Goal: Transaction & Acquisition: Purchase product/service

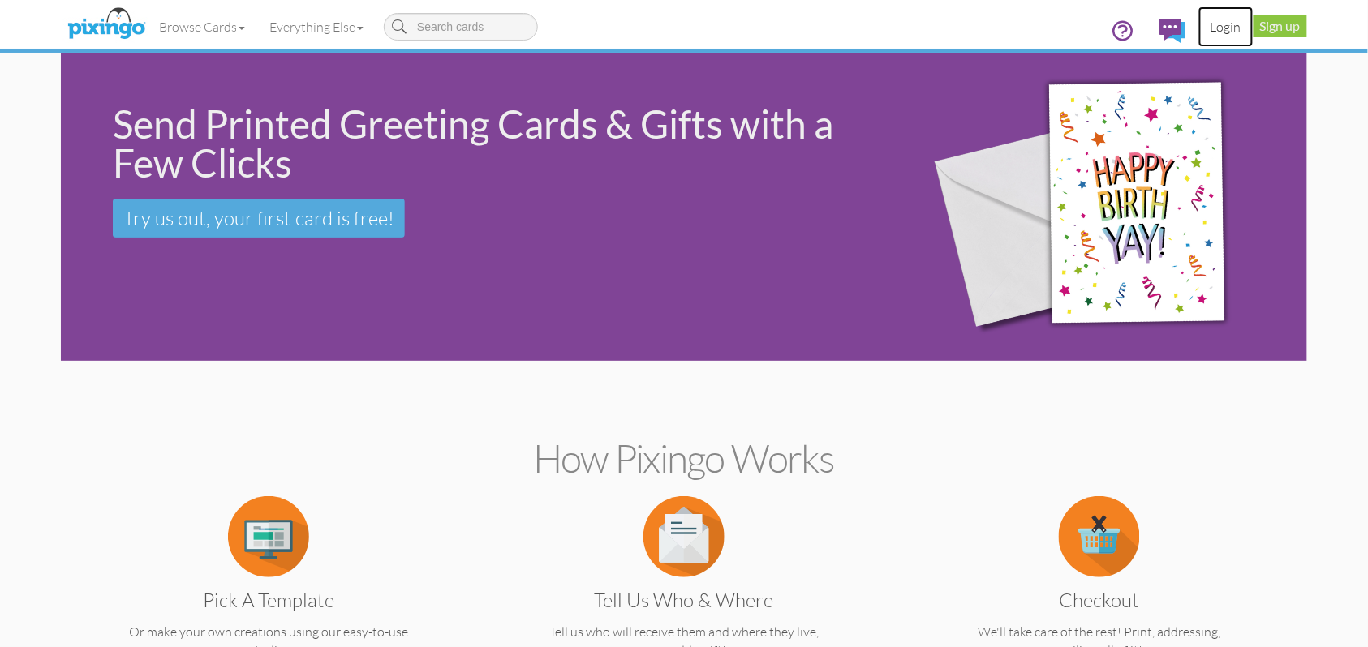
click at [1227, 28] on link "Login" at bounding box center [1225, 26] width 55 height 41
click at [1264, 29] on span "[PERSON_NAME]" at bounding box center [1249, 27] width 92 height 14
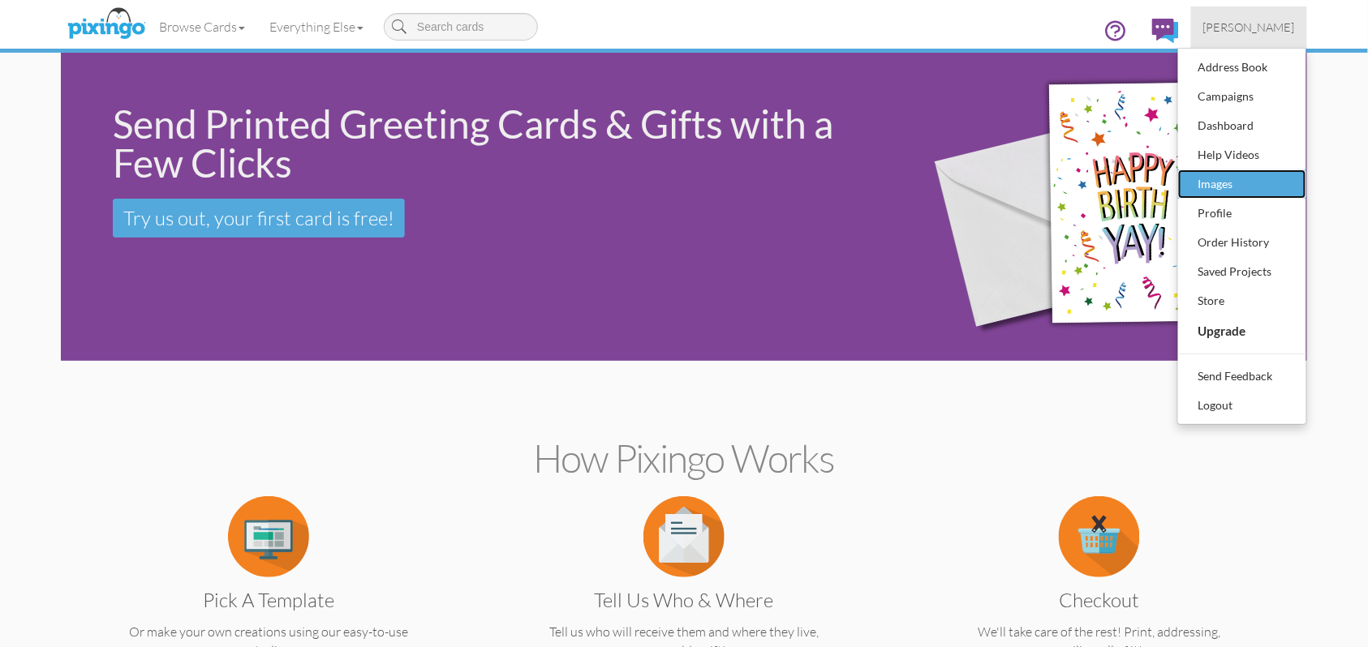
click at [1208, 183] on div "Images" at bounding box center [1242, 184] width 96 height 24
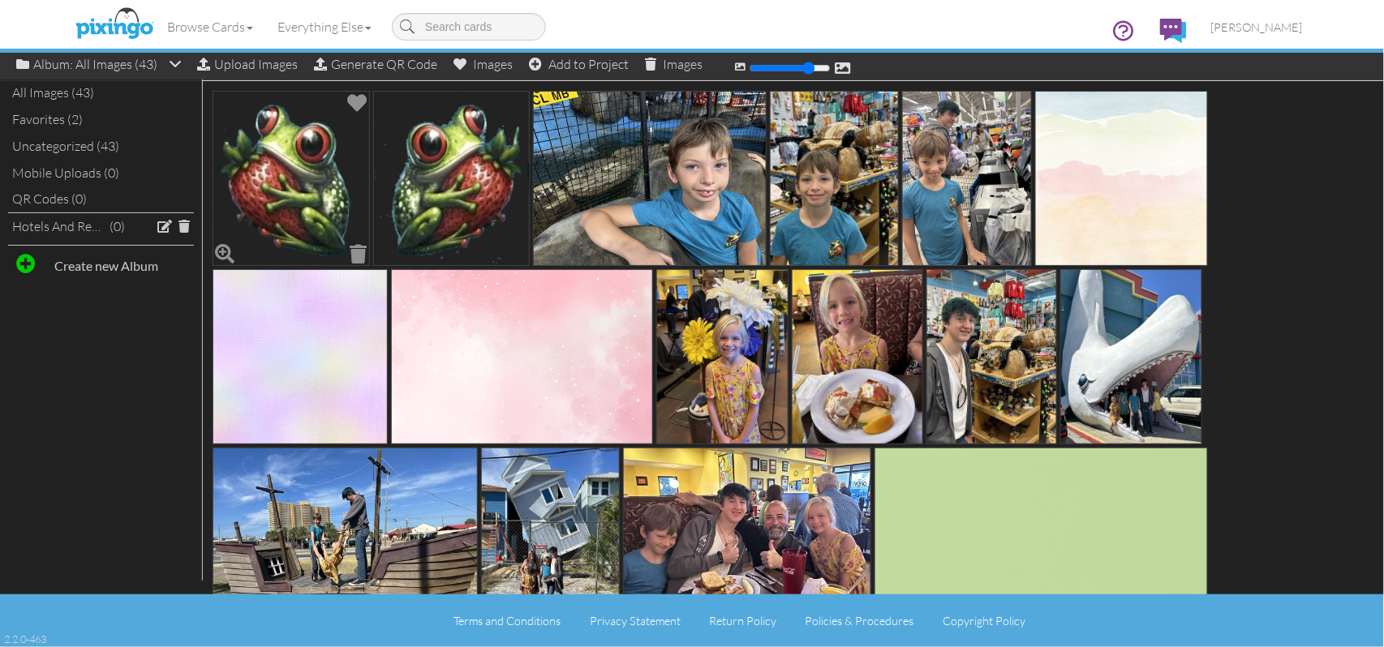
click at [326, 199] on img at bounding box center [291, 178] width 157 height 175
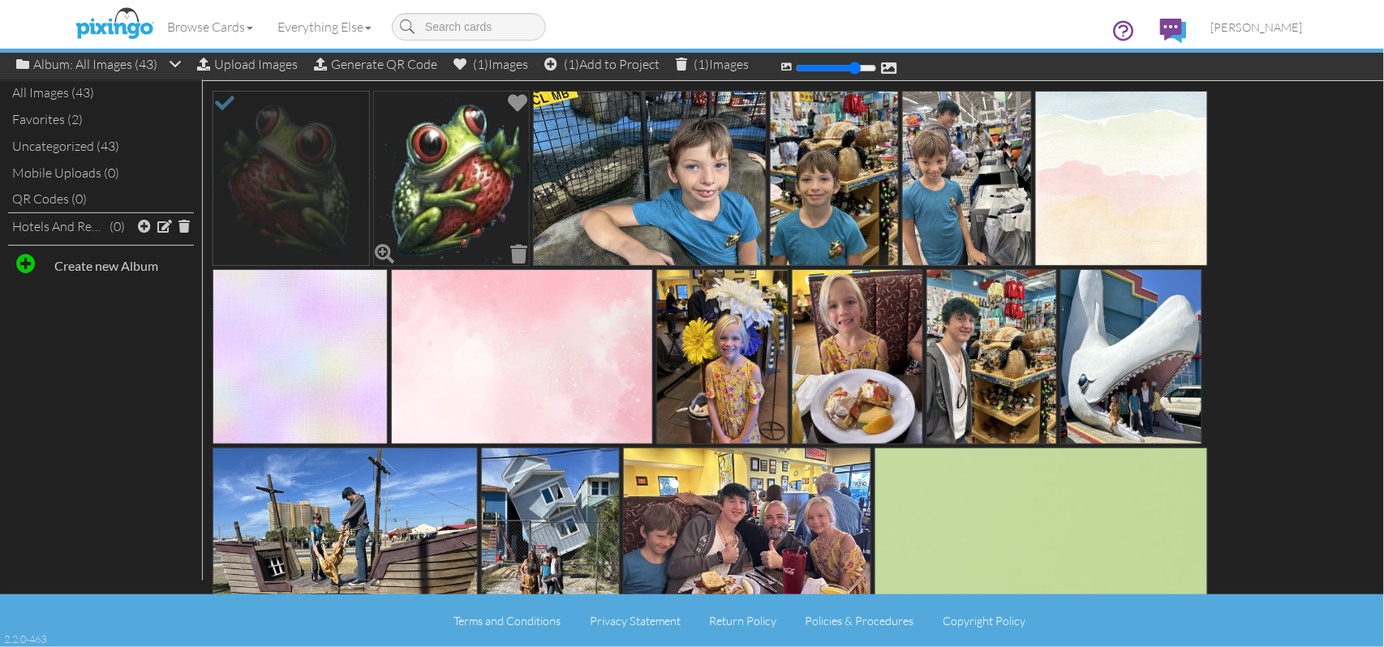
click at [420, 175] on img at bounding box center [451, 178] width 157 height 175
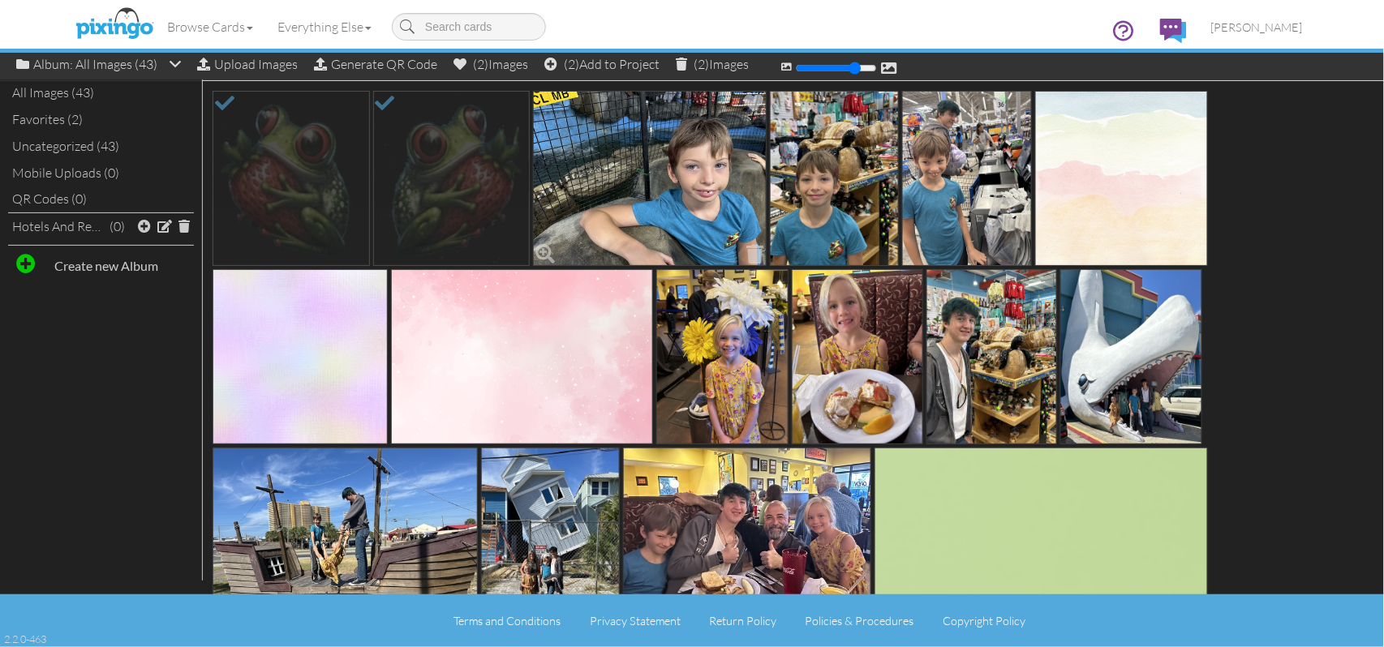
click at [581, 172] on img at bounding box center [649, 178] width 233 height 175
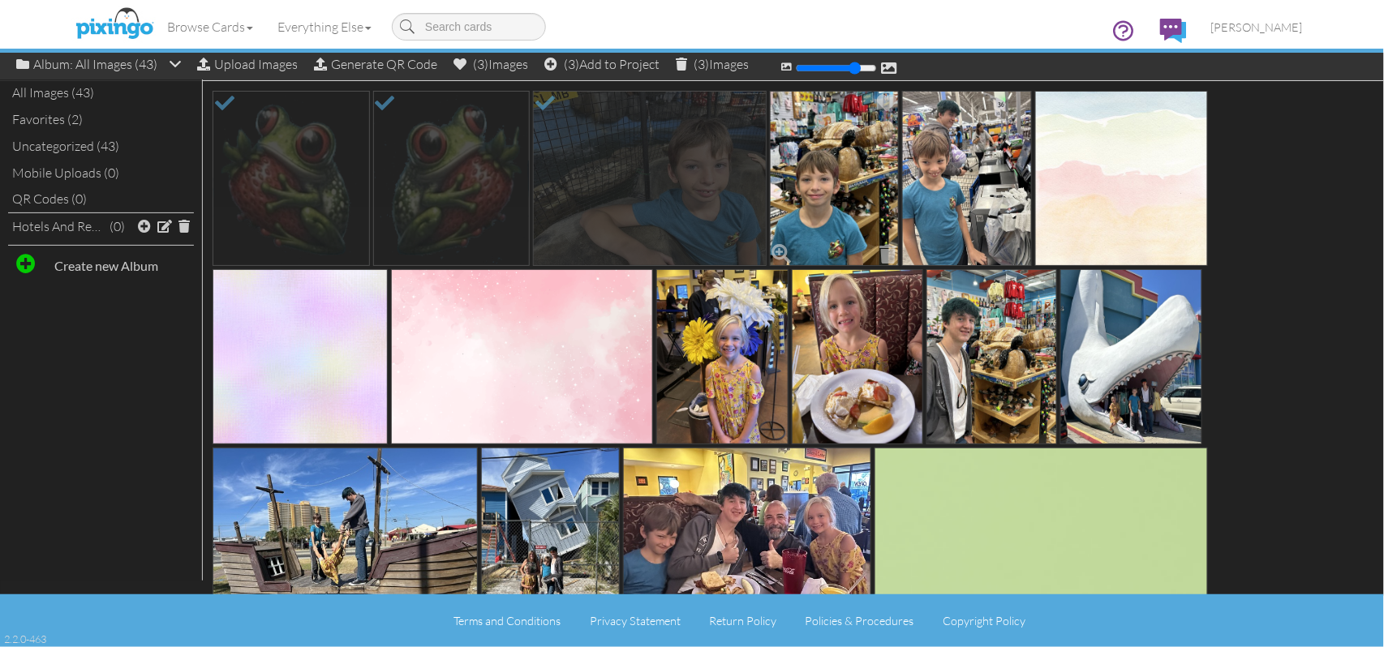
click at [831, 150] on img at bounding box center [835, 178] width 130 height 175
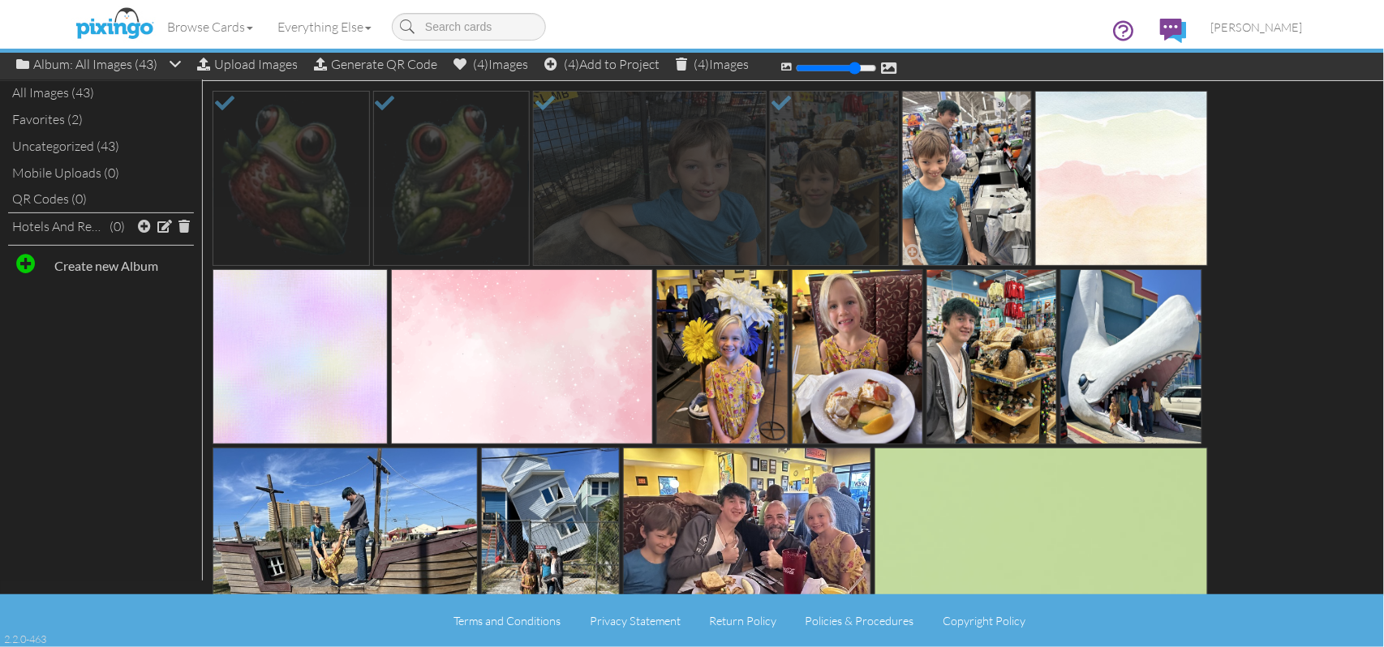
click at [965, 153] on img at bounding box center [967, 178] width 130 height 175
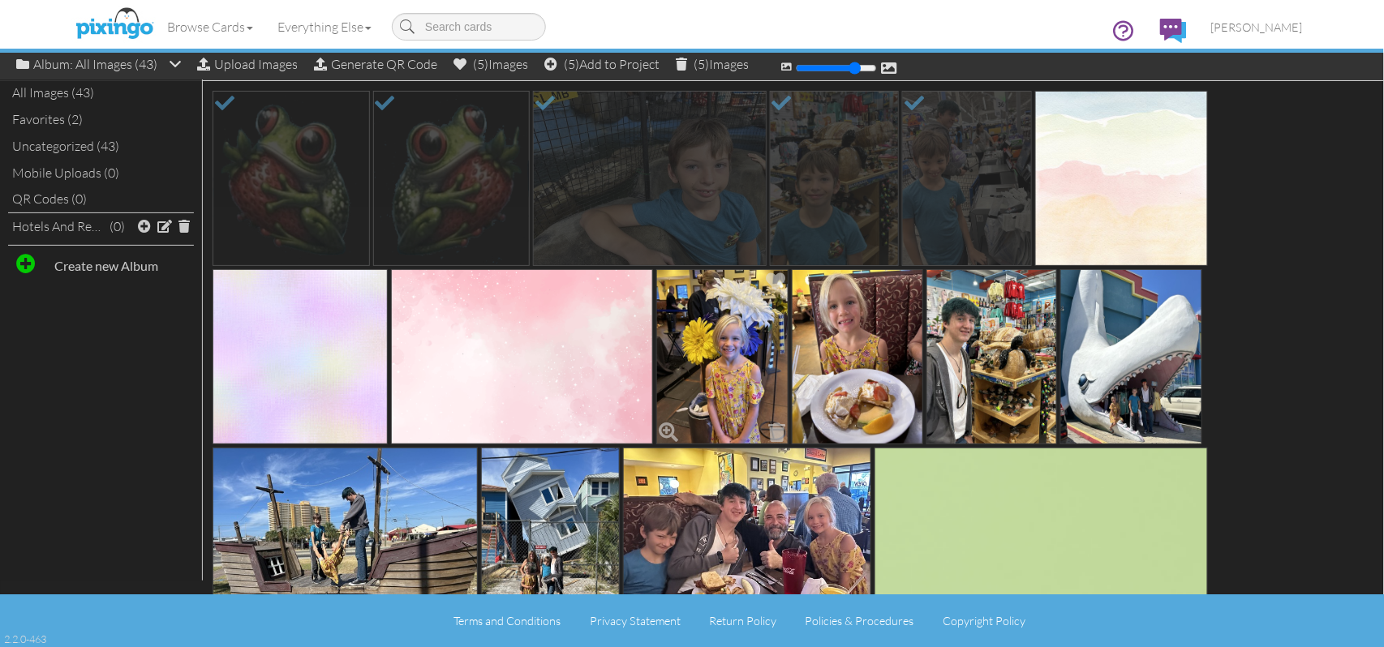
click at [719, 347] on img at bounding box center [722, 356] width 132 height 175
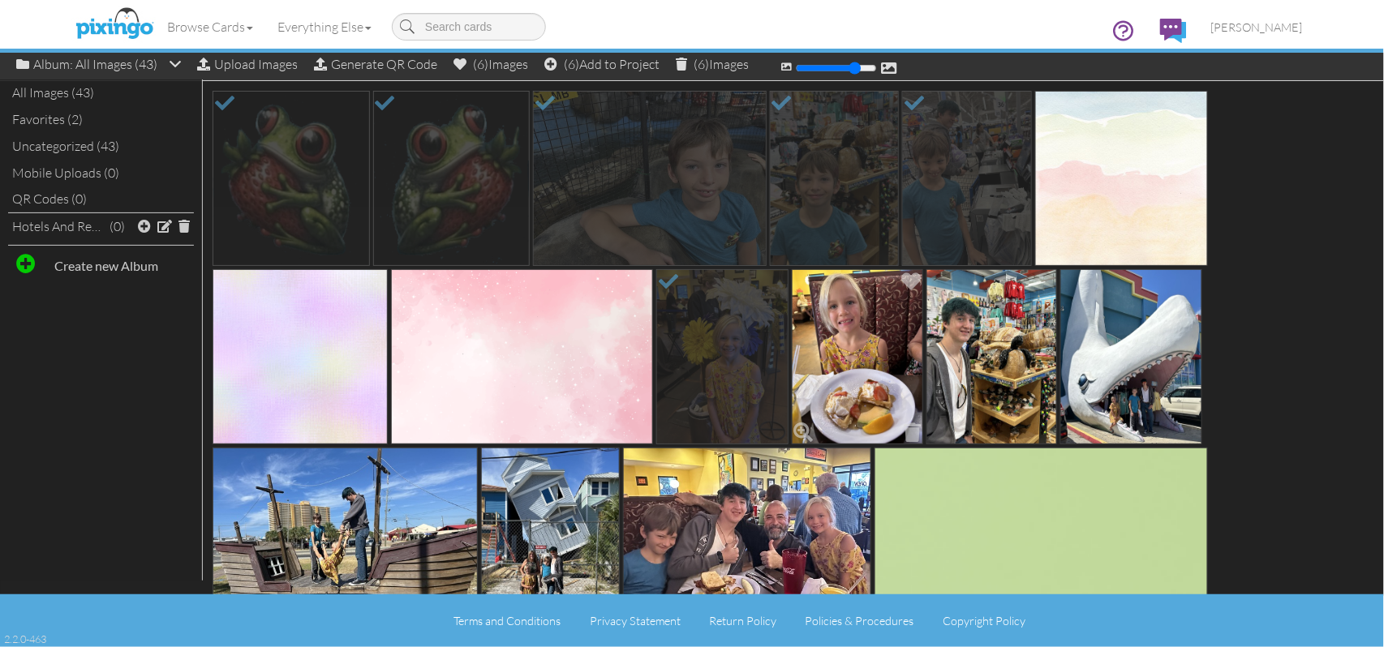
click at [860, 318] on img at bounding box center [858, 356] width 132 height 175
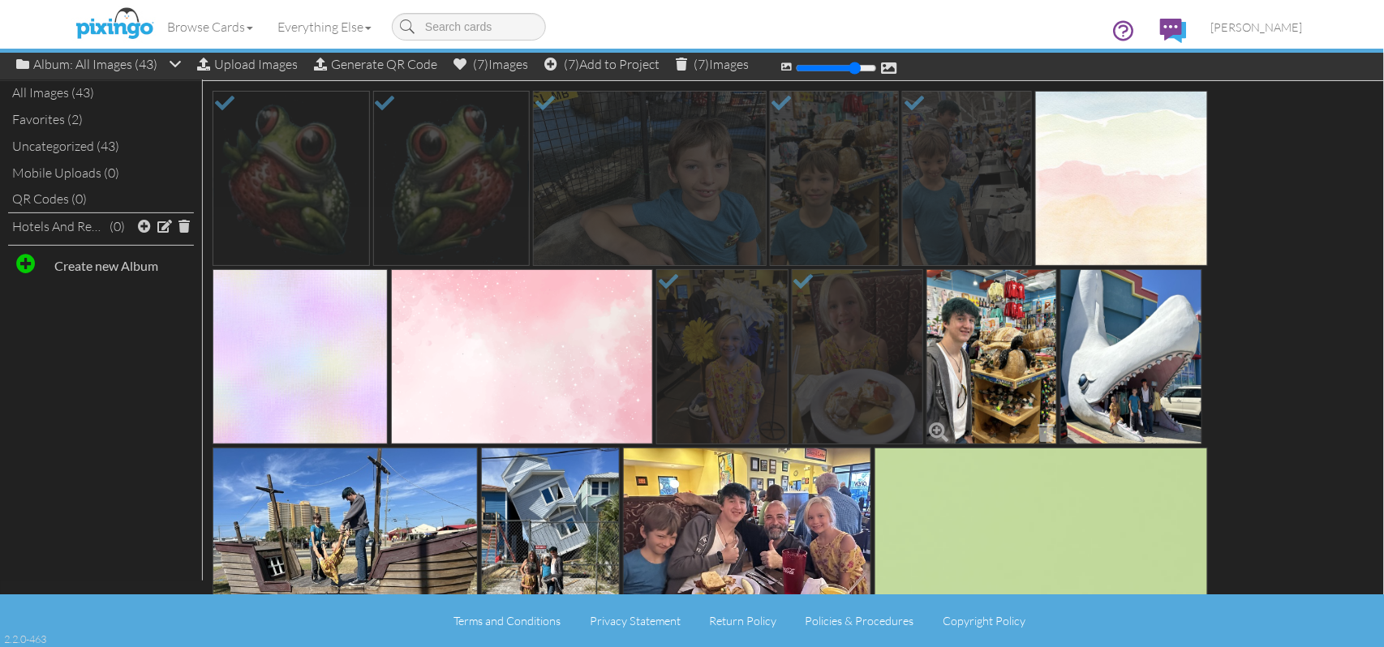
click at [980, 333] on img at bounding box center [991, 356] width 131 height 175
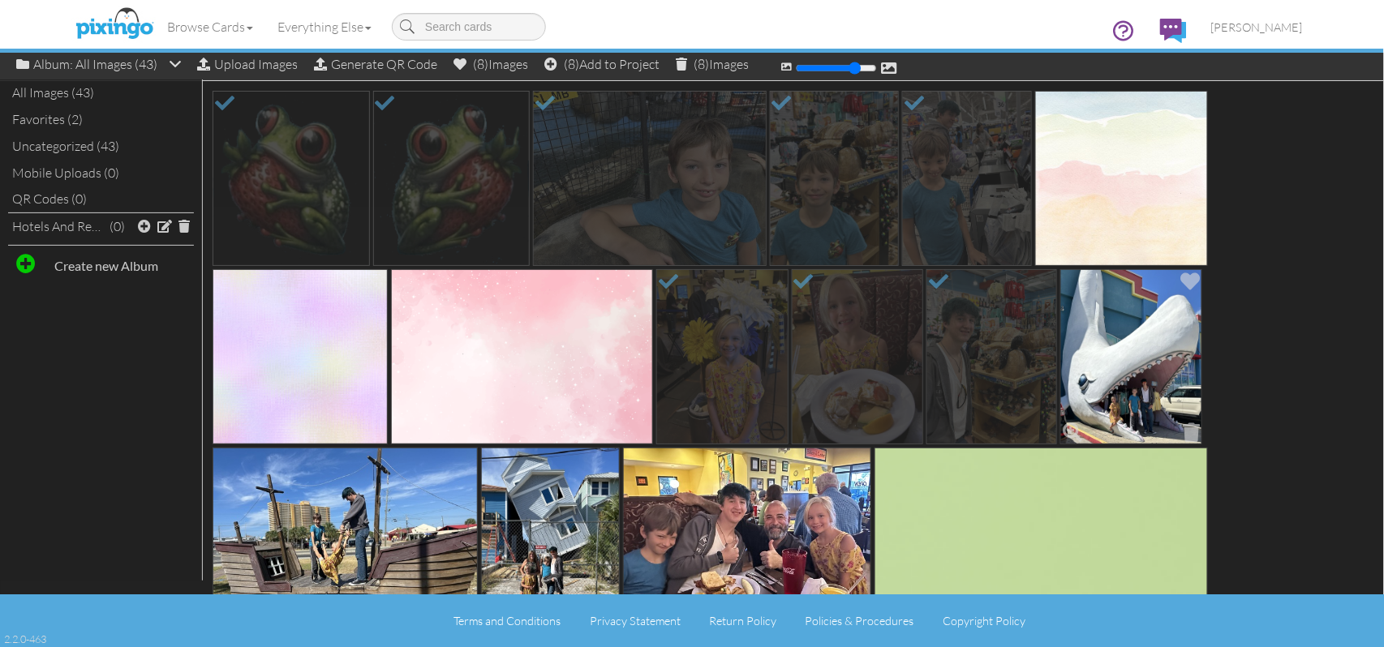
click at [1123, 349] on img at bounding box center [1131, 356] width 142 height 175
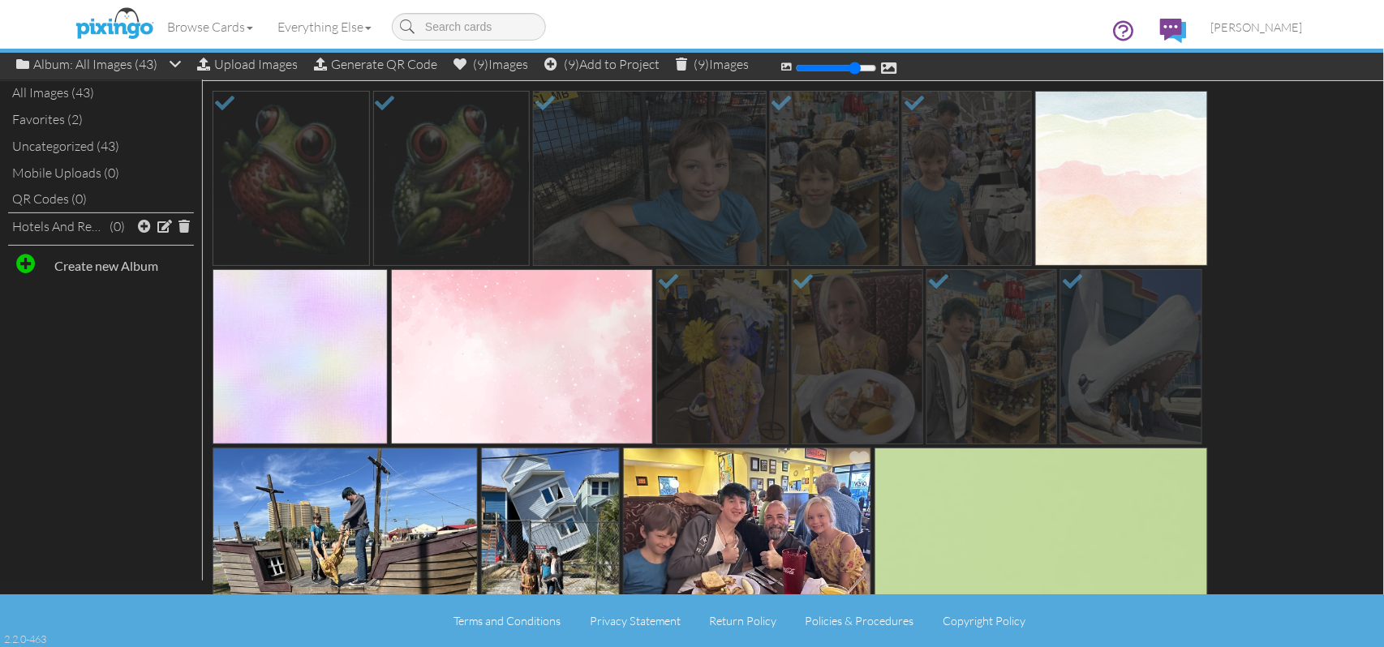
click at [753, 507] on img at bounding box center [747, 535] width 248 height 175
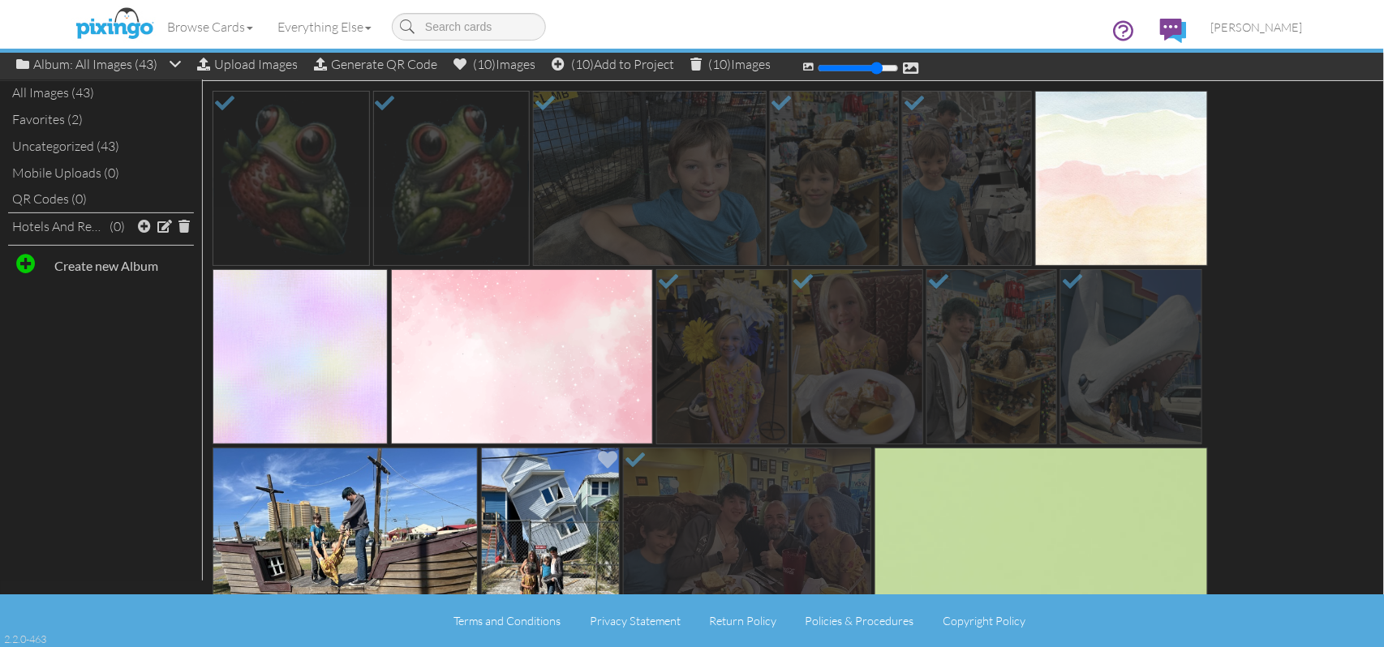
click at [574, 500] on img at bounding box center [550, 535] width 139 height 175
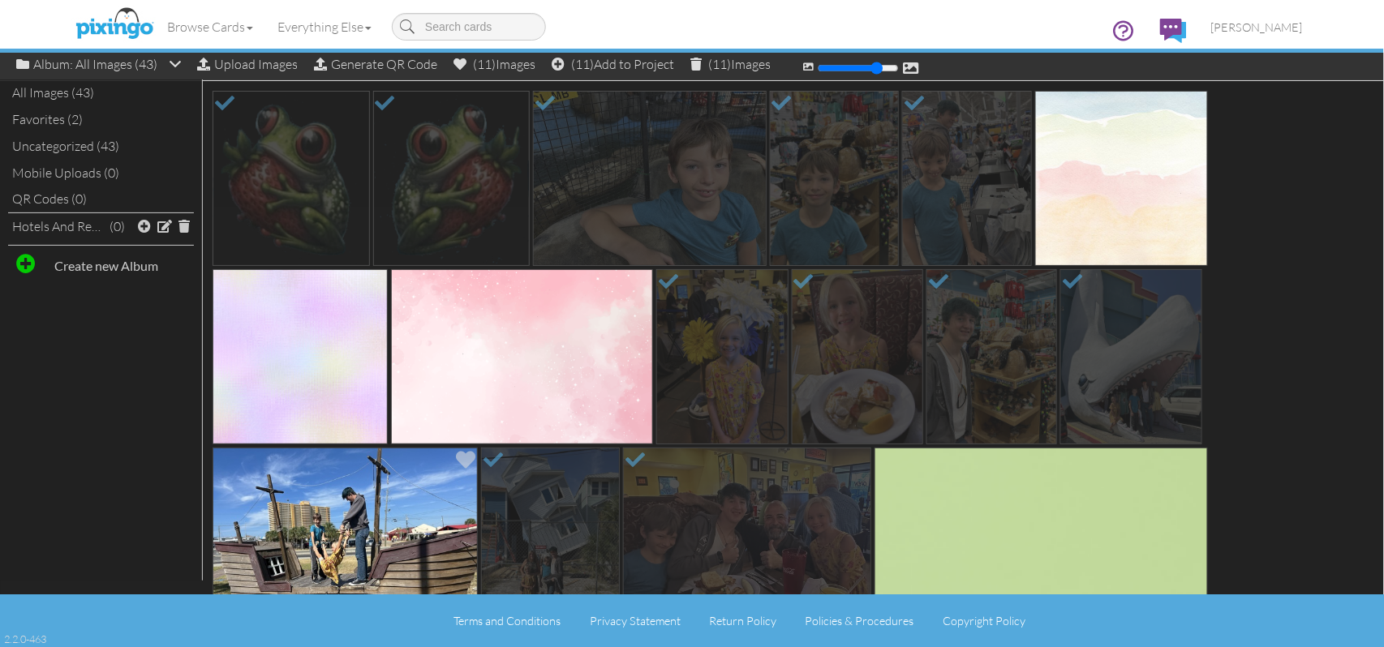
click at [390, 501] on img at bounding box center [345, 535] width 265 height 175
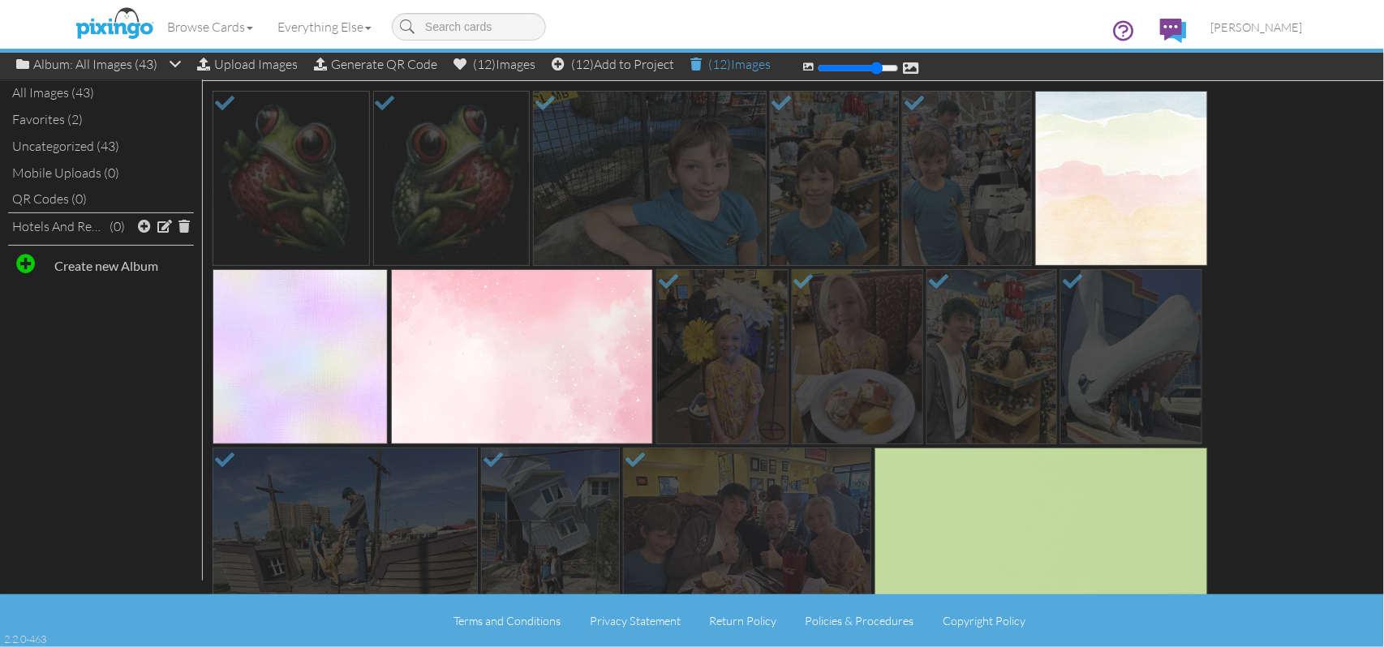
click at [702, 65] on span at bounding box center [695, 64] width 11 height 13
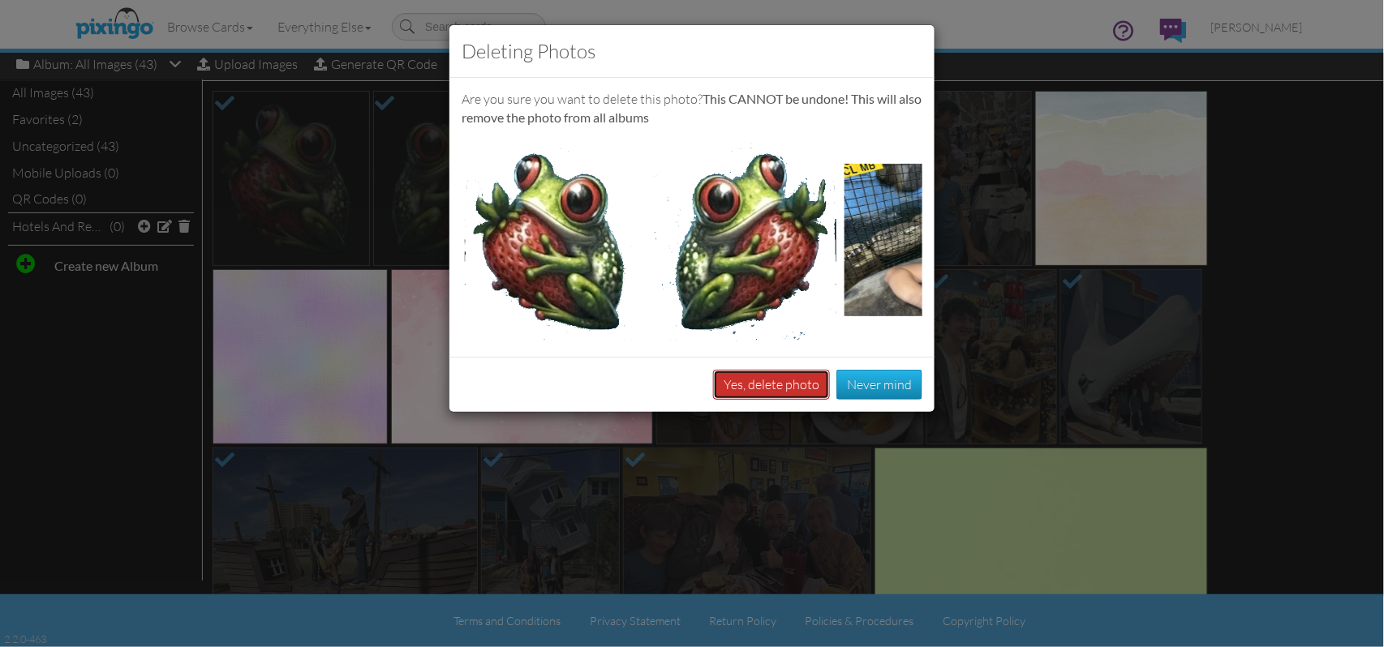
click at [763, 397] on button "Yes, delete photo" at bounding box center [771, 385] width 117 height 30
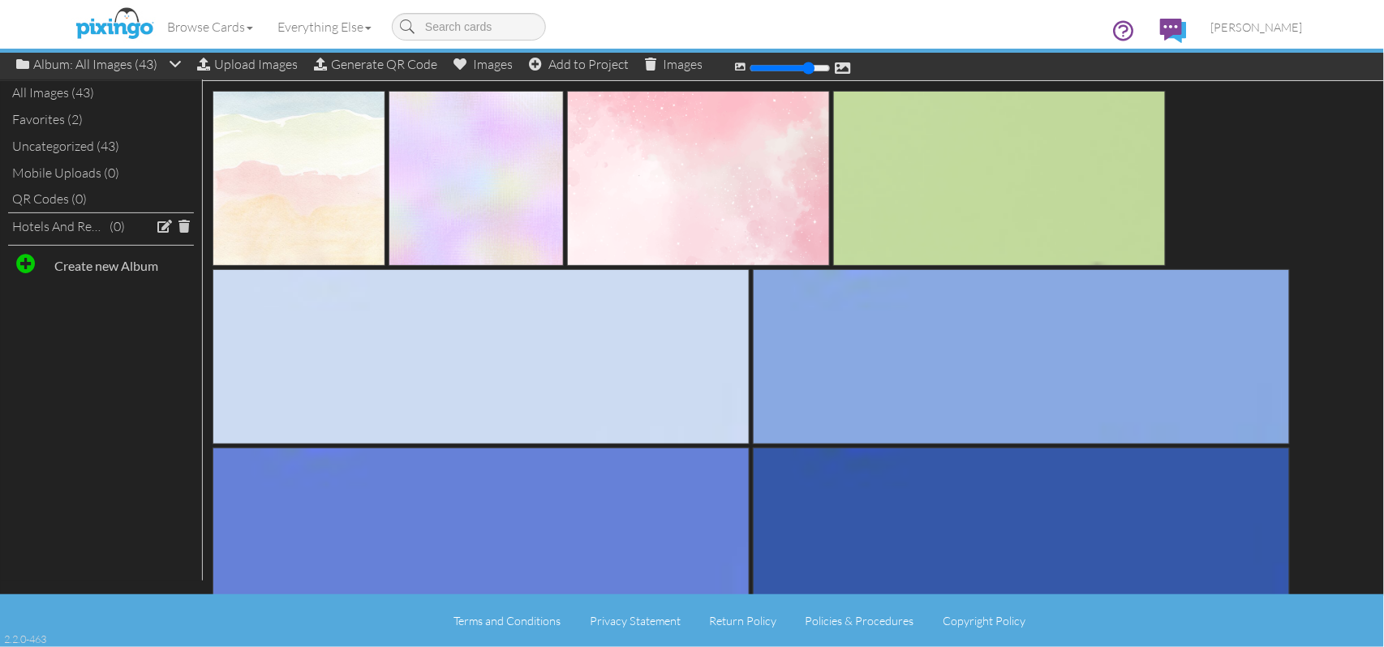
click at [237, 63] on div "Browse Cards Business Accounting Automotive Chiropractor Customer Dental Financ…" at bounding box center [692, 32] width 1222 height 64
click at [253, 65] on div "Upload Images" at bounding box center [247, 65] width 101 height 24
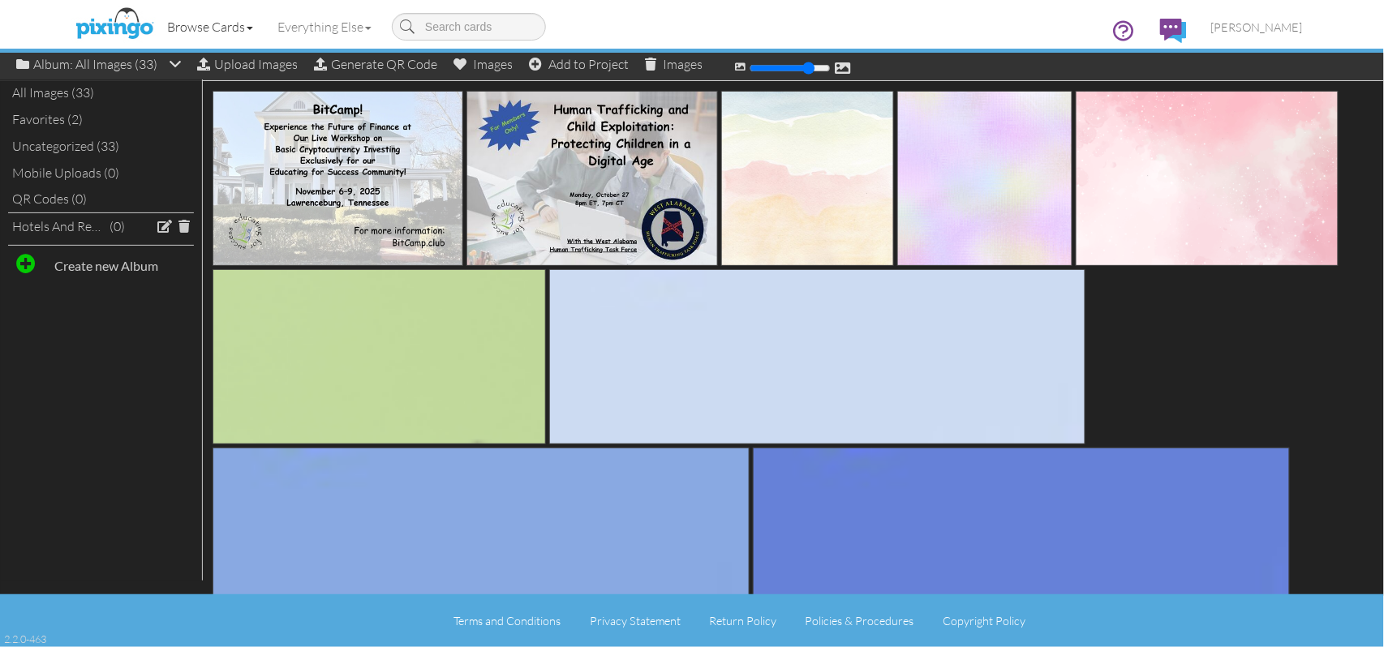
click at [229, 31] on link "Browse Cards" at bounding box center [210, 26] width 110 height 41
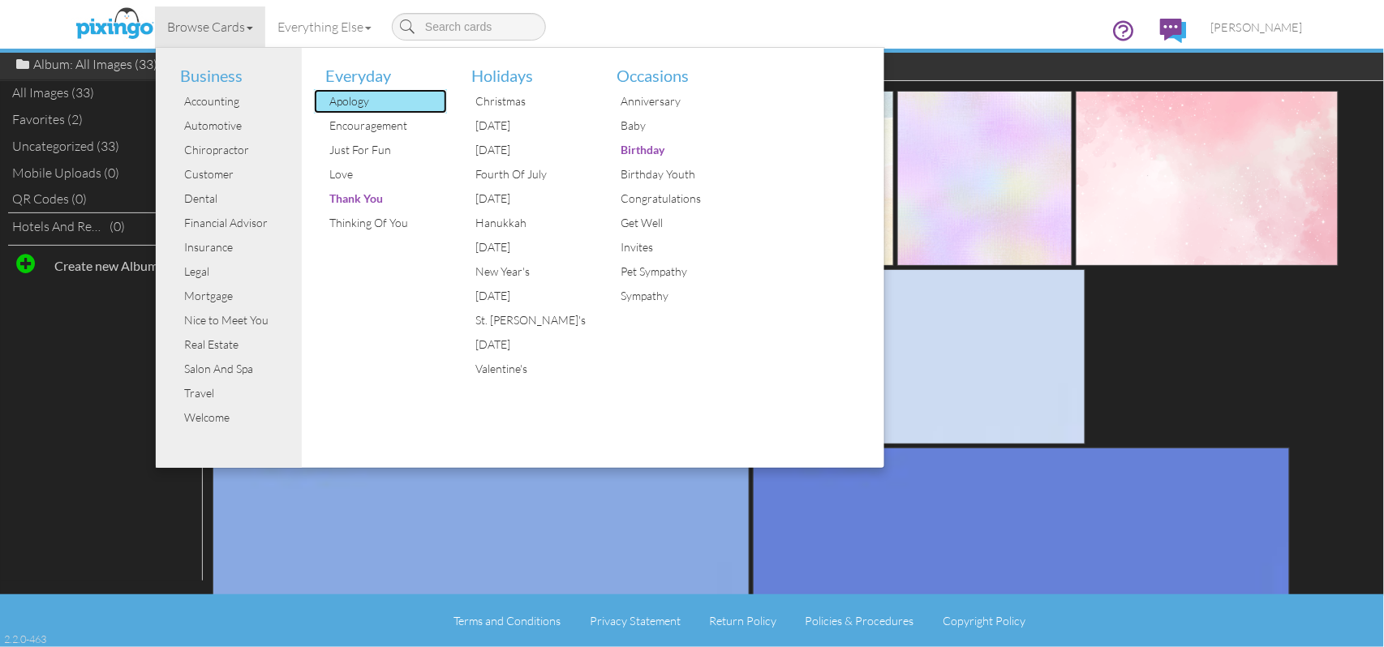
click at [354, 105] on div "Apology" at bounding box center [387, 101] width 122 height 24
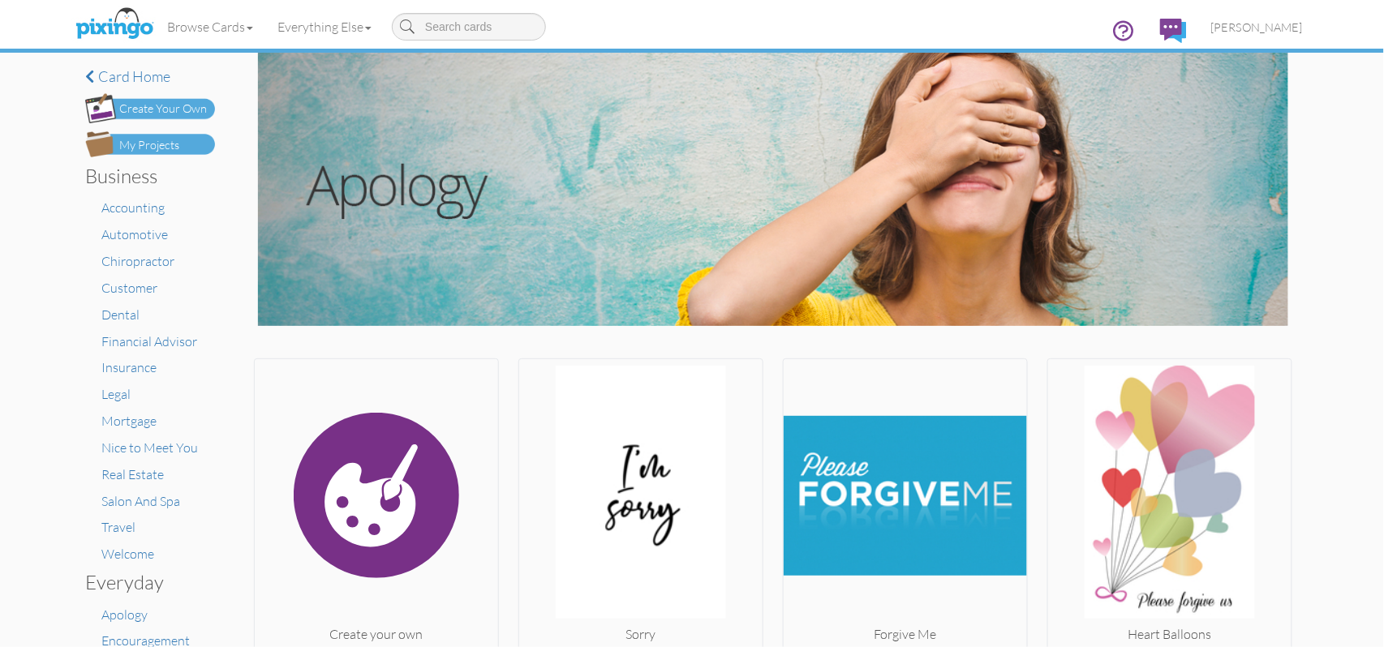
click at [183, 108] on div "Create Your Own" at bounding box center [163, 109] width 88 height 17
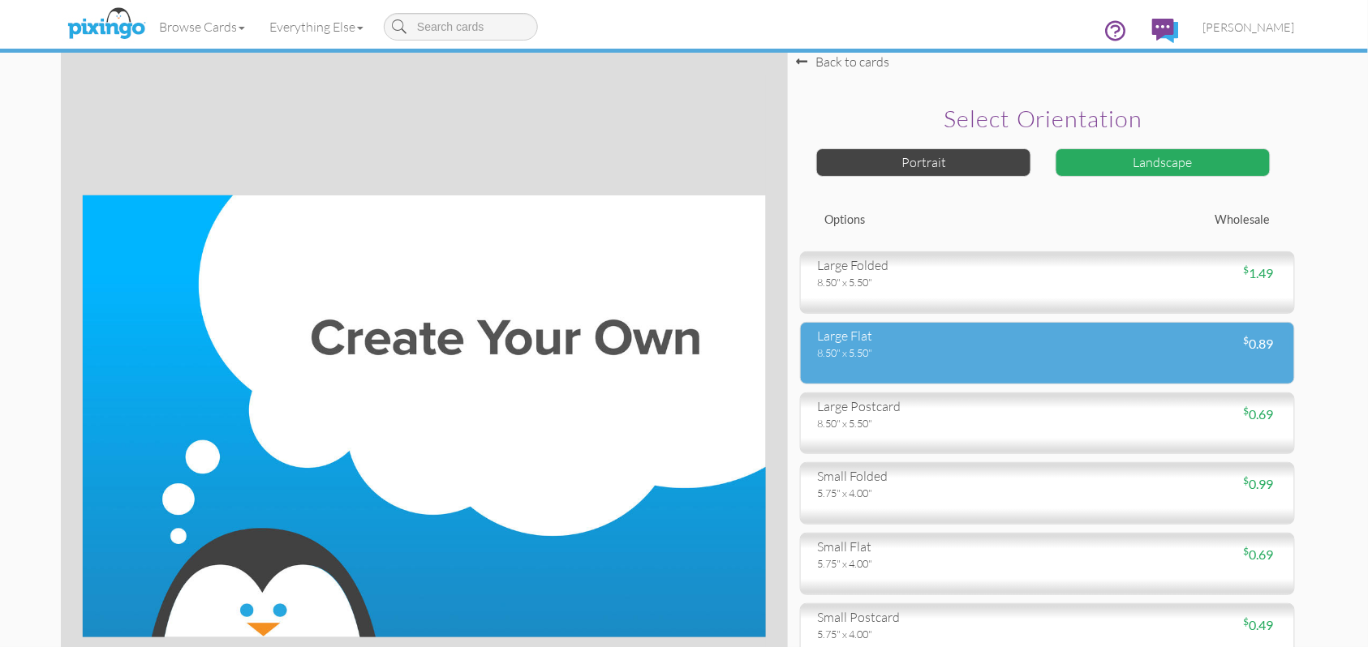
scroll to position [108, 0]
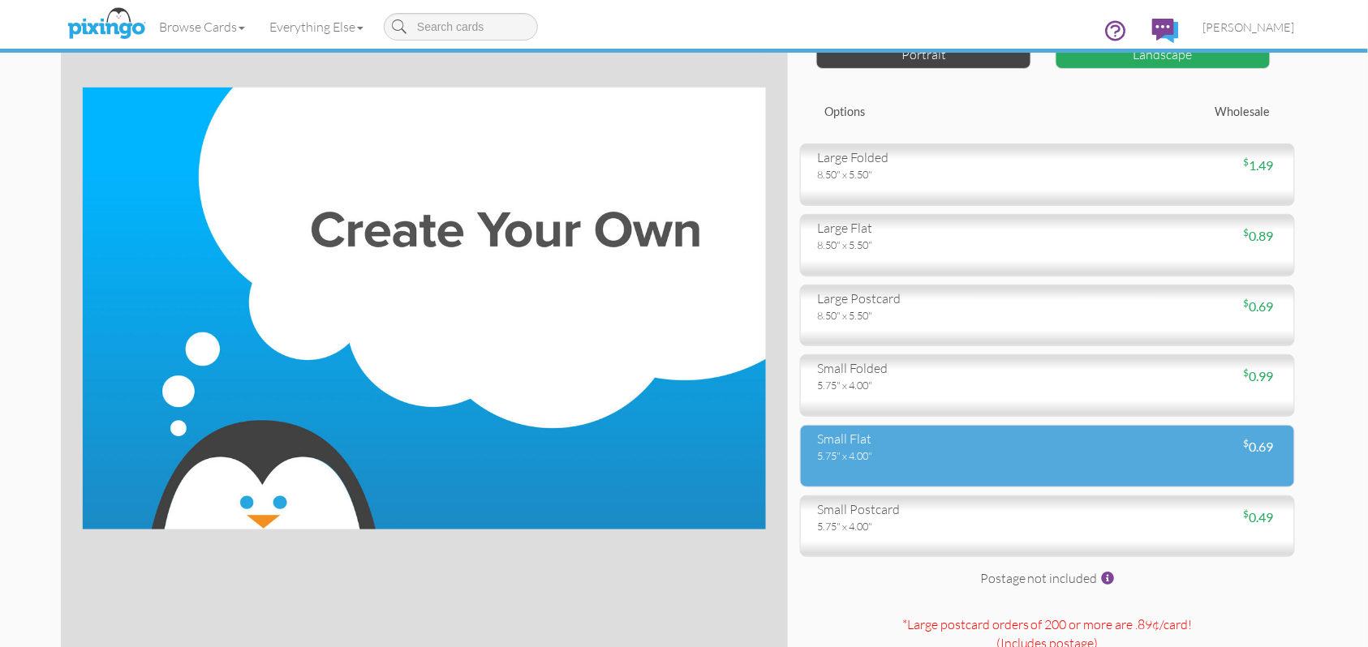
click at [915, 454] on div "5.75" x 4.00"" at bounding box center [926, 456] width 218 height 15
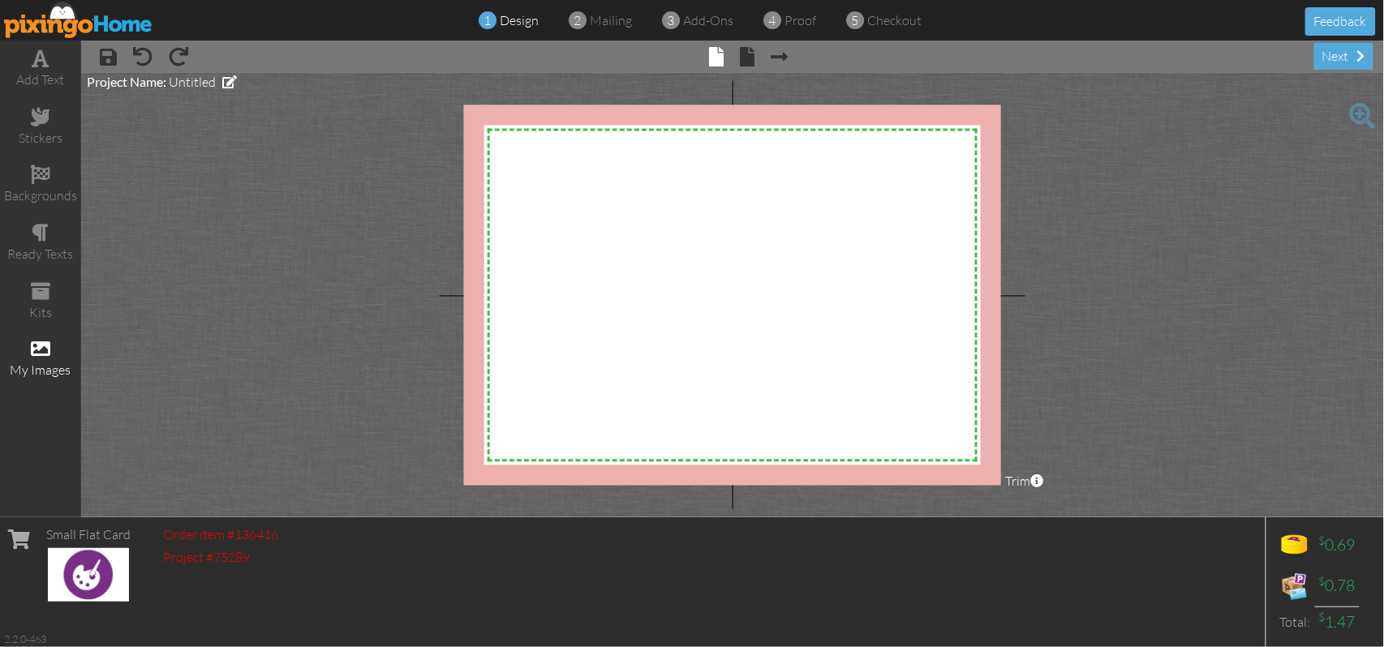
click at [42, 349] on span at bounding box center [40, 348] width 19 height 19
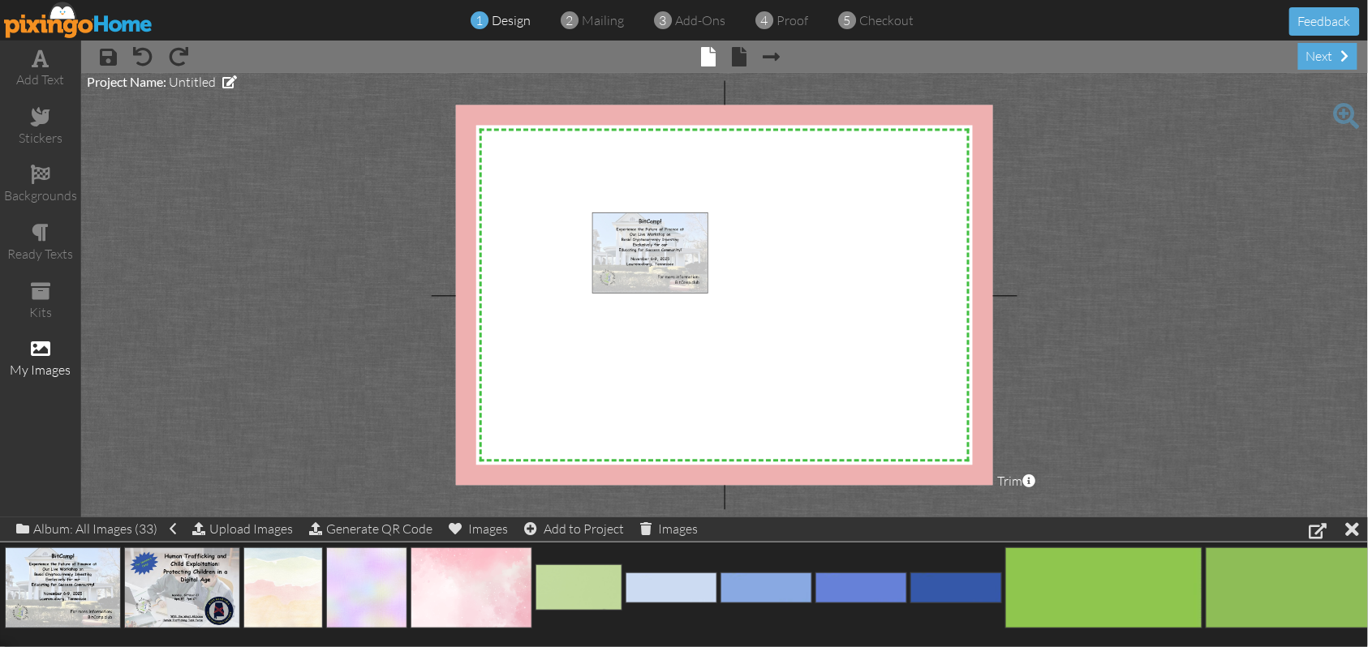
drag, startPoint x: 65, startPoint y: 594, endPoint x: 651, endPoint y: 257, distance: 675.6
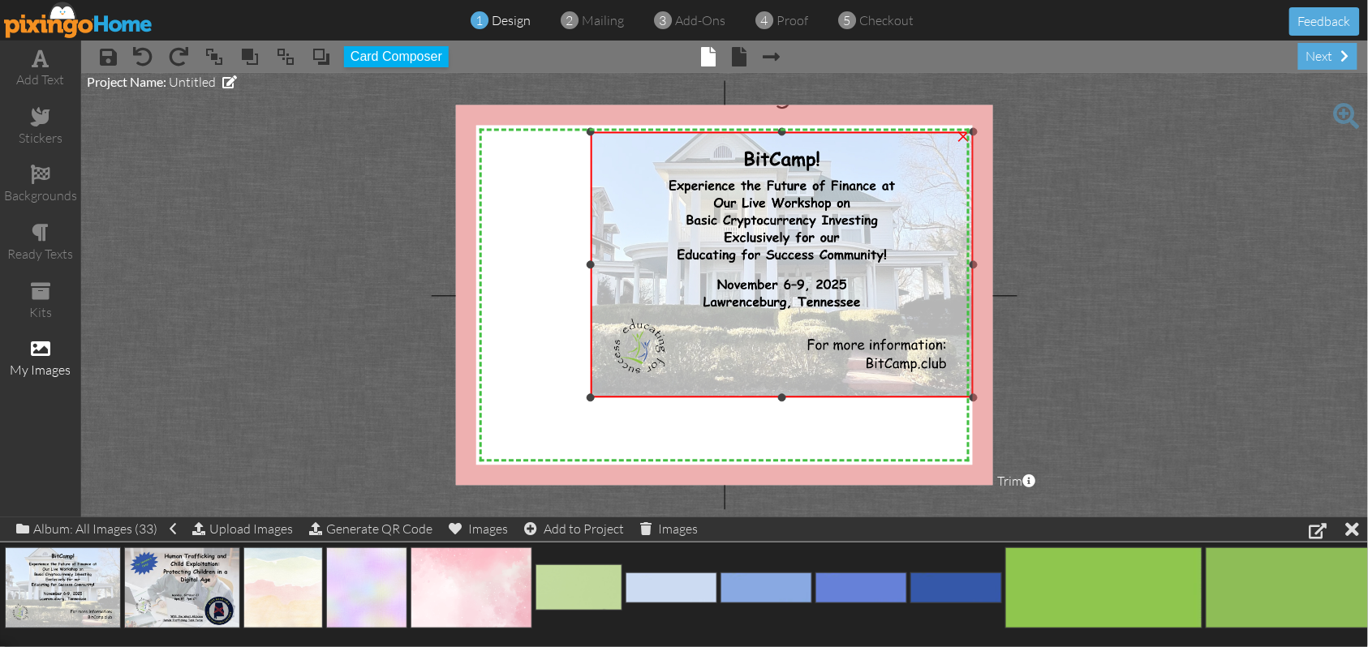
drag, startPoint x: 857, startPoint y: 209, endPoint x: 951, endPoint y: 130, distance: 123.2
click at [951, 132] on div "×" at bounding box center [782, 265] width 383 height 266
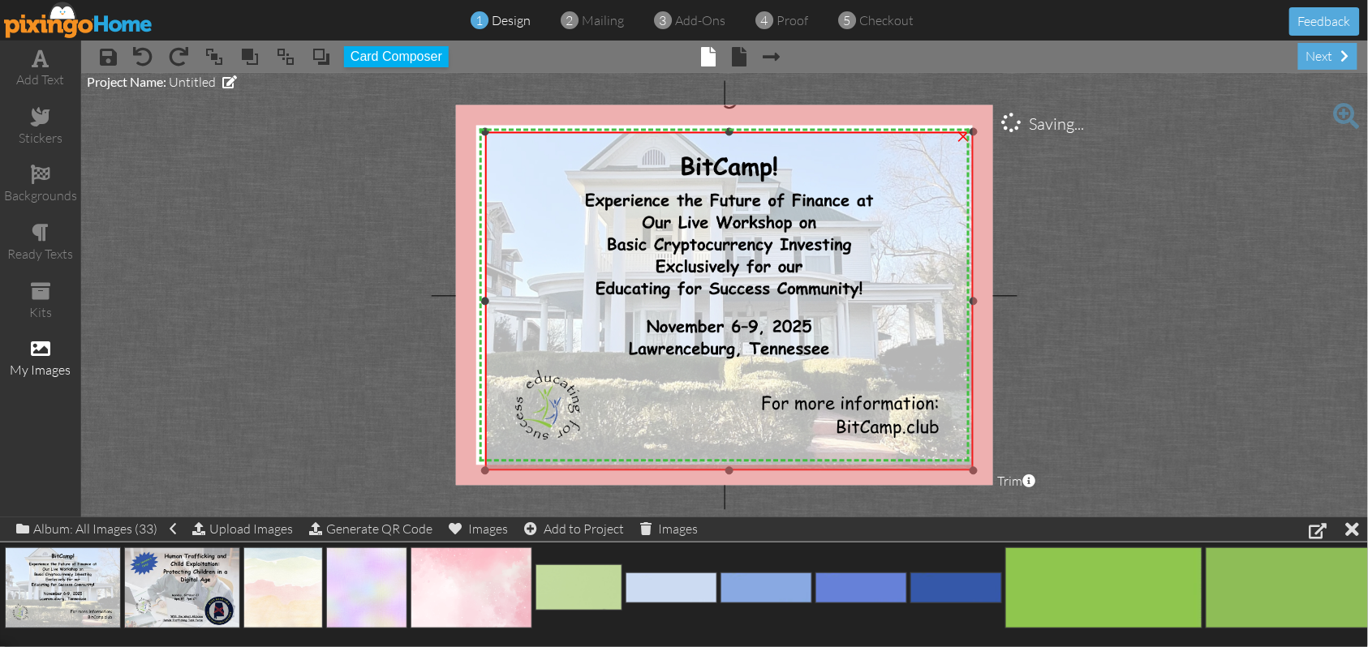
drag, startPoint x: 594, startPoint y: 398, endPoint x: 451, endPoint y: 471, distance: 160.4
click at [451, 471] on project-studio-wrapper "X X X X X X X X X X X X X X X X X X X X X X X X X X X X X X X X X X X X X X X X…" at bounding box center [724, 295] width 1287 height 445
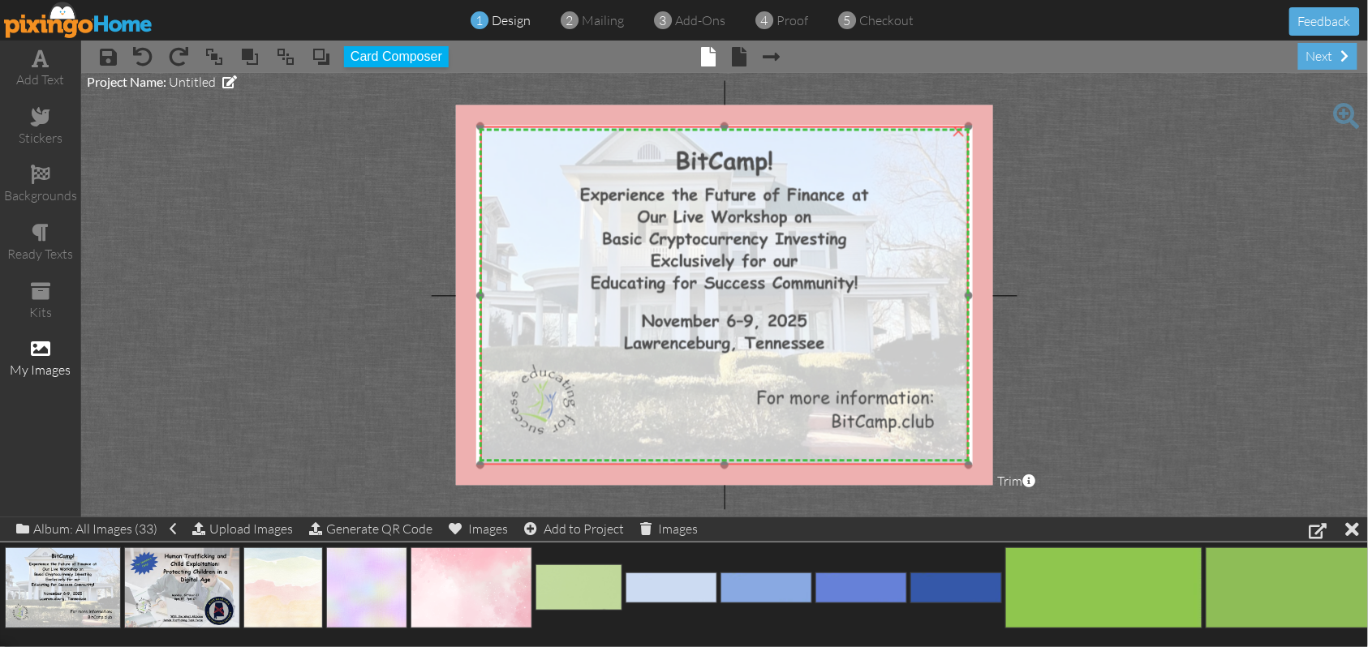
click at [522, 329] on img at bounding box center [724, 296] width 488 height 339
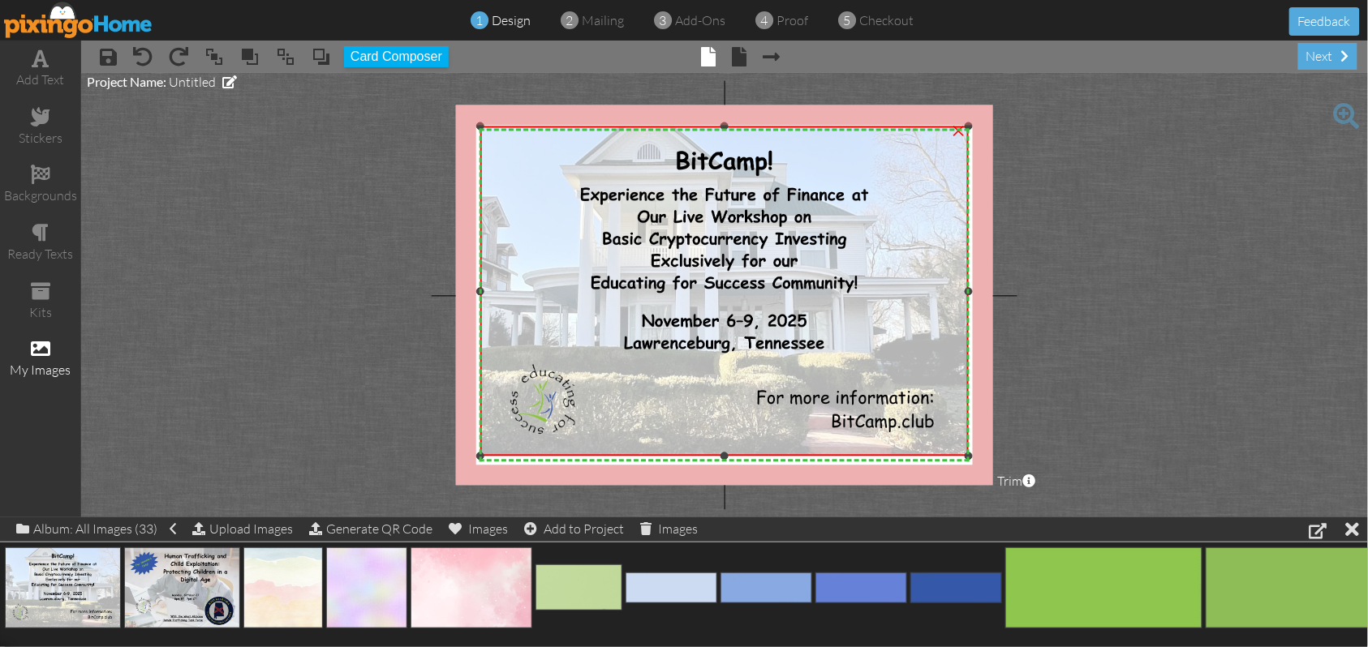
drag, startPoint x: 725, startPoint y: 464, endPoint x: 720, endPoint y: 455, distance: 10.2
click at [720, 455] on div at bounding box center [724, 457] width 8 height 8
click at [724, 131] on div at bounding box center [724, 130] width 8 height 8
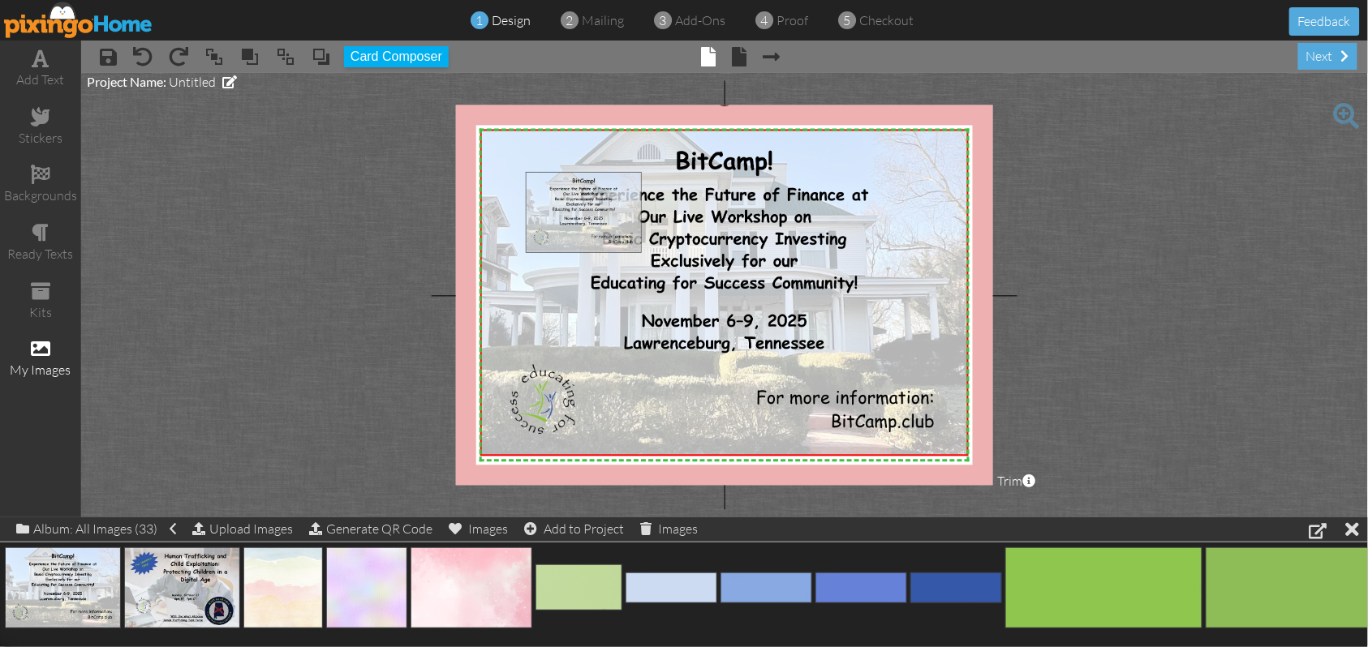
drag, startPoint x: 76, startPoint y: 595, endPoint x: 597, endPoint y: 219, distance: 642.6
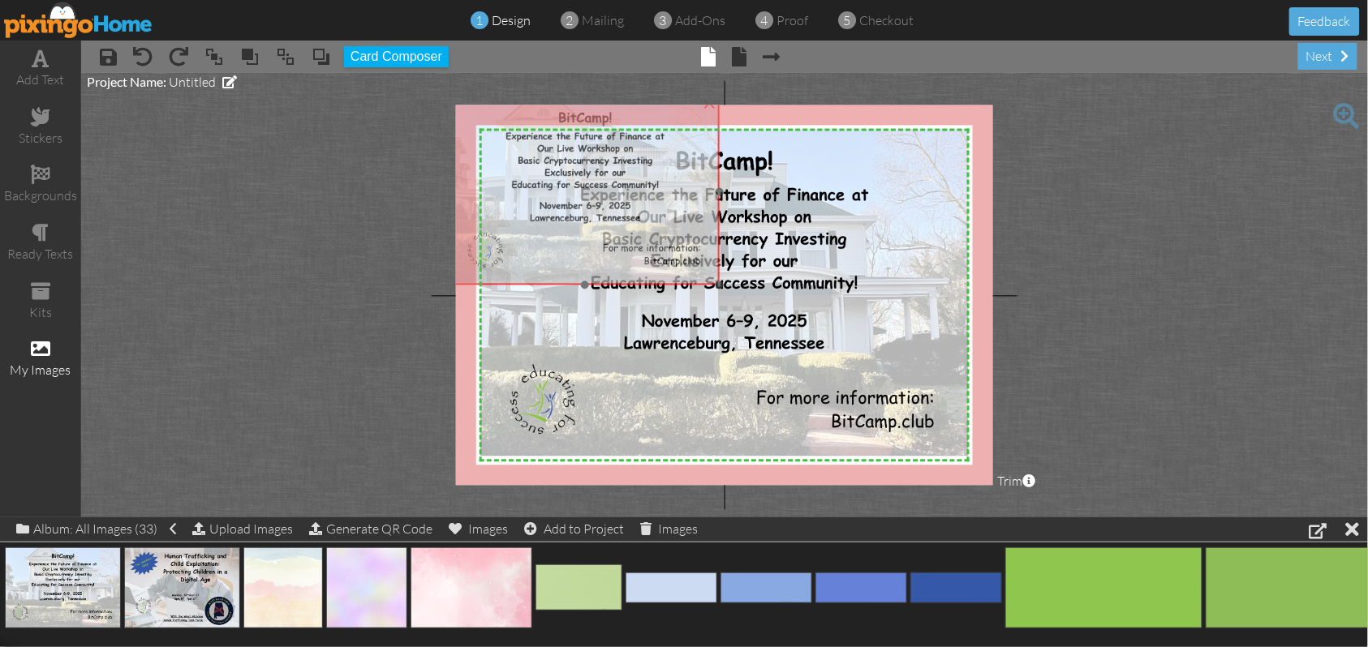
drag, startPoint x: 575, startPoint y: 243, endPoint x: 501, endPoint y: 170, distance: 104.4
click at [501, 170] on img at bounding box center [585, 192] width 269 height 187
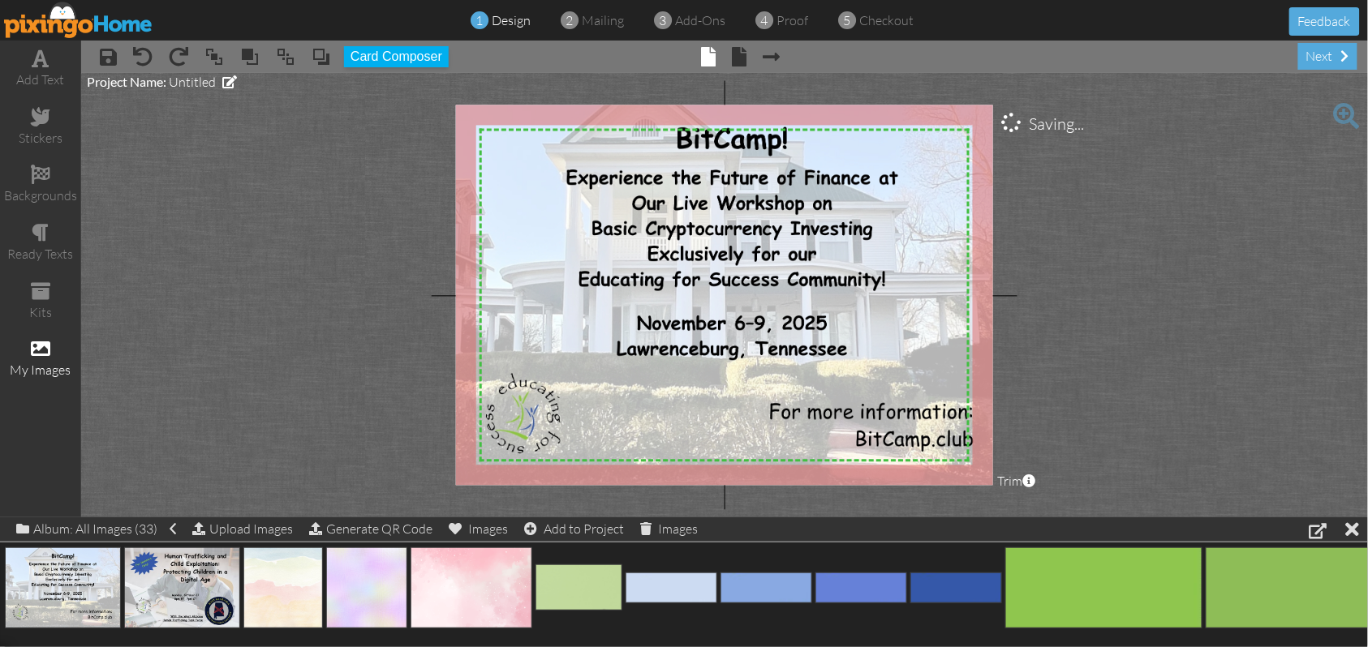
drag, startPoint x: 718, startPoint y: 284, endPoint x: 871, endPoint y: 488, distance: 255.5
click at [871, 488] on project-studio-wrapper "X X X X X X X X X X X X X X X X X X X X X X X X X X X X X X X X X X X X X X X X…" at bounding box center [724, 295] width 1287 height 445
click at [286, 58] on span at bounding box center [285, 57] width 19 height 24
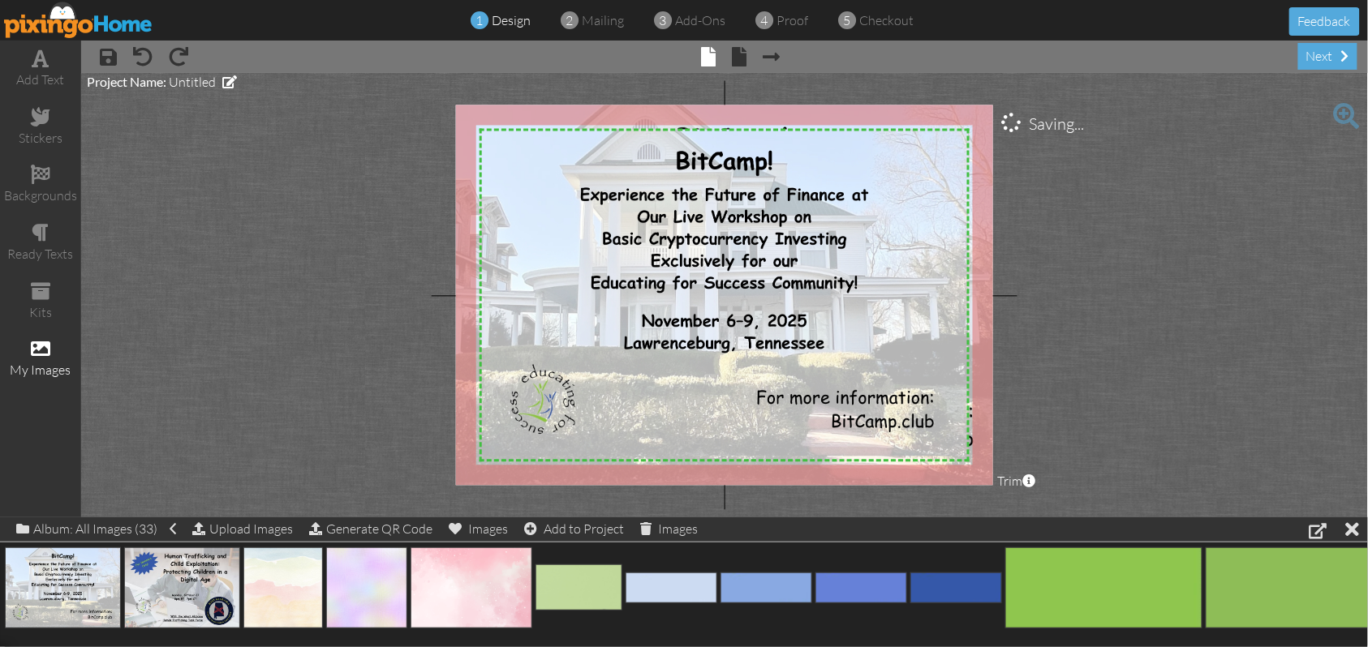
click at [1227, 321] on project-studio-wrapper "X X X X X X X X X X X X X X X X X X X X X X X X X X X X X X X X X X X X X X X X…" at bounding box center [724, 295] width 1287 height 445
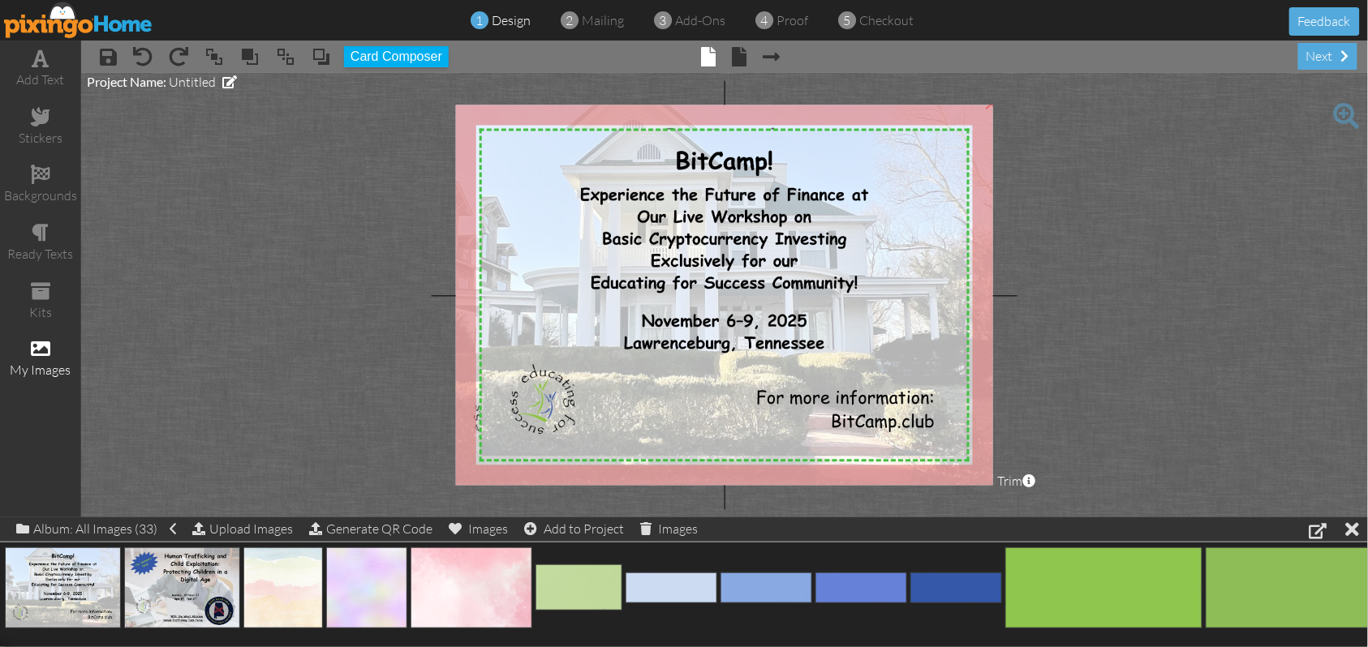
drag, startPoint x: 981, startPoint y: 471, endPoint x: 969, endPoint y: 472, distance: 12.2
click at [969, 472] on img at bounding box center [720, 295] width 562 height 391
click at [988, 466] on img at bounding box center [721, 295] width 562 height 391
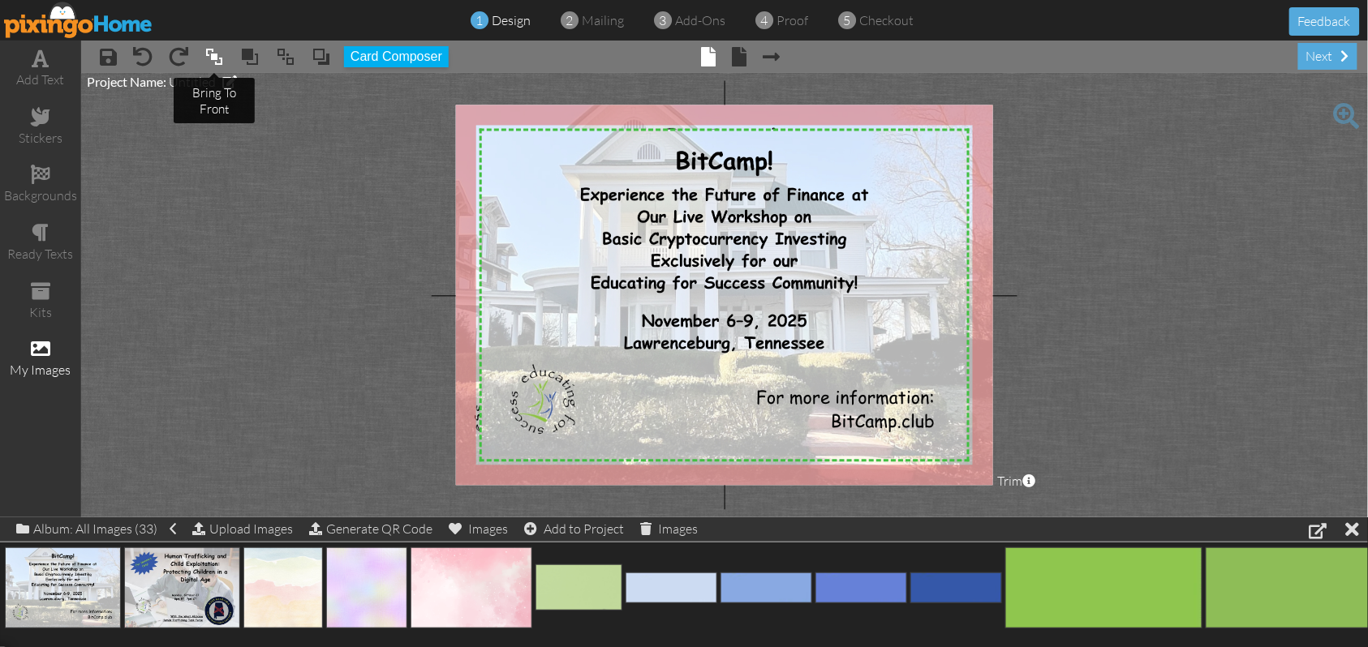
click at [216, 58] on span at bounding box center [213, 57] width 19 height 24
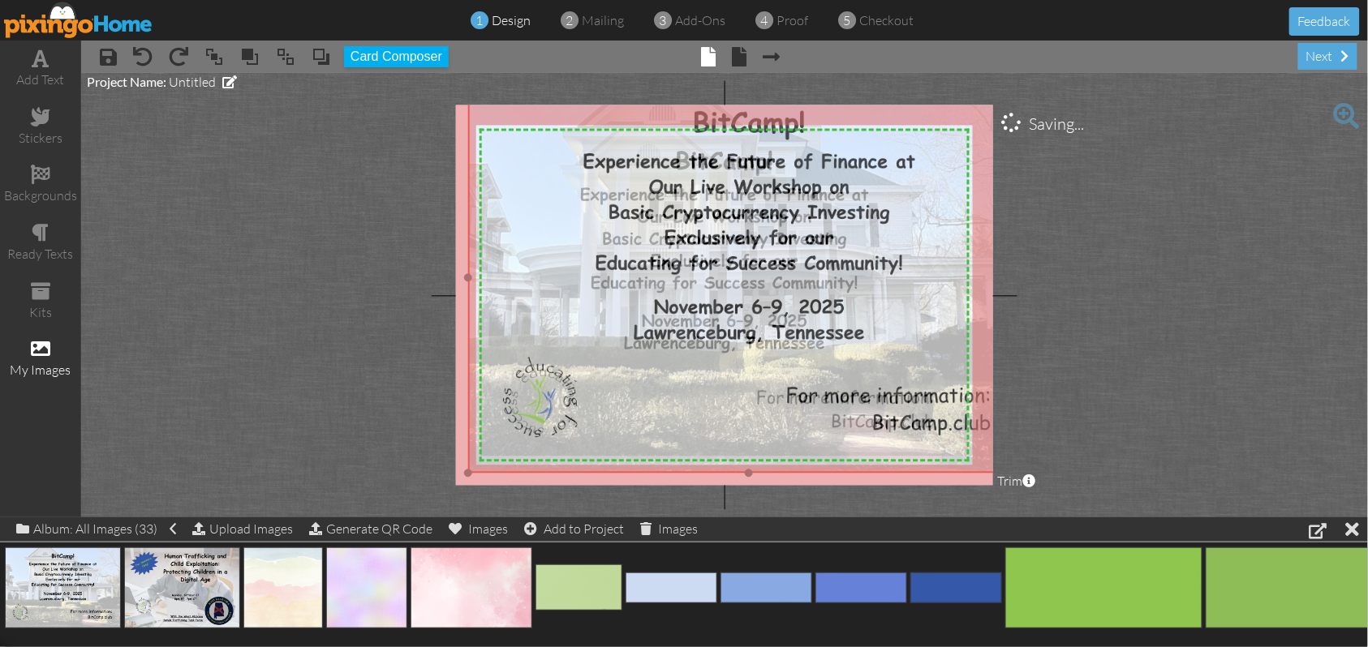
drag, startPoint x: 472, startPoint y: 468, endPoint x: 501, endPoint y: 449, distance: 34.0
click at [501, 449] on img at bounding box center [749, 278] width 562 height 391
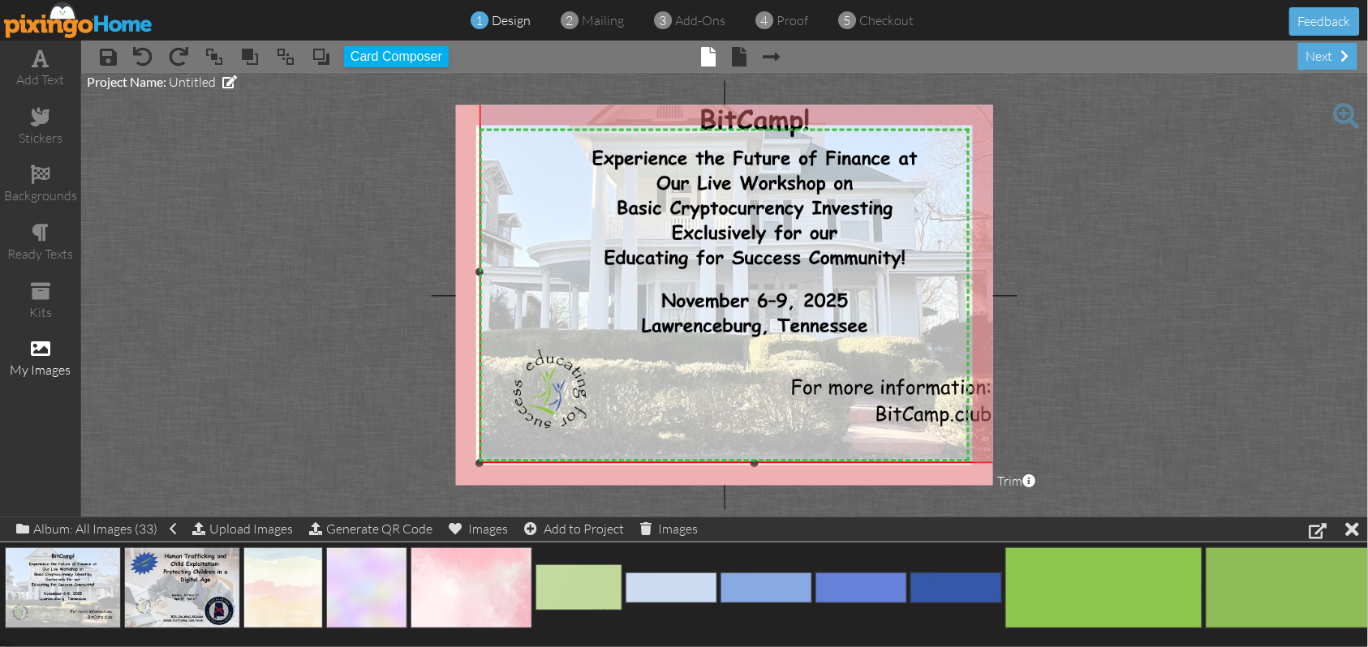
drag, startPoint x: 468, startPoint y: 471, endPoint x: 478, endPoint y: 462, distance: 12.7
click at [478, 462] on div at bounding box center [479, 464] width 8 height 8
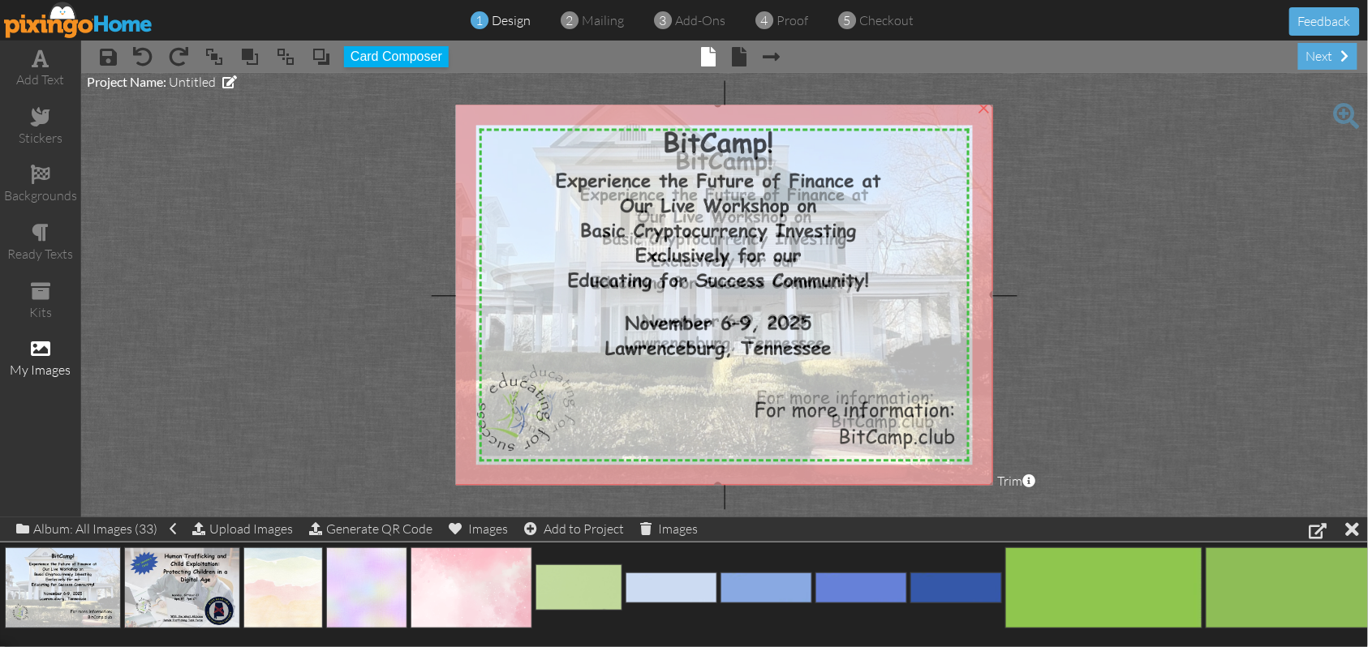
drag, startPoint x: 641, startPoint y: 429, endPoint x: 604, endPoint y: 452, distance: 43.0
click at [604, 452] on img at bounding box center [718, 295] width 551 height 383
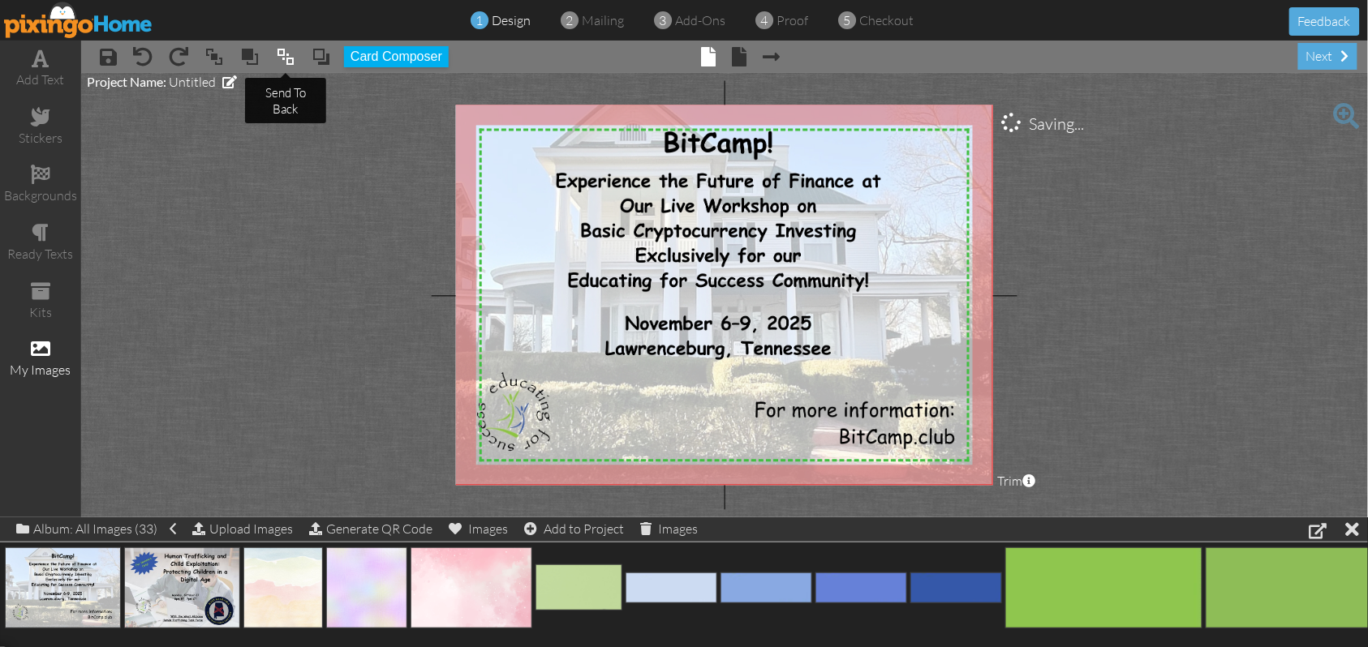
click at [289, 63] on span at bounding box center [285, 57] width 19 height 24
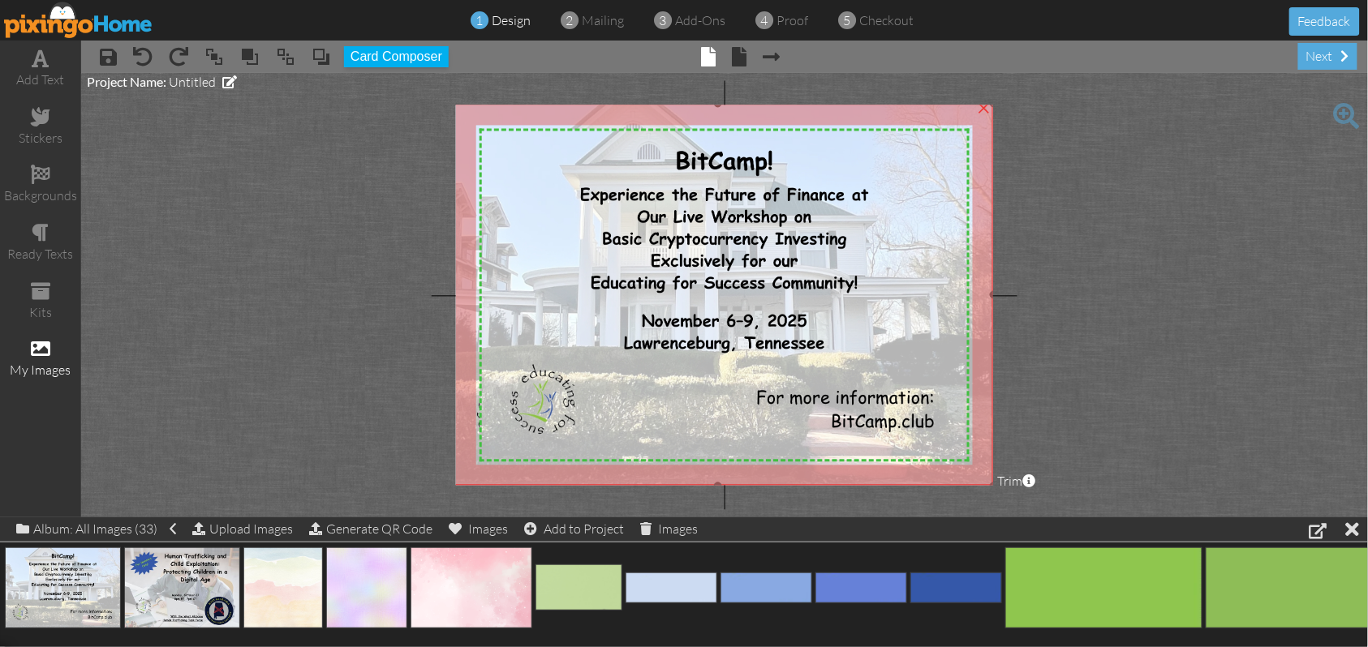
click at [464, 475] on img at bounding box center [718, 295] width 551 height 383
click at [217, 62] on span at bounding box center [213, 57] width 19 height 24
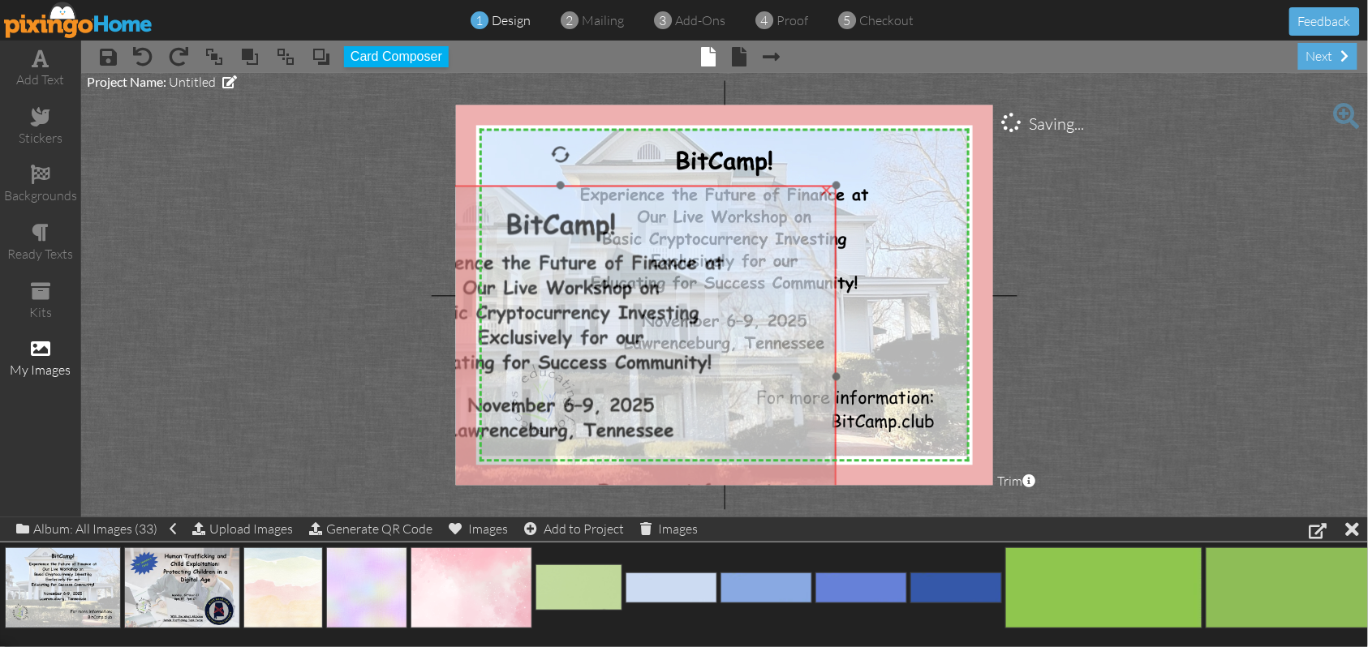
drag, startPoint x: 923, startPoint y: 204, endPoint x: 766, endPoint y: 286, distance: 177.4
click at [766, 286] on img at bounding box center [561, 377] width 551 height 383
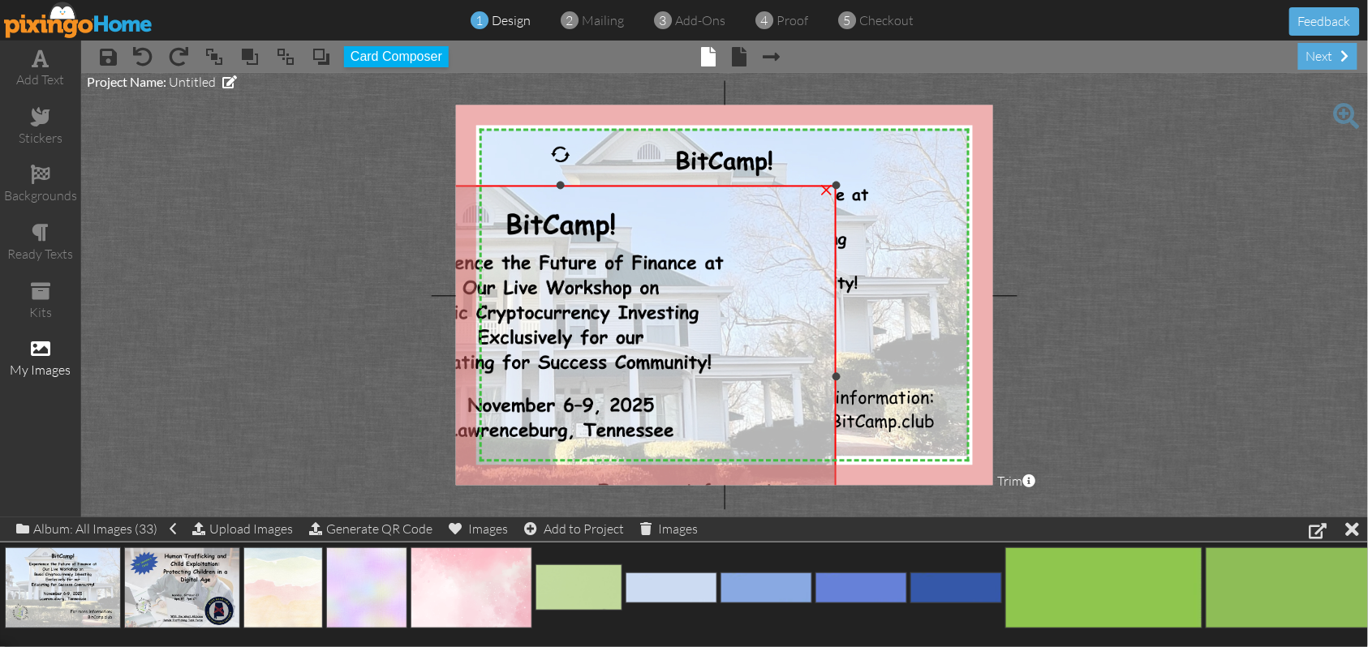
click at [826, 189] on div "×" at bounding box center [827, 189] width 26 height 26
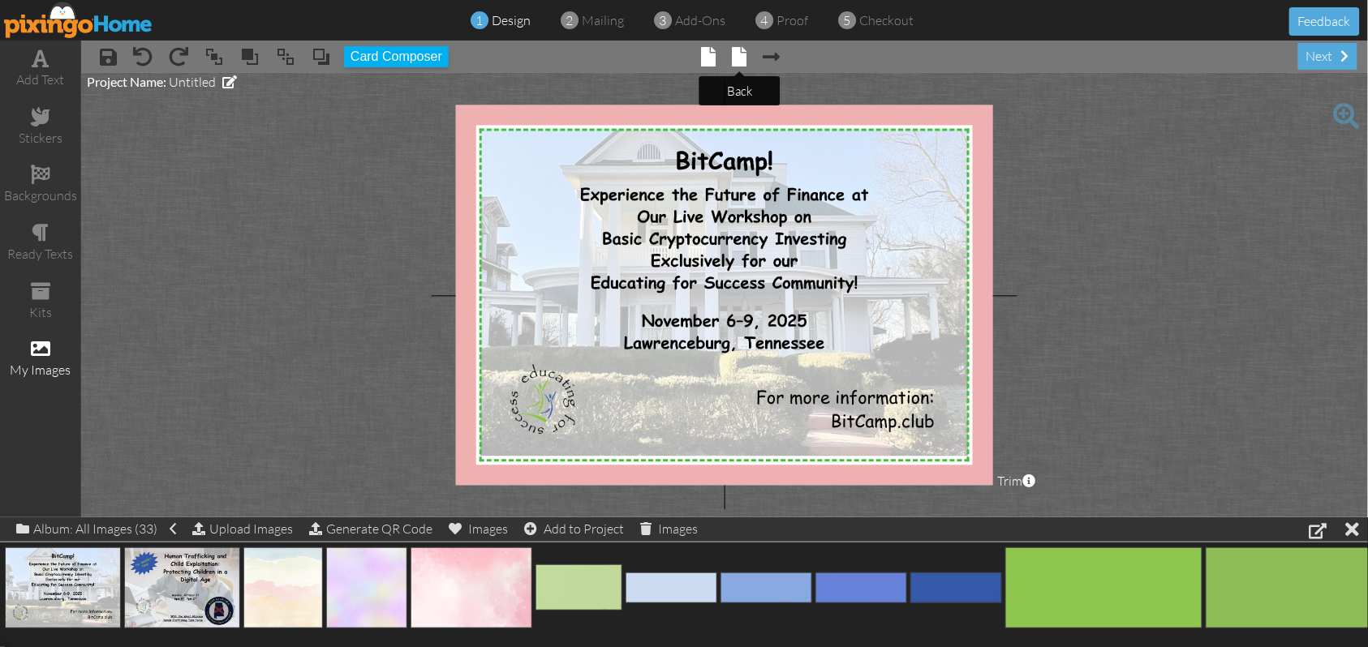
click at [741, 65] on span at bounding box center [740, 56] width 15 height 19
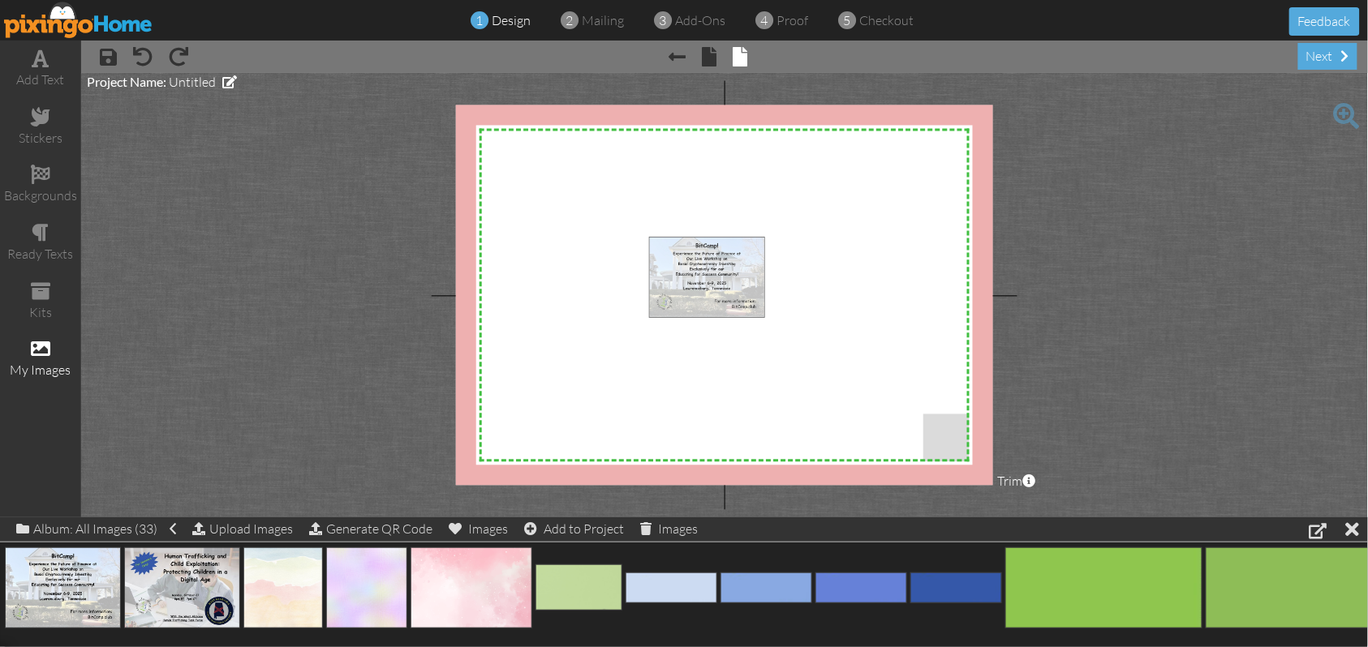
drag, startPoint x: 71, startPoint y: 587, endPoint x: 716, endPoint y: 276, distance: 715.5
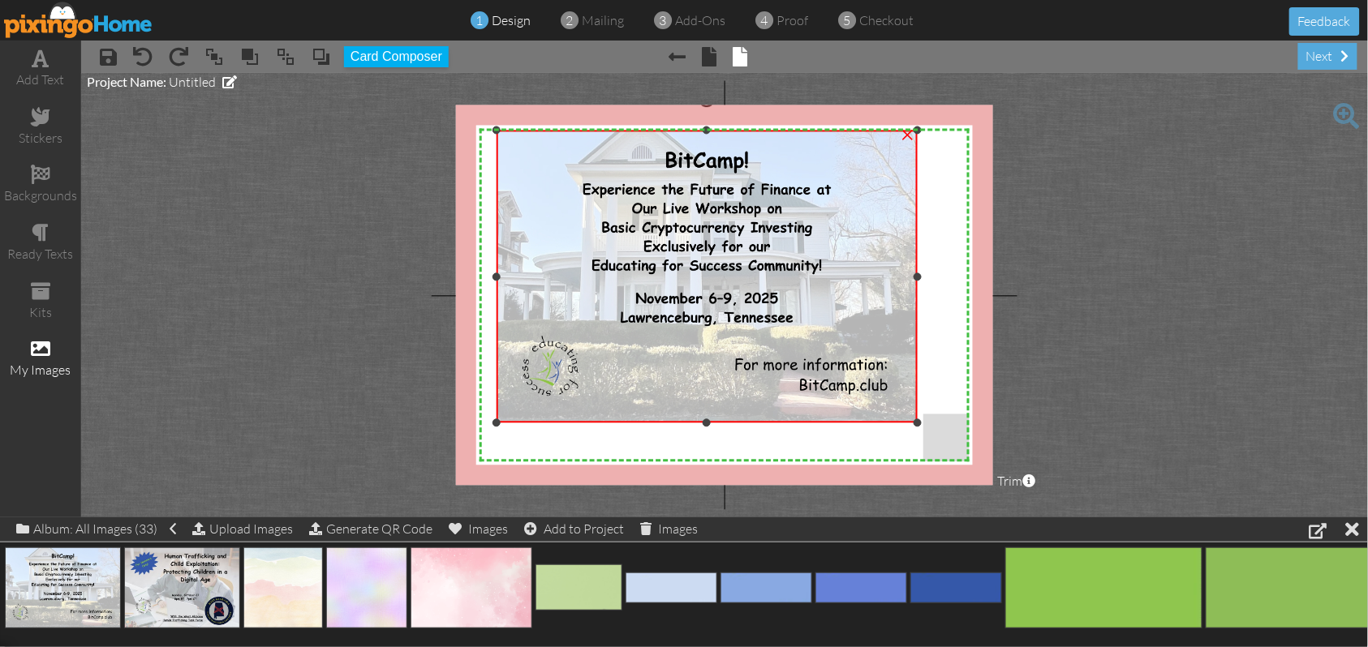
drag, startPoint x: 649, startPoint y: 234, endPoint x: 529, endPoint y: 127, distance: 160.3
click at [529, 131] on div "×" at bounding box center [706, 277] width 421 height 293
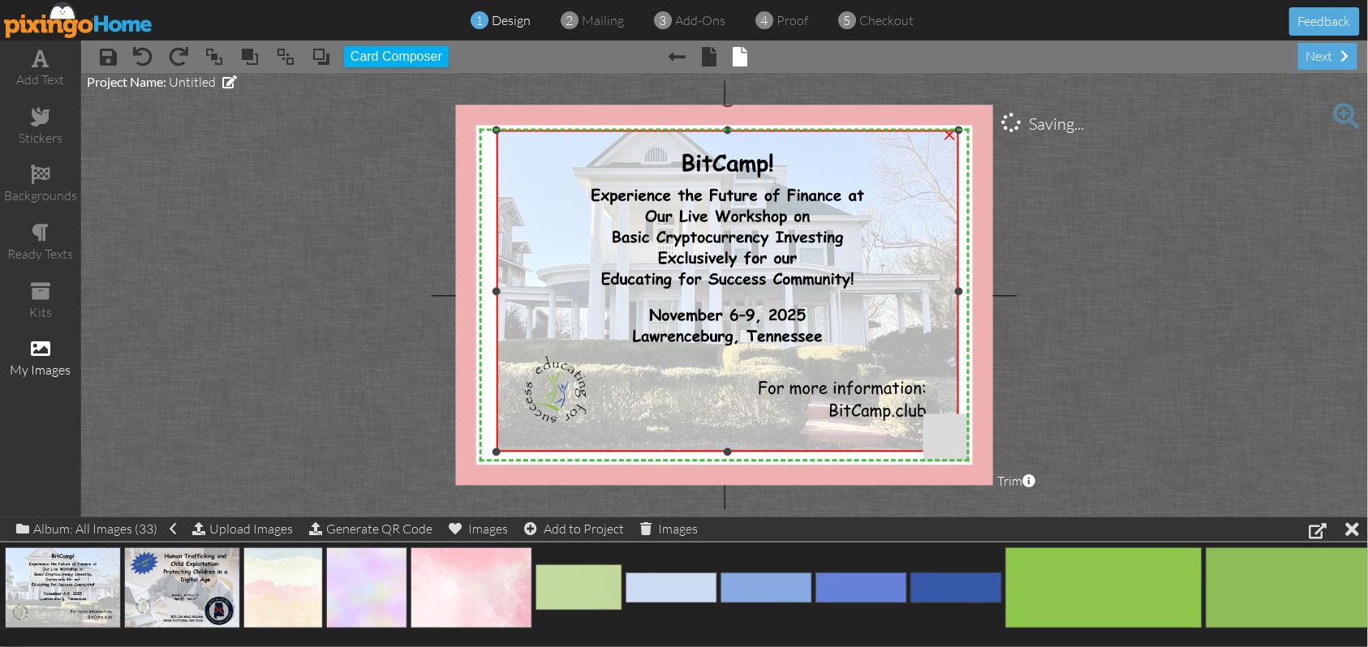
drag, startPoint x: 919, startPoint y: 426, endPoint x: 938, endPoint y: 455, distance: 34.7
click at [938, 453] on div "×" at bounding box center [727, 292] width 463 height 322
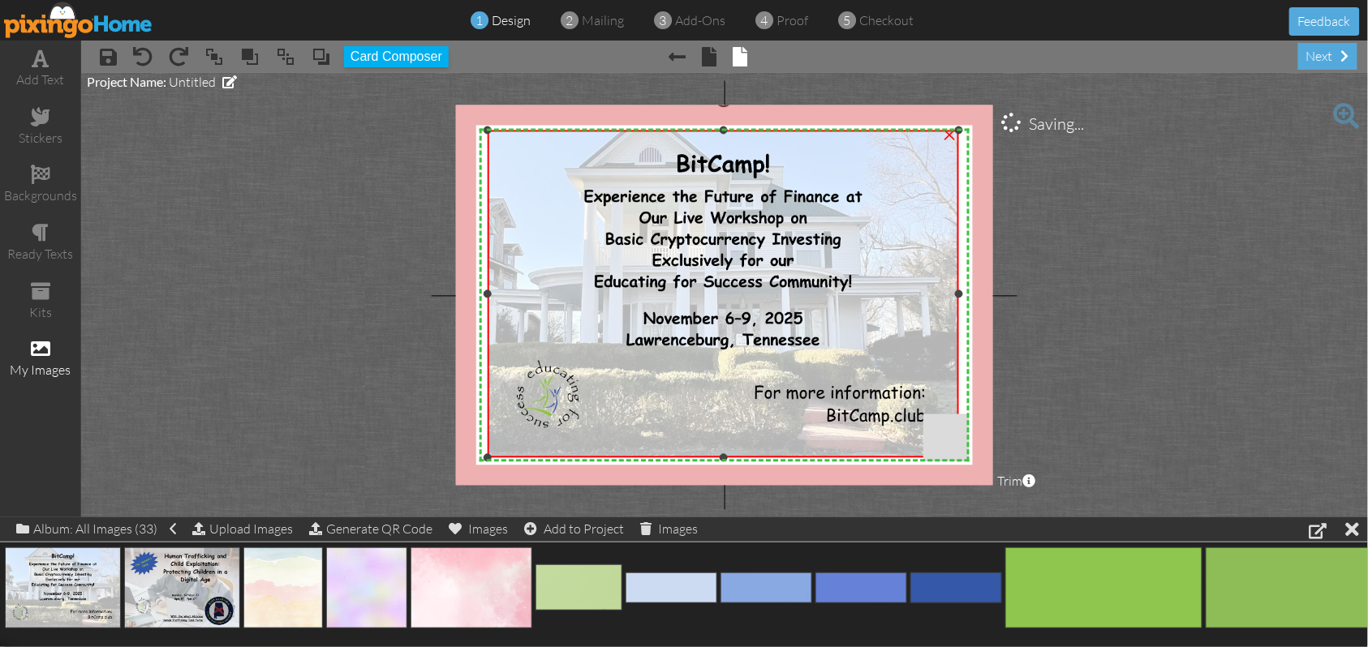
drag, startPoint x: 496, startPoint y: 452, endPoint x: 481, endPoint y: 458, distance: 16.4
click at [481, 458] on div "X X X X X X X X X X X X X X X X X X X X X X X X X X X X X X X X X X X X X X X X…" at bounding box center [724, 295] width 537 height 380
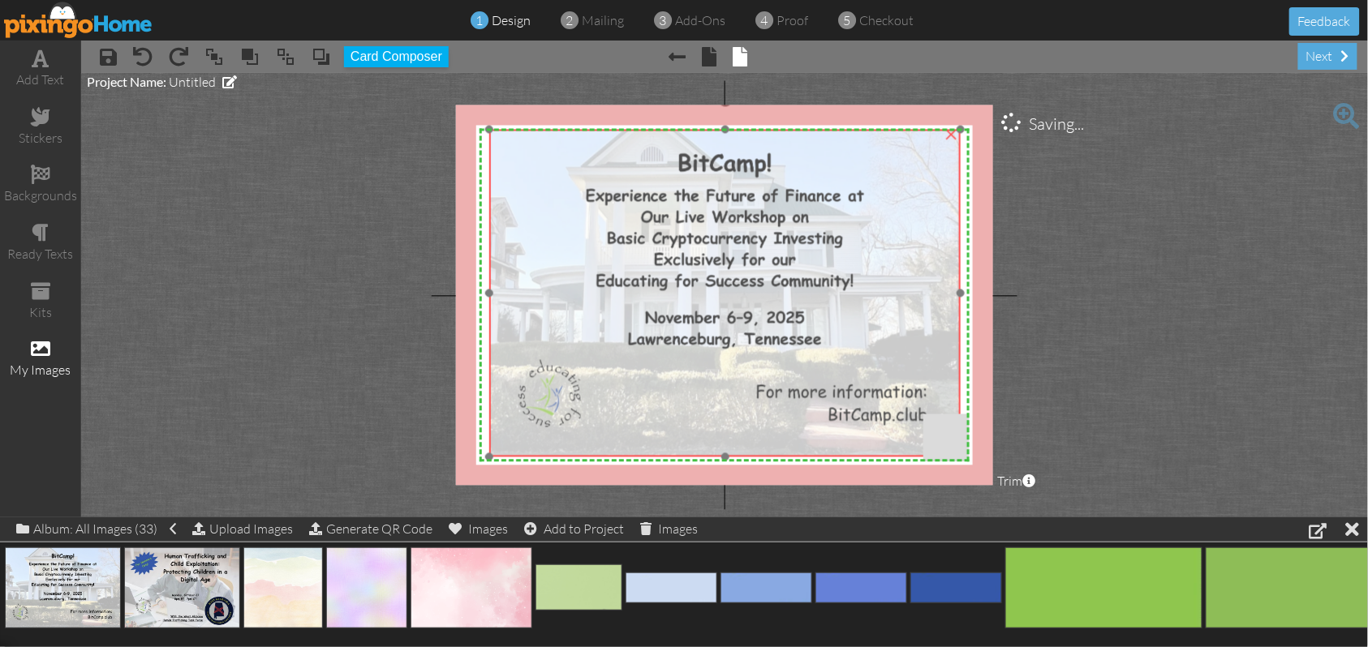
click at [568, 403] on img at bounding box center [724, 294] width 471 height 328
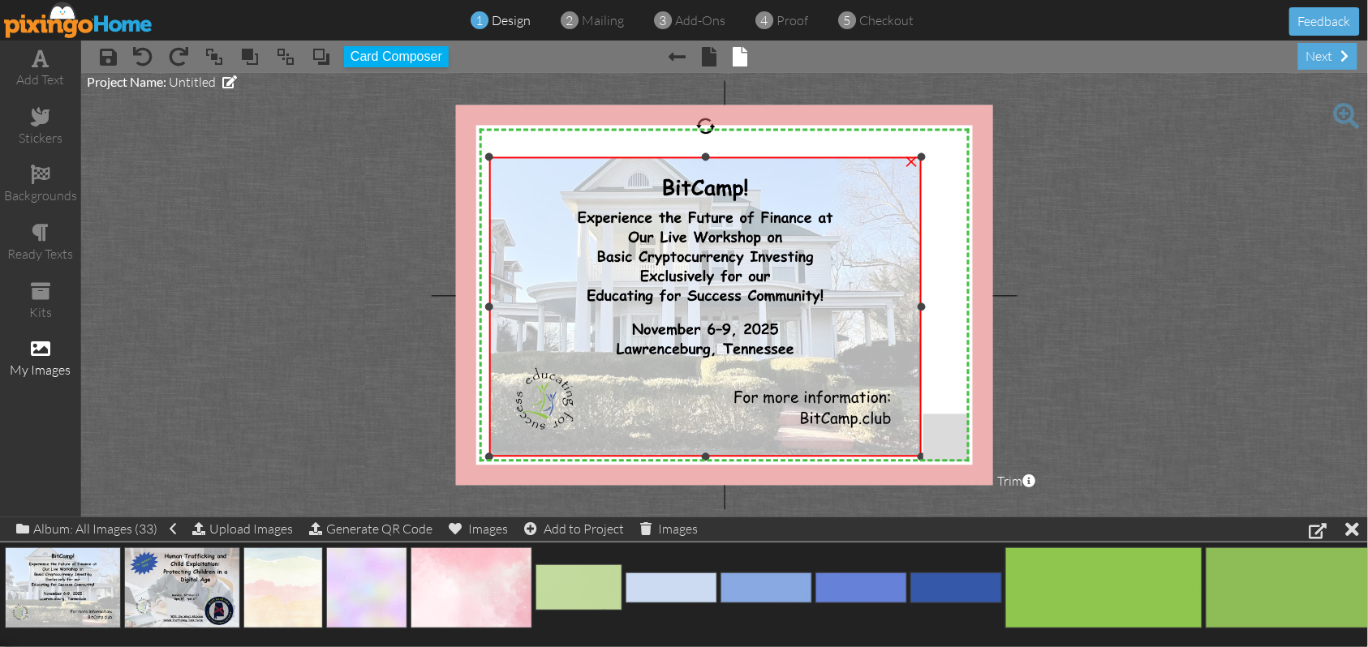
drag, startPoint x: 961, startPoint y: 130, endPoint x: 929, endPoint y: 157, distance: 42.6
click at [929, 157] on div "X X X X X X X X X X X X X X X X X X X X X X X X X X X X X X X X X X X X X X X X…" at bounding box center [724, 295] width 537 height 380
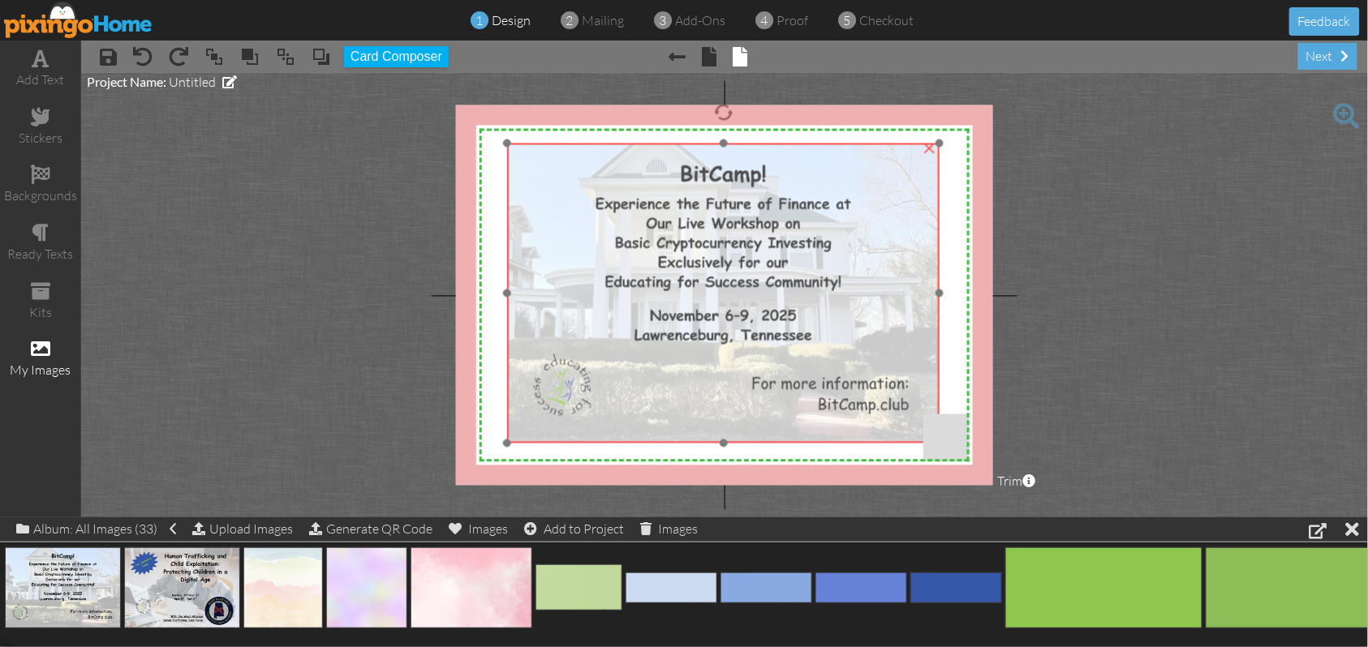
drag, startPoint x: 868, startPoint y: 215, endPoint x: 886, endPoint y: 201, distance: 22.6
click at [886, 201] on img at bounding box center [723, 294] width 432 height 300
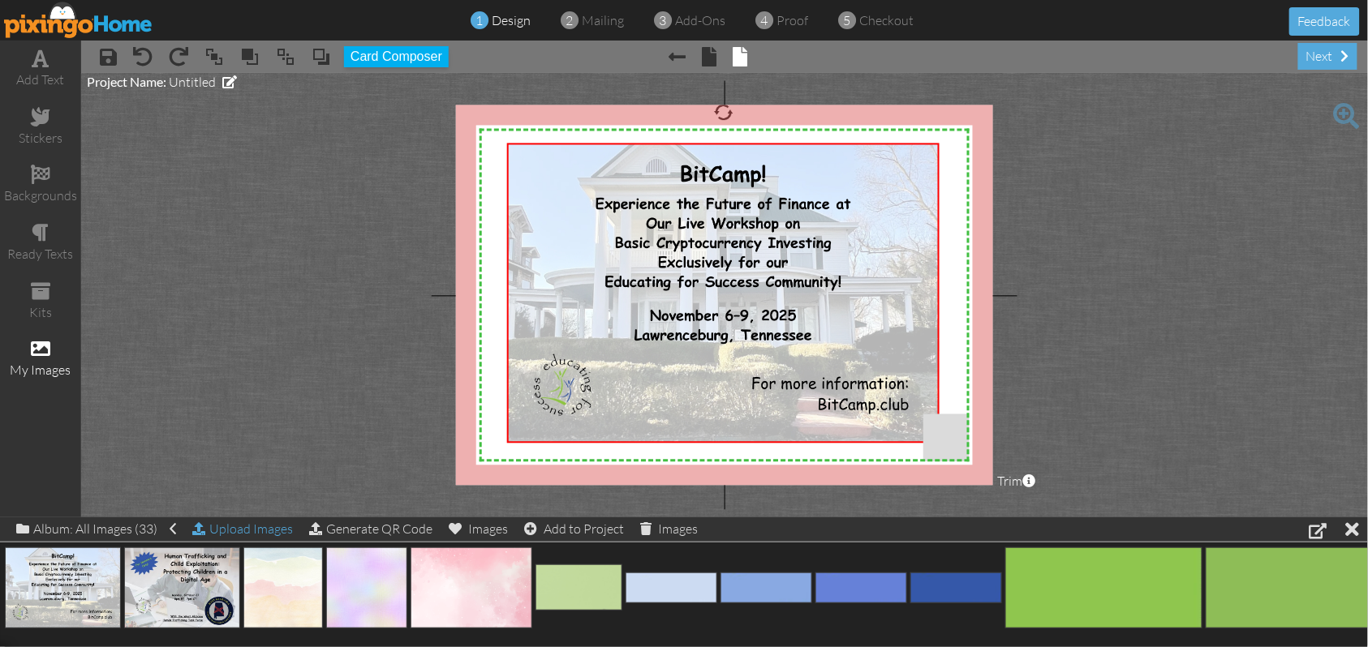
click at [241, 532] on div "Upload Images" at bounding box center [242, 530] width 101 height 24
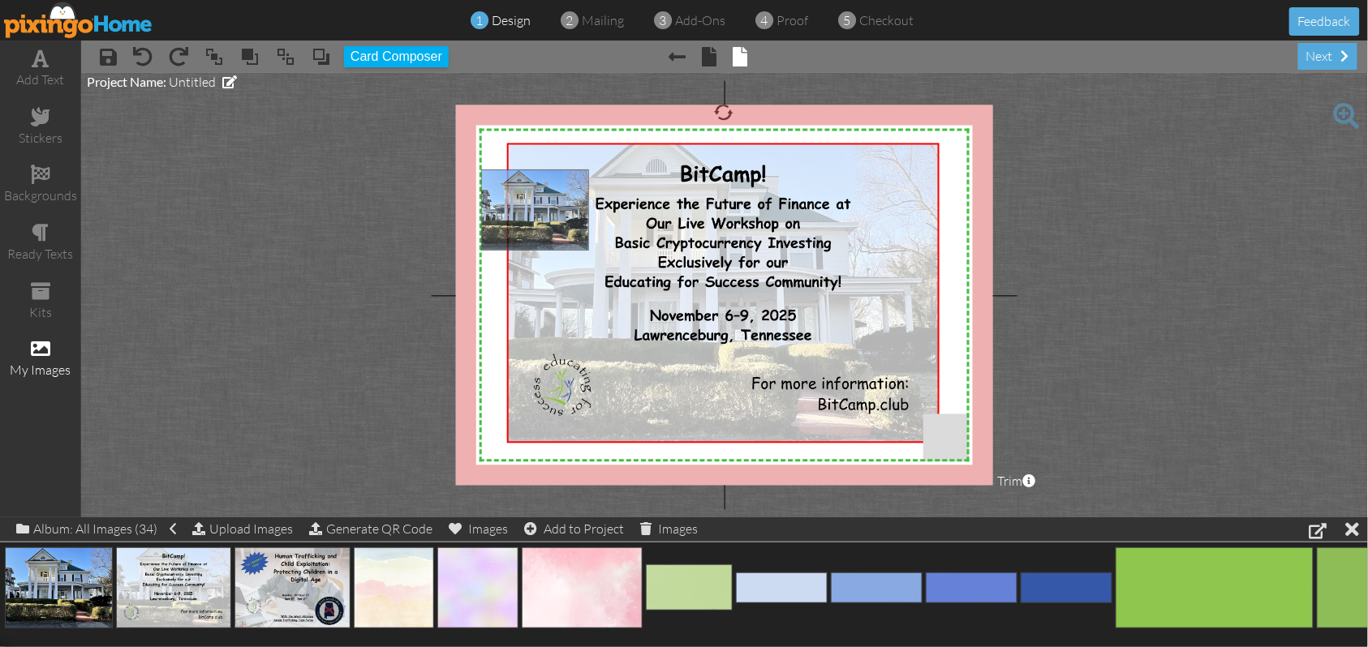
drag, startPoint x: 59, startPoint y: 587, endPoint x: 534, endPoint y: 208, distance: 607.3
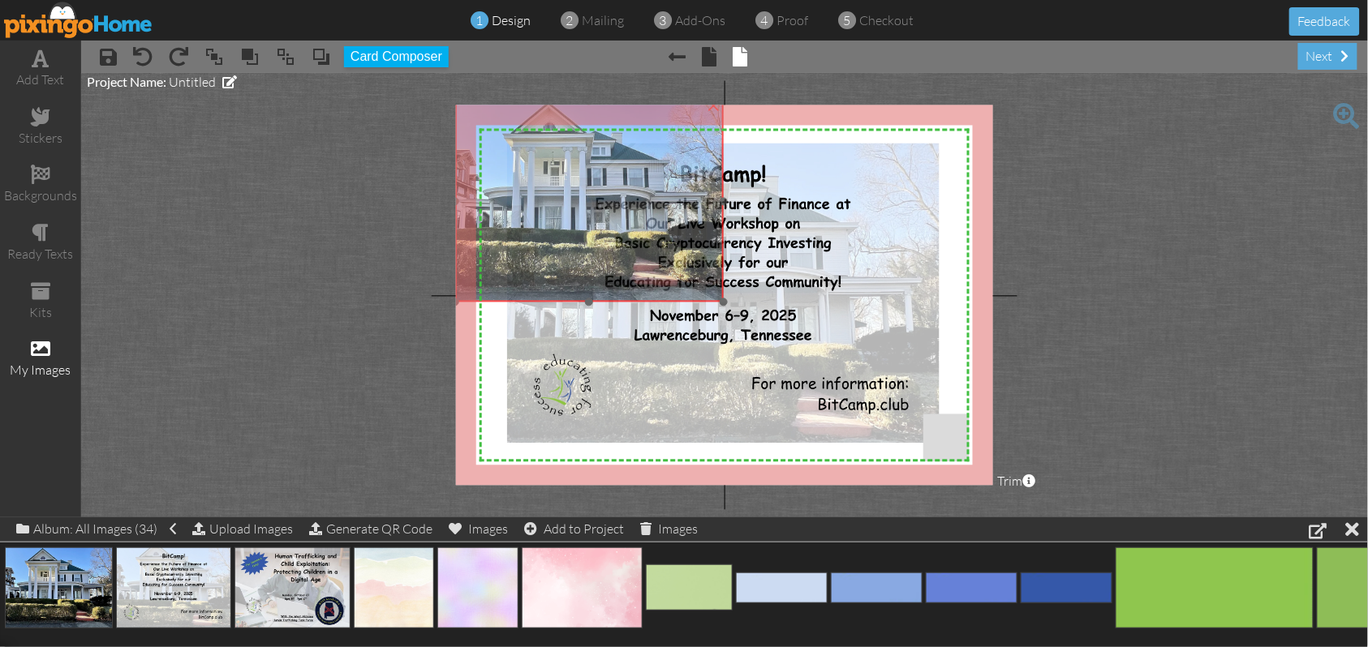
drag, startPoint x: 547, startPoint y: 281, endPoint x: 522, endPoint y: 213, distance: 72.4
click at [522, 213] on img at bounding box center [589, 201] width 269 height 201
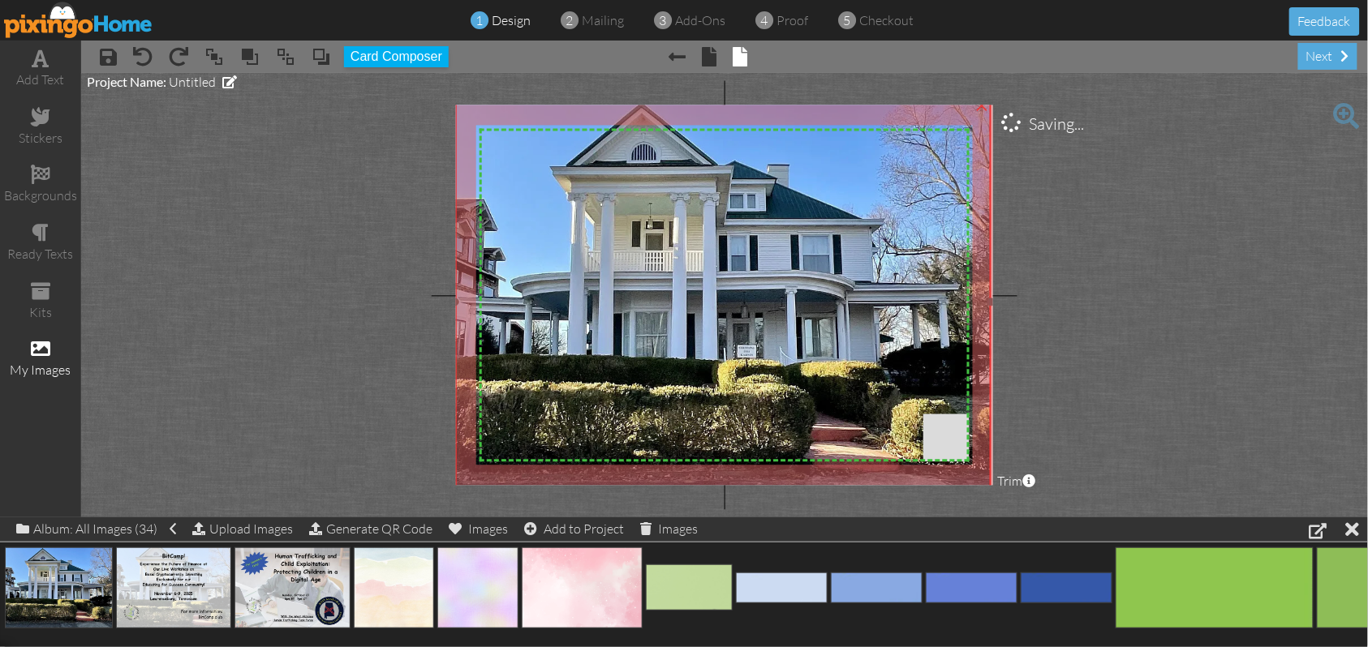
drag, startPoint x: 721, startPoint y: 299, endPoint x: 917, endPoint y: 501, distance: 280.5
click at [917, 501] on project-studio-wrapper "X X X X X X X X X X X X X X X X X X X X X X X X X X X X X X X X X X X X X X X X…" at bounding box center [724, 295] width 1287 height 445
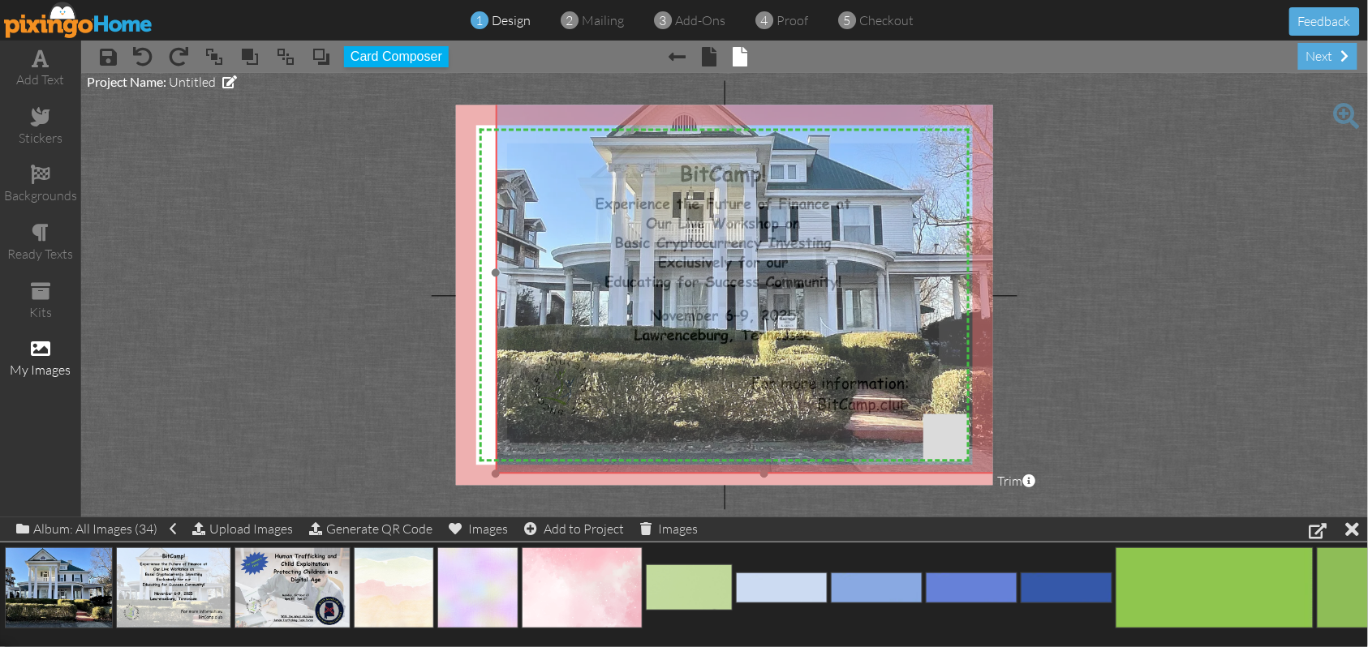
drag, startPoint x: 875, startPoint y: 256, endPoint x: 915, endPoint y: 227, distance: 50.0
click at [915, 227] on img at bounding box center [764, 273] width 537 height 402
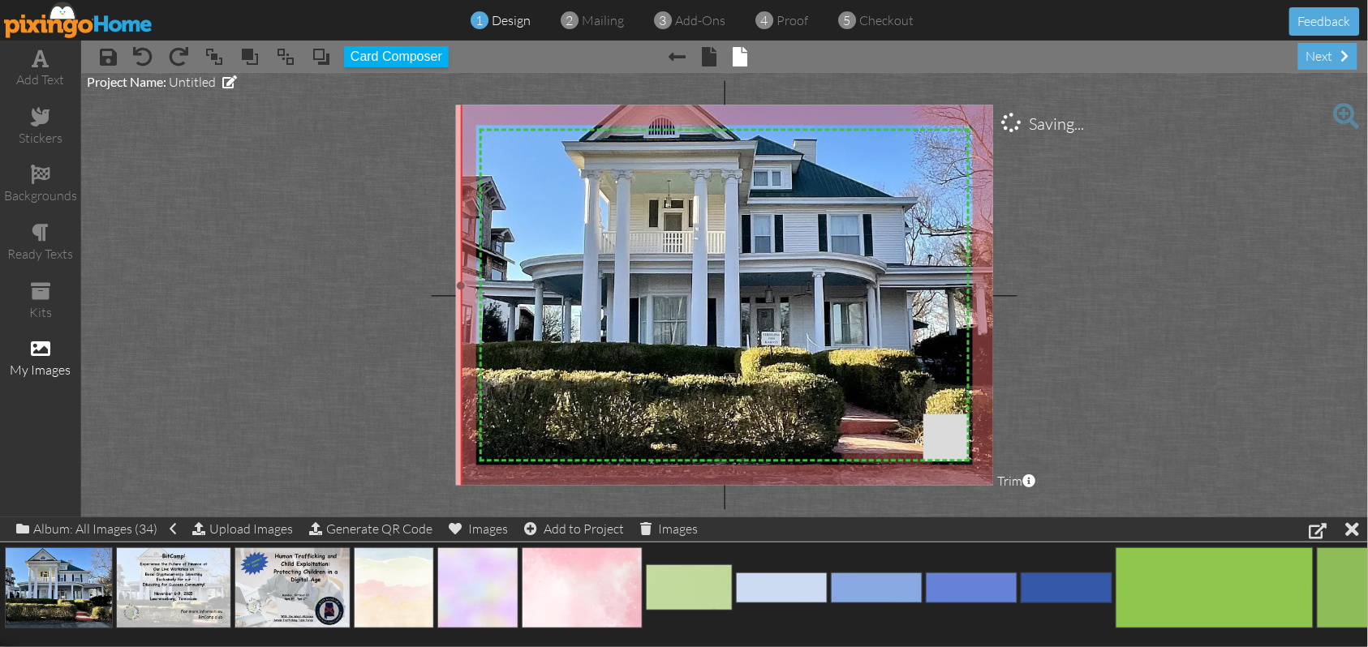
drag, startPoint x: 497, startPoint y: 471, endPoint x: 468, endPoint y: 497, distance: 39.1
click at [468, 497] on project-studio-wrapper "X X X X X X X X X X X X X X X X X X X X X X X X X X X X X X X X X X X X X X X X…" at bounding box center [724, 295] width 1287 height 445
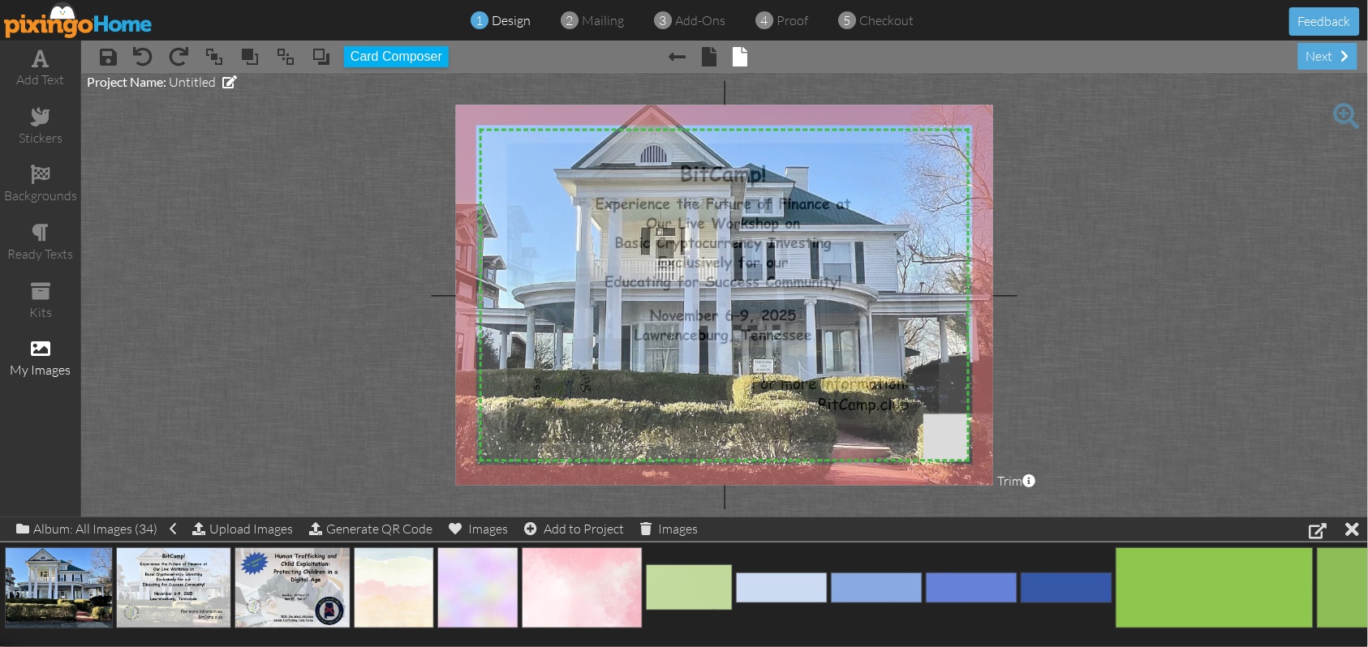
drag, startPoint x: 741, startPoint y: 286, endPoint x: 733, endPoint y: 313, distance: 28.8
click at [733, 313] on img at bounding box center [738, 314] width 571 height 428
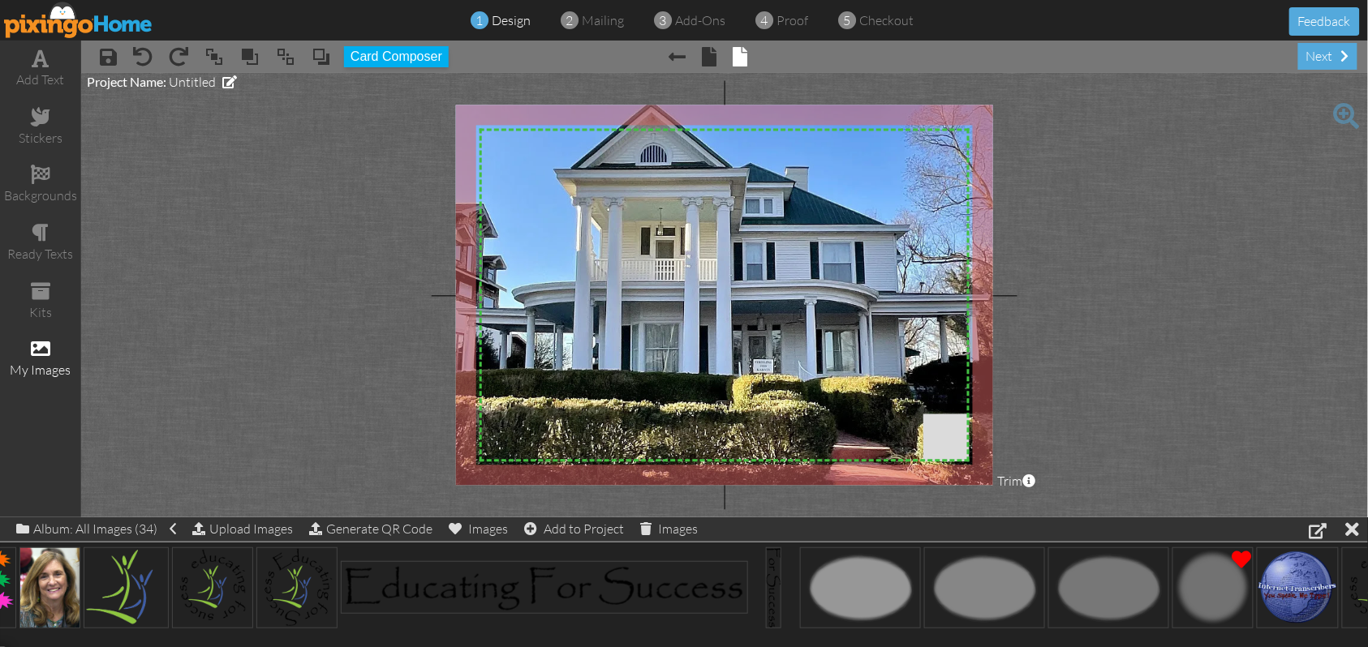
scroll to position [0, 2505]
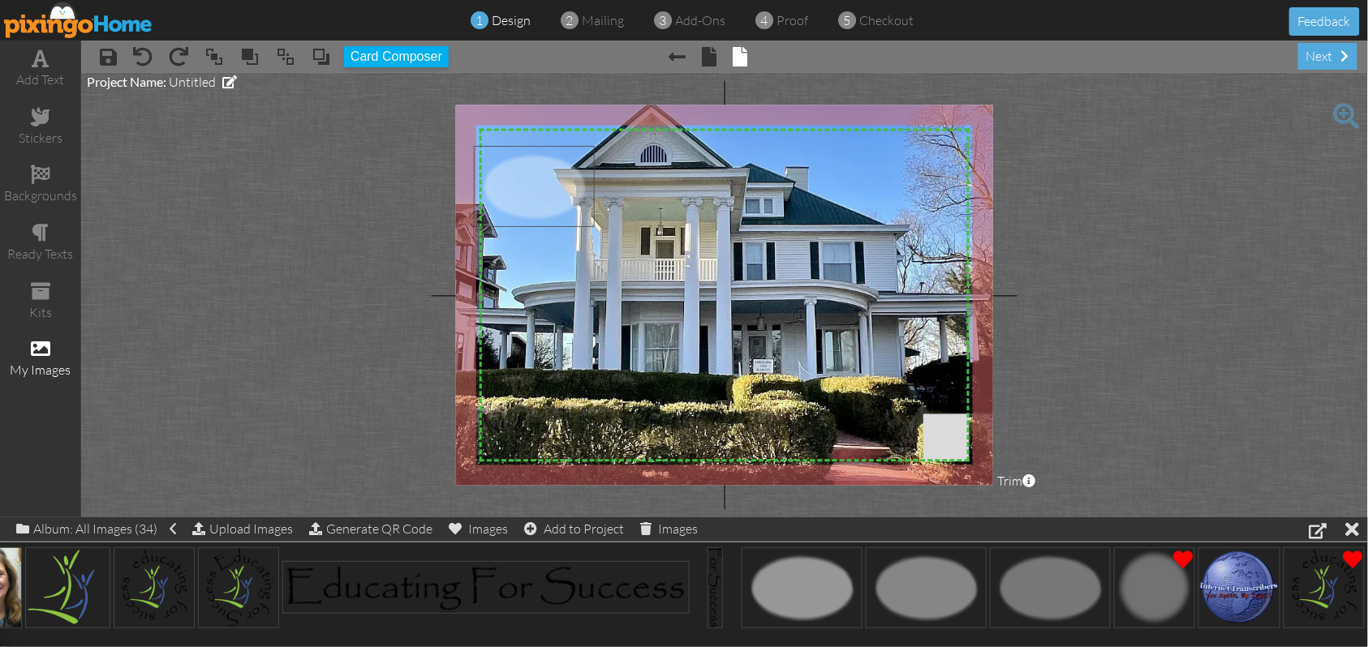
drag, startPoint x: 951, startPoint y: 602, endPoint x: 560, endPoint y: 200, distance: 561.1
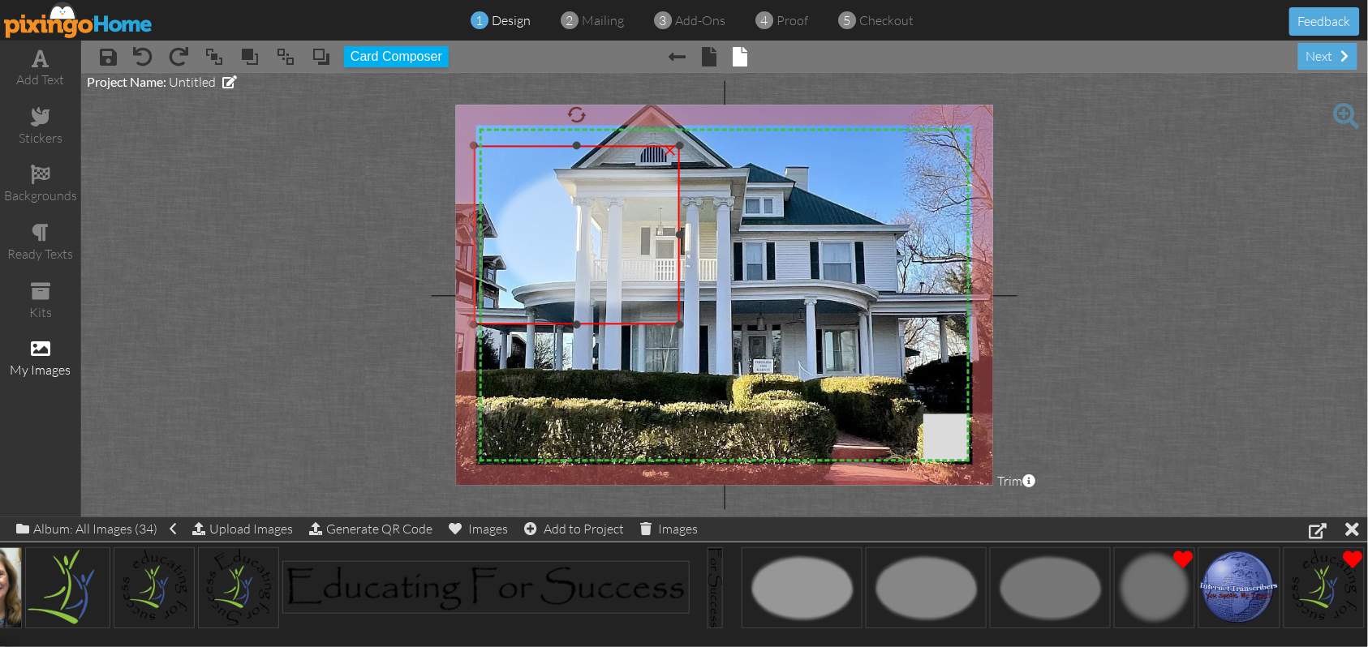
drag, startPoint x: 741, startPoint y: 232, endPoint x: 677, endPoint y: 255, distance: 68.0
click at [677, 255] on div "×" at bounding box center [577, 235] width 206 height 178
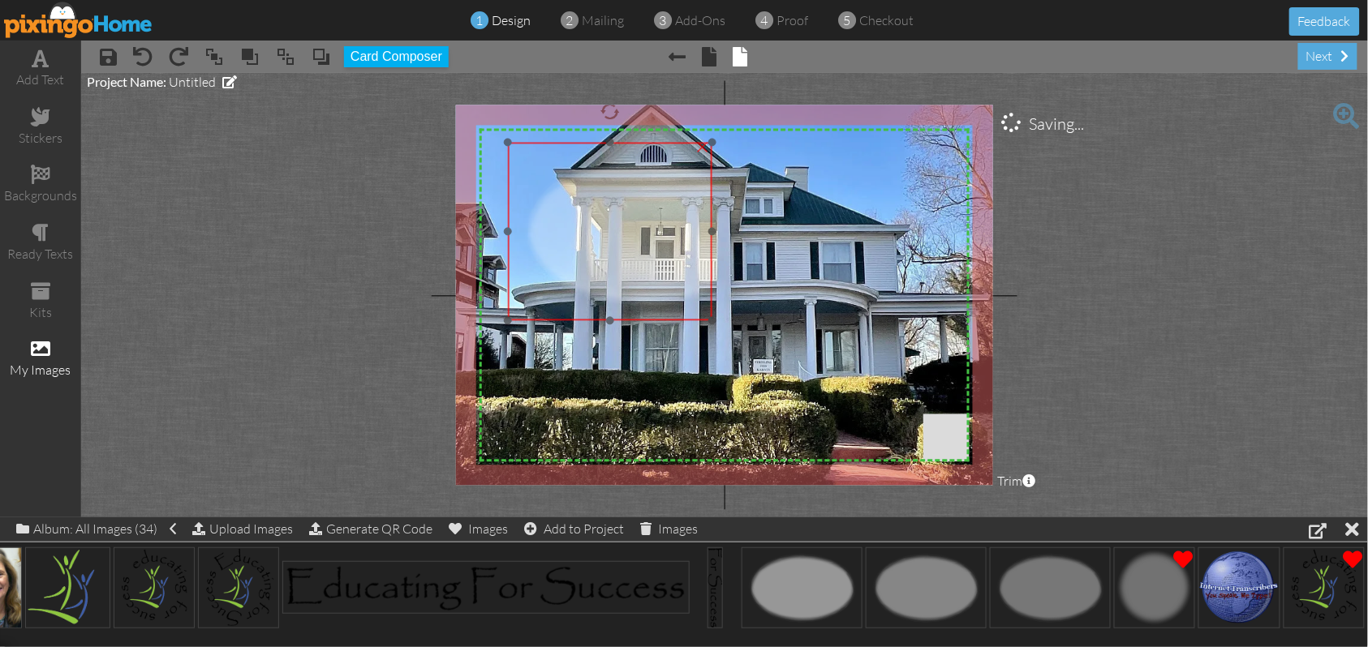
drag, startPoint x: 508, startPoint y: 238, endPoint x: 542, endPoint y: 234, distance: 34.2
click at [542, 234] on img at bounding box center [642, 232] width 269 height 178
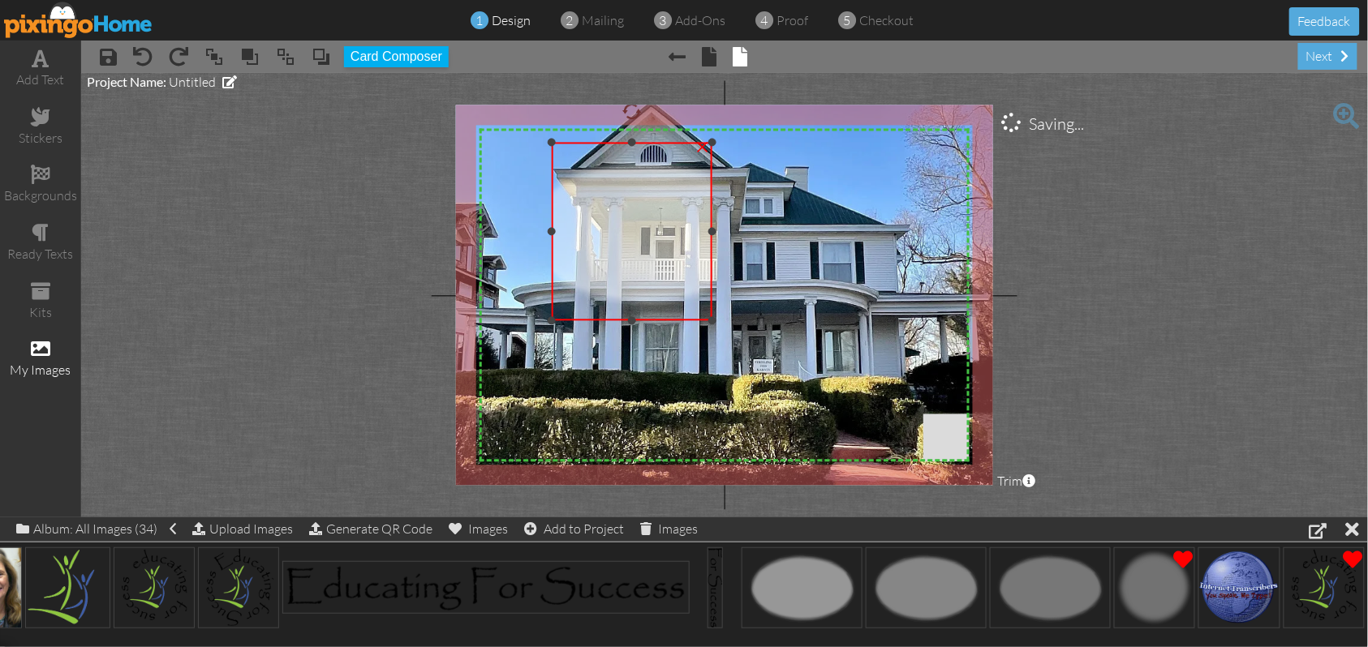
drag, startPoint x: 505, startPoint y: 231, endPoint x: 634, endPoint y: 274, distance: 136.7
click at [552, 237] on div "×" at bounding box center [632, 232] width 161 height 178
drag, startPoint x: 633, startPoint y: 323, endPoint x: 625, endPoint y: 289, distance: 35.0
click at [625, 287] on div "×" at bounding box center [634, 215] width 157 height 144
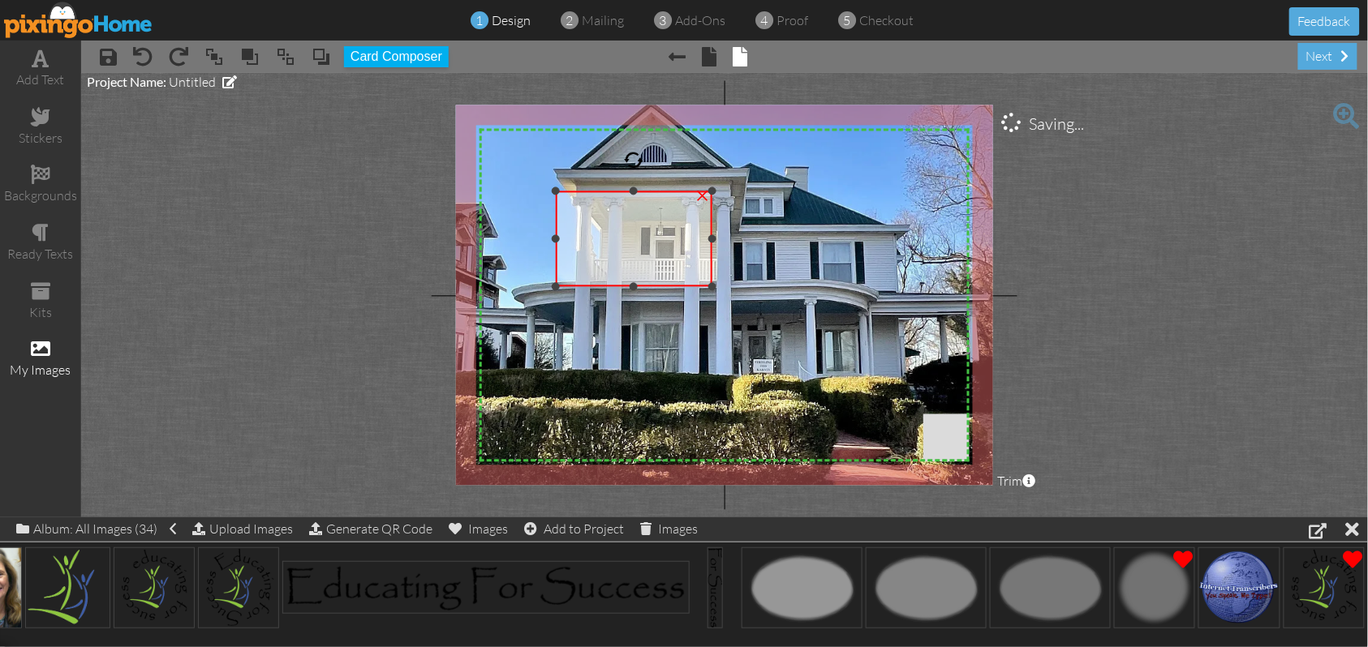
drag, startPoint x: 634, startPoint y: 144, endPoint x: 641, endPoint y: 192, distance: 49.2
click at [641, 192] on div "×" at bounding box center [634, 239] width 157 height 96
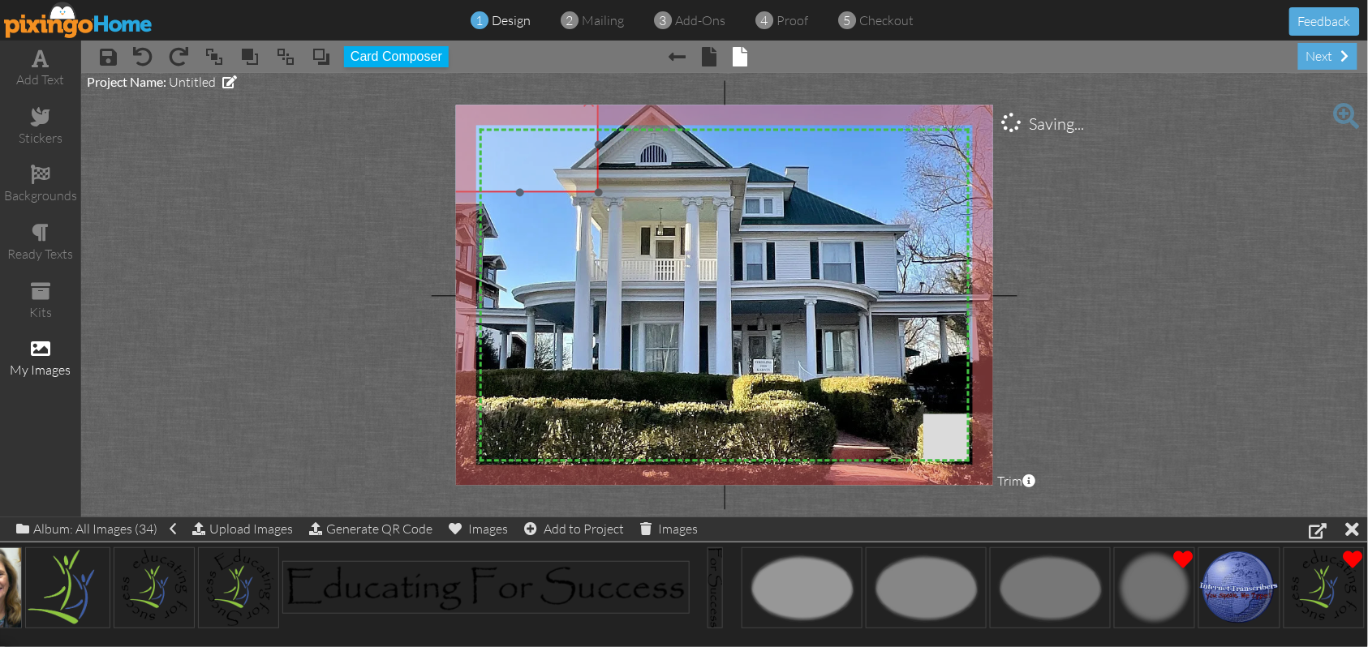
drag, startPoint x: 669, startPoint y: 261, endPoint x: 556, endPoint y: 167, distance: 147.5
click at [556, 167] on img at bounding box center [528, 138] width 269 height 178
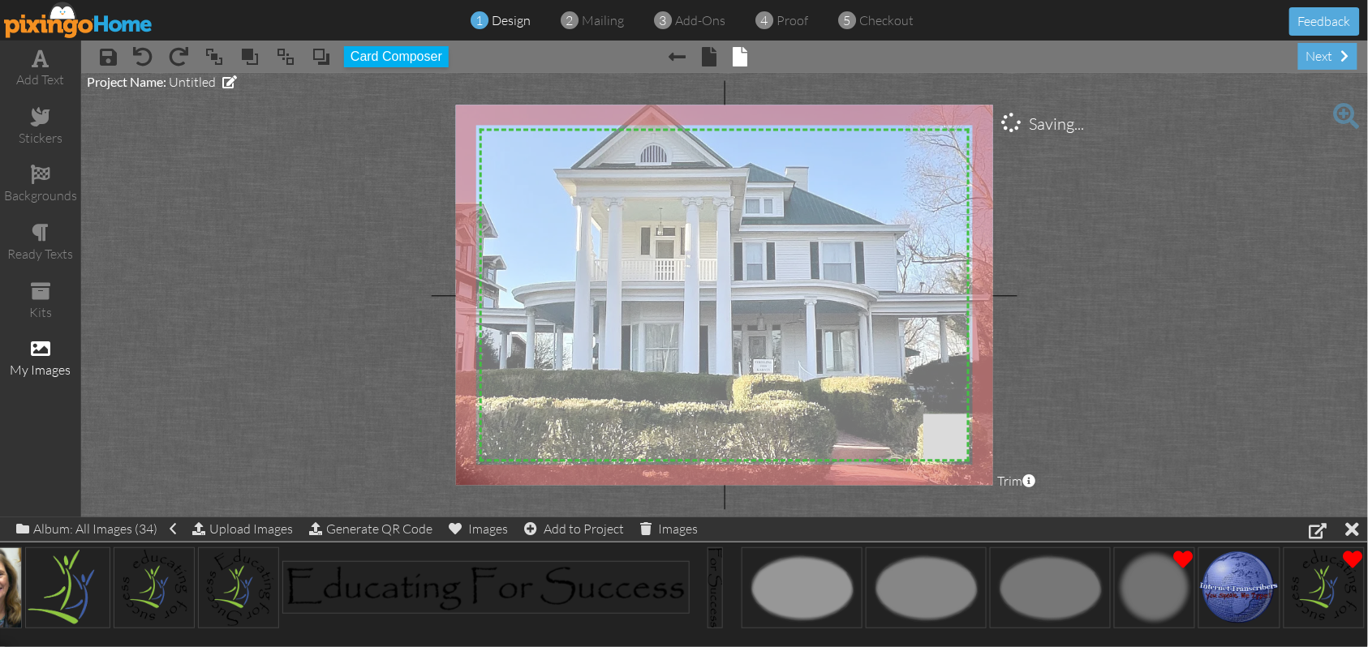
drag, startPoint x: 600, startPoint y: 192, endPoint x: 894, endPoint y: 495, distance: 421.7
click at [894, 495] on project-studio-wrapper "X X X X X X X X X X X X X X X X X X X X X X X X X X X X X X X X X X X X X X X X…" at bounding box center [724, 295] width 1287 height 445
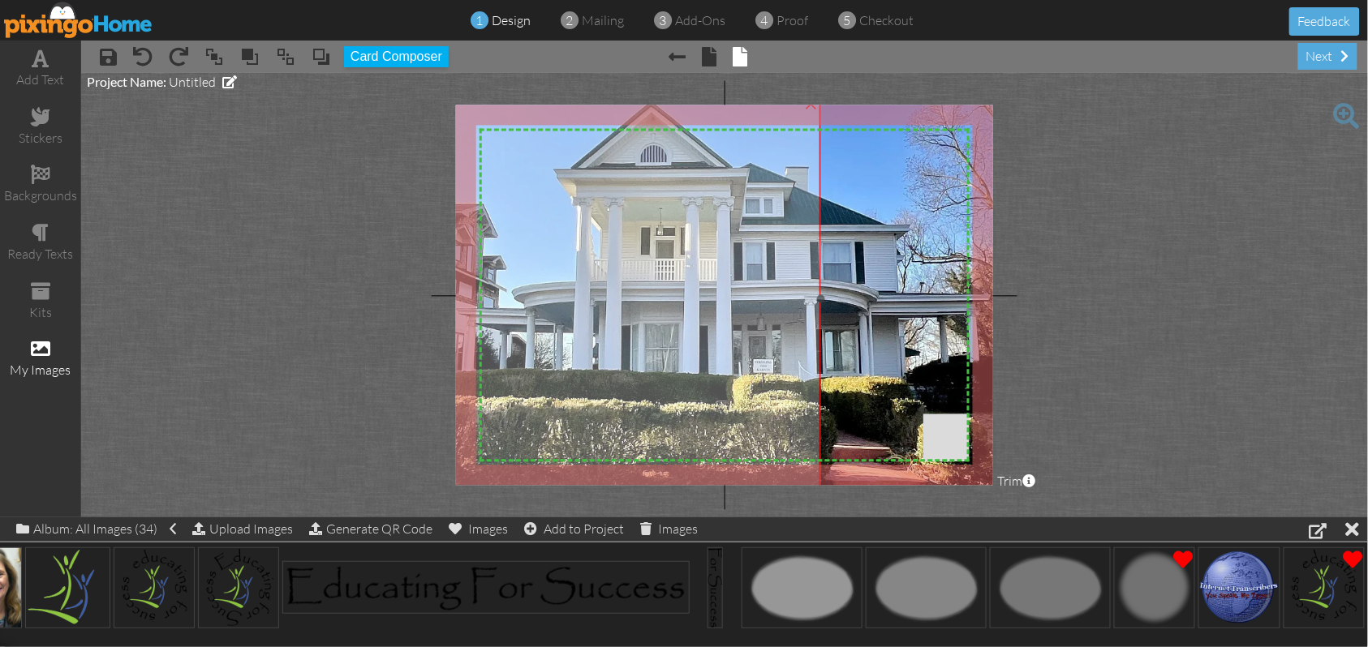
drag, startPoint x: 896, startPoint y: 374, endPoint x: 625, endPoint y: 376, distance: 271.0
click at [625, 376] on img at bounding box center [529, 269] width 1115 height 742
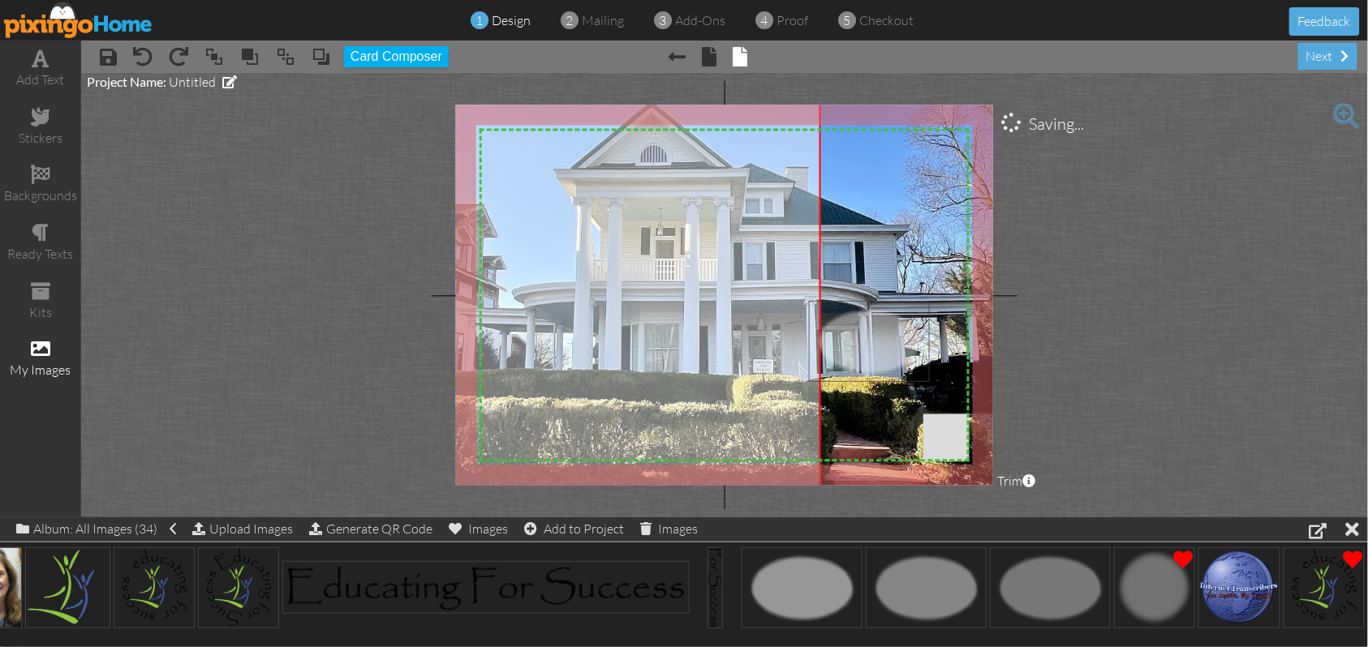
drag, startPoint x: 792, startPoint y: 588, endPoint x: 860, endPoint y: 341, distance: 256.6
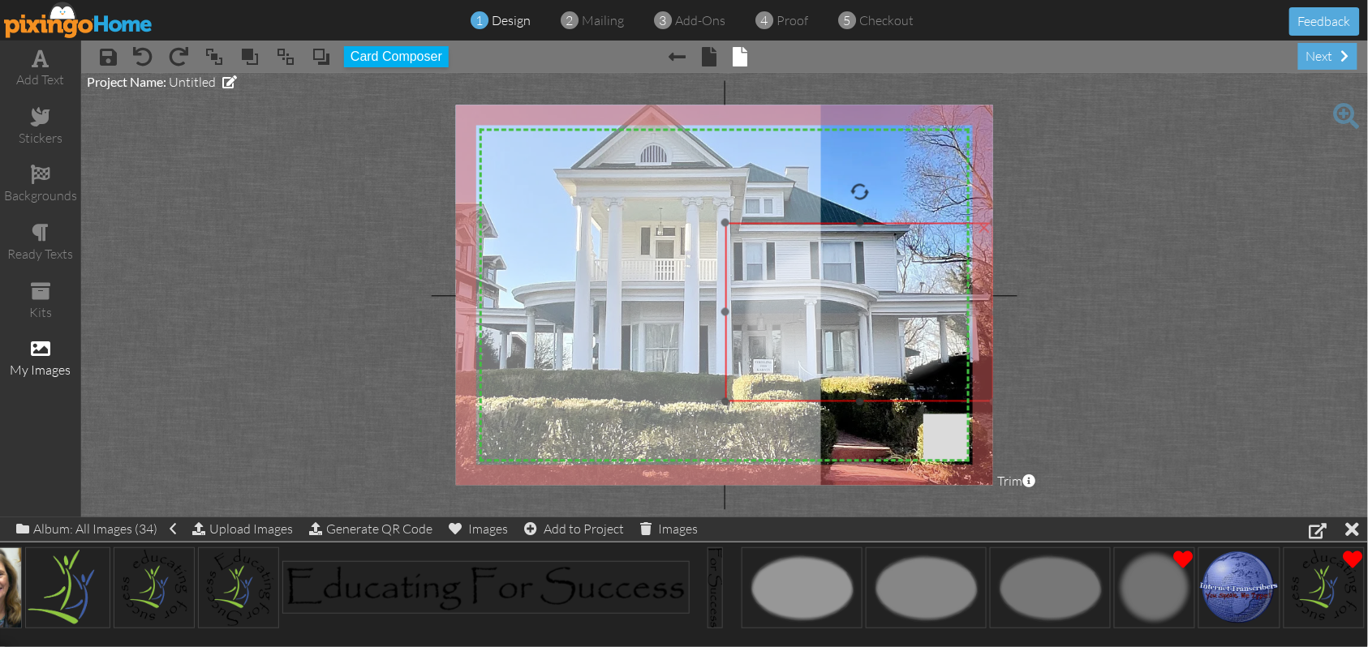
drag, startPoint x: 951, startPoint y: 425, endPoint x: 867, endPoint y: 347, distance: 114.2
click at [867, 347] on img at bounding box center [859, 312] width 269 height 178
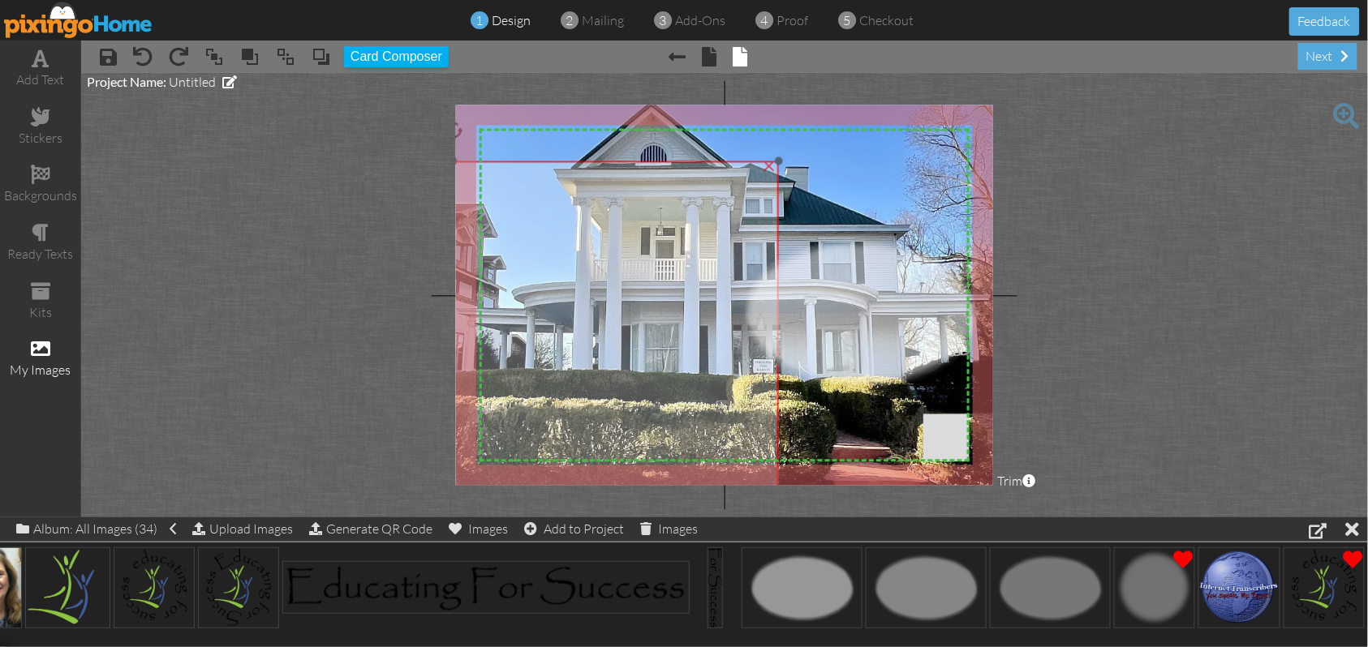
drag, startPoint x: 608, startPoint y: 209, endPoint x: 566, endPoint y: 271, distance: 74.7
click at [566, 271] on img at bounding box center [487, 330] width 1115 height 742
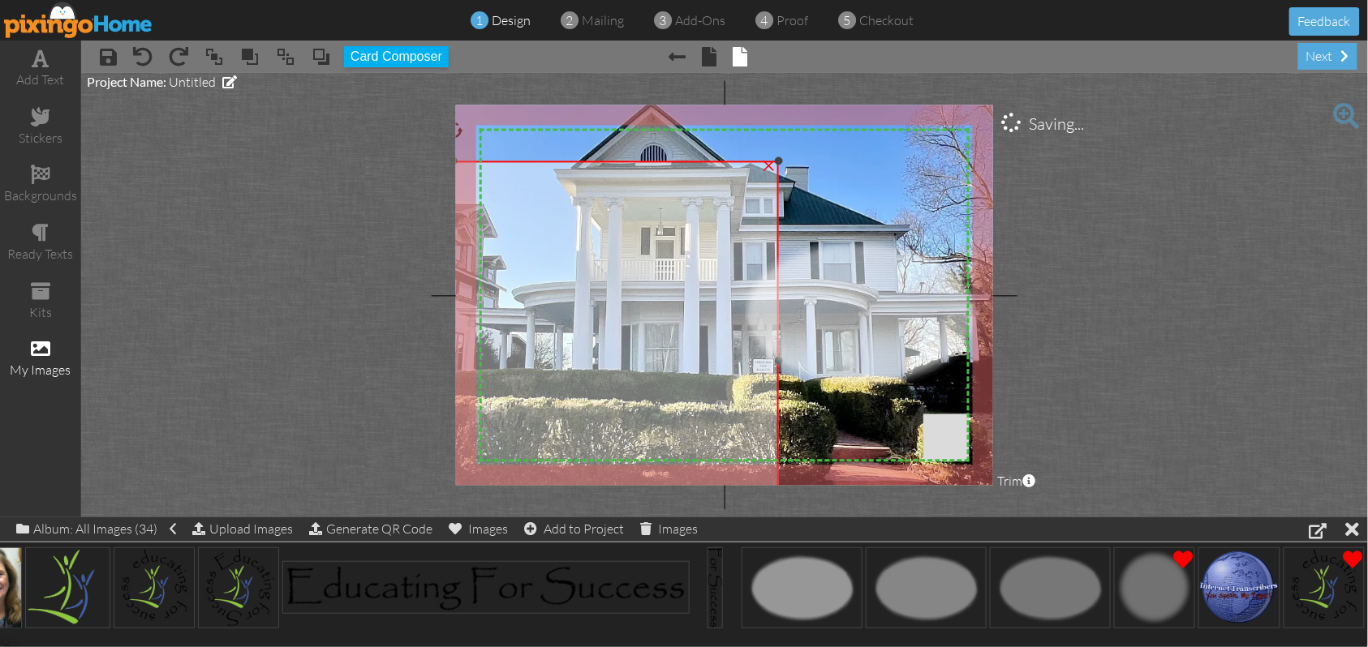
click at [769, 163] on div "×" at bounding box center [769, 165] width 26 height 26
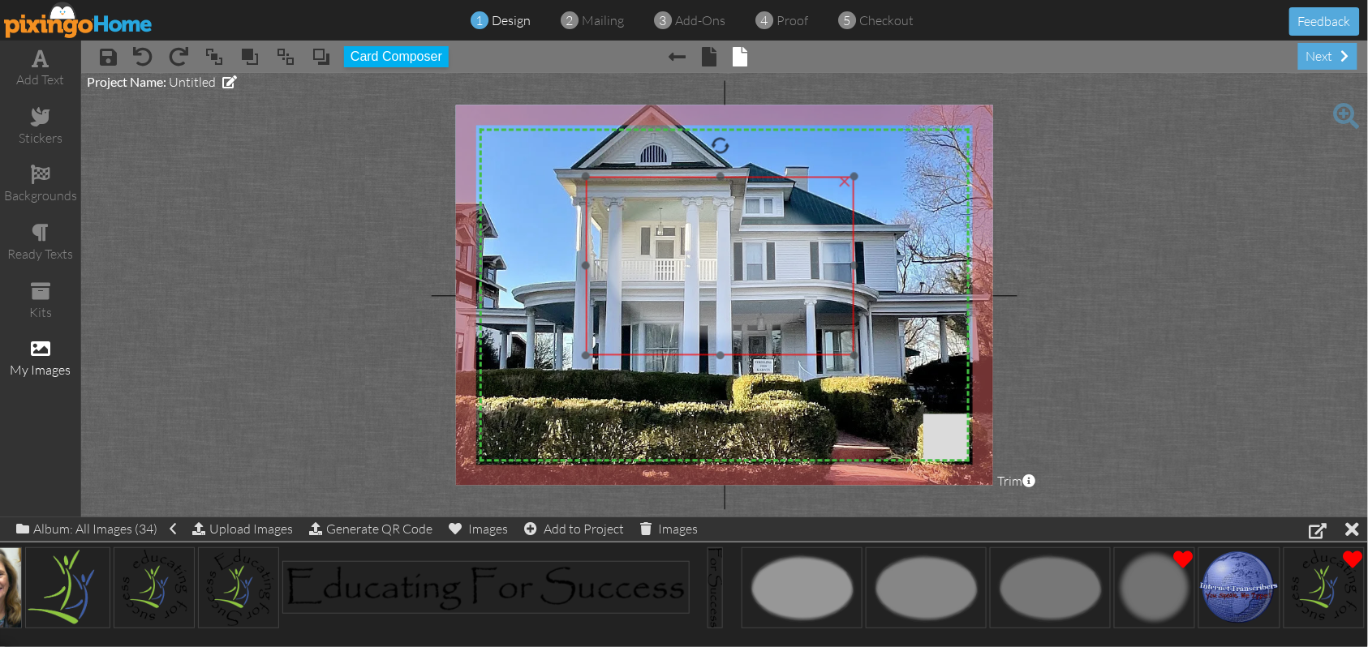
drag, startPoint x: 870, startPoint y: 309, endPoint x: 722, endPoint y: 260, distance: 155.7
click at [722, 260] on img at bounding box center [720, 266] width 269 height 178
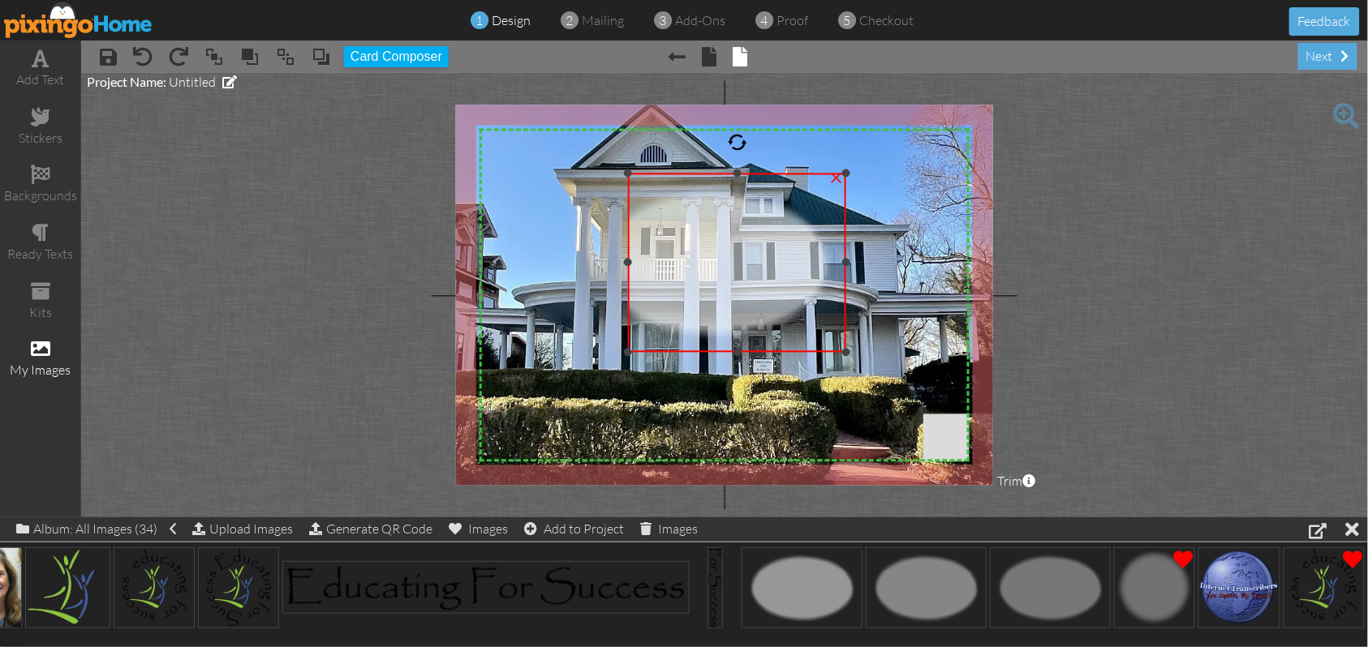
drag, startPoint x: 579, startPoint y: 260, endPoint x: 630, endPoint y: 260, distance: 50.3
click at [630, 260] on div at bounding box center [628, 263] width 8 height 8
drag, startPoint x: 848, startPoint y: 260, endPoint x: 806, endPoint y: 267, distance: 41.9
click at [805, 267] on div "×" at bounding box center [716, 263] width 177 height 178
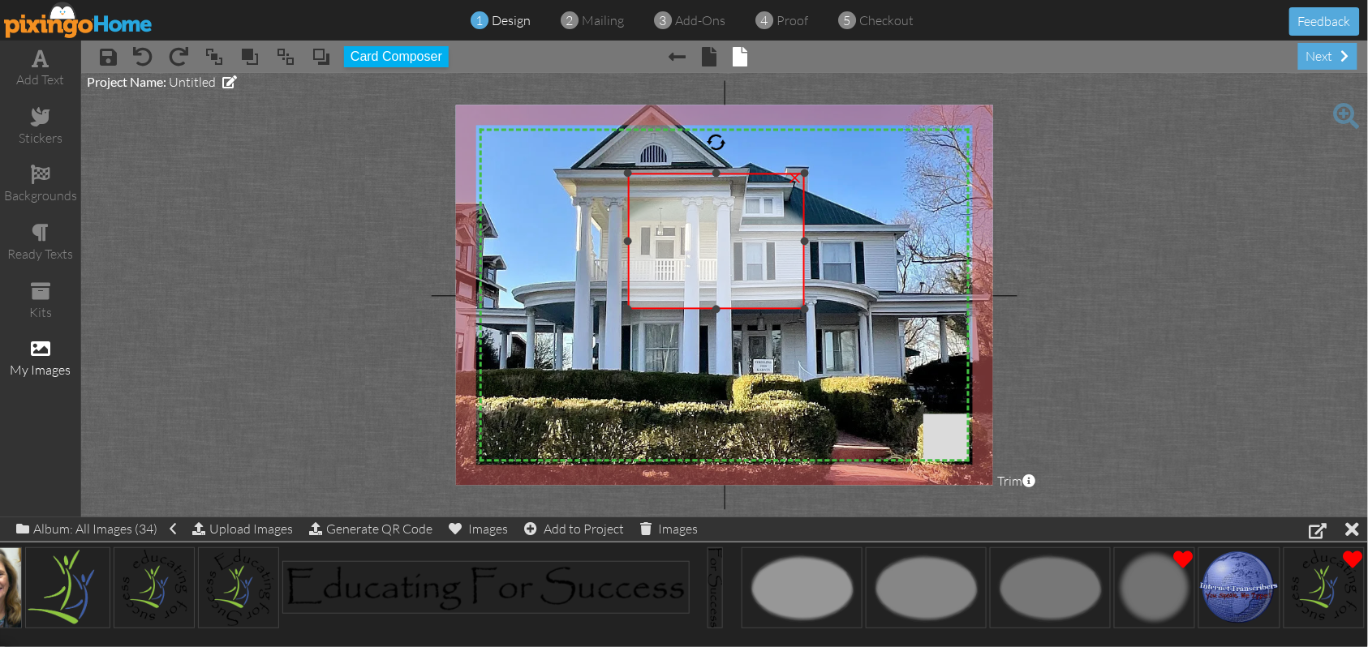
drag, startPoint x: 715, startPoint y: 351, endPoint x: 695, endPoint y: 309, distance: 46.5
click at [695, 309] on div "×" at bounding box center [716, 242] width 177 height 136
drag, startPoint x: 715, startPoint y: 170, endPoint x: 717, endPoint y: 208, distance: 38.2
click at [717, 208] on div at bounding box center [716, 212] width 8 height 8
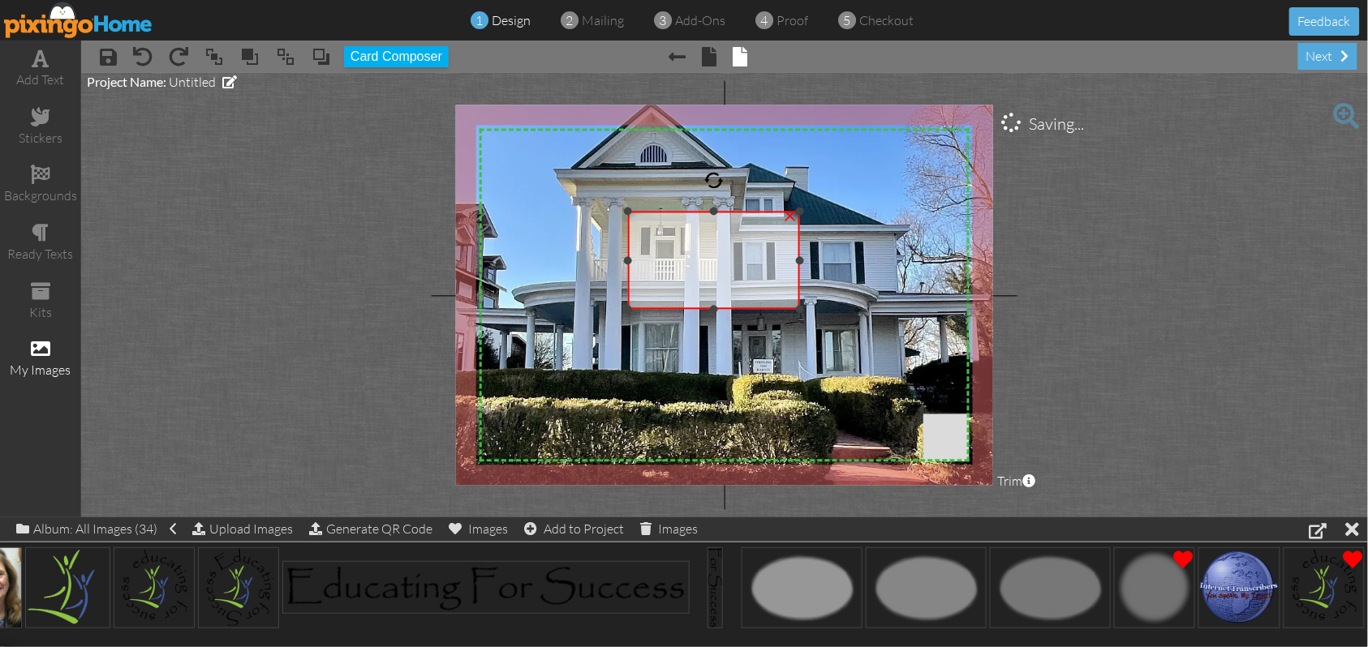
click at [803, 261] on div at bounding box center [800, 260] width 8 height 8
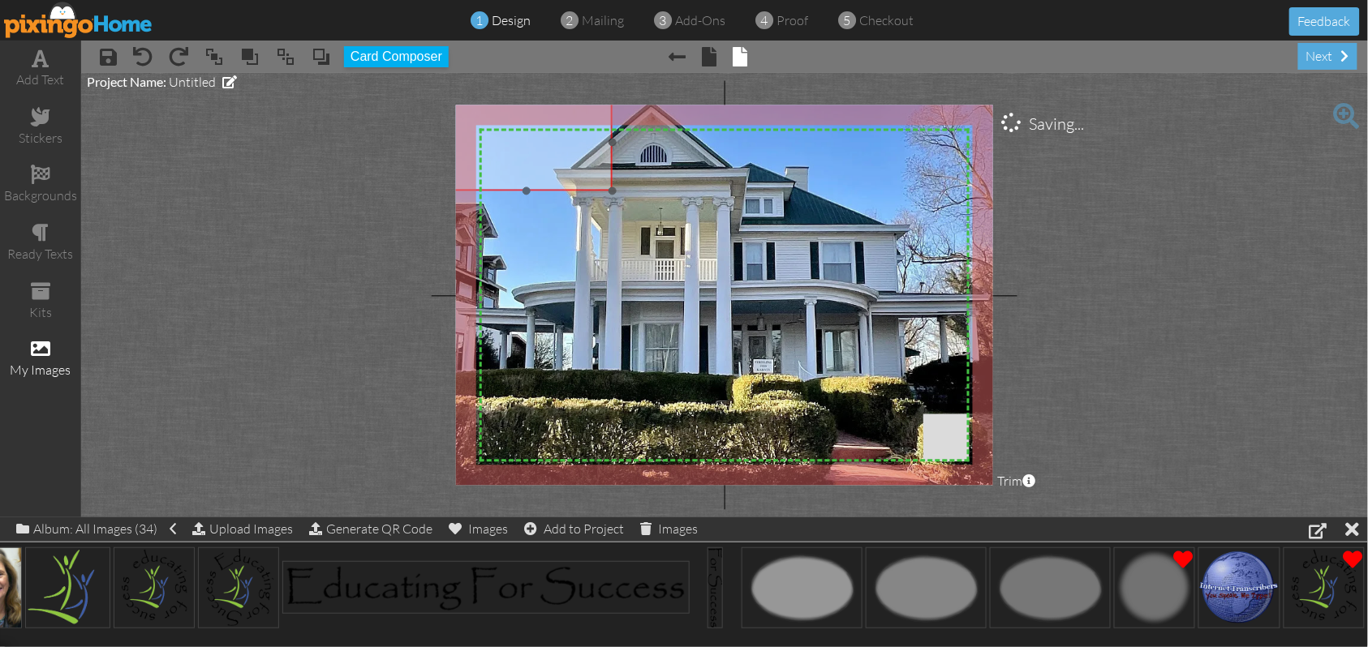
drag, startPoint x: 769, startPoint y: 294, endPoint x: 582, endPoint y: 175, distance: 221.7
click at [582, 175] on img at bounding box center [524, 144] width 269 height 178
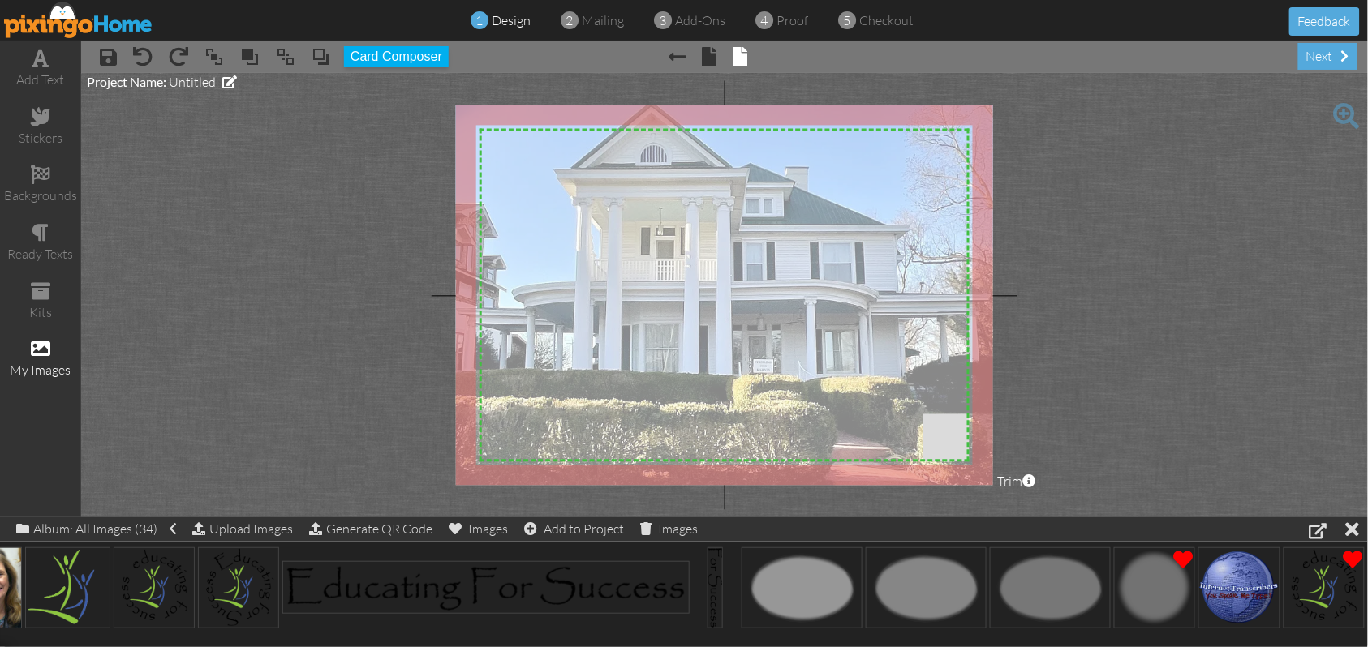
drag, startPoint x: 612, startPoint y: 187, endPoint x: 987, endPoint y: 505, distance: 492.2
click at [987, 505] on project-studio-wrapper "X X X X X X X X X X X X X X X X X X X X X X X X X X X X X X X X X X X X X X X X…" at bounding box center [724, 295] width 1287 height 445
click at [744, 286] on img at bounding box center [796, 310] width 1136 height 756
click at [286, 62] on span at bounding box center [285, 57] width 19 height 24
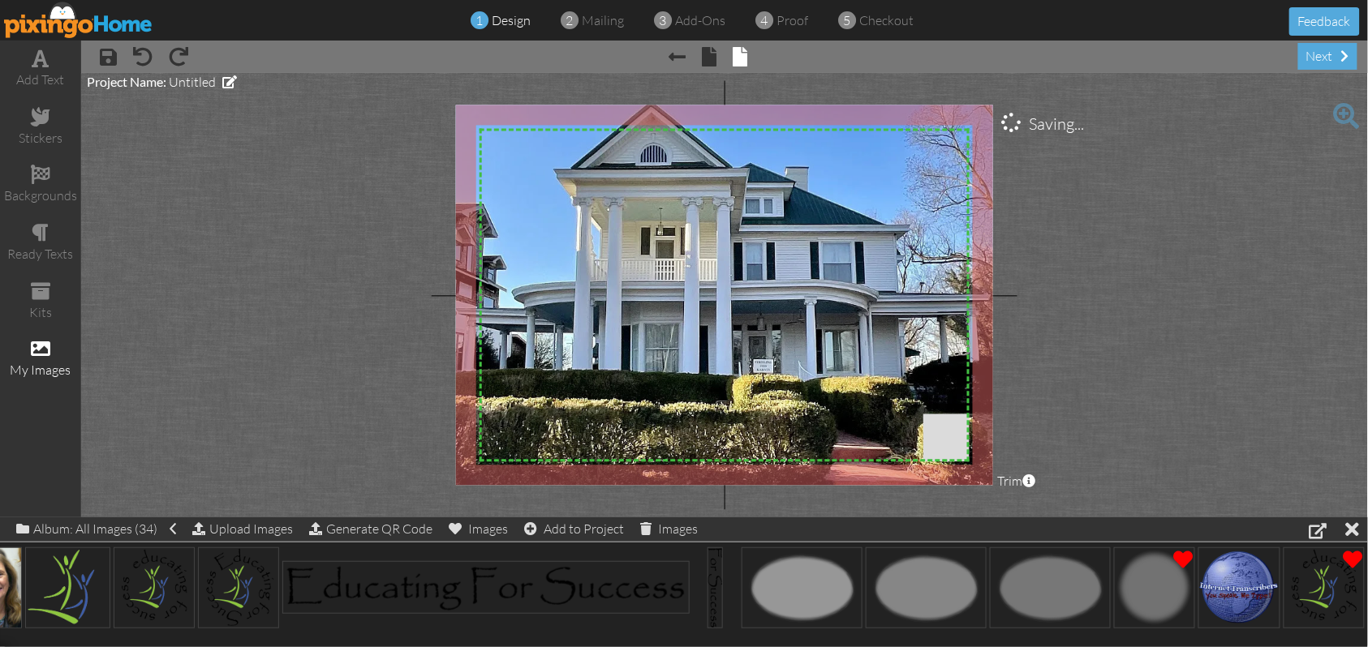
click at [597, 255] on img at bounding box center [738, 314] width 571 height 428
click at [286, 62] on span at bounding box center [285, 57] width 19 height 24
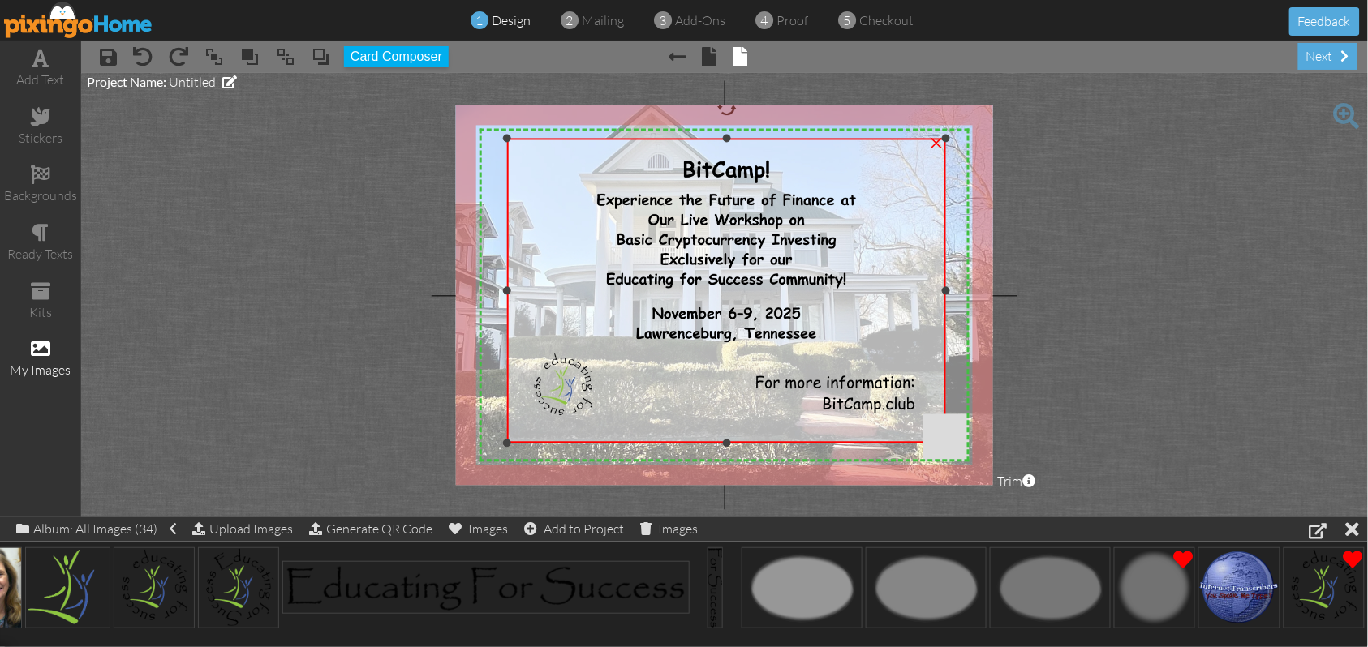
drag, startPoint x: 936, startPoint y: 143, endPoint x: 890, endPoint y: 183, distance: 61.0
click at [935, 139] on div "×" at bounding box center [726, 291] width 439 height 305
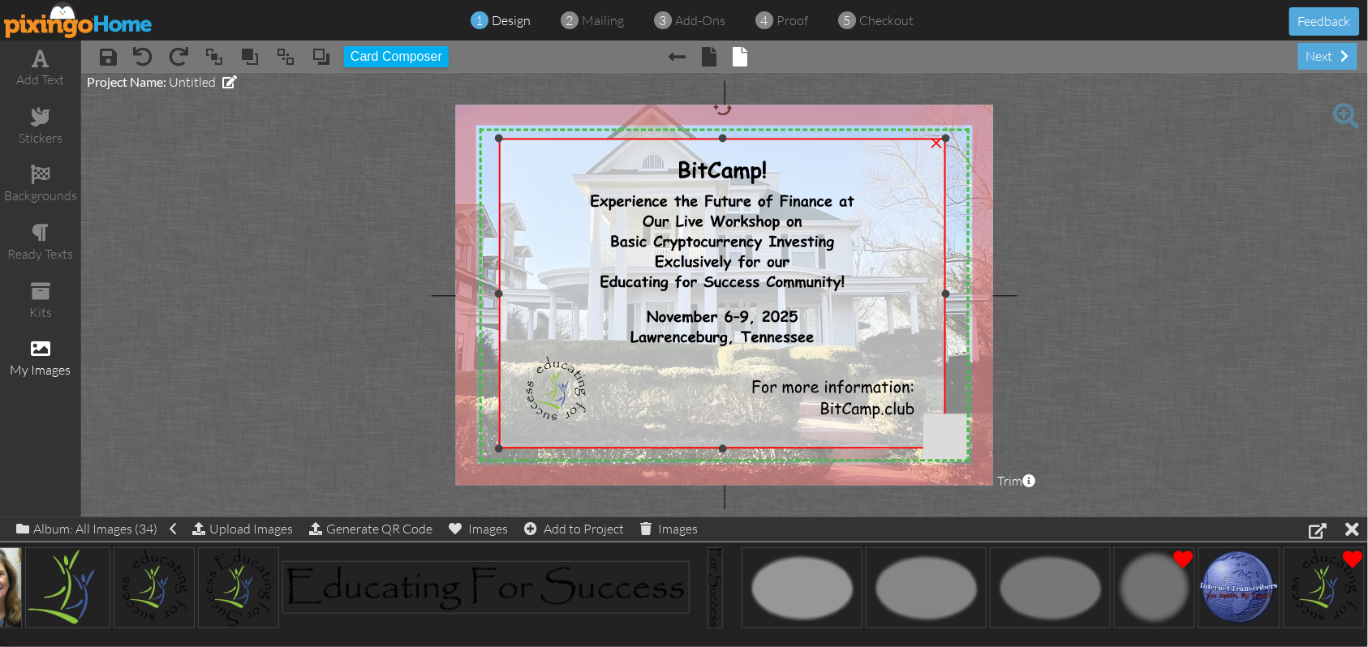
click at [505, 449] on div "×" at bounding box center [722, 294] width 447 height 311
click at [471, 467] on img at bounding box center [796, 310] width 1136 height 756
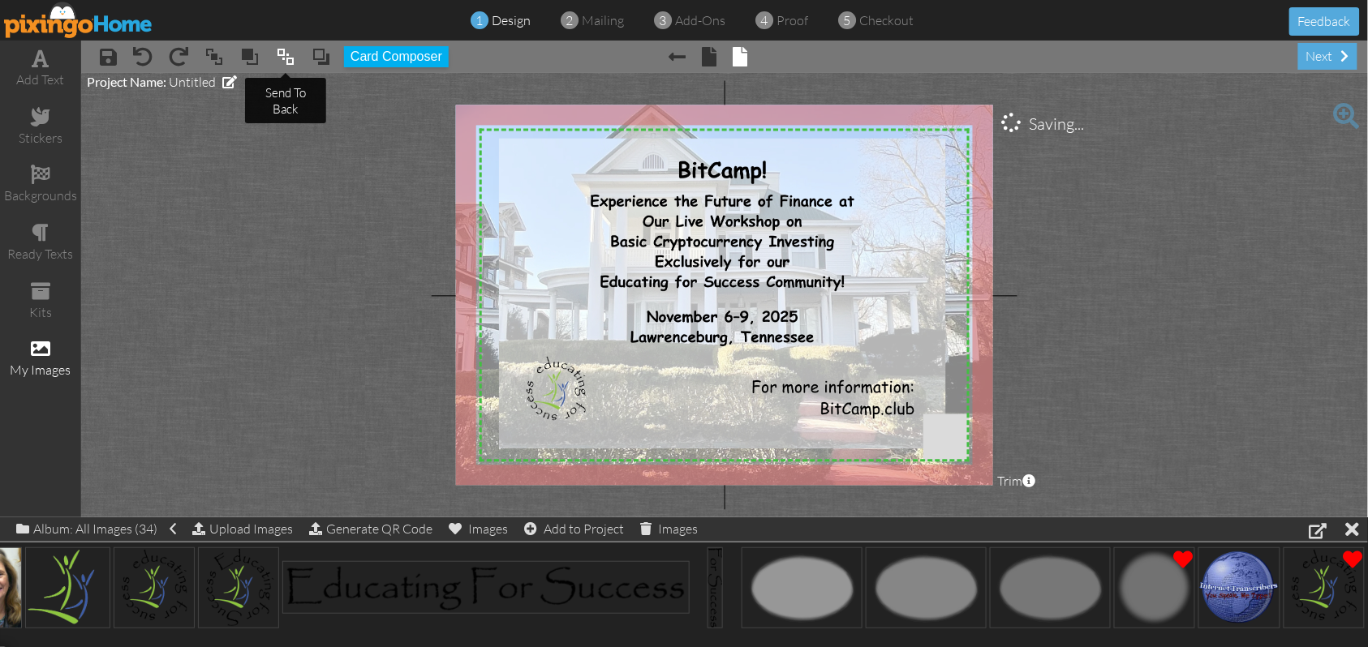
click at [289, 62] on span at bounding box center [285, 57] width 19 height 24
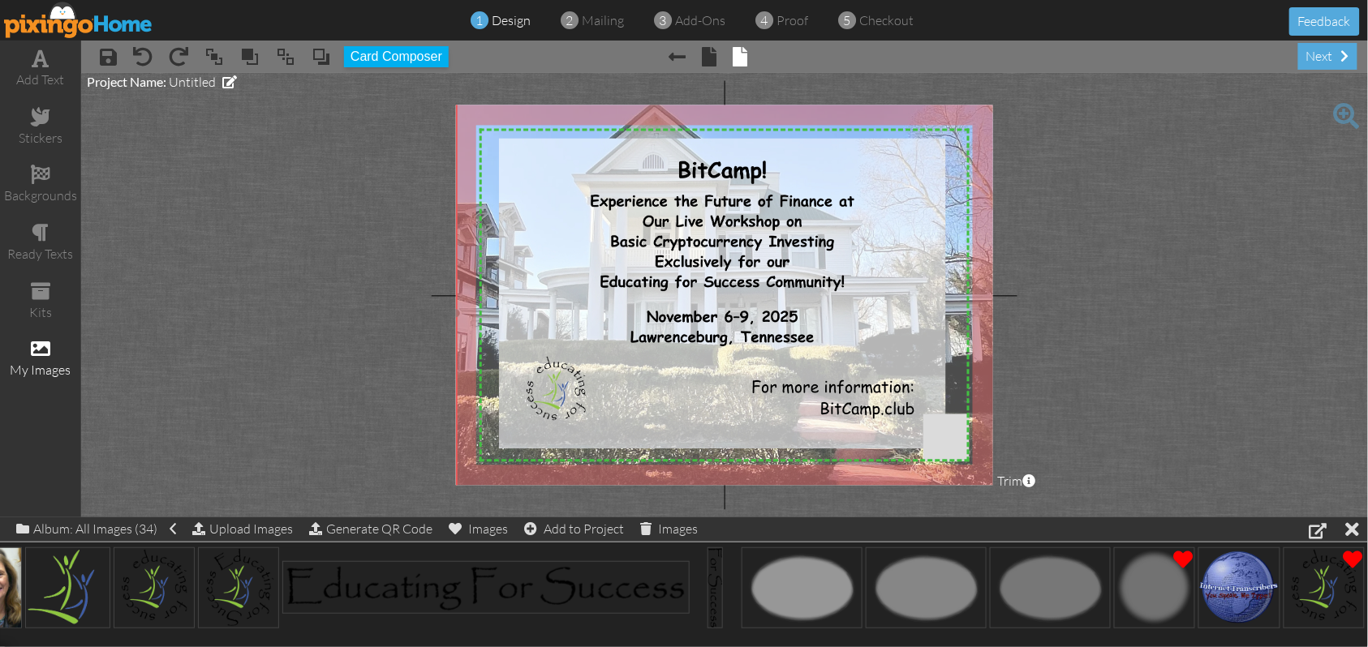
click at [477, 466] on img at bounding box center [741, 314] width 571 height 428
click at [466, 466] on img at bounding box center [736, 314] width 571 height 428
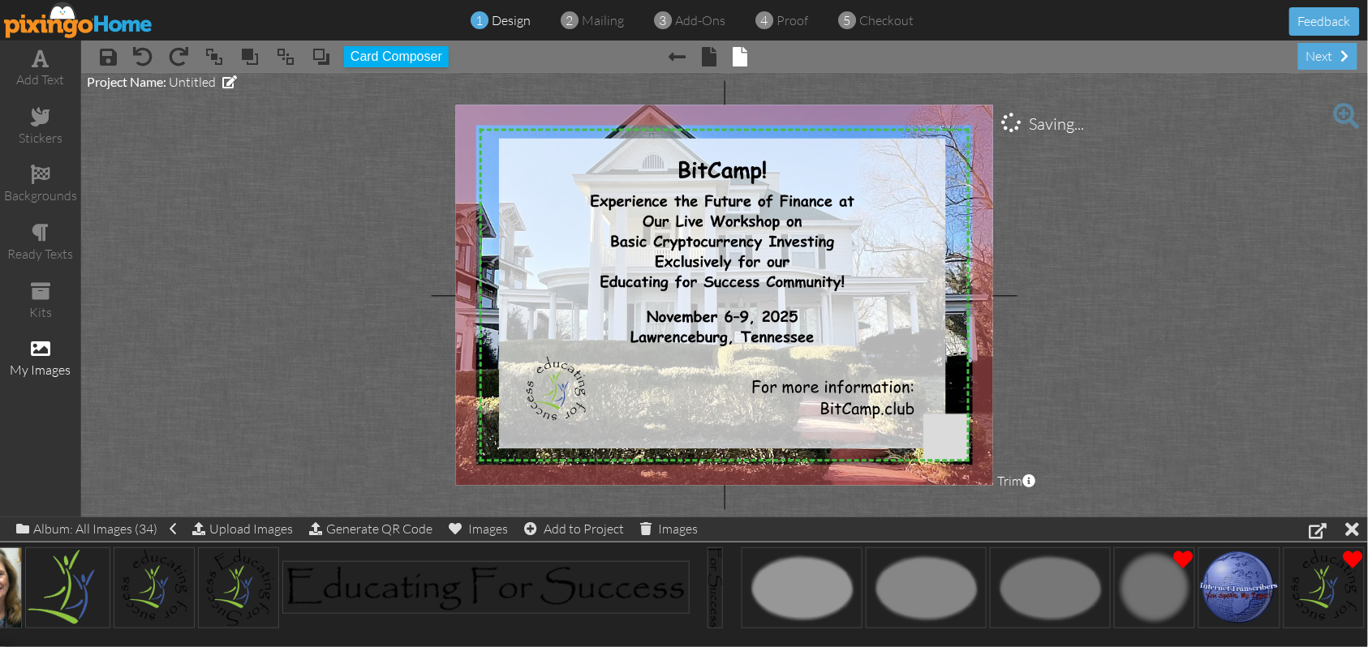
click at [466, 464] on img at bounding box center [736, 314] width 571 height 428
click at [290, 62] on span at bounding box center [285, 57] width 19 height 24
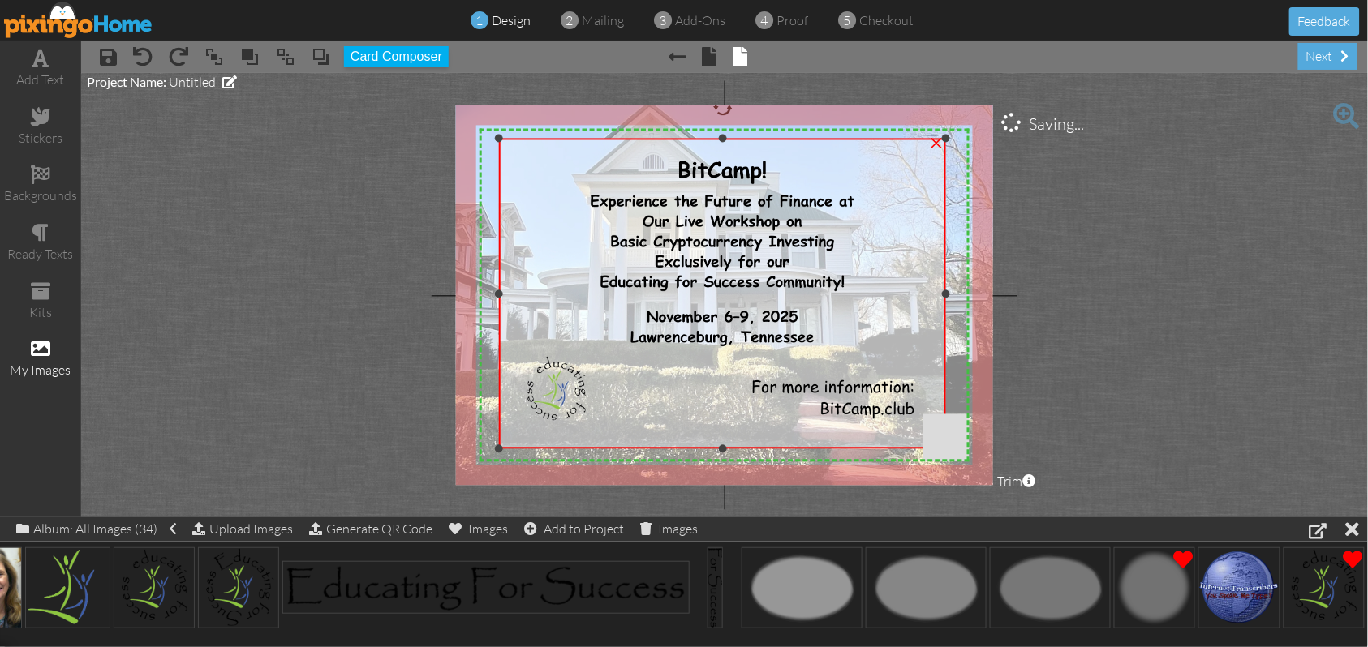
click at [724, 131] on div "X X X X X X X X X X X X X X X X X X X X X X X X X X X X X X X X X X X X X X X X…" at bounding box center [724, 295] width 537 height 380
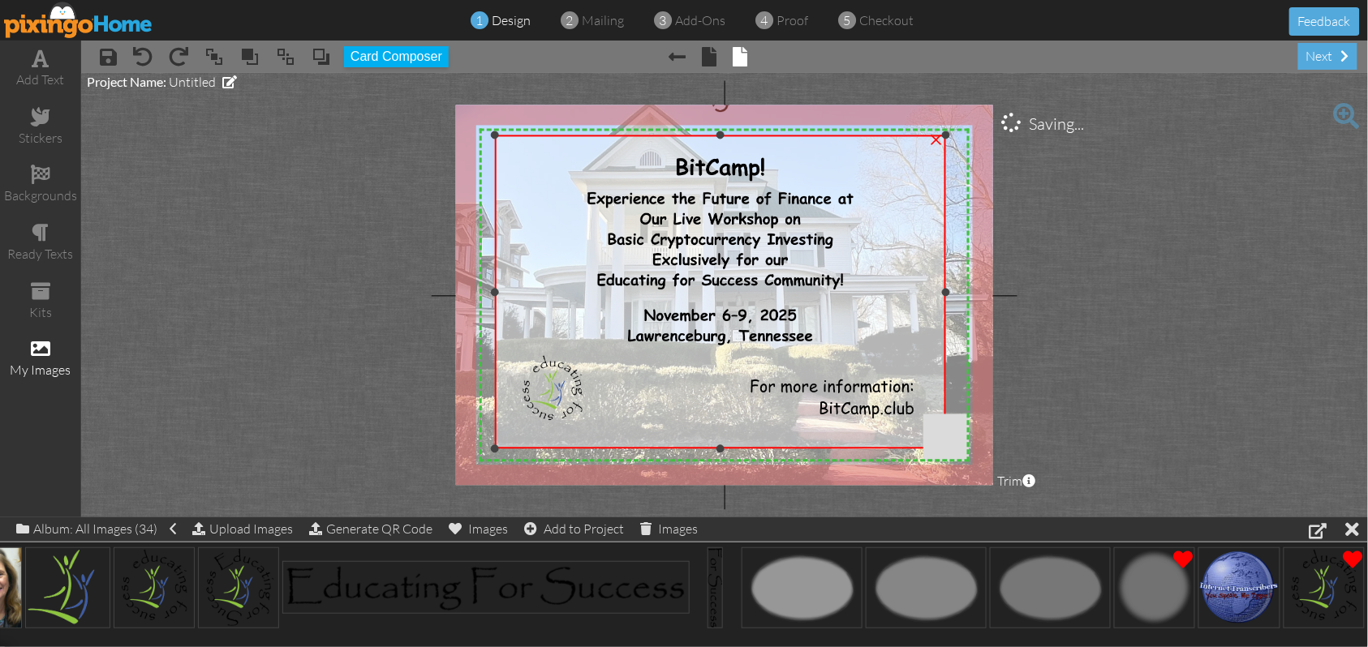
click at [498, 137] on div at bounding box center [495, 135] width 8 height 8
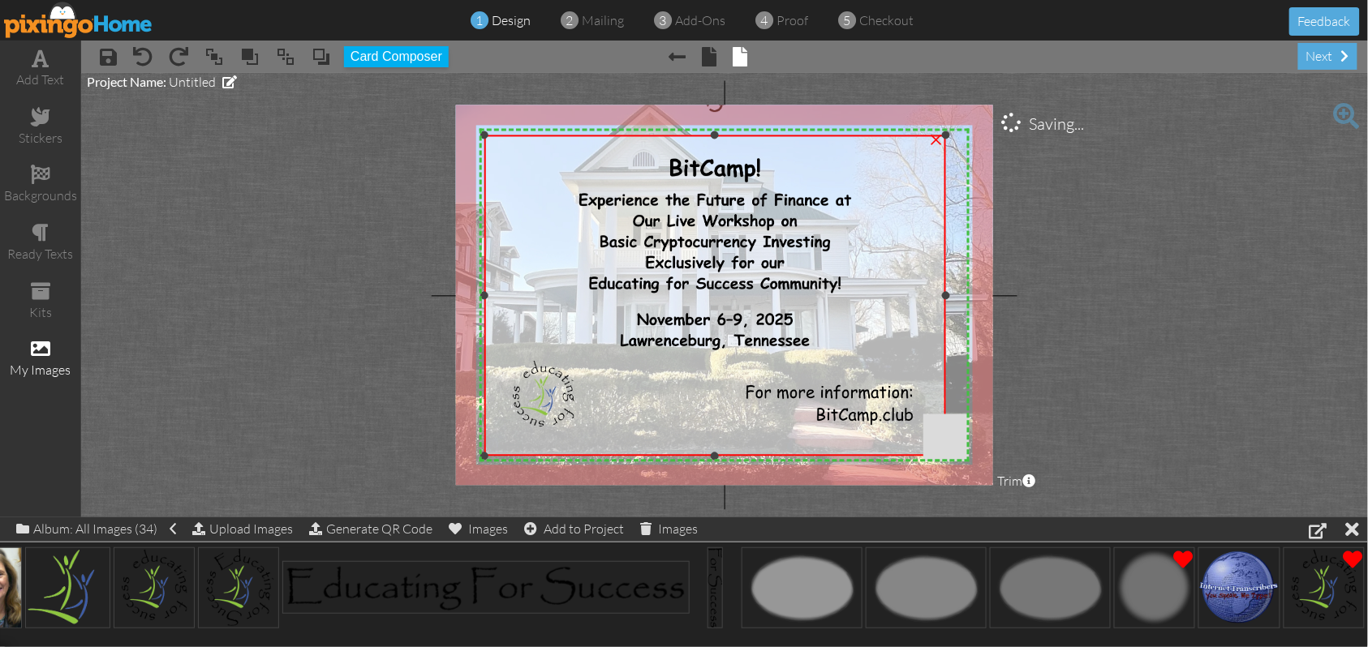
click at [494, 457] on div "×" at bounding box center [715, 295] width 462 height 321
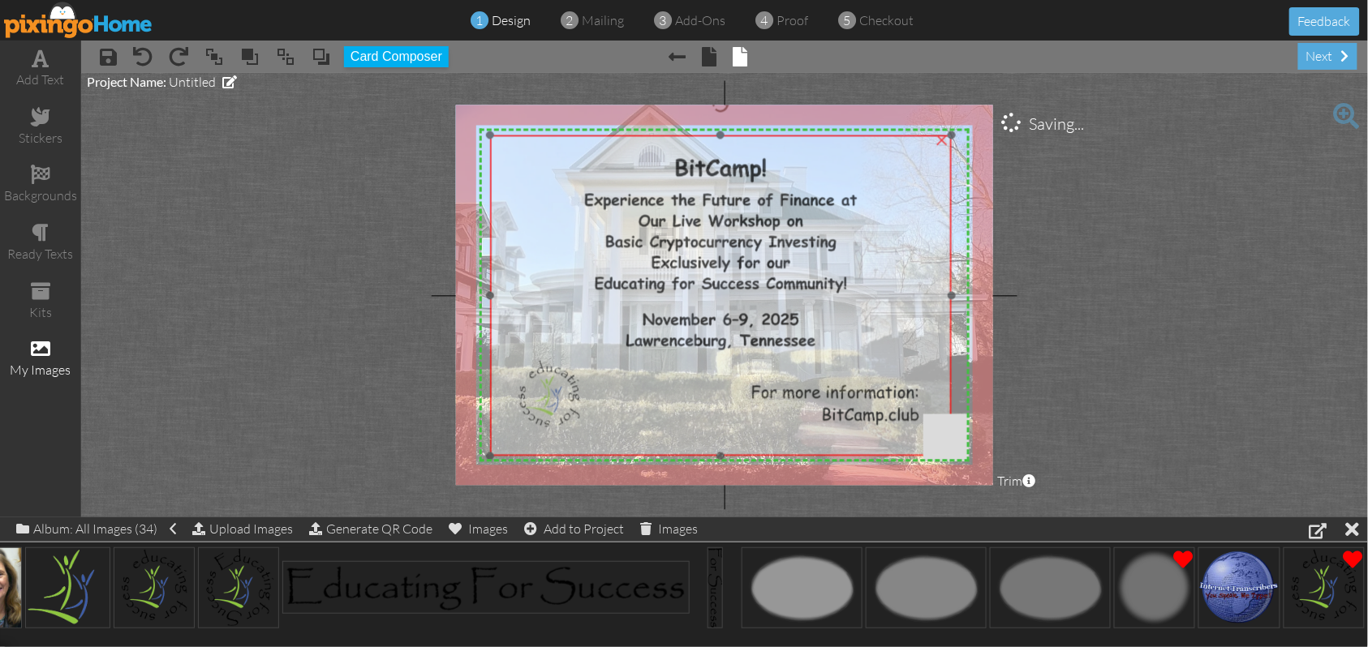
click at [545, 458] on div at bounding box center [721, 295] width 470 height 329
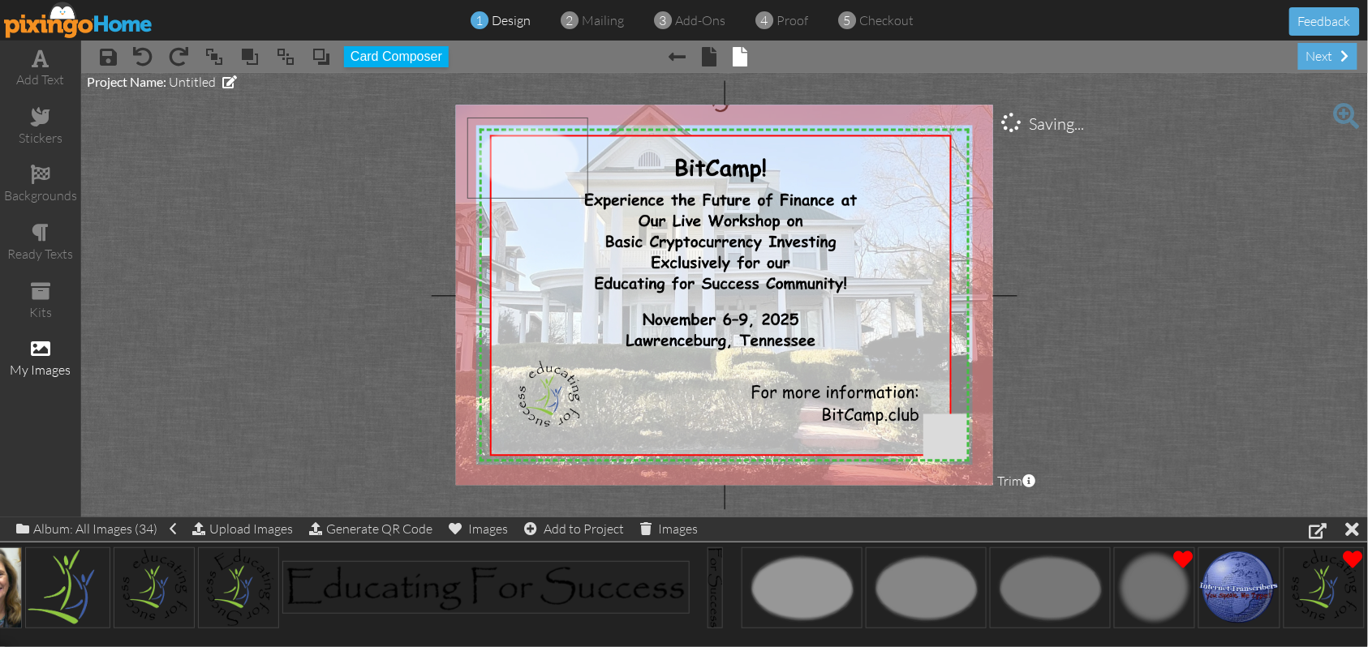
drag, startPoint x: 803, startPoint y: 591, endPoint x: 530, endPoint y: 160, distance: 510.2
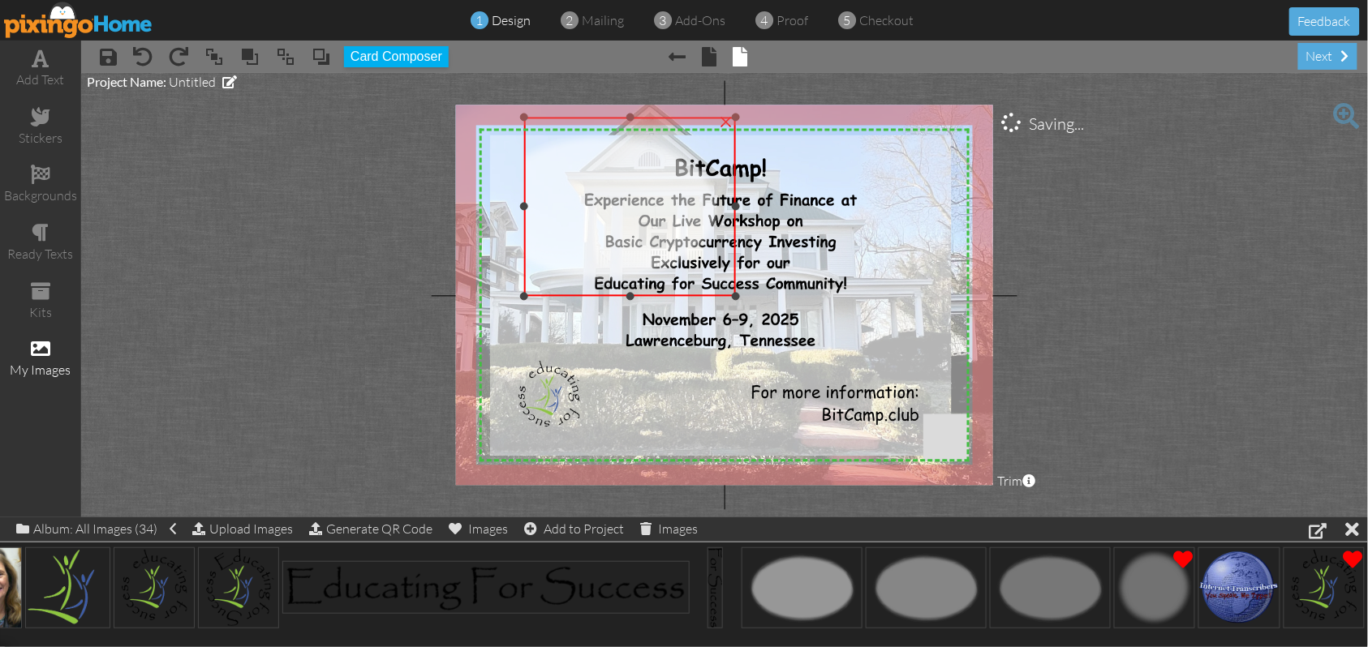
drag, startPoint x: 467, startPoint y: 208, endPoint x: 524, endPoint y: 205, distance: 56.9
click at [524, 205] on div at bounding box center [524, 207] width 8 height 8
drag, startPoint x: 740, startPoint y: 206, endPoint x: 707, endPoint y: 208, distance: 32.5
click at [707, 208] on div at bounding box center [703, 207] width 8 height 8
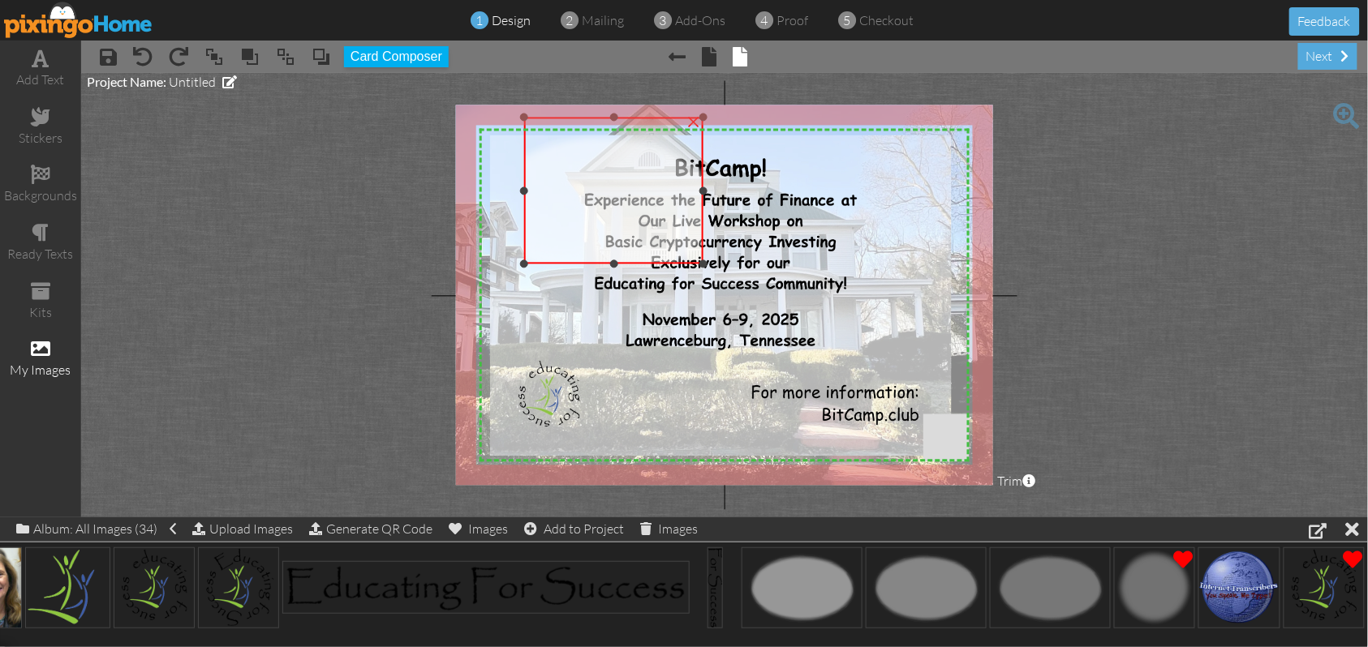
drag, startPoint x: 615, startPoint y: 295, endPoint x: 611, endPoint y: 260, distance: 35.9
click at [611, 260] on div at bounding box center [613, 264] width 8 height 8
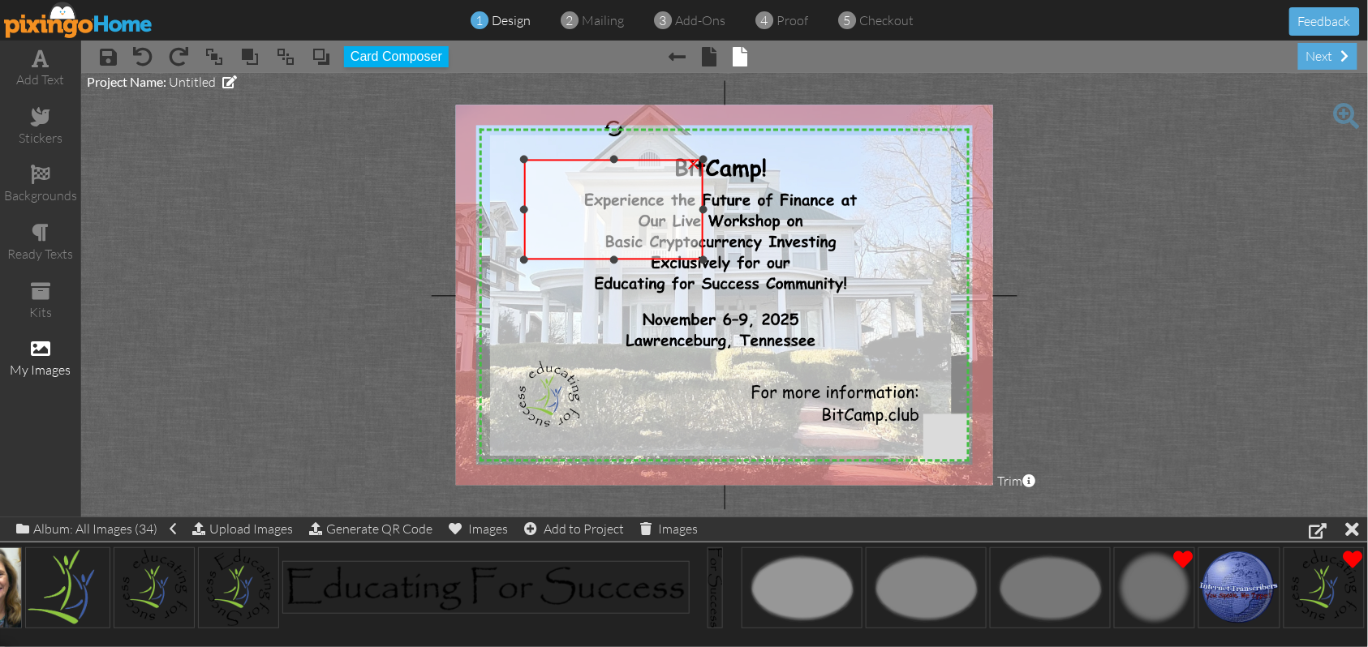
drag, startPoint x: 613, startPoint y: 115, endPoint x: 612, endPoint y: 157, distance: 42.2
click at [612, 157] on div at bounding box center [613, 160] width 8 height 8
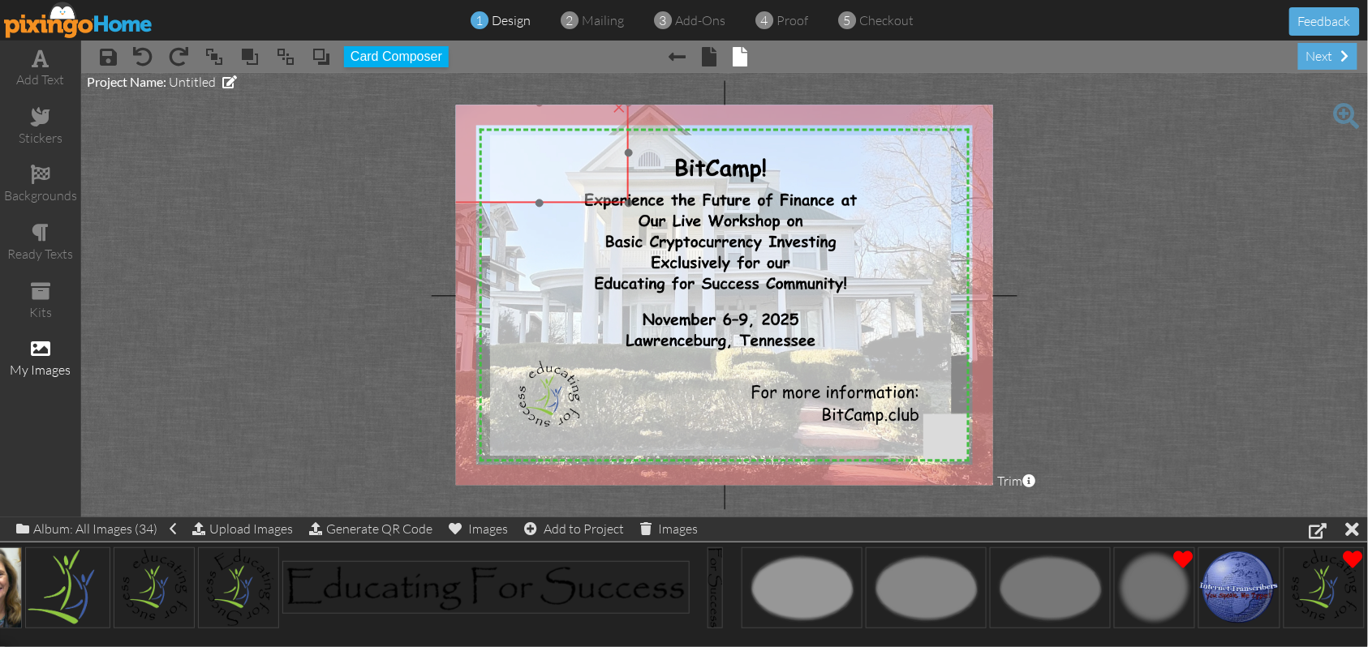
drag, startPoint x: 555, startPoint y: 216, endPoint x: 480, endPoint y: 159, distance: 93.8
click at [480, 159] on img at bounding box center [527, 150] width 269 height 178
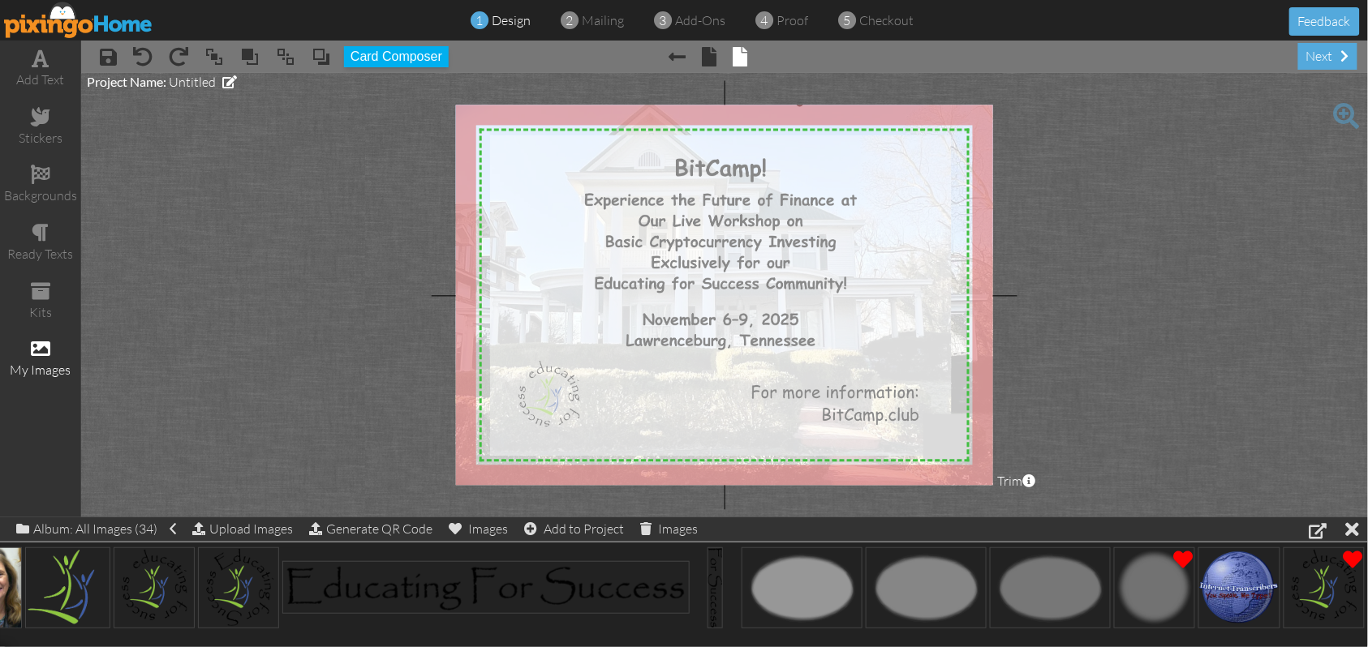
drag, startPoint x: 630, startPoint y: 203, endPoint x: 873, endPoint y: 496, distance: 381.4
click at [873, 496] on project-studio-wrapper "X X X X X X X X X X X X X X X X X X X X X X X X X X X X X X X X X X X X X X X X…" at bounding box center [724, 295] width 1287 height 445
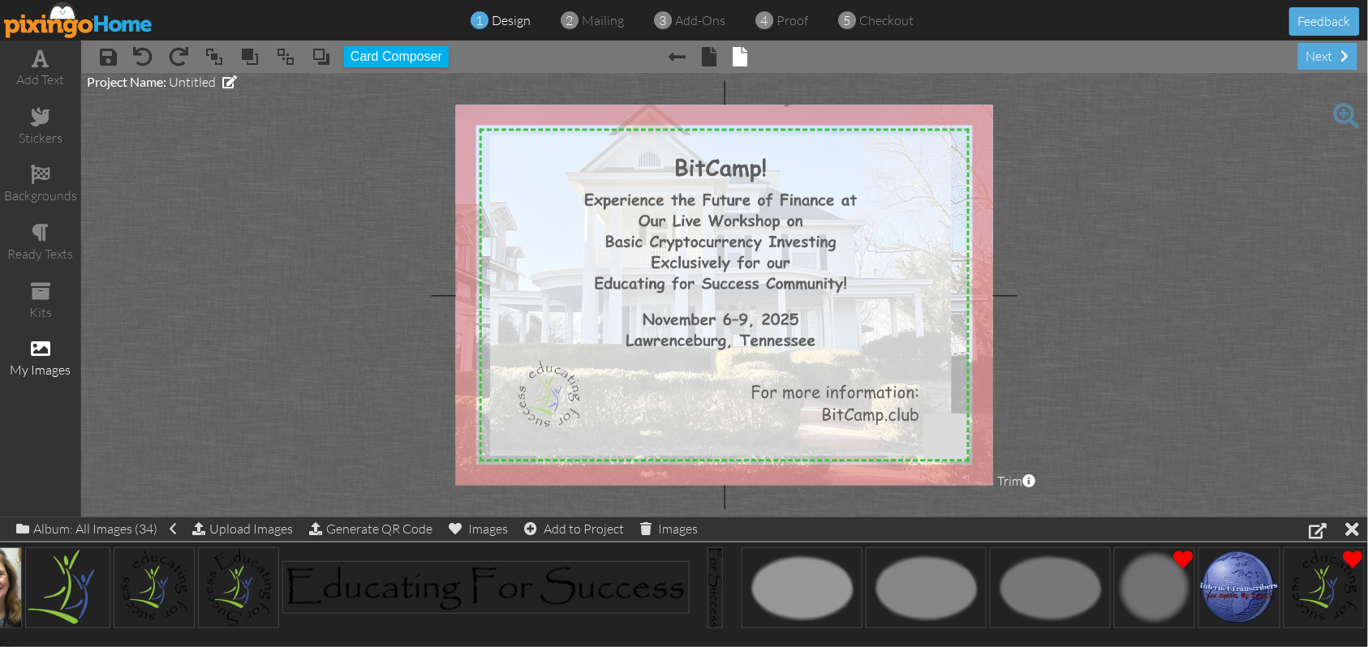
drag, startPoint x: 625, startPoint y: 411, endPoint x: 612, endPoint y: 411, distance: 13.0
click at [612, 411] on img at bounding box center [739, 287] width 1050 height 699
click at [514, 247] on img at bounding box center [742, 284] width 1050 height 699
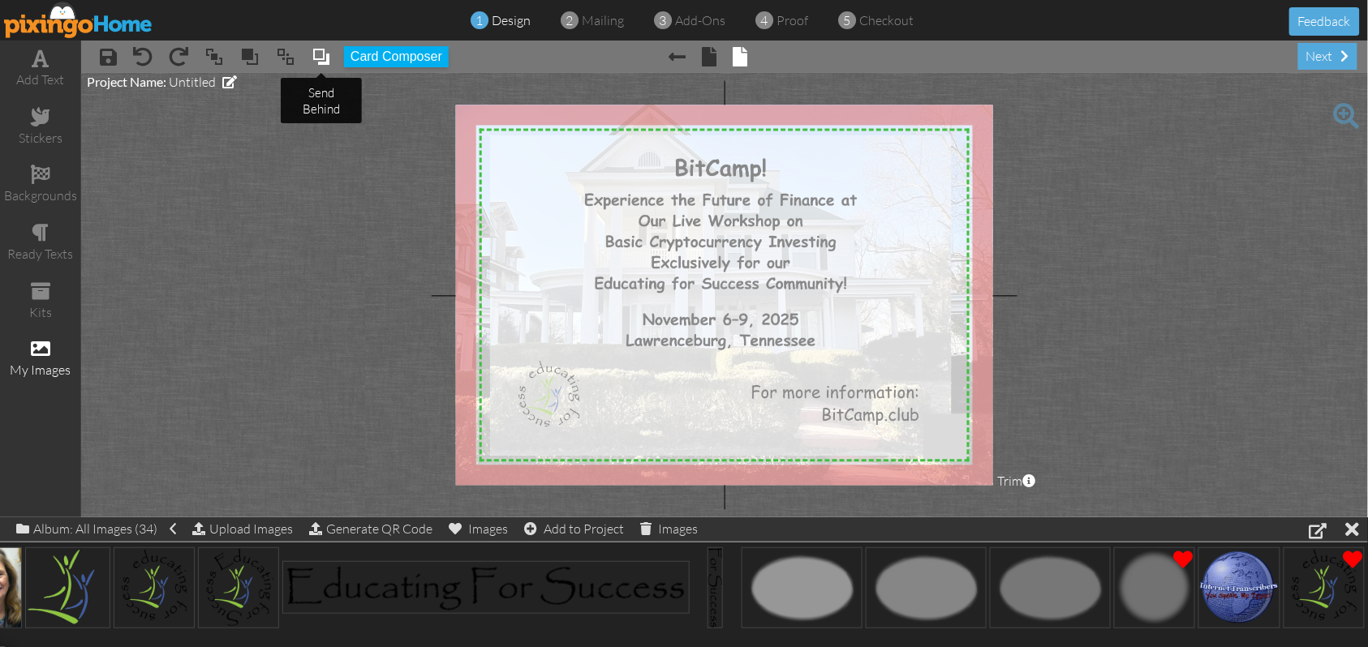
click at [323, 57] on span at bounding box center [321, 57] width 19 height 24
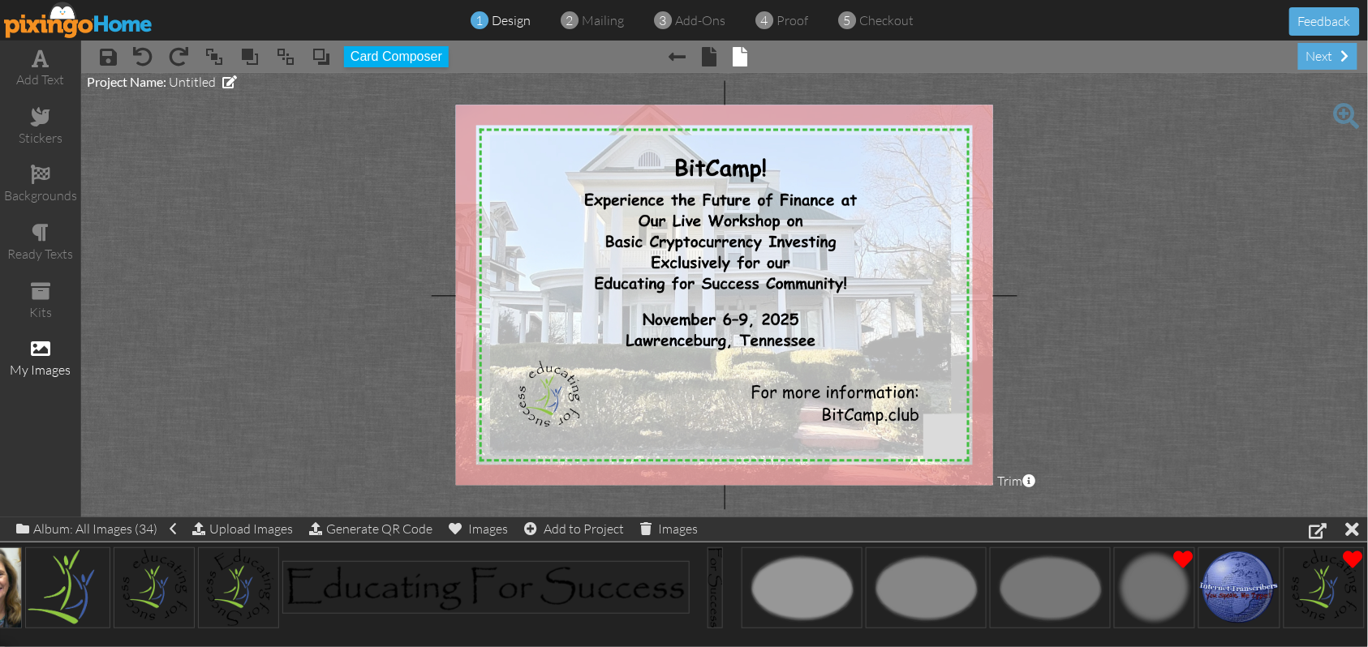
click at [975, 302] on img at bounding box center [742, 284] width 1050 height 699
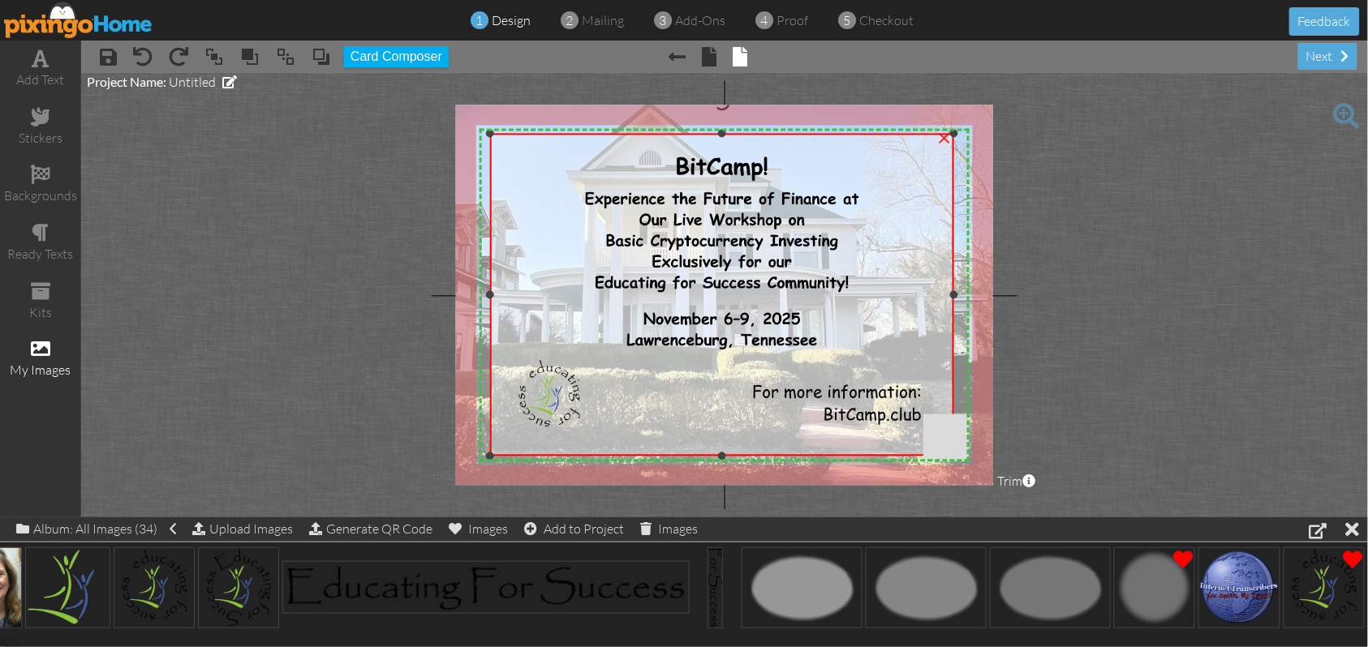
click at [956, 133] on div at bounding box center [954, 134] width 8 height 8
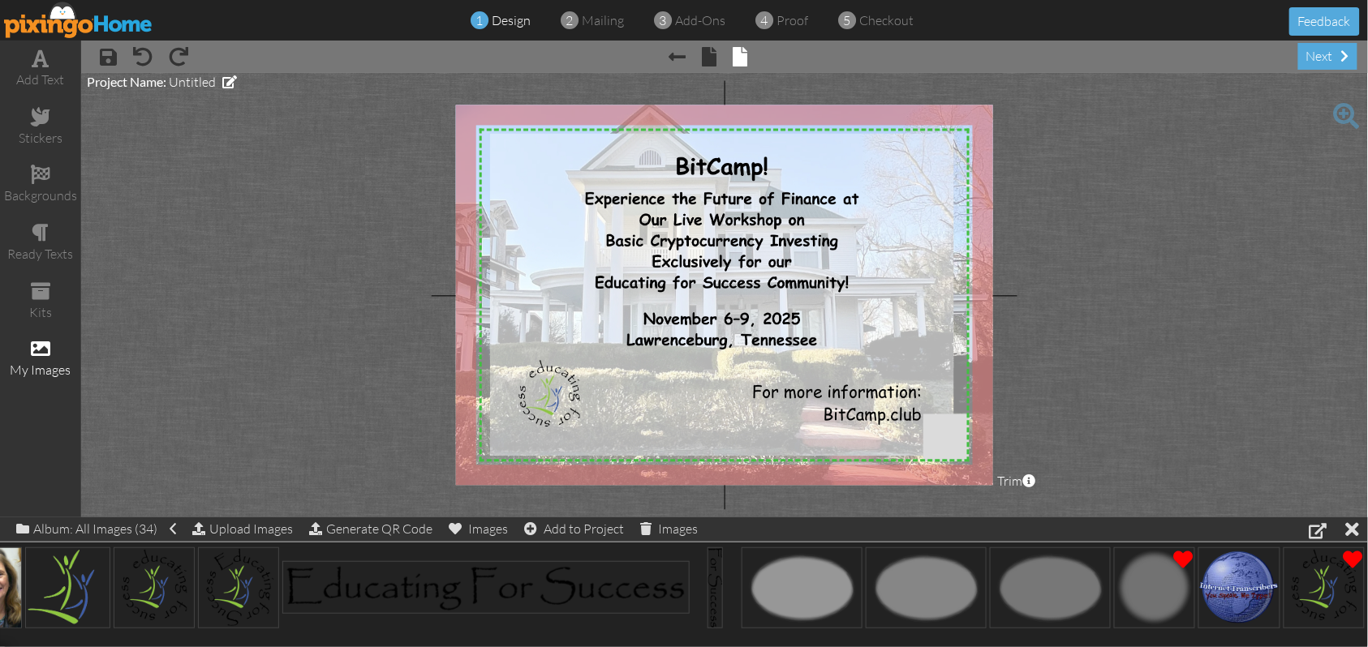
click at [318, 214] on project-studio-wrapper "X X X X X X X X X X X X X X X X X X X X X X X X X X X X X X X X X X X X X X X X…" at bounding box center [724, 295] width 1287 height 445
click at [708, 62] on span at bounding box center [710, 56] width 15 height 19
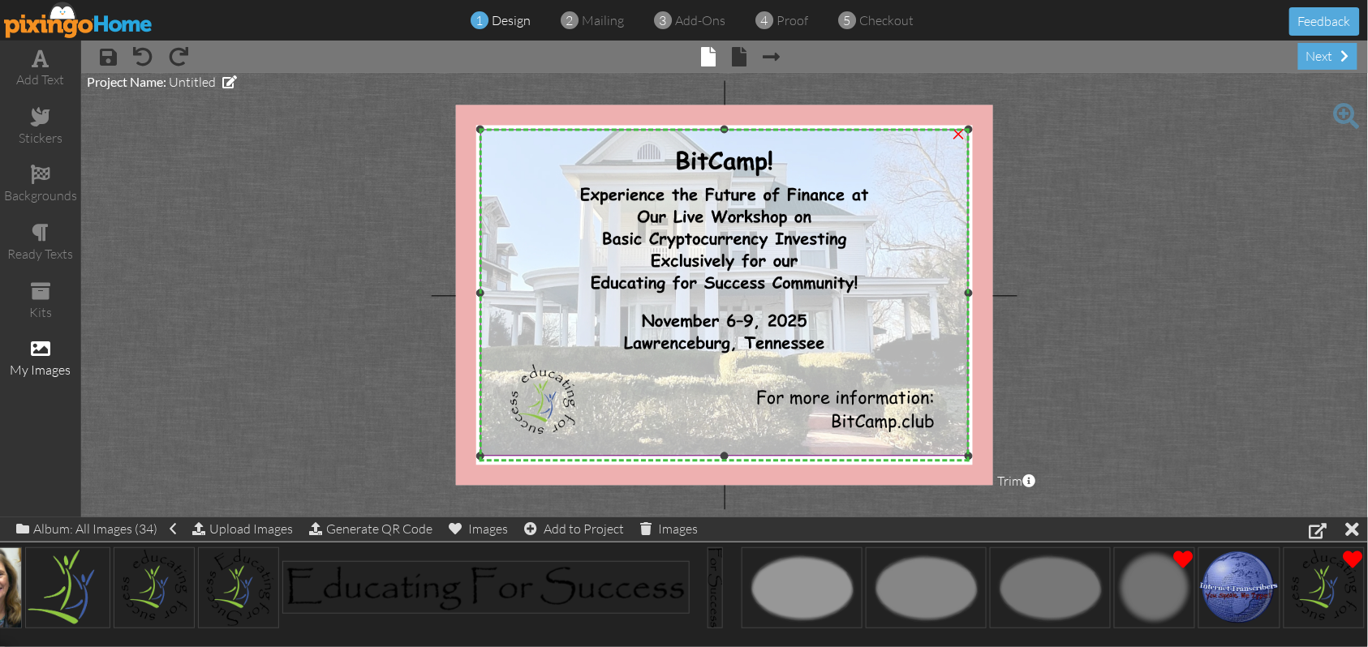
click at [961, 137] on div "×" at bounding box center [958, 133] width 26 height 26
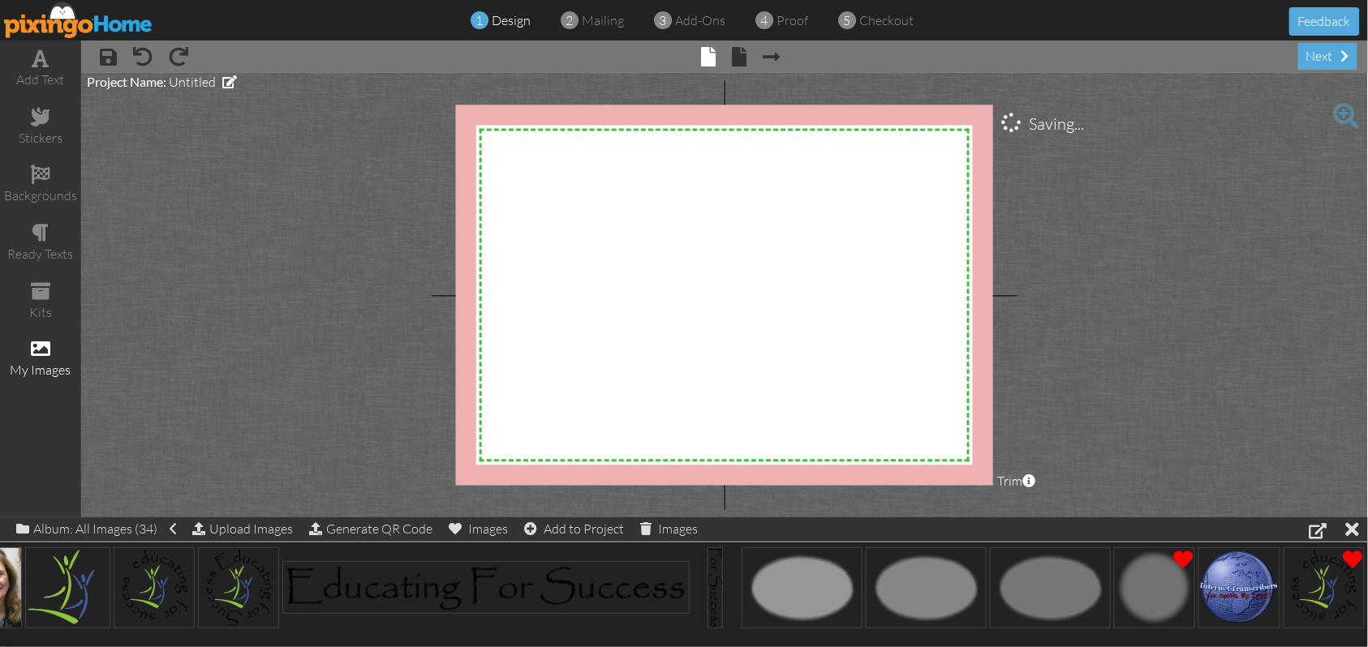
click at [40, 358] on span at bounding box center [40, 348] width 19 height 19
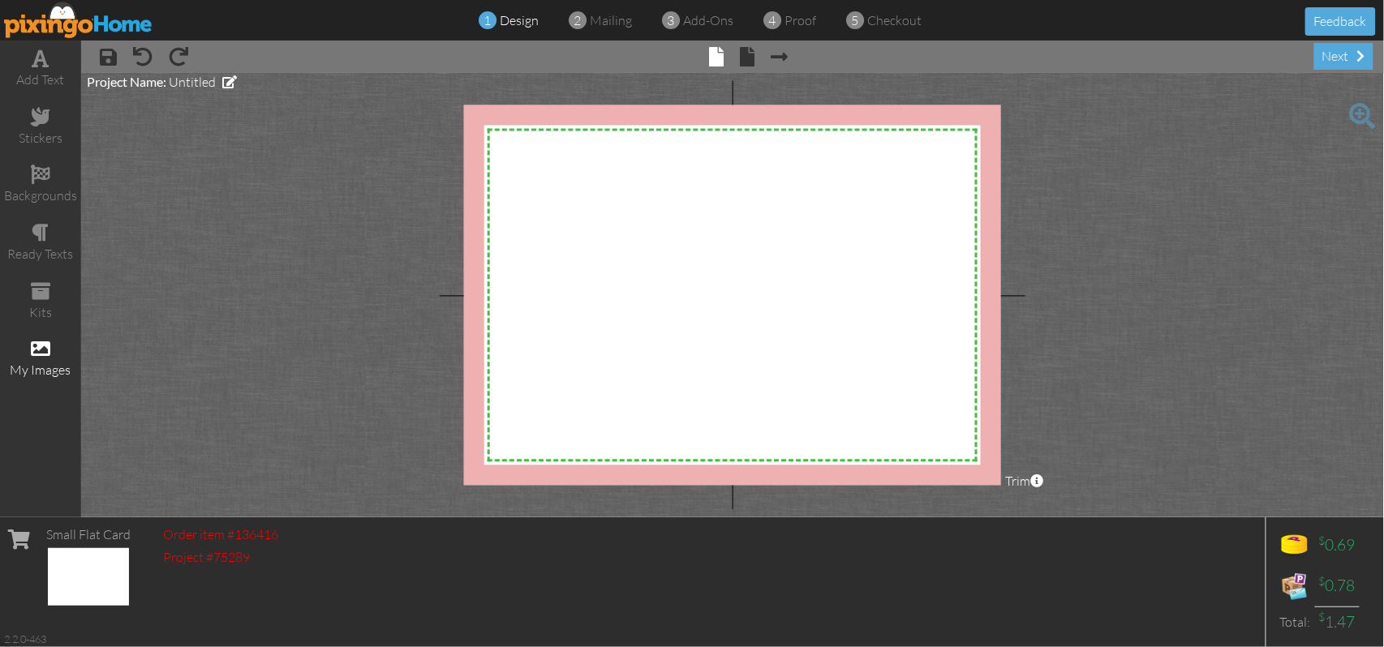
click at [39, 346] on span at bounding box center [40, 348] width 19 height 19
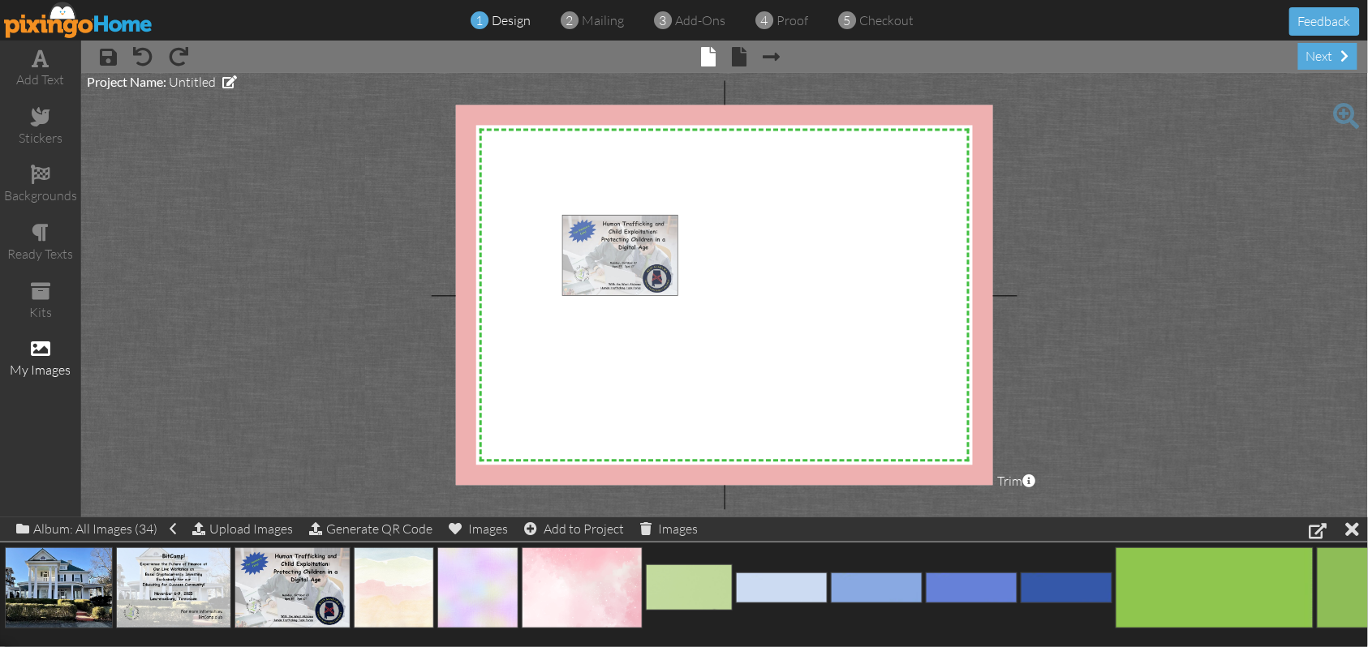
drag, startPoint x: 270, startPoint y: 591, endPoint x: 598, endPoint y: 258, distance: 467.5
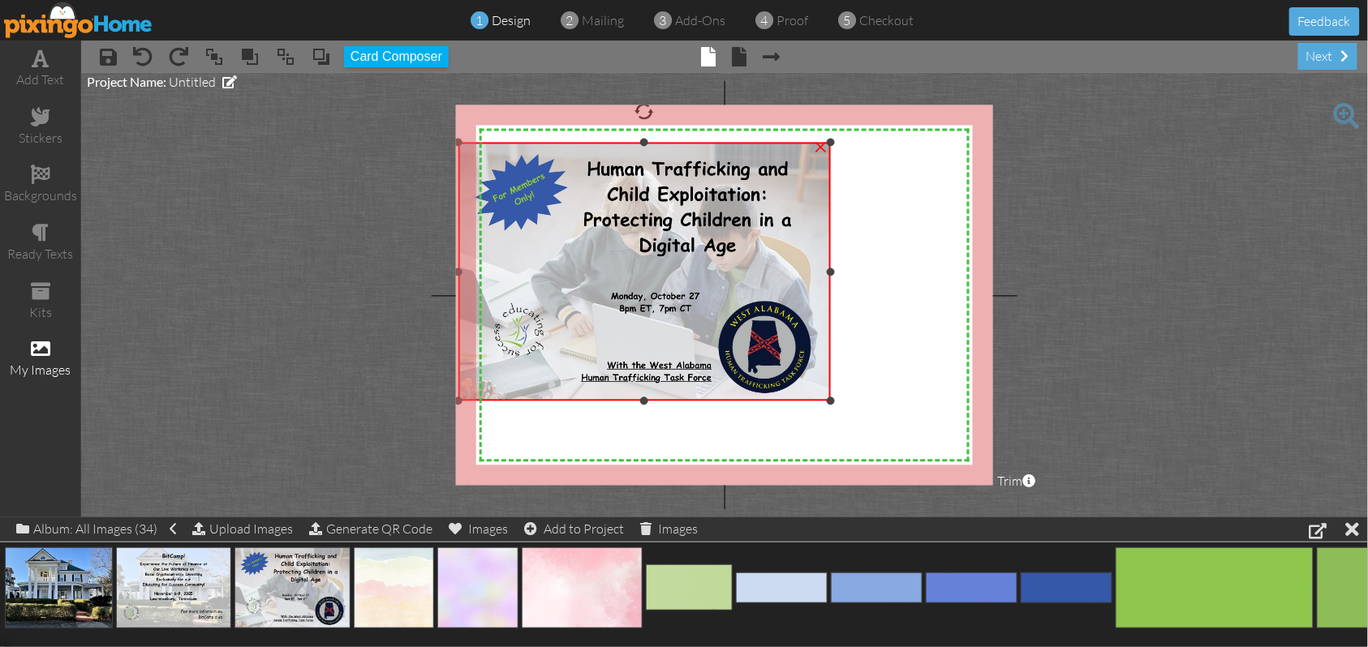
drag, startPoint x: 561, startPoint y: 213, endPoint x: 493, endPoint y: 140, distance: 99.3
click at [493, 143] on div "×" at bounding box center [644, 272] width 372 height 259
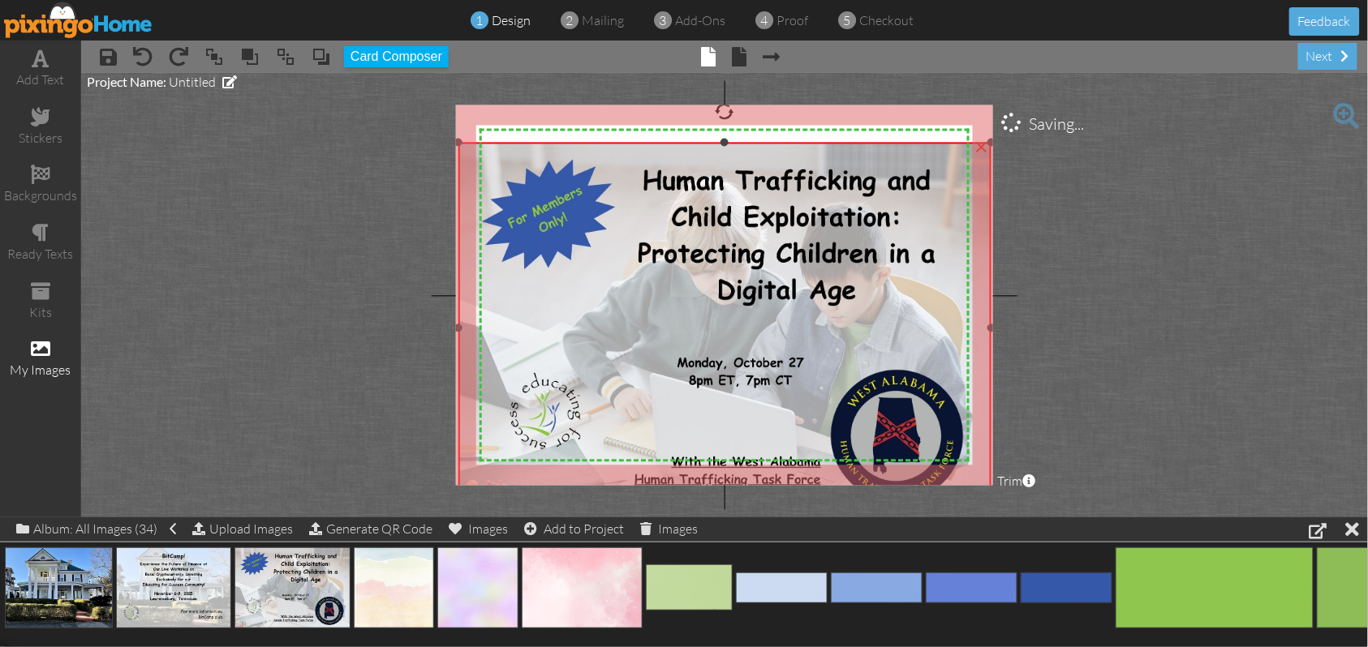
drag, startPoint x: 828, startPoint y: 401, endPoint x: 1039, endPoint y: 500, distance: 233.0
click at [1045, 511] on project-studio-wrapper "X X X X X X X X X X X X X X X X X X X X X X X X X X X X X X X X X X X X X X X X…" at bounding box center [724, 295] width 1287 height 445
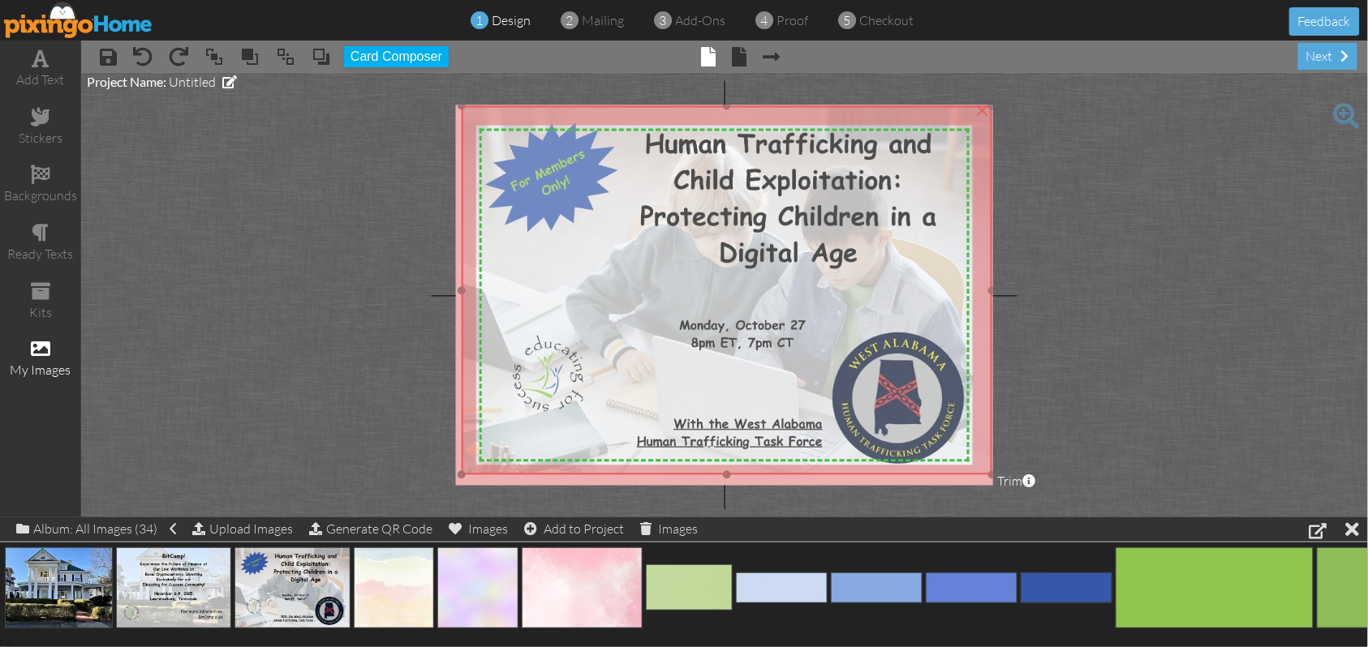
drag, startPoint x: 783, startPoint y: 342, endPoint x: 786, endPoint y: 306, distance: 36.7
click at [786, 306] on img at bounding box center [727, 290] width 531 height 369
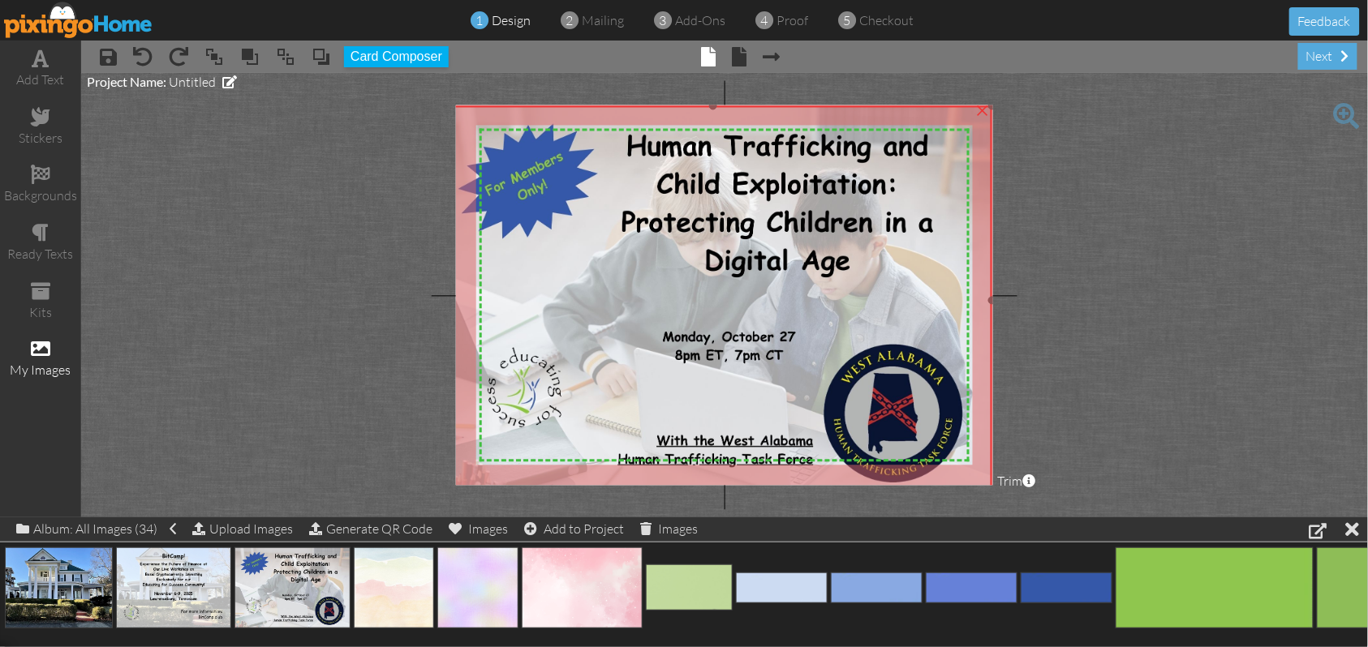
drag, startPoint x: 464, startPoint y: 471, endPoint x: 453, endPoint y: 491, distance: 22.5
click at [453, 491] on project-studio-wrapper "X X X X X X X X X X X X X X X X X X X X X X X X X X X X X X X X X X X X X X X X…" at bounding box center [724, 295] width 1287 height 445
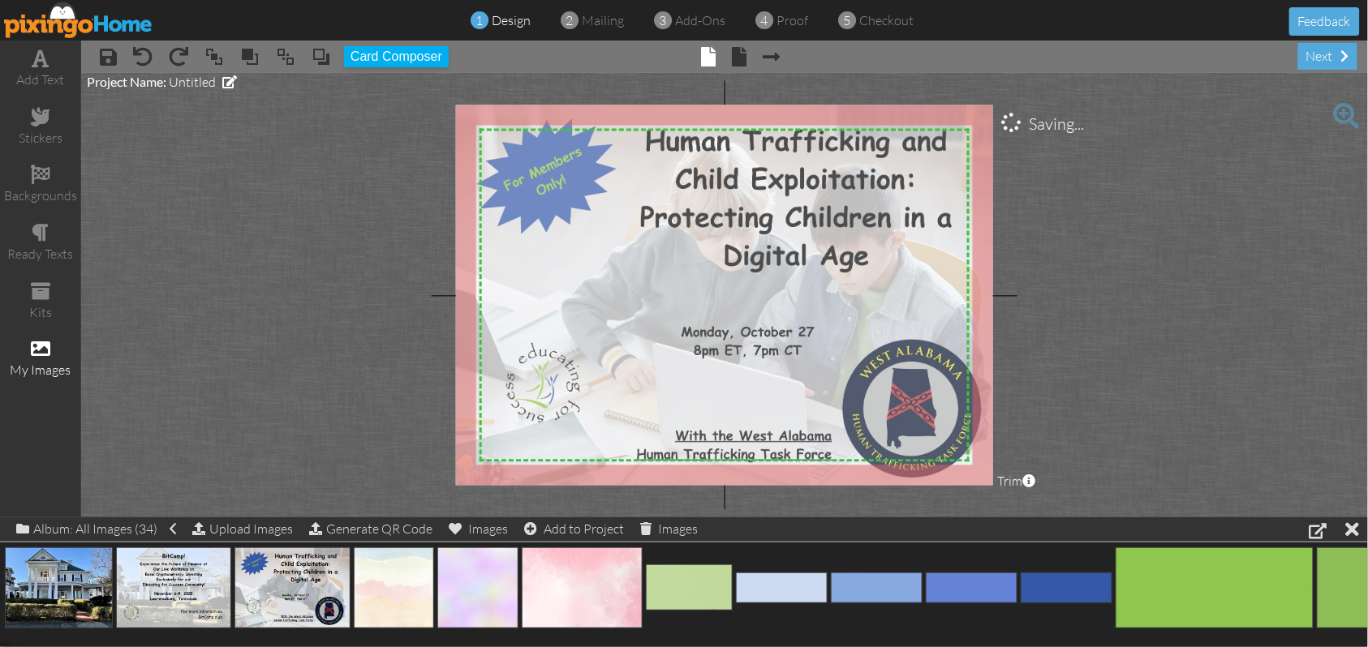
drag, startPoint x: 585, startPoint y: 373, endPoint x: 604, endPoint y: 368, distance: 19.3
click at [604, 368] on img at bounding box center [731, 295] width 559 height 389
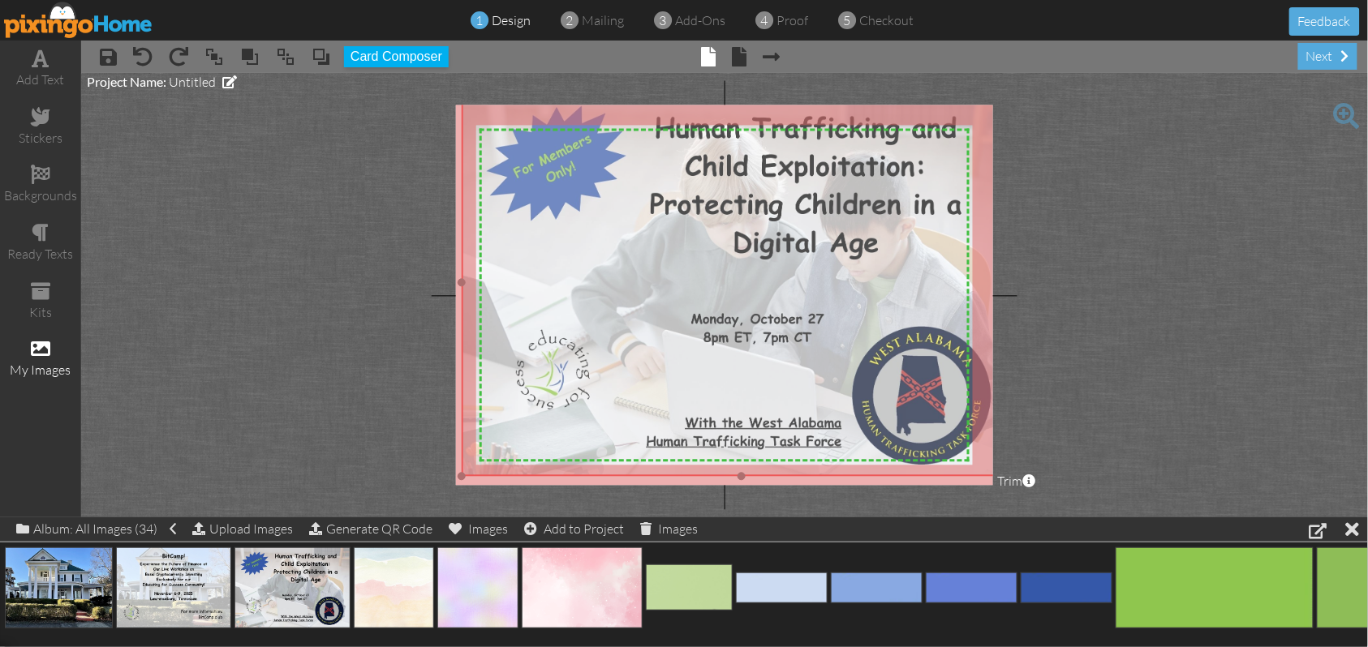
drag, startPoint x: 604, startPoint y: 308, endPoint x: 613, endPoint y: 295, distance: 16.2
click at [613, 295] on img at bounding box center [741, 282] width 559 height 389
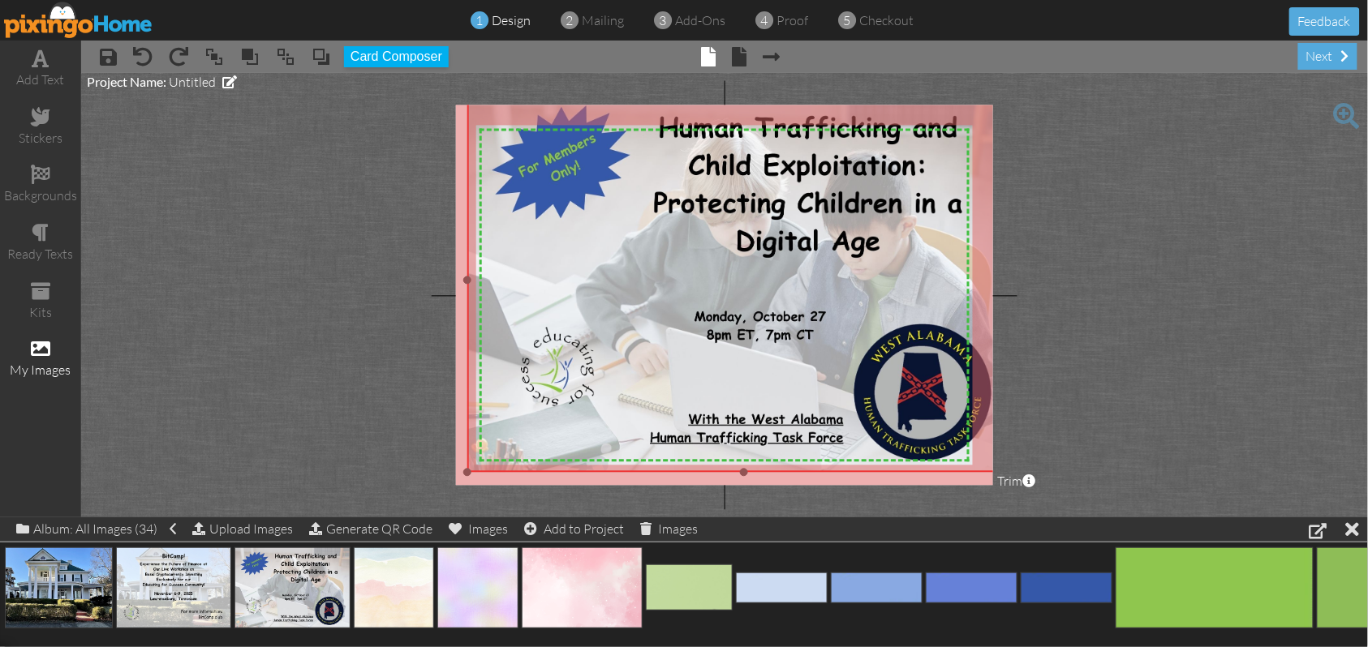
click at [467, 469] on div at bounding box center [467, 473] width 8 height 8
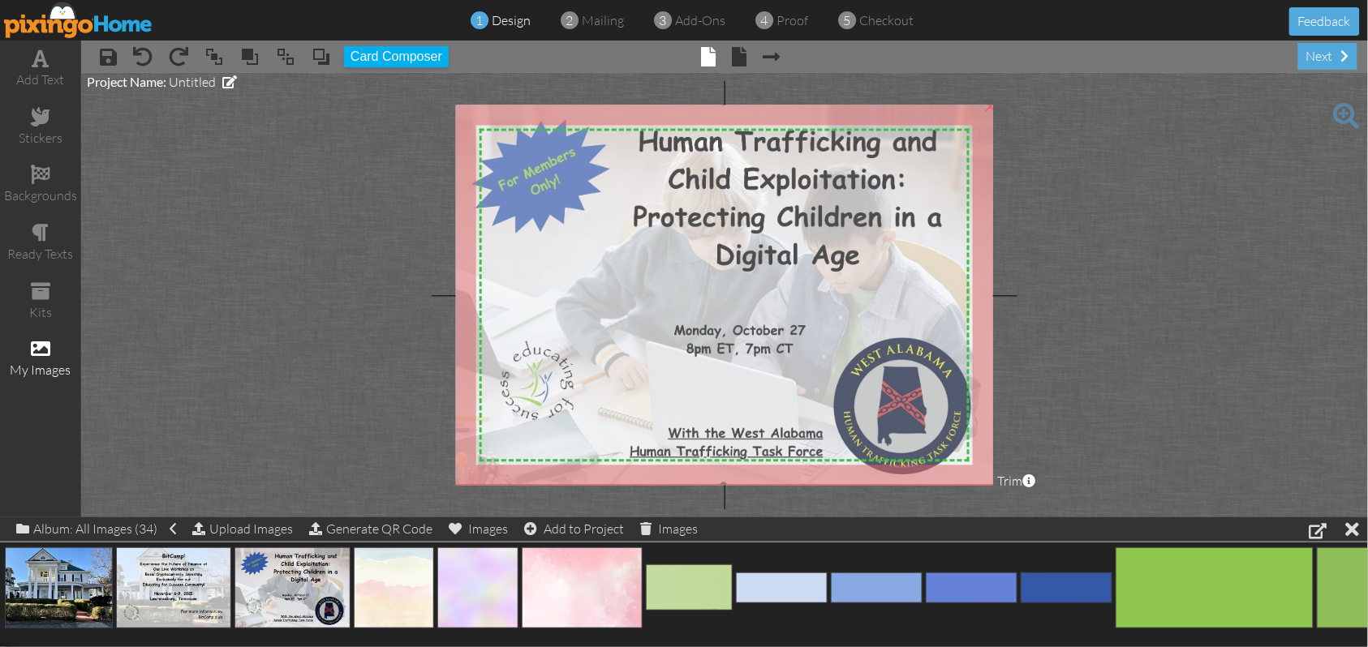
drag, startPoint x: 634, startPoint y: 296, endPoint x: 613, endPoint y: 310, distance: 24.5
click at [613, 310] on img at bounding box center [723, 294] width 553 height 385
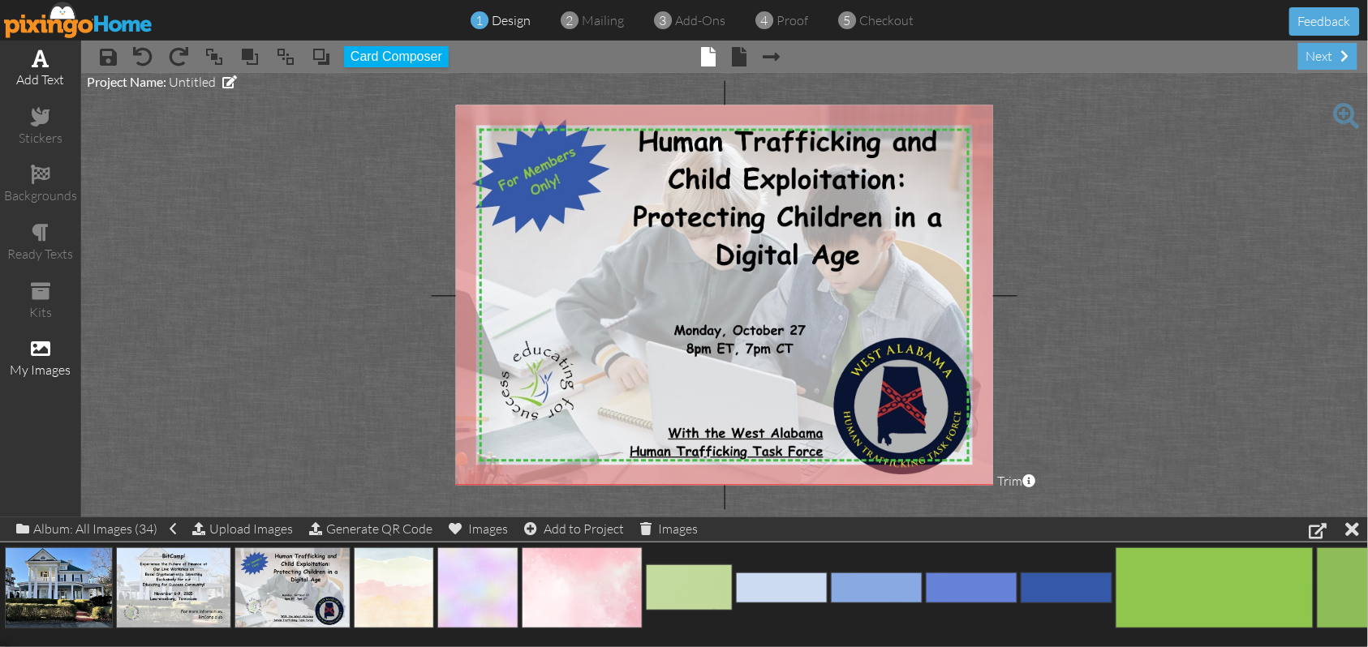
click at [44, 65] on span at bounding box center [40, 58] width 17 height 19
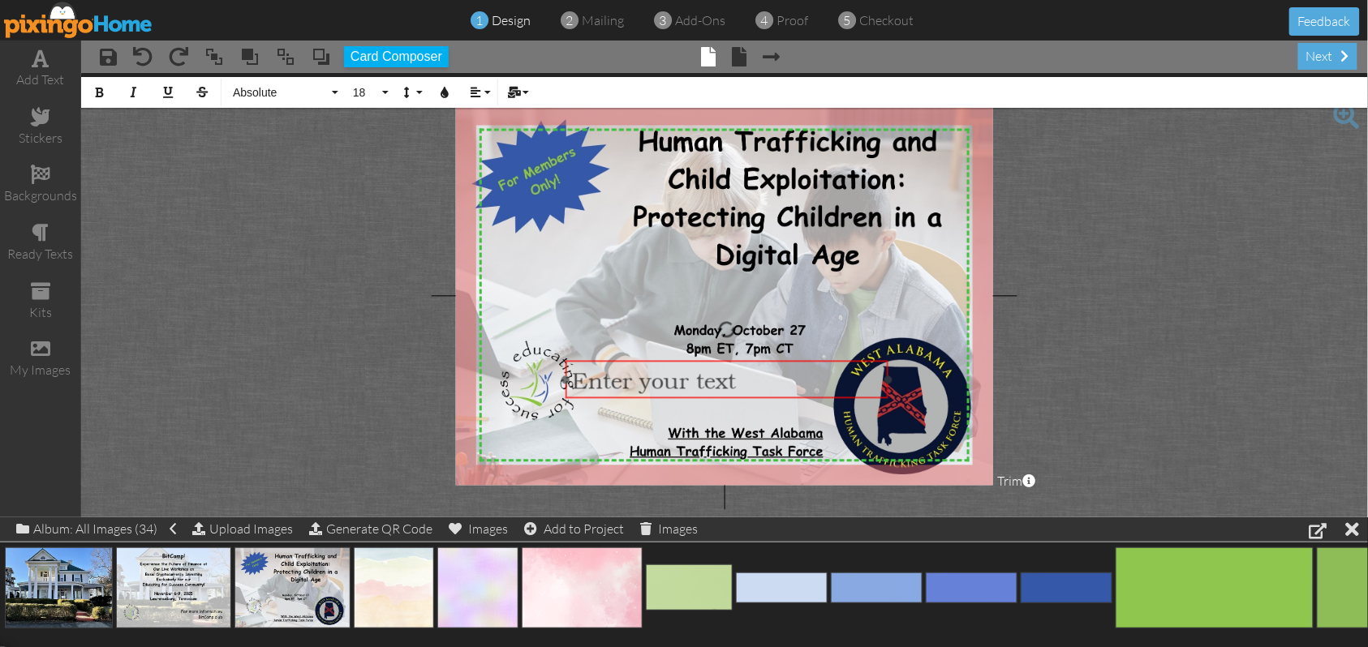
drag, startPoint x: 683, startPoint y: 140, endPoint x: 686, endPoint y: 357, distance: 217.4
click at [686, 357] on div at bounding box center [726, 379] width 330 height 46
click at [488, 92] on button "Align" at bounding box center [478, 92] width 31 height 31
click at [485, 156] on icon at bounding box center [488, 152] width 11 height 12
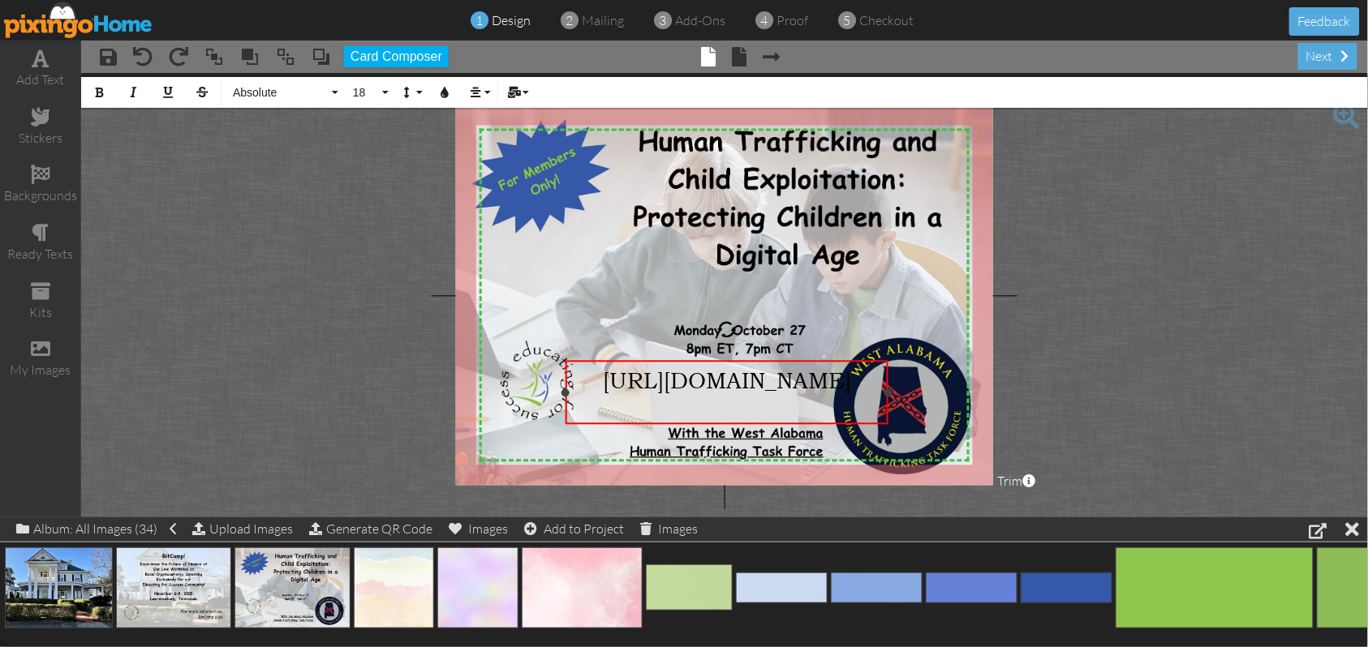
drag, startPoint x: 770, startPoint y: 411, endPoint x: 563, endPoint y: 378, distance: 209.4
click at [565, 378] on div "[URL][DOMAIN_NAME] ​ ×" at bounding box center [726, 392] width 322 height 64
click at [386, 91] on button "18" at bounding box center [368, 92] width 47 height 31
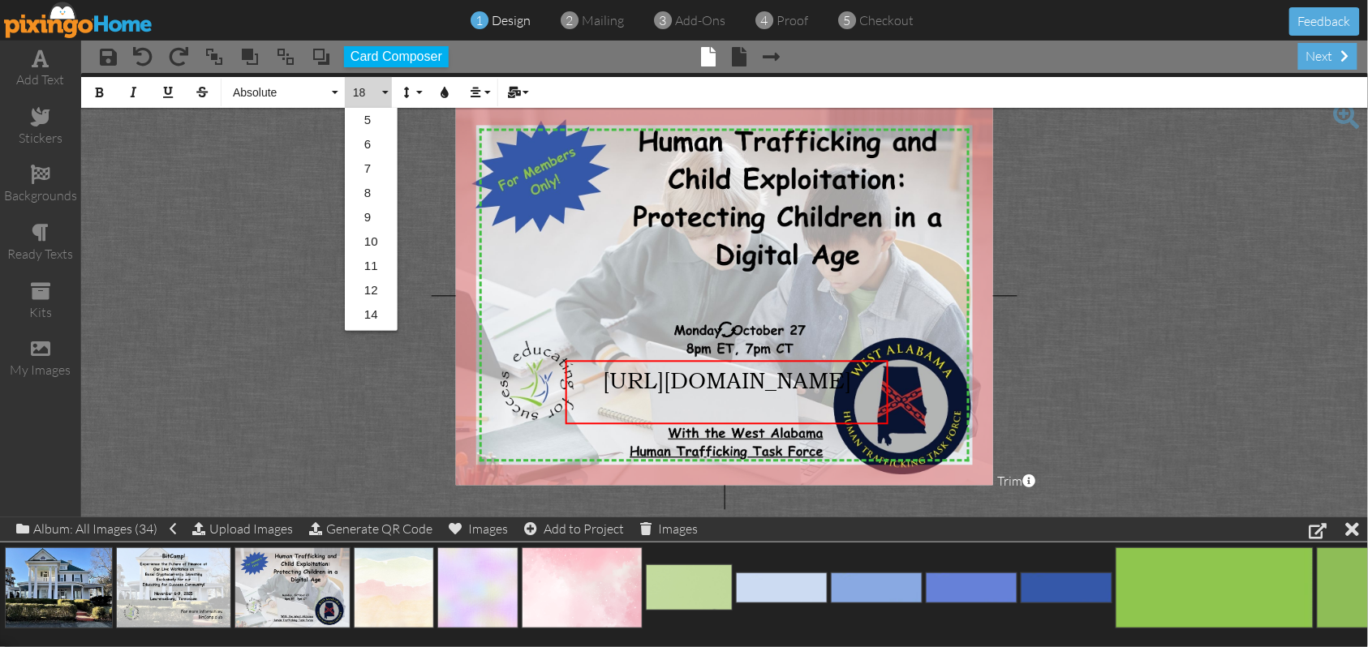
scroll to position [144, 0]
click at [373, 151] on link "12" at bounding box center [371, 147] width 53 height 24
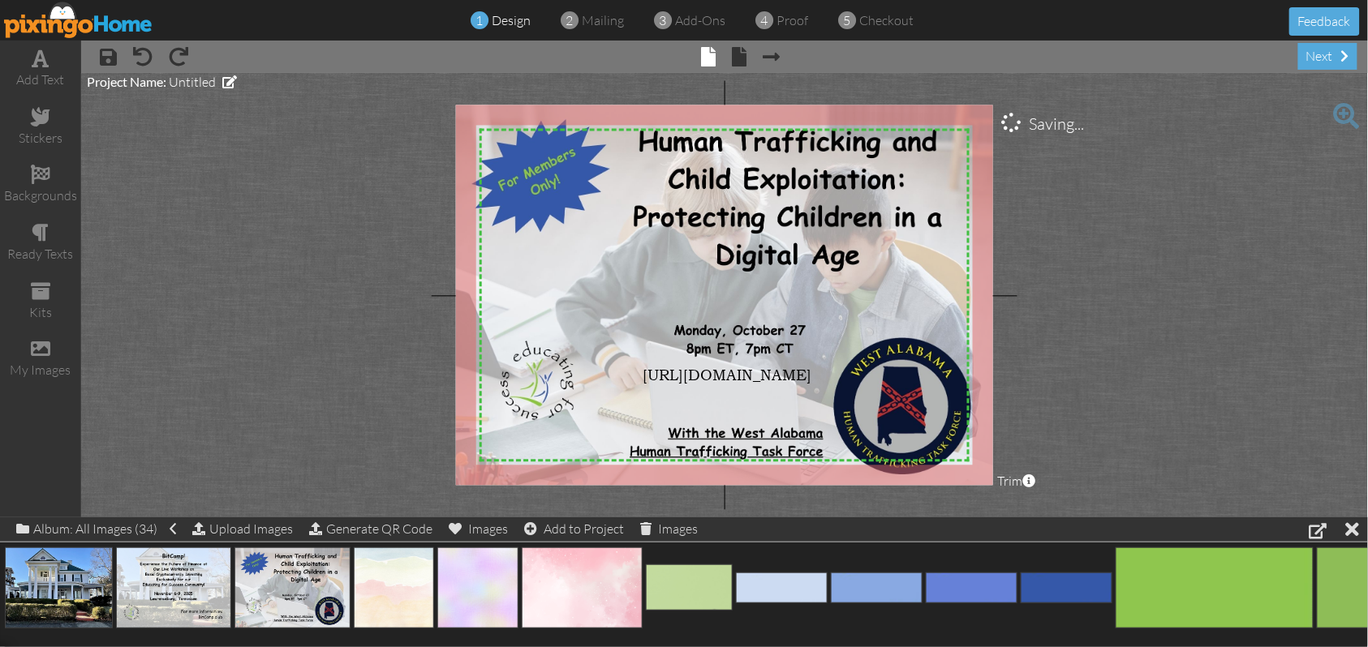
click at [1172, 329] on project-studio-wrapper "X X X X X X X X X X X X X X X X X X X X X X X X X X X X X X X X X X X X X X X X…" at bounding box center [724, 295] width 1287 height 445
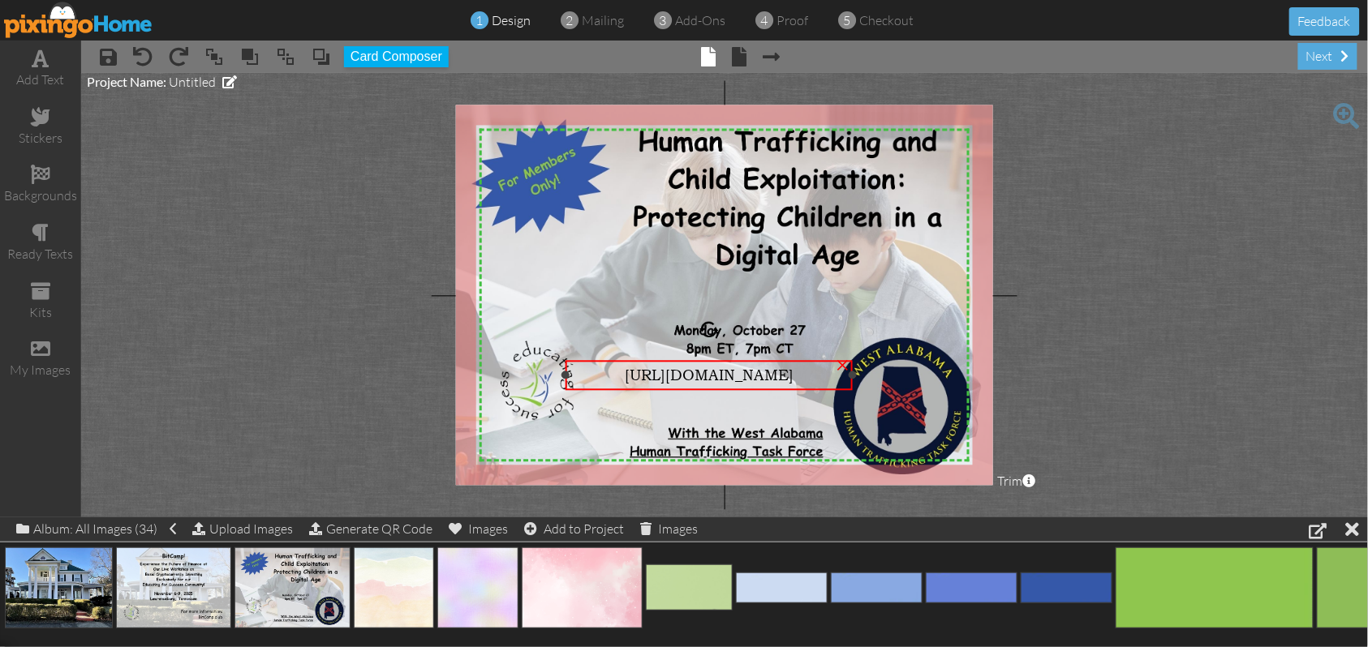
drag, startPoint x: 886, startPoint y: 376, endPoint x: 850, endPoint y: 378, distance: 35.7
click at [850, 378] on div at bounding box center [853, 376] width 8 height 8
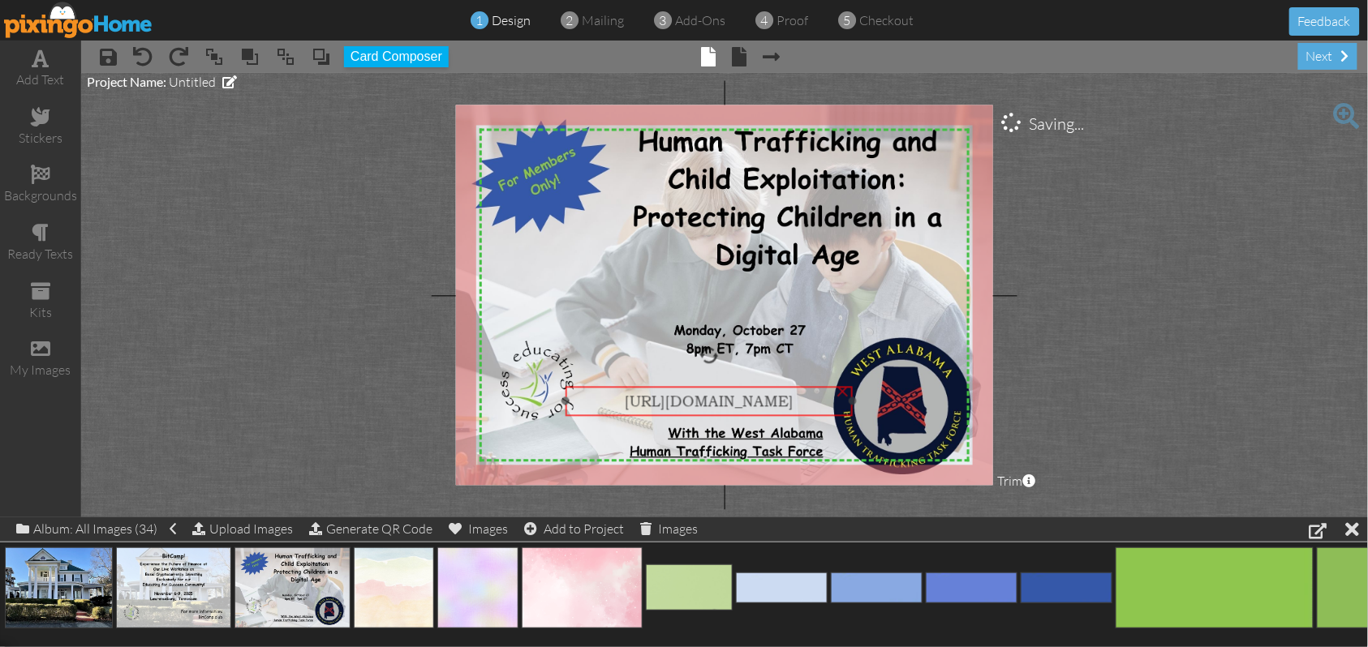
drag, startPoint x: 808, startPoint y: 360, endPoint x: 808, endPoint y: 386, distance: 26.0
click at [808, 386] on div "[URL][DOMAIN_NAME]" at bounding box center [708, 400] width 286 height 29
click at [628, 404] on span "[URL][DOMAIN_NAME]" at bounding box center [709, 401] width 169 height 17
click at [630, 403] on span "[URL][DOMAIN_NAME]" at bounding box center [709, 398] width 169 height 17
click at [588, 400] on div "[URL][DOMAIN_NAME]" at bounding box center [709, 398] width 274 height 17
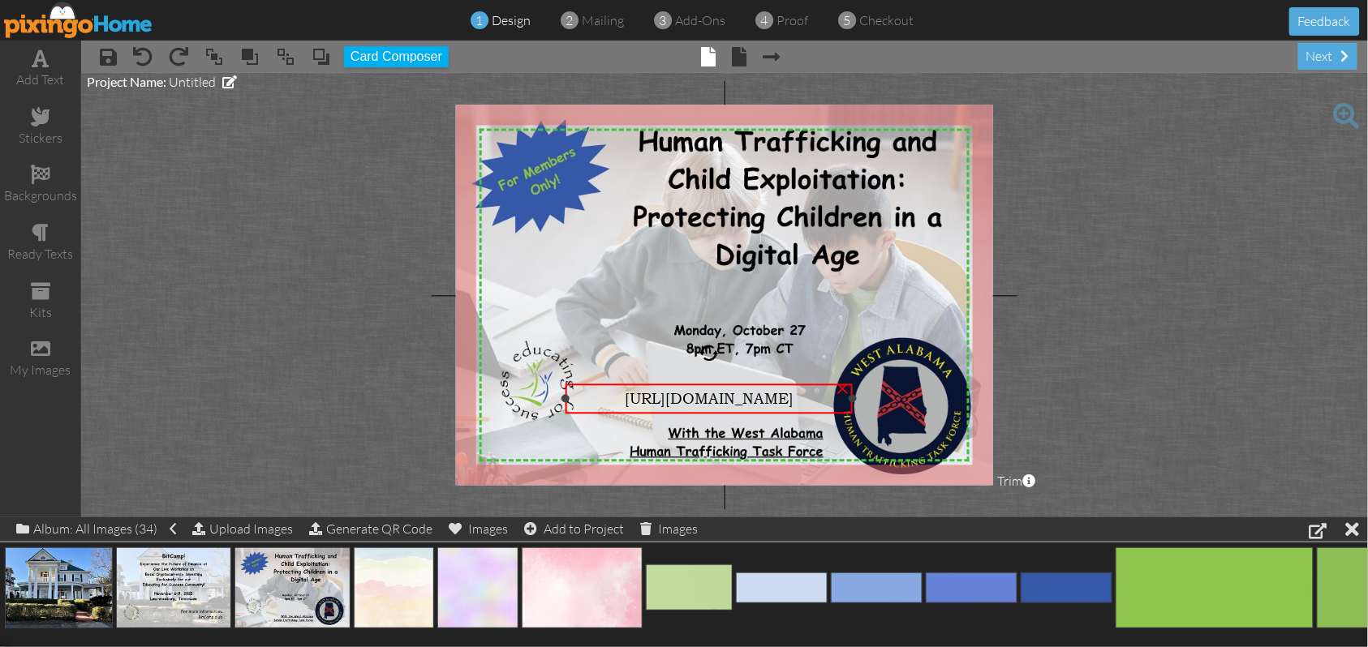
click at [588, 400] on div "[URL][DOMAIN_NAME]" at bounding box center [709, 398] width 274 height 17
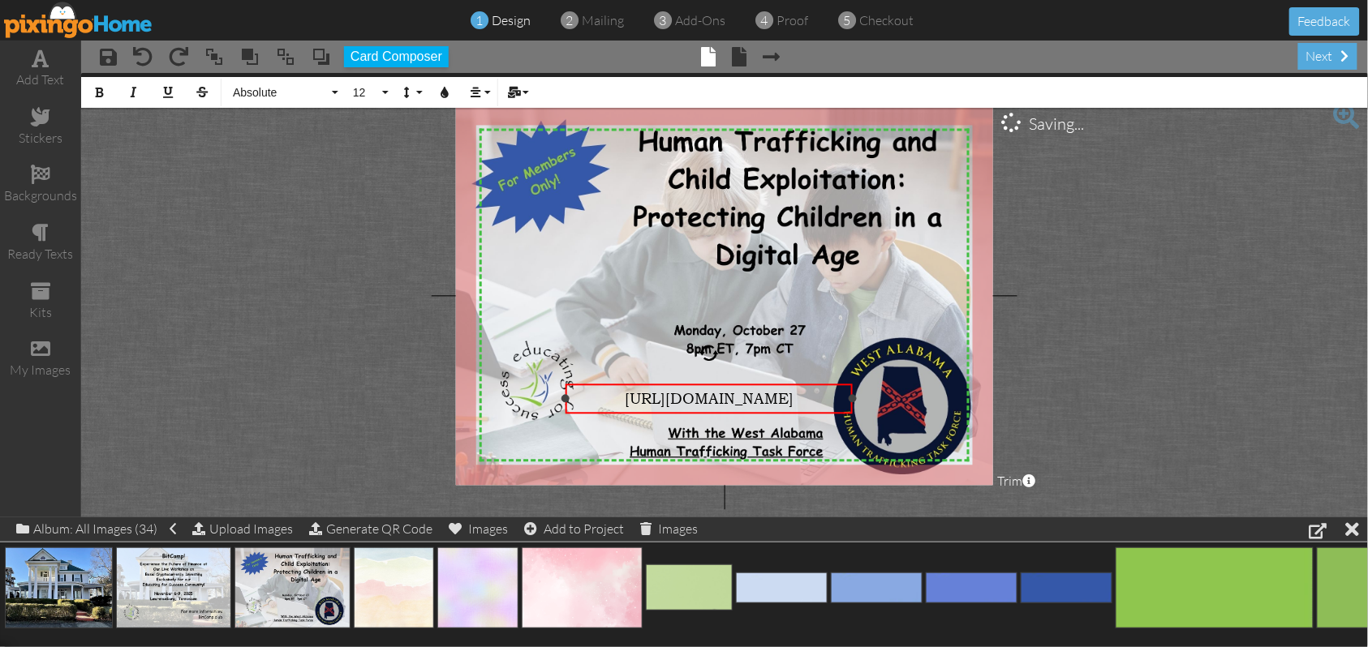
drag, startPoint x: 589, startPoint y: 399, endPoint x: 827, endPoint y: 397, distance: 238.5
click at [827, 397] on div "[URL][DOMAIN_NAME]" at bounding box center [709, 398] width 274 height 17
click at [384, 89] on button "12" at bounding box center [368, 92] width 47 height 31
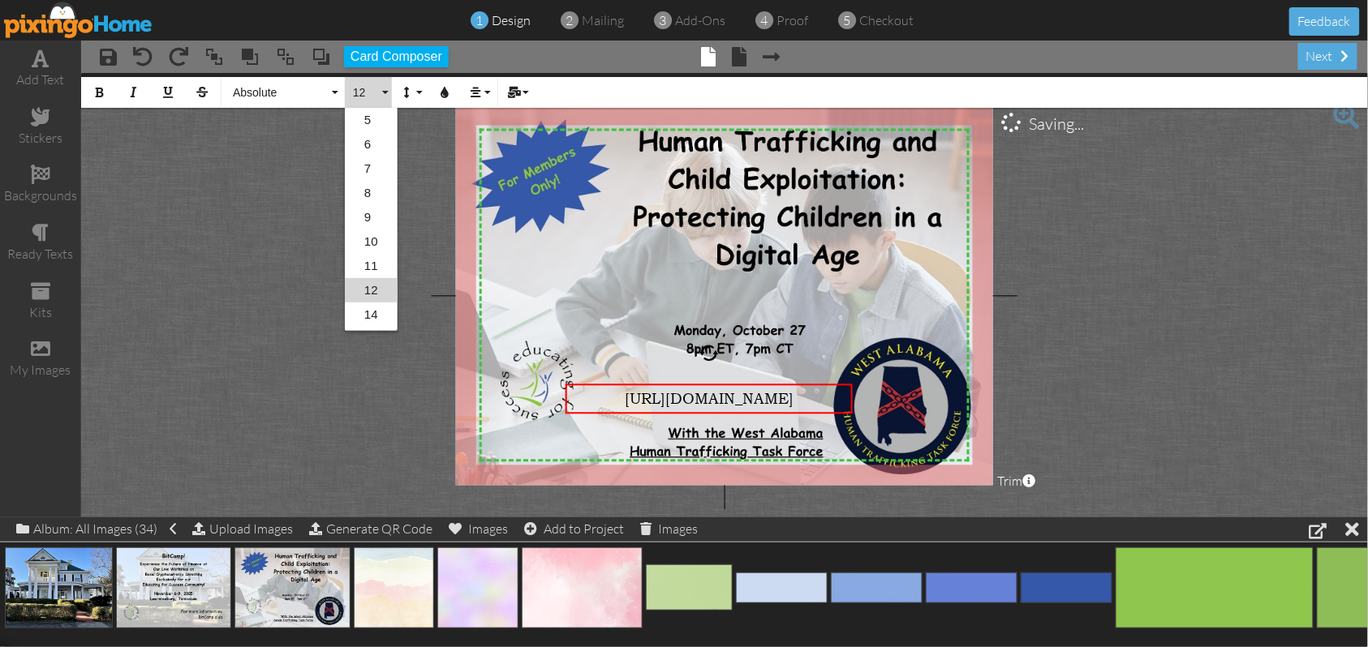
scroll to position [71, 0]
click at [372, 196] on link "11" at bounding box center [371, 195] width 53 height 24
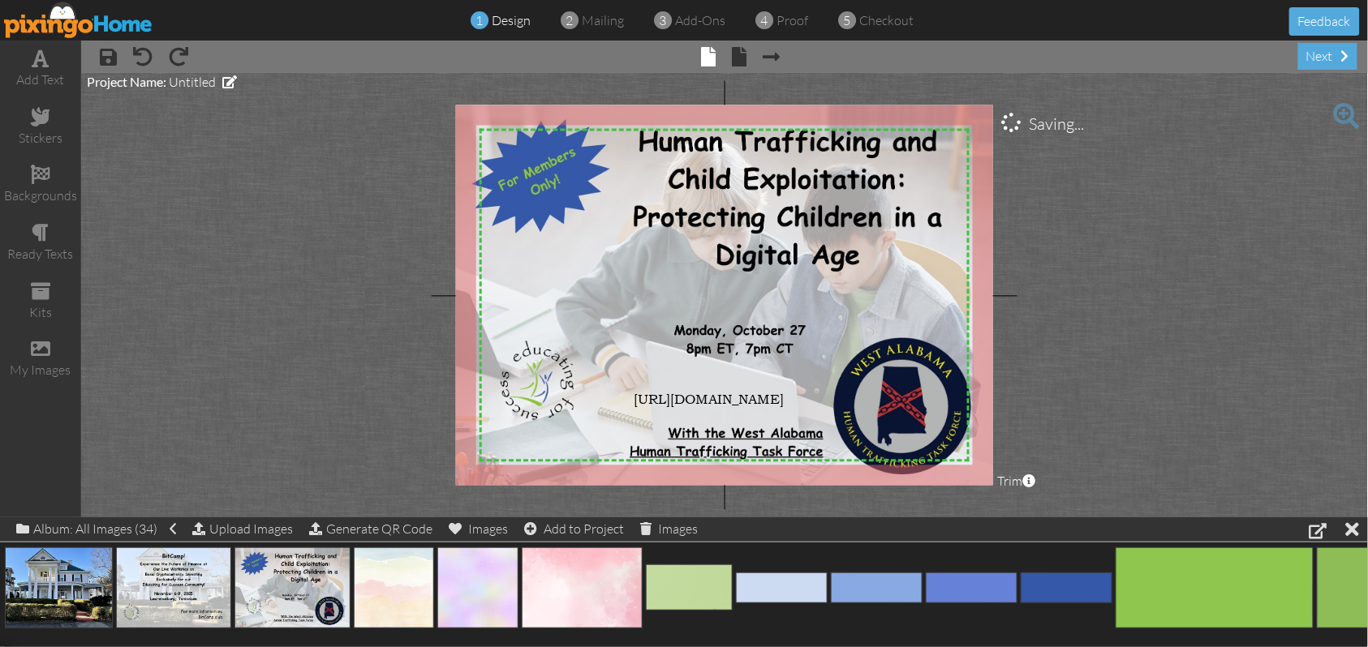
click at [1110, 347] on project-studio-wrapper "X X X X X X X X X X X X X X X X X X X X X X X X X X X X X X X X X X X X X X X X…" at bounding box center [724, 295] width 1287 height 445
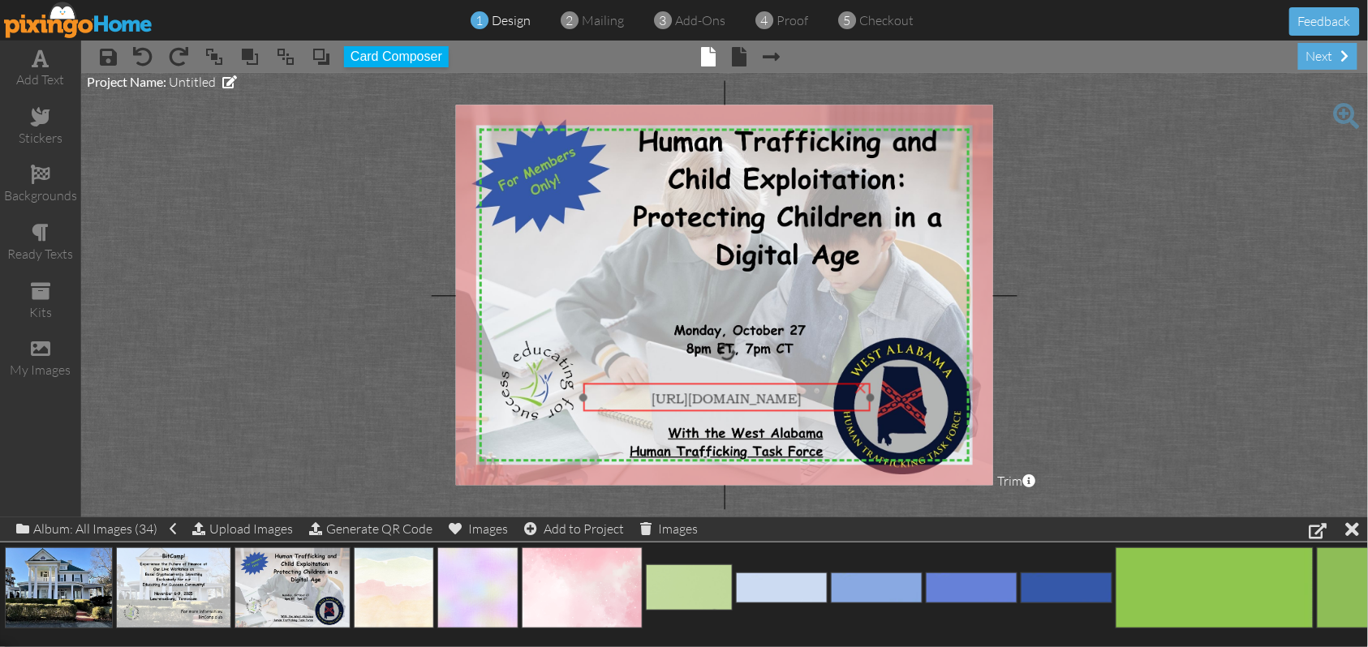
drag, startPoint x: 730, startPoint y: 400, endPoint x: 748, endPoint y: 399, distance: 17.9
click at [748, 399] on span "[URL][DOMAIN_NAME]" at bounding box center [726, 397] width 150 height 17
click at [247, 530] on div "Upload Images" at bounding box center [242, 530] width 101 height 24
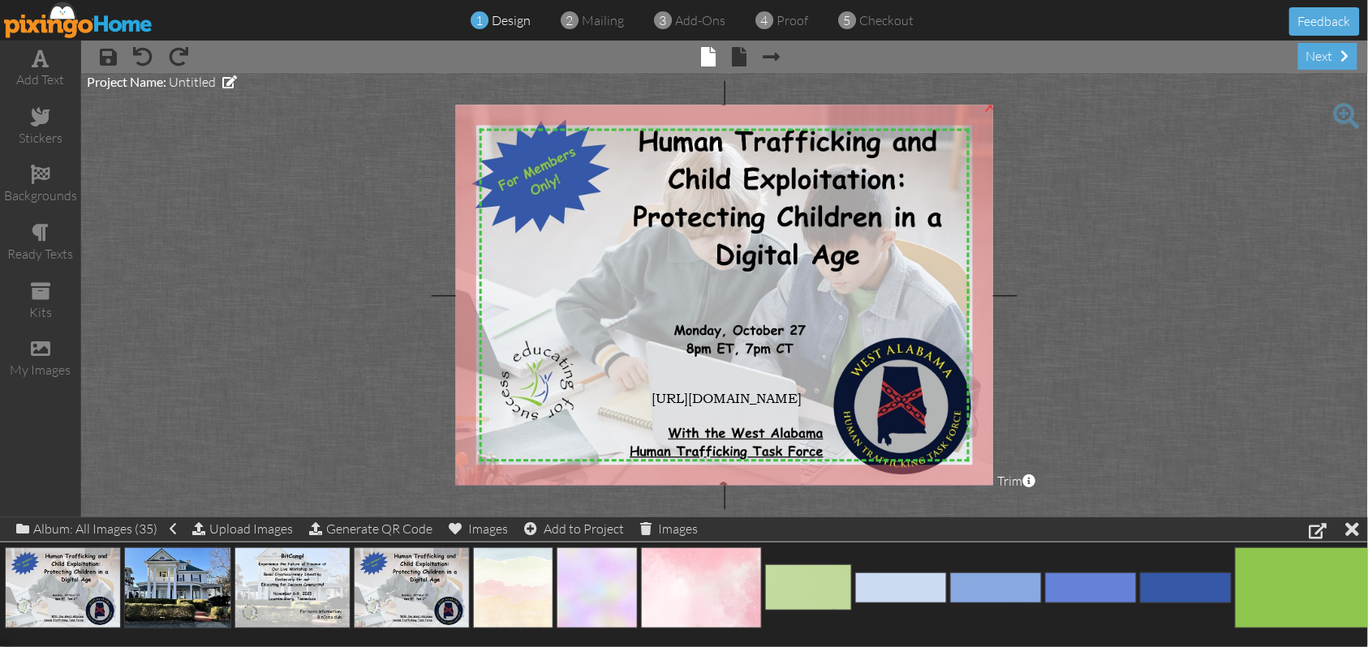
click at [949, 192] on img at bounding box center [723, 294] width 553 height 385
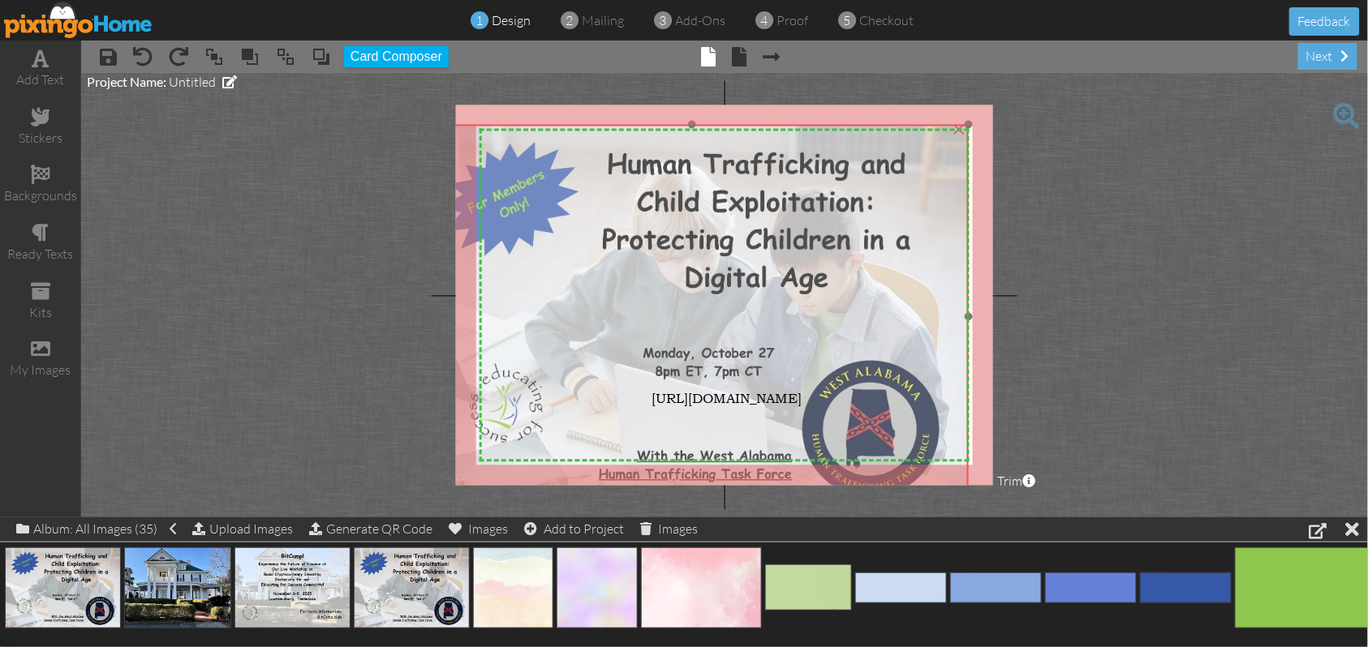
drag, startPoint x: 964, startPoint y: 136, endPoint x: 931, endPoint y: 159, distance: 39.6
click at [931, 159] on img at bounding box center [691, 317] width 553 height 385
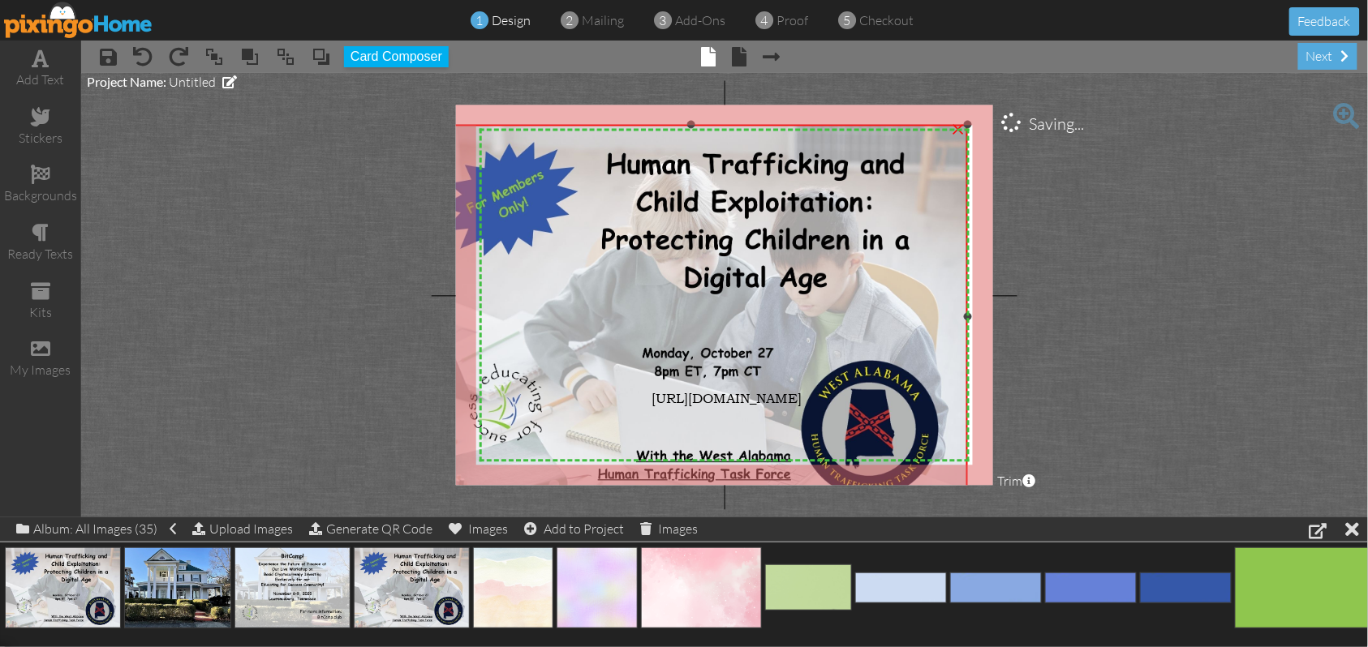
click at [962, 127] on div "×" at bounding box center [958, 128] width 26 height 26
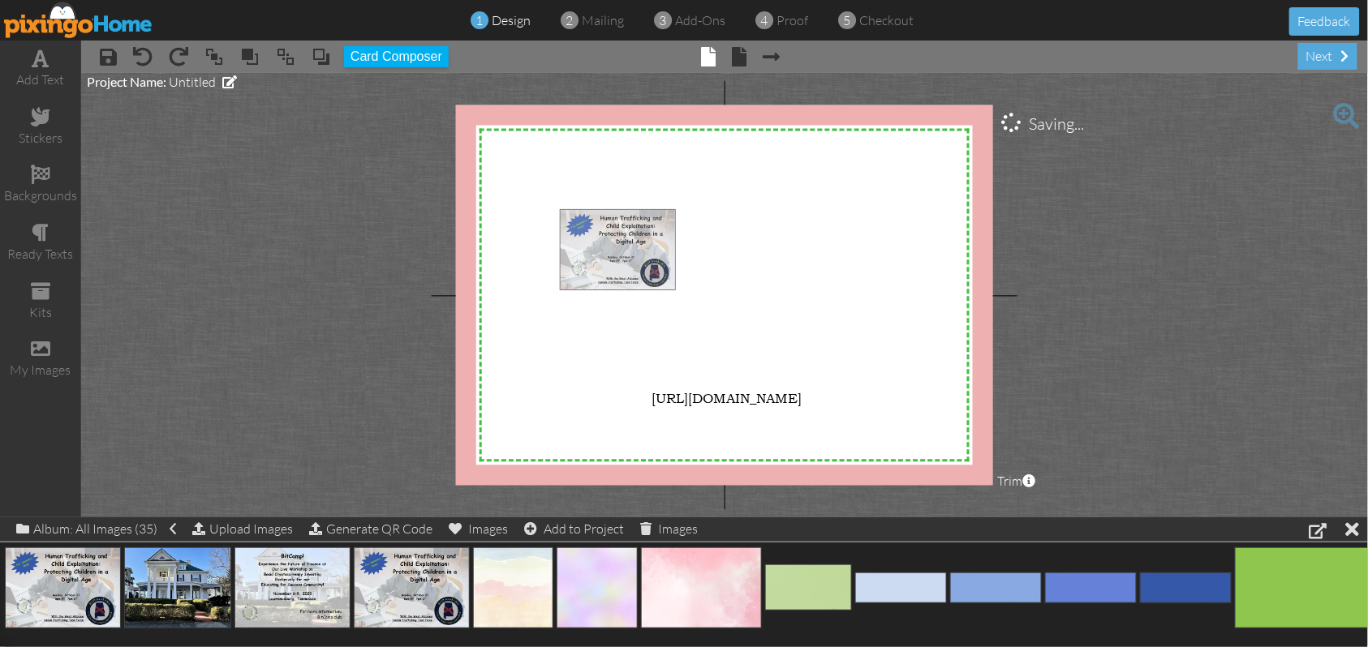
drag, startPoint x: 55, startPoint y: 578, endPoint x: 597, endPoint y: 243, distance: 636.7
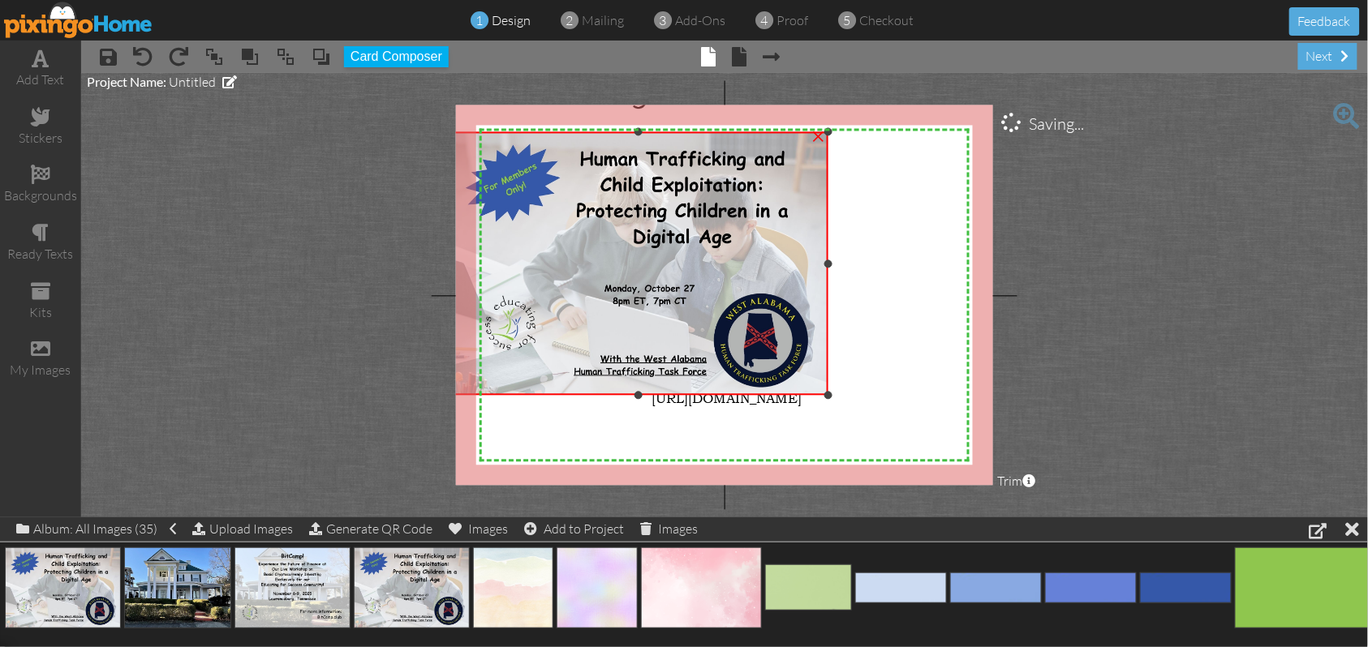
drag, startPoint x: 561, startPoint y: 208, endPoint x: 510, endPoint y: 131, distance: 92.5
click at [510, 132] on div "×" at bounding box center [639, 264] width 380 height 264
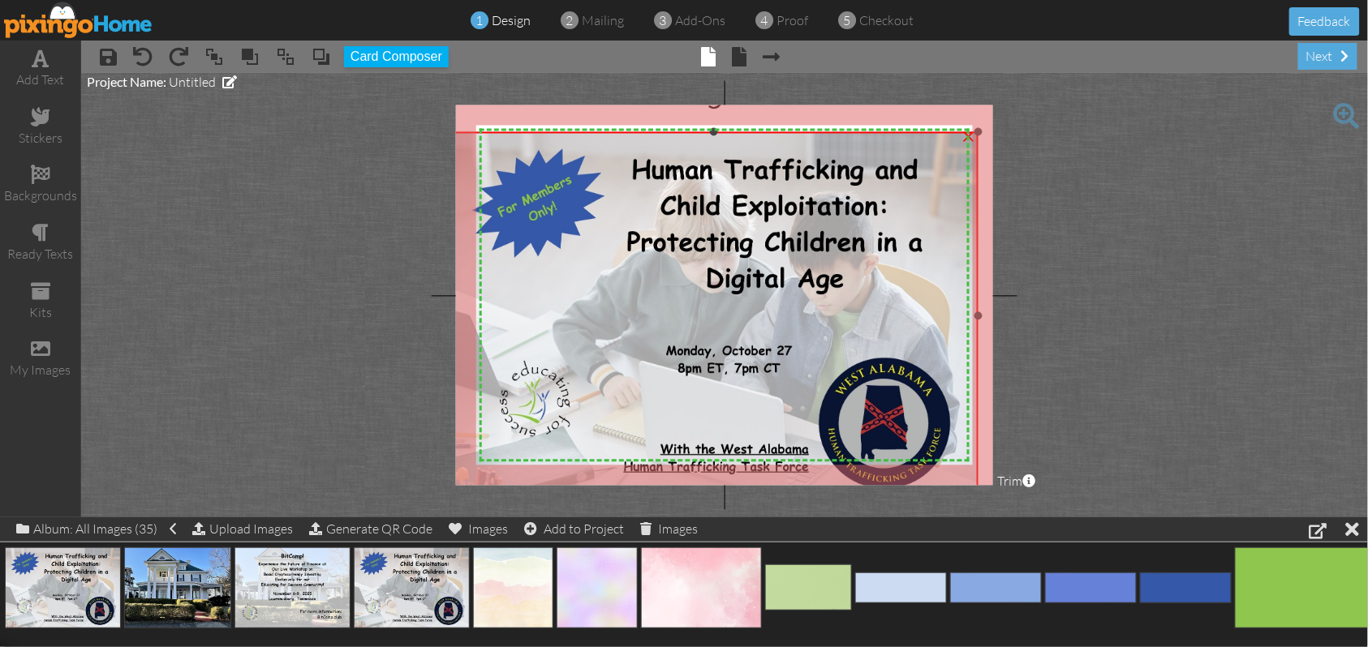
drag, startPoint x: 829, startPoint y: 393, endPoint x: 991, endPoint y: 498, distance: 192.4
click at [991, 498] on project-studio-wrapper "X X X X X X X X X X X X X X X X X X X X X X X X X X X X X X X X X X X X X X X X…" at bounding box center [724, 295] width 1287 height 445
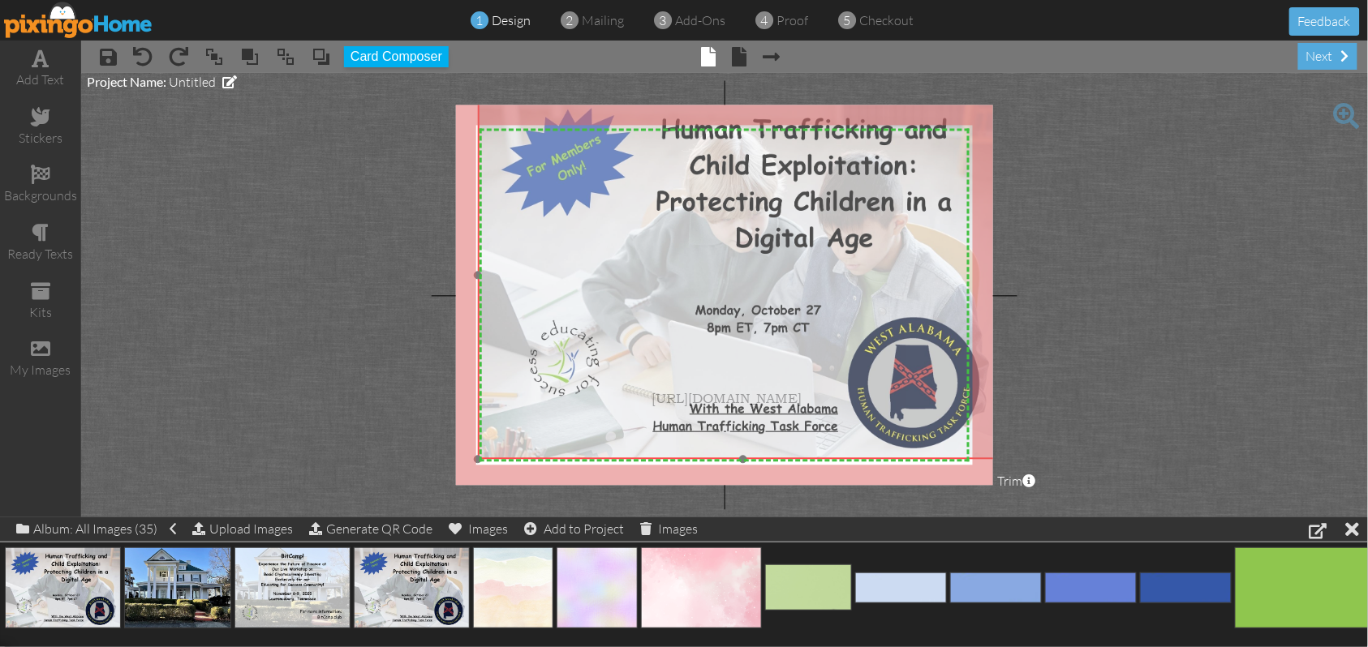
drag, startPoint x: 607, startPoint y: 287, endPoint x: 636, endPoint y: 247, distance: 50.0
click at [636, 247] on img at bounding box center [743, 276] width 530 height 368
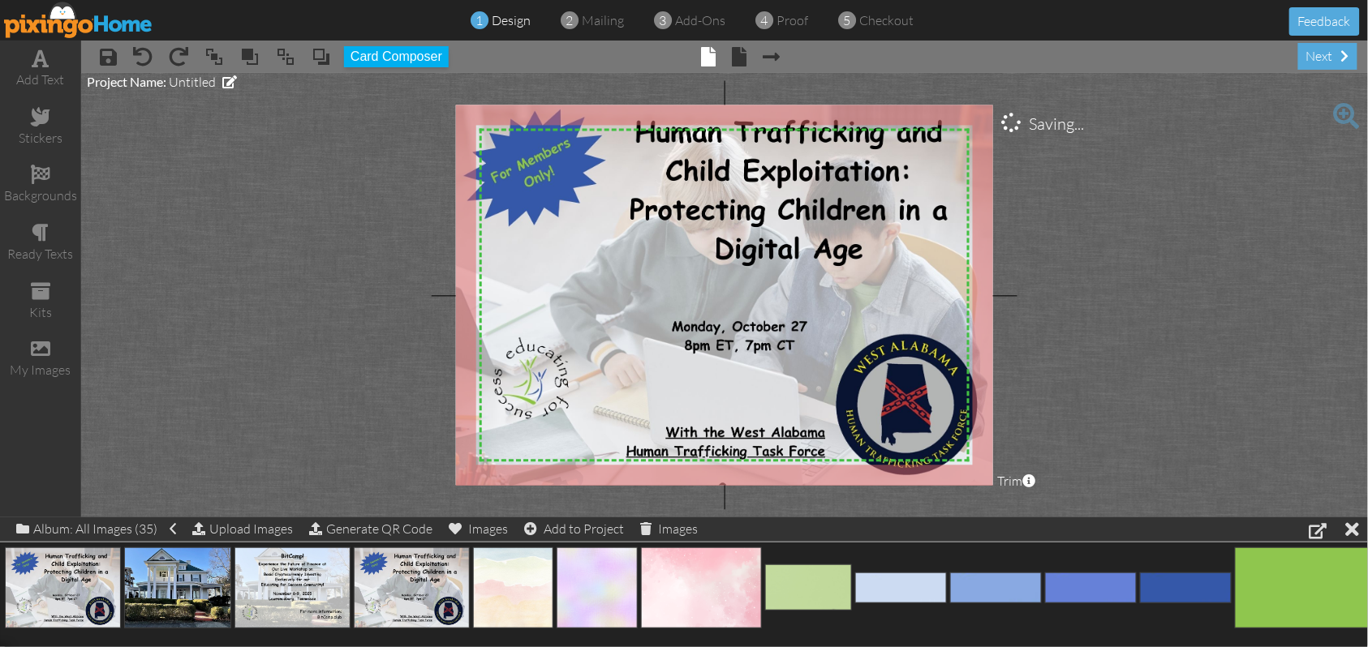
drag, startPoint x: 479, startPoint y: 458, endPoint x: 452, endPoint y: 485, distance: 38.4
click at [452, 485] on project-studio-wrapper "X X X X X X X X X X X X X X X X X X X X X X X X X X X X X X X X X X X X X X X X…" at bounding box center [724, 295] width 1287 height 445
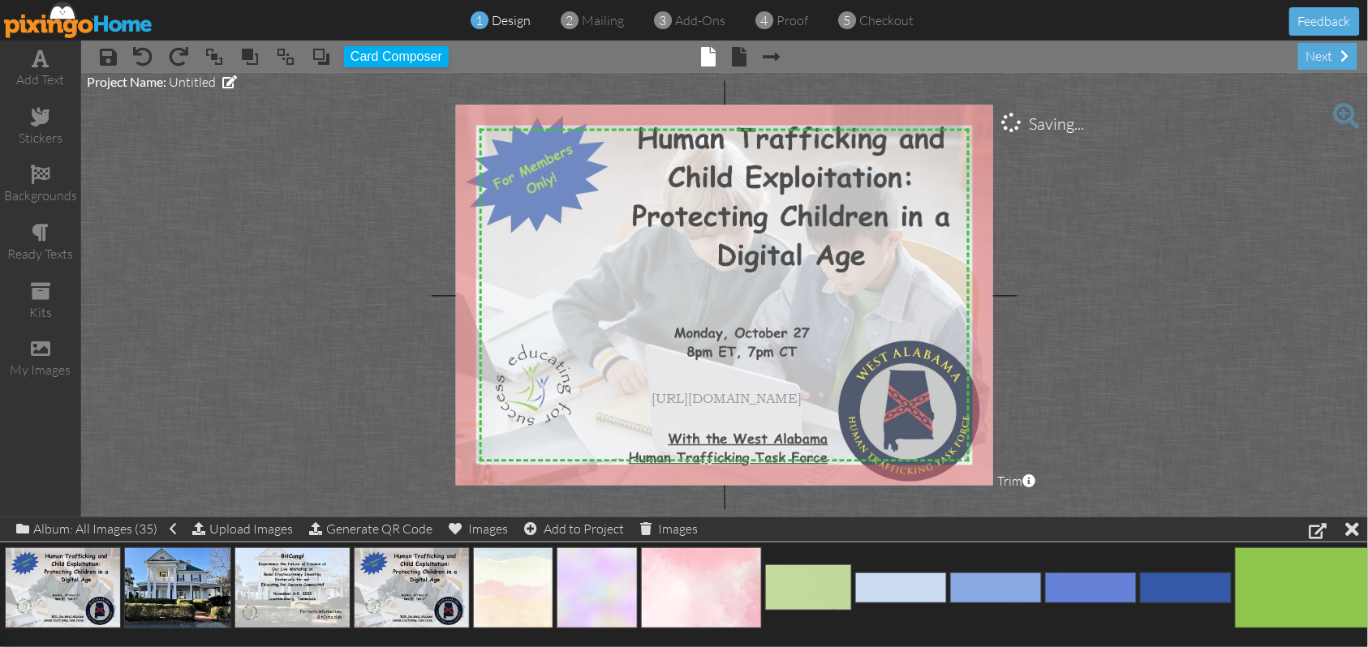
click at [955, 286] on img at bounding box center [726, 296] width 570 height 396
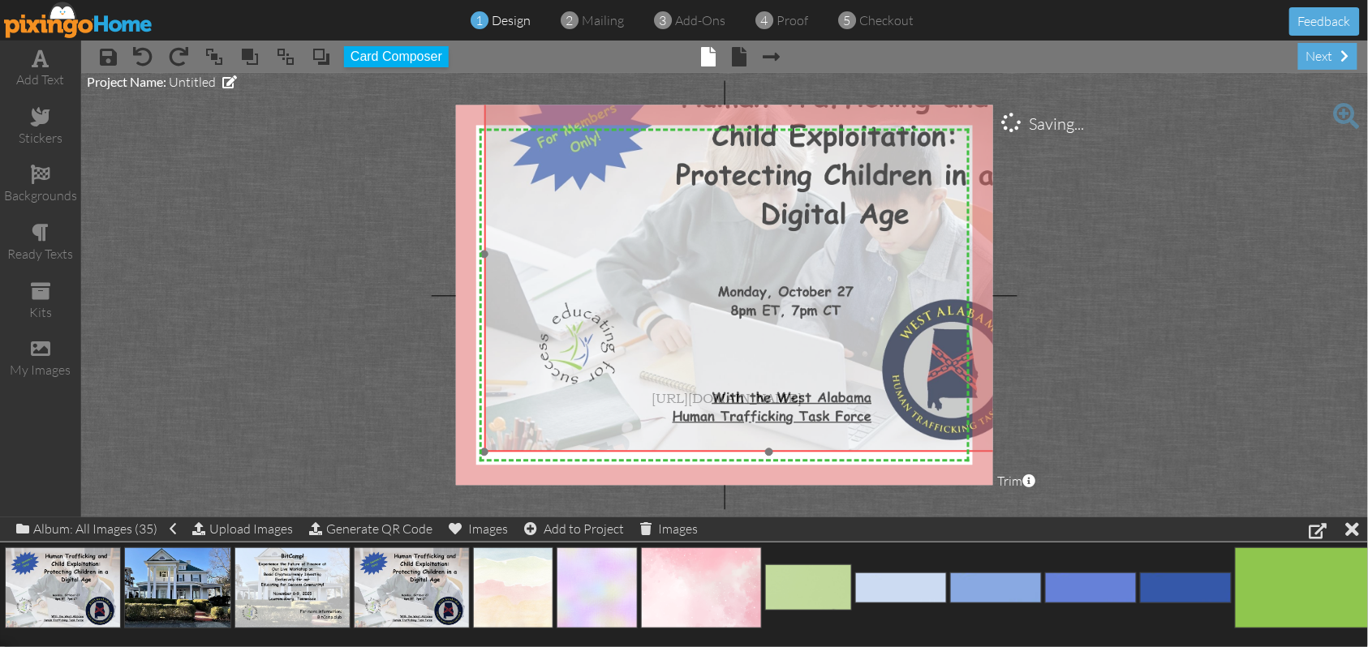
drag, startPoint x: 657, startPoint y: 299, endPoint x: 701, endPoint y: 257, distance: 60.3
click at [701, 257] on img at bounding box center [769, 255] width 570 height 396
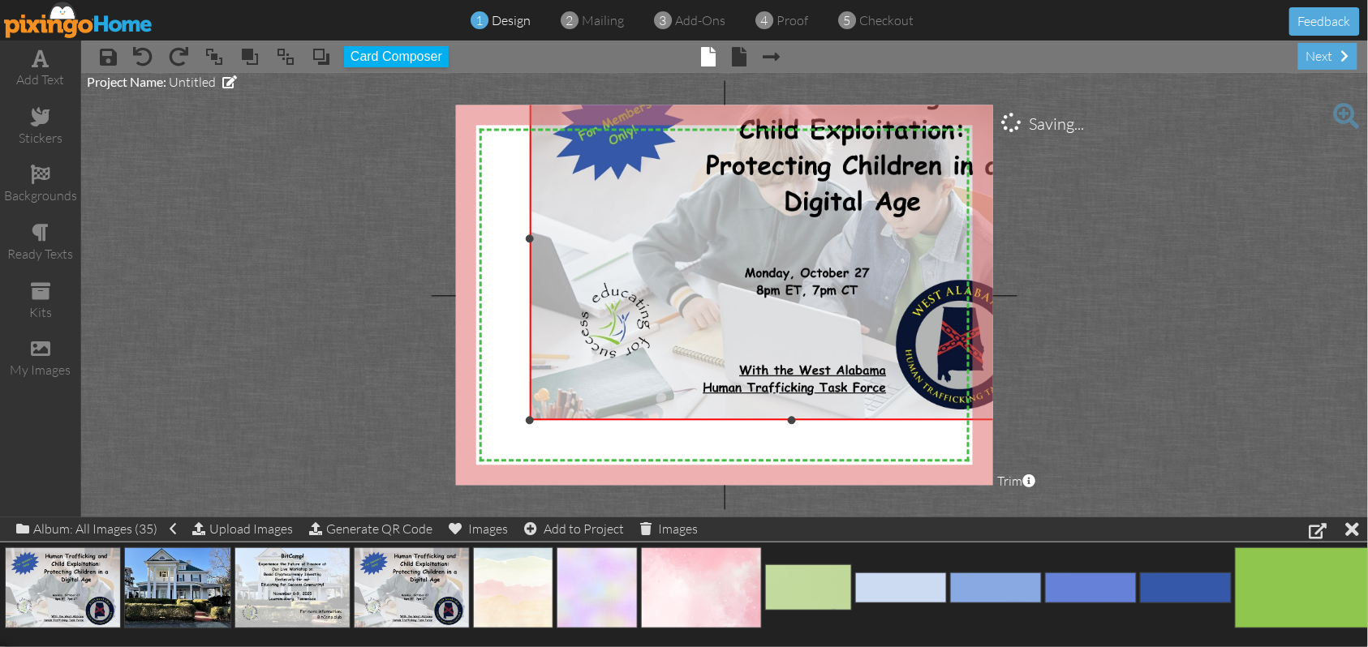
drag, startPoint x: 485, startPoint y: 451, endPoint x: 520, endPoint y: 419, distance: 47.1
click at [520, 419] on div "X X X X X X X X X X X X X X X X X X X X X X X X X X X X X X X X X X X X X X X X…" at bounding box center [724, 295] width 537 height 380
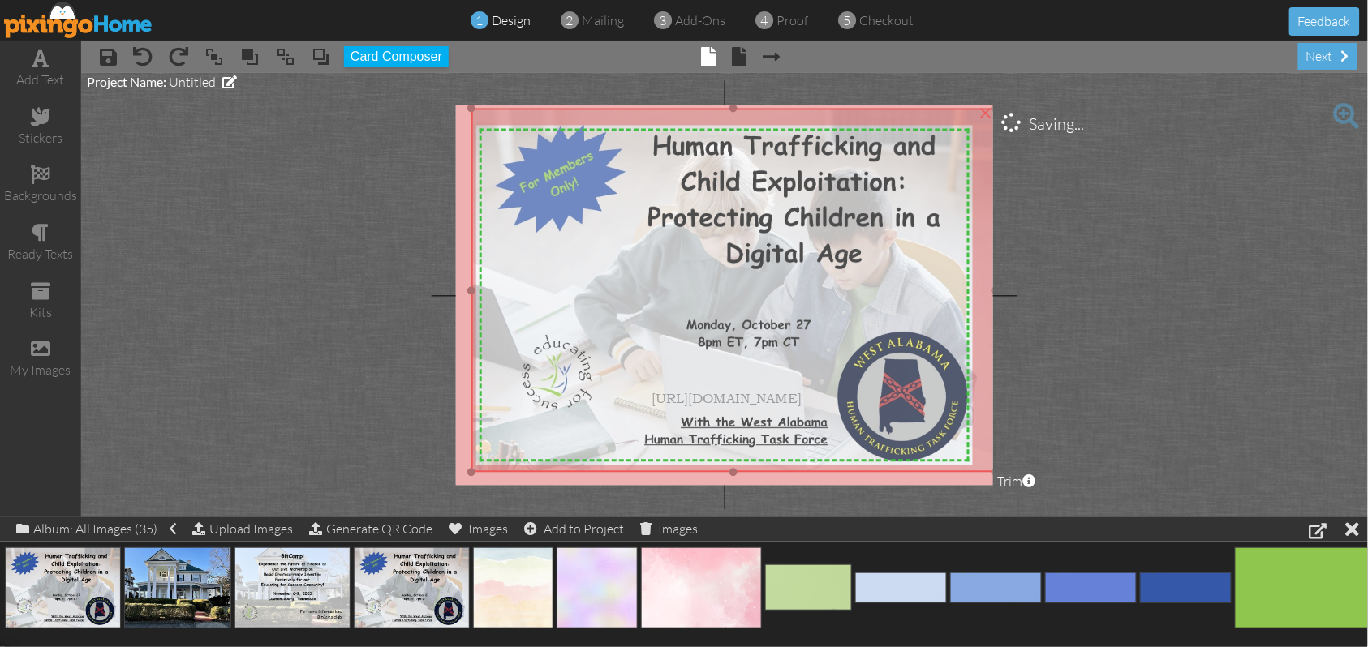
drag, startPoint x: 897, startPoint y: 271, endPoint x: 839, endPoint y: 323, distance: 78.2
click at [839, 323] on img at bounding box center [733, 291] width 524 height 364
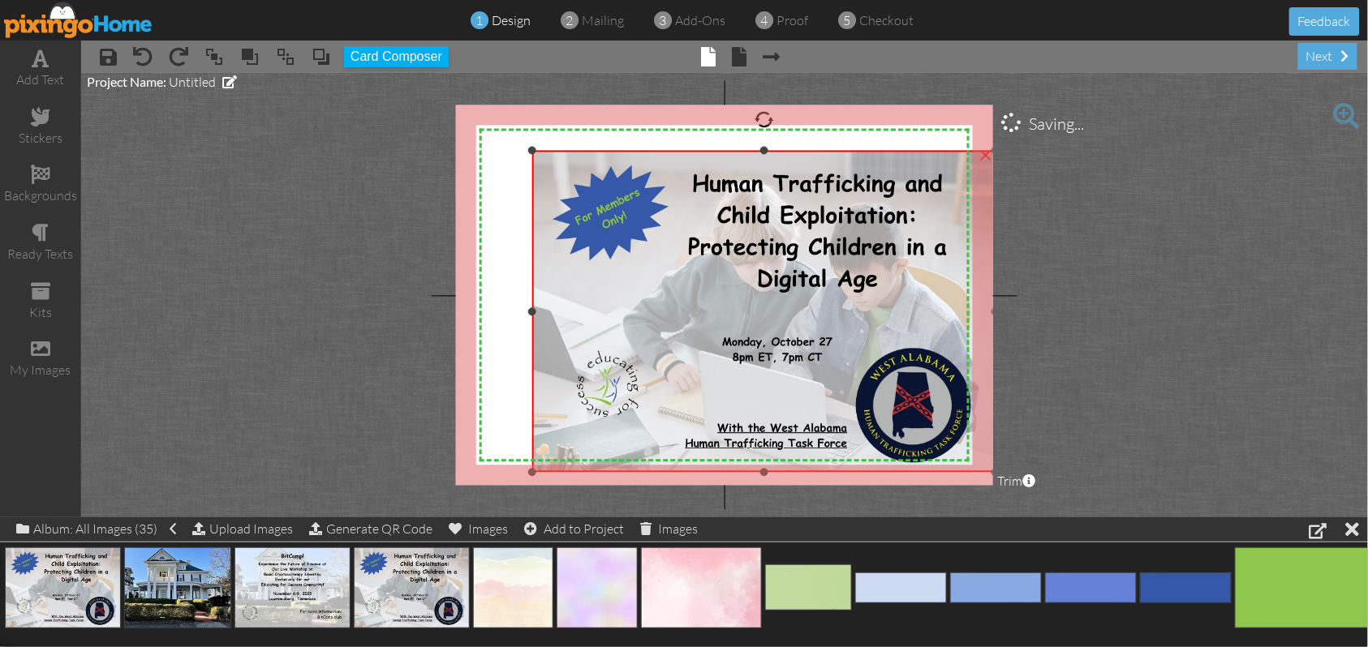
drag, startPoint x: 472, startPoint y: 109, endPoint x: 565, endPoint y: 200, distance: 129.7
click at [492, 157] on div "X X X X X X X X X X X X X X X X X X X X X X X X X X X X X X X X X X X X X X X X…" at bounding box center [724, 295] width 537 height 380
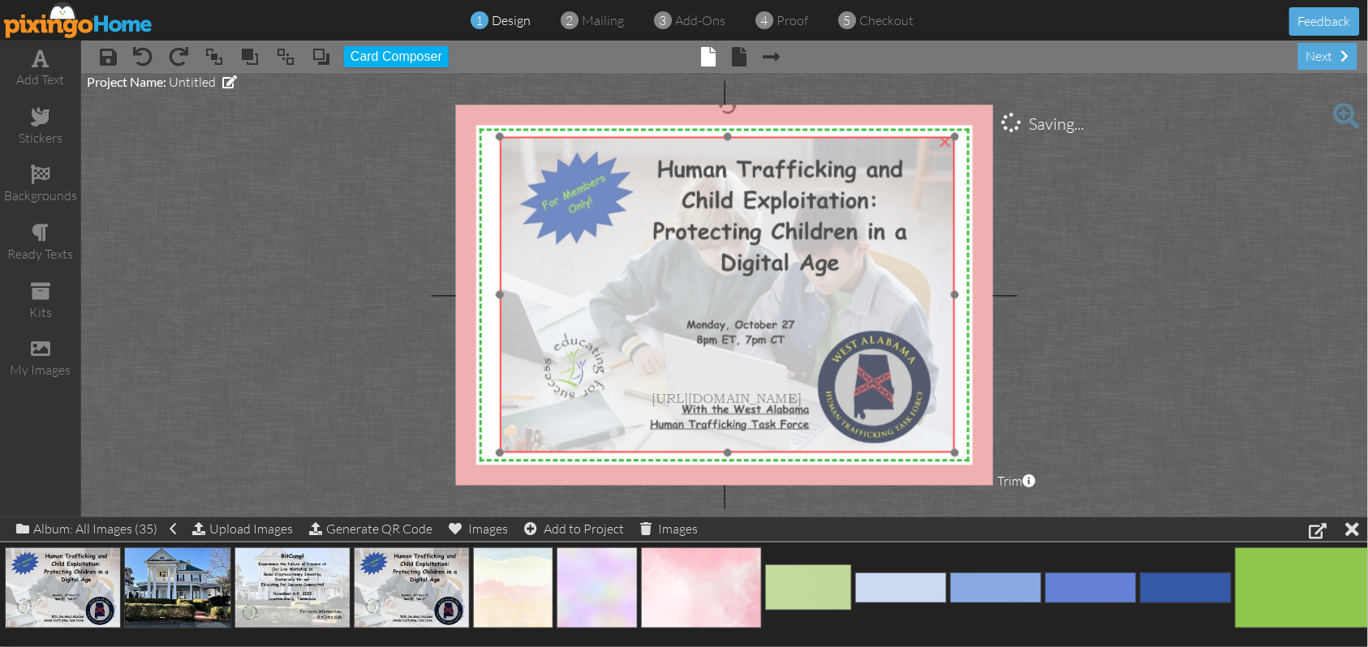
drag, startPoint x: 922, startPoint y: 323, endPoint x: 881, endPoint y: 303, distance: 45.0
click at [881, 303] on img at bounding box center [727, 295] width 455 height 316
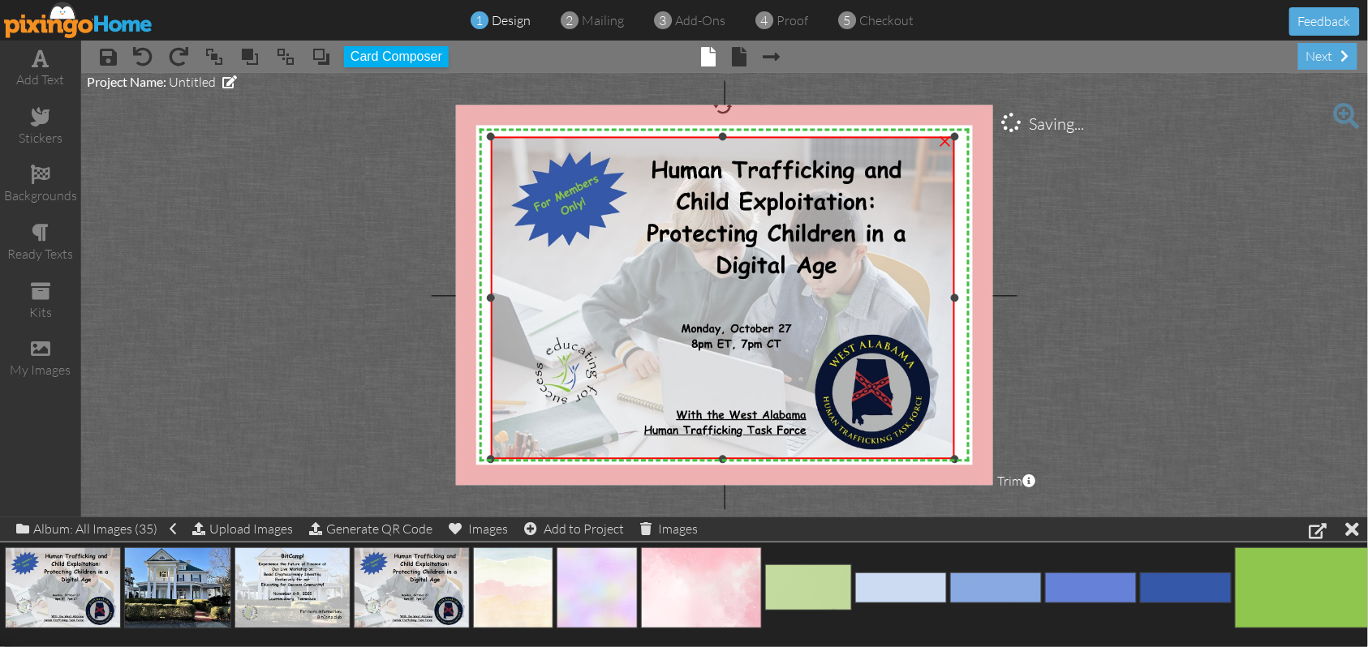
drag, startPoint x: 501, startPoint y: 449, endPoint x: 494, endPoint y: 456, distance: 9.2
click at [494, 456] on div "×" at bounding box center [723, 298] width 464 height 323
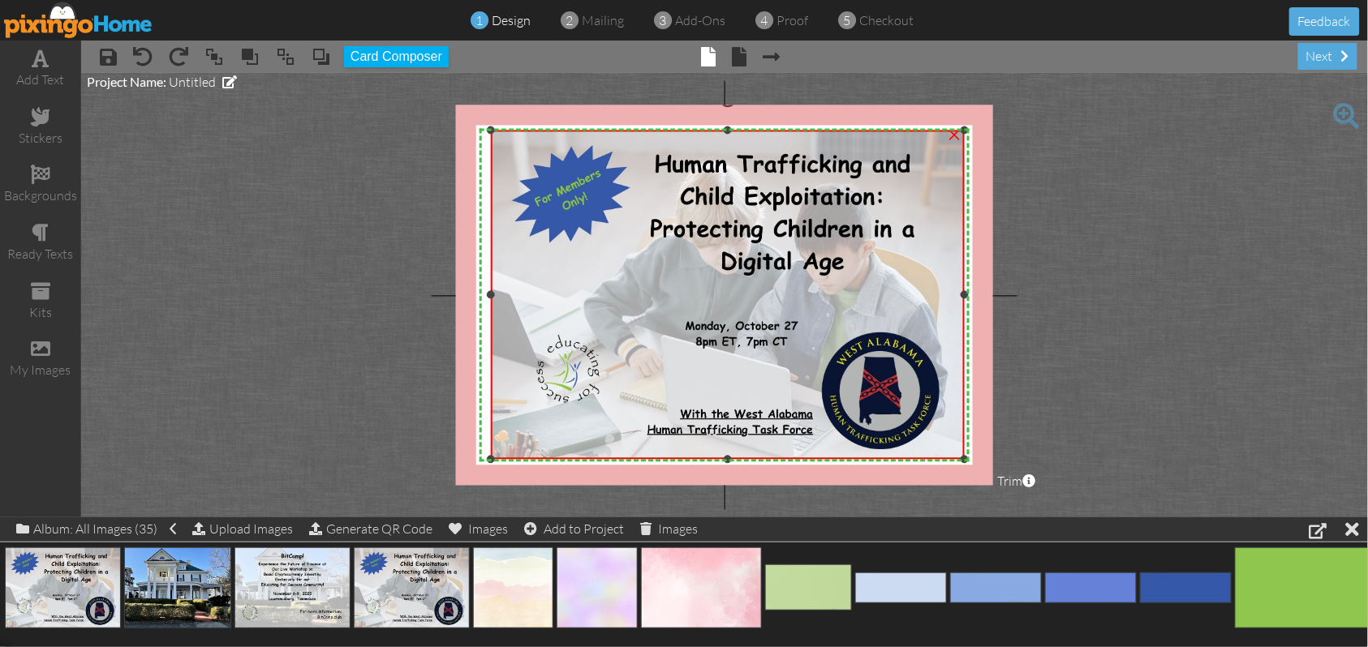
drag, startPoint x: 956, startPoint y: 131, endPoint x: 962, endPoint y: 125, distance: 9.2
click at [962, 127] on div at bounding box center [964, 131] width 8 height 8
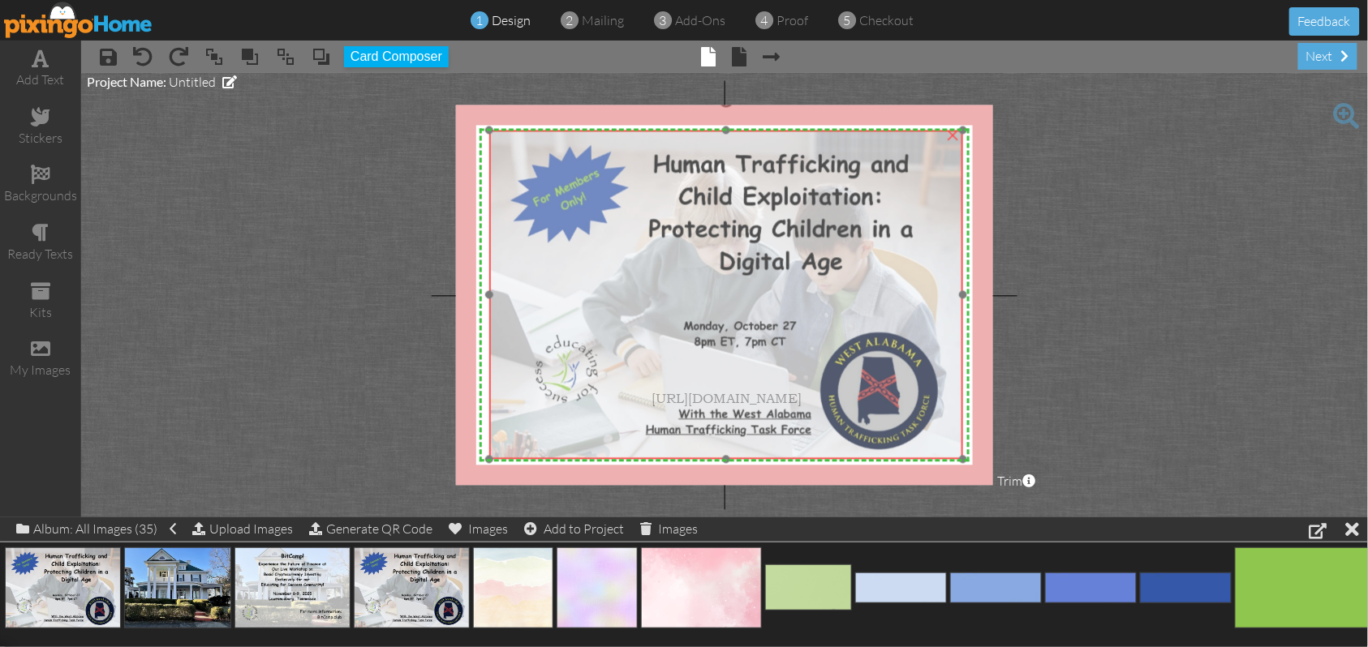
click at [631, 412] on img at bounding box center [726, 295] width 474 height 329
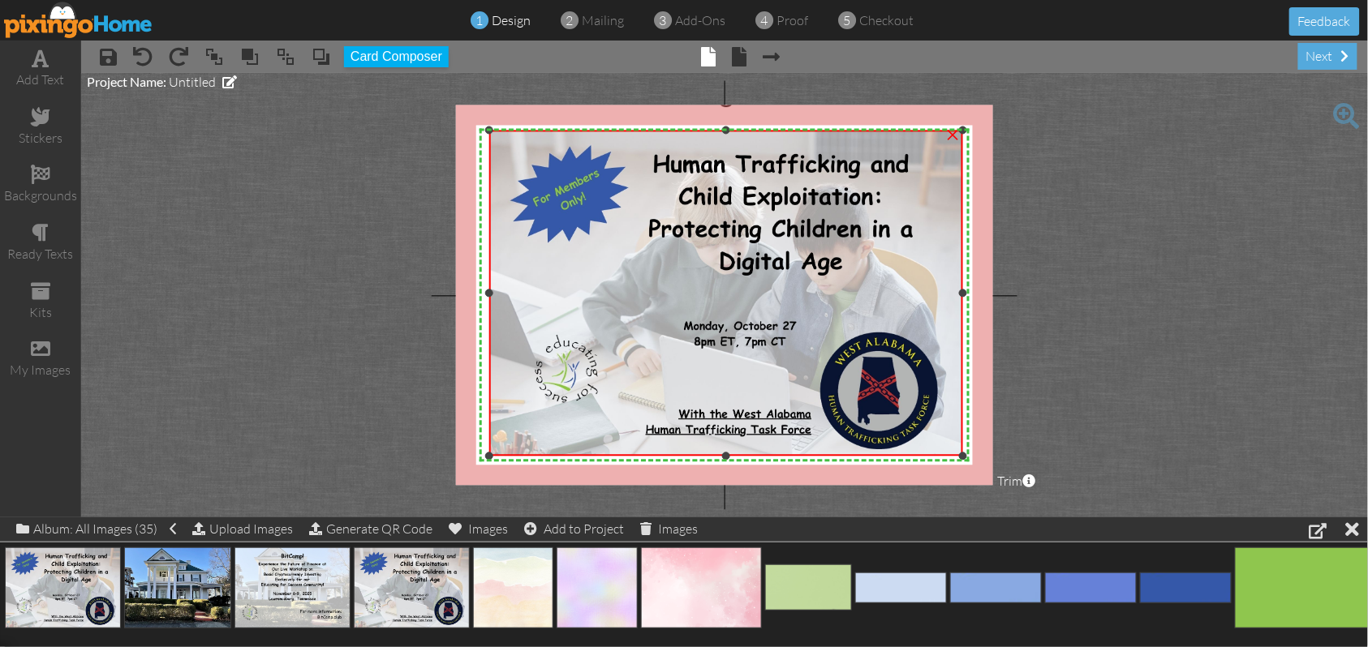
click at [727, 455] on div at bounding box center [726, 457] width 8 height 8
click at [727, 135] on div at bounding box center [726, 135] width 8 height 8
click at [959, 295] on div at bounding box center [960, 296] width 8 height 8
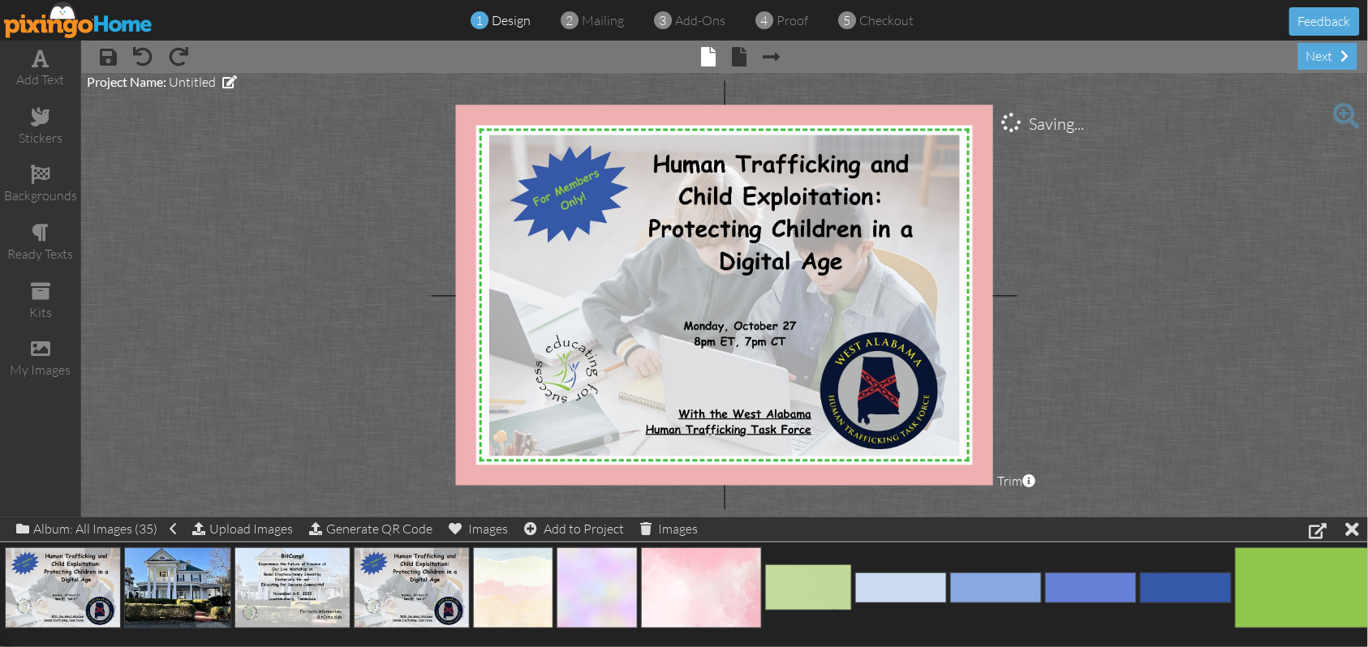
click at [1104, 286] on project-studio-wrapper "X X X X X X X X X X X X X X X X X X X X X X X X X X X X X X X X X X X X X X X X…" at bounding box center [724, 295] width 1287 height 445
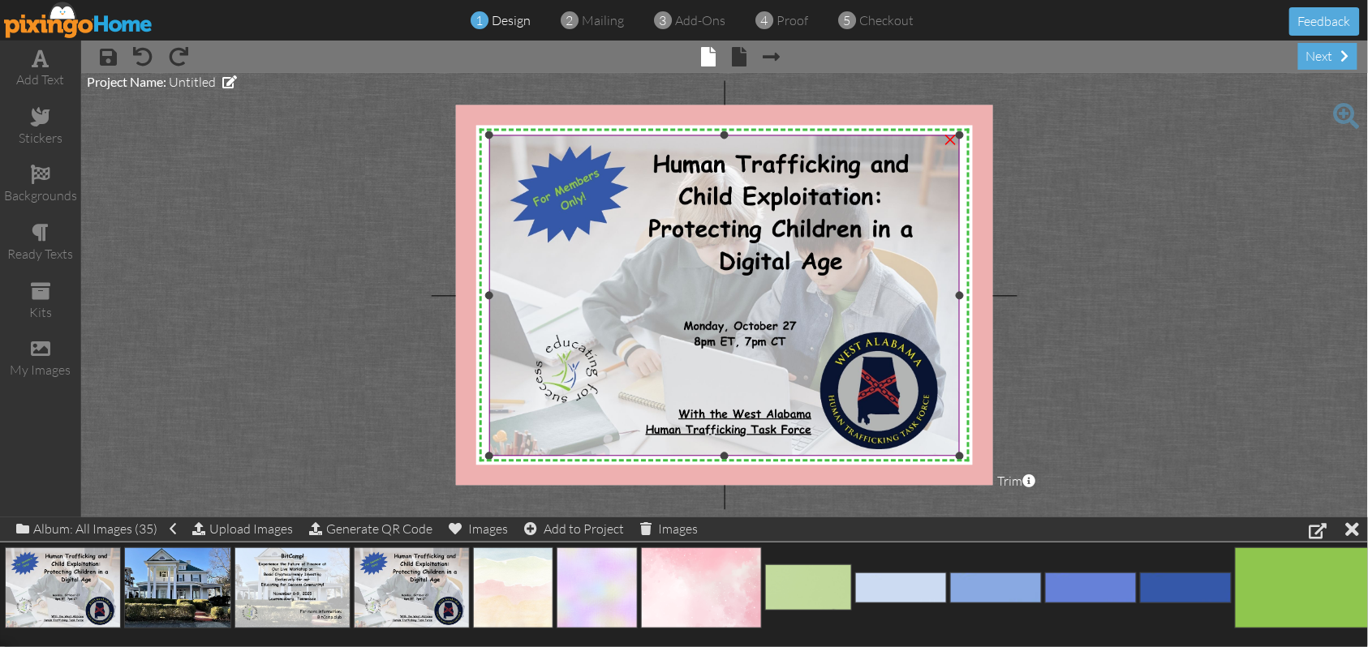
click at [737, 381] on img at bounding box center [726, 295] width 474 height 329
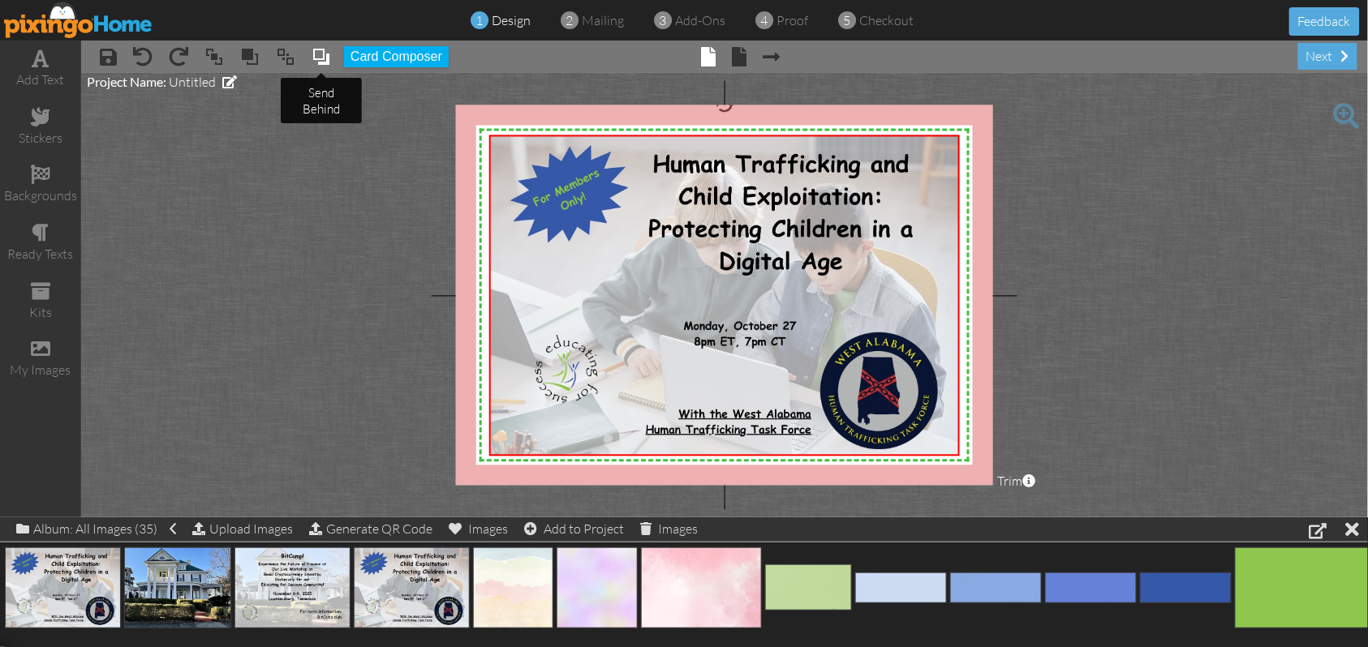
click at [316, 57] on span at bounding box center [321, 57] width 19 height 24
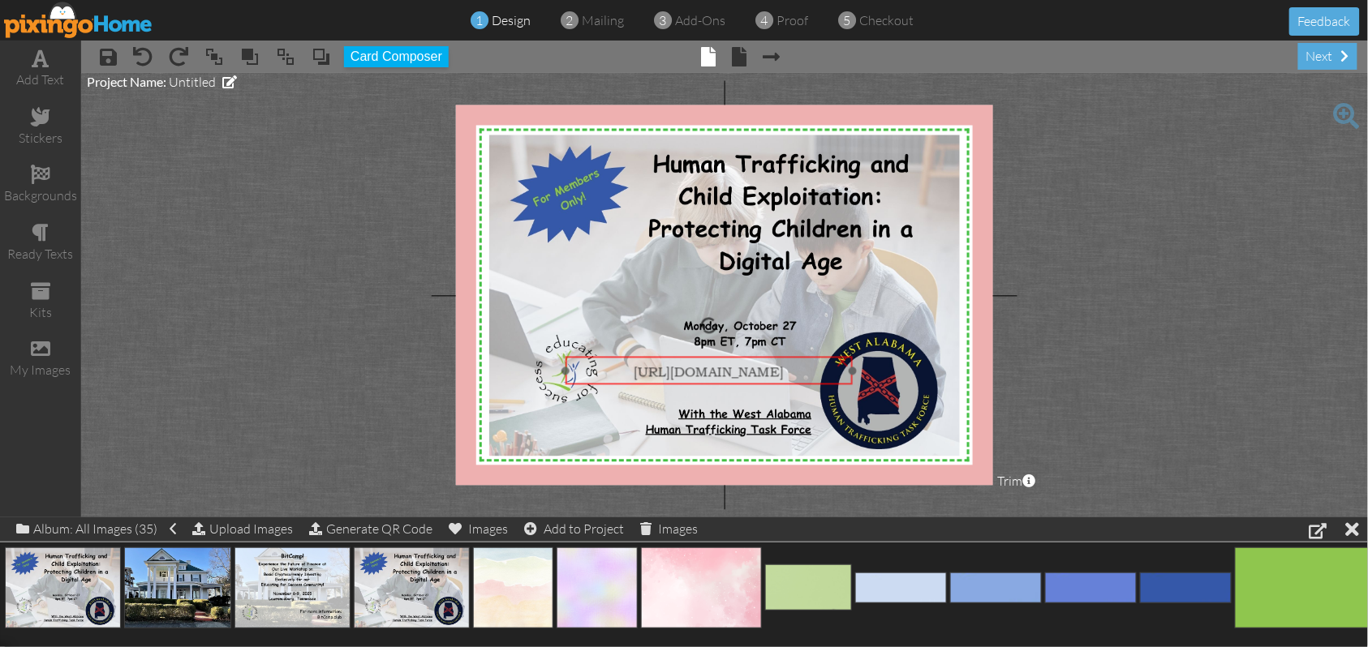
drag, startPoint x: 639, startPoint y: 394, endPoint x: 621, endPoint y: 368, distance: 32.2
click at [634, 368] on span "[URL][DOMAIN_NAME]" at bounding box center [709, 371] width 150 height 17
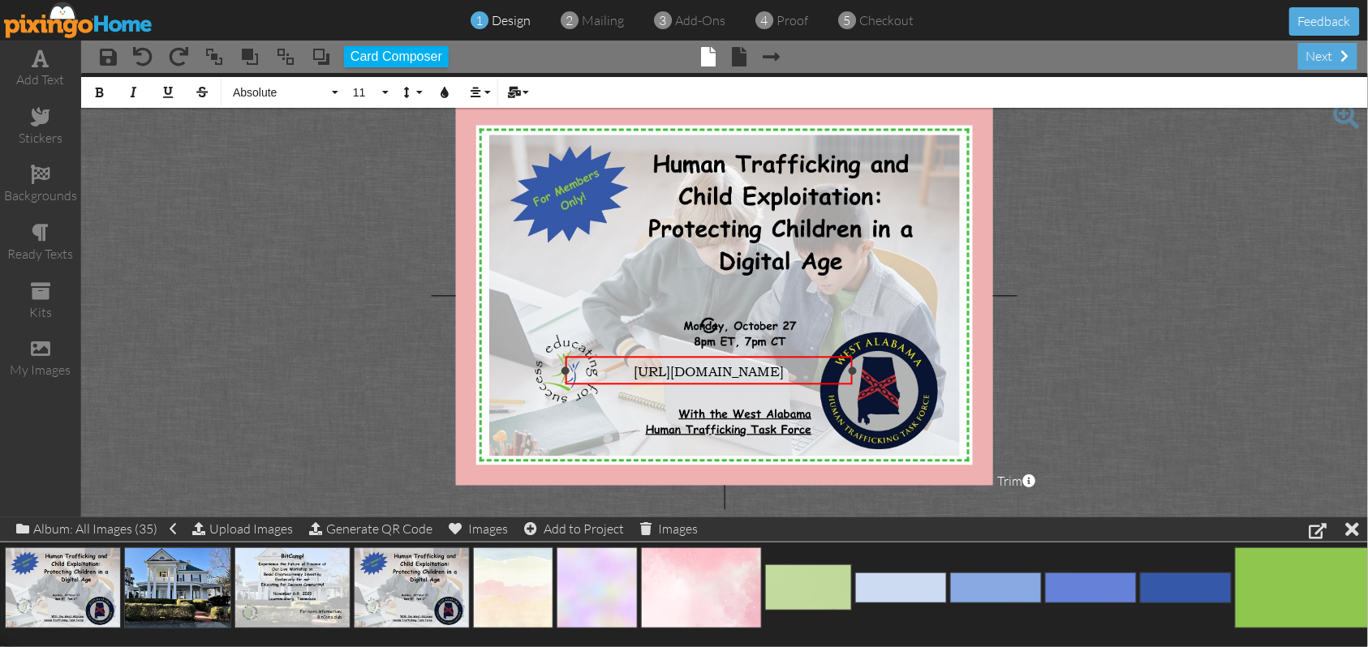
drag, startPoint x: 599, startPoint y: 368, endPoint x: 823, endPoint y: 374, distance: 224.0
click at [823, 374] on div "[URL][DOMAIN_NAME]" at bounding box center [709, 371] width 274 height 17
click at [334, 95] on button "Absolute" at bounding box center [283, 92] width 117 height 31
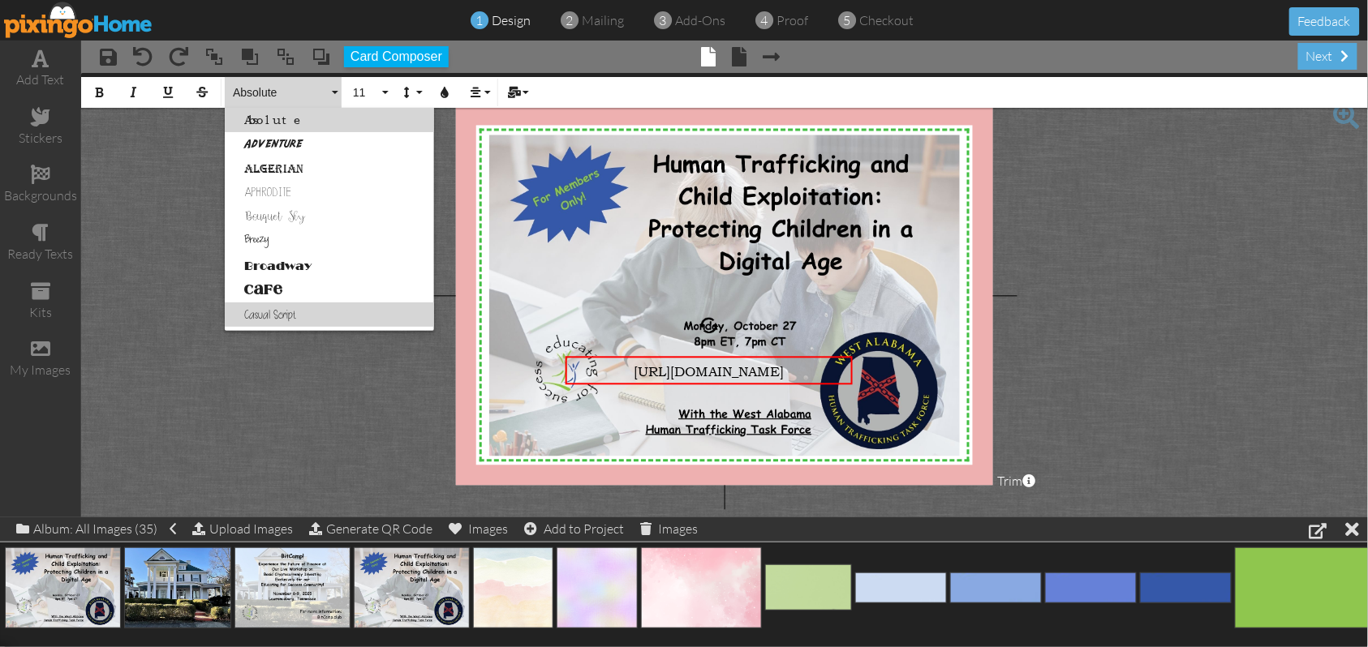
click at [279, 313] on link "Casual Script" at bounding box center [329, 315] width 209 height 24
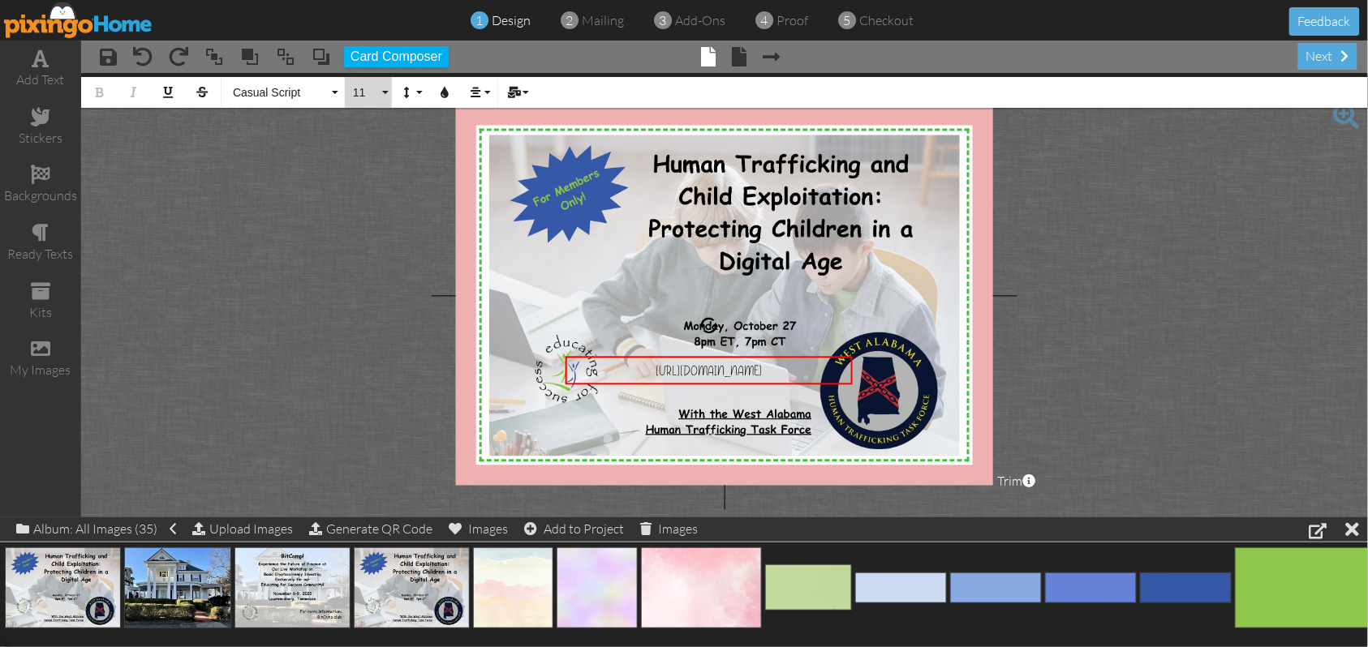
click at [380, 95] on button "11" at bounding box center [368, 92] width 47 height 31
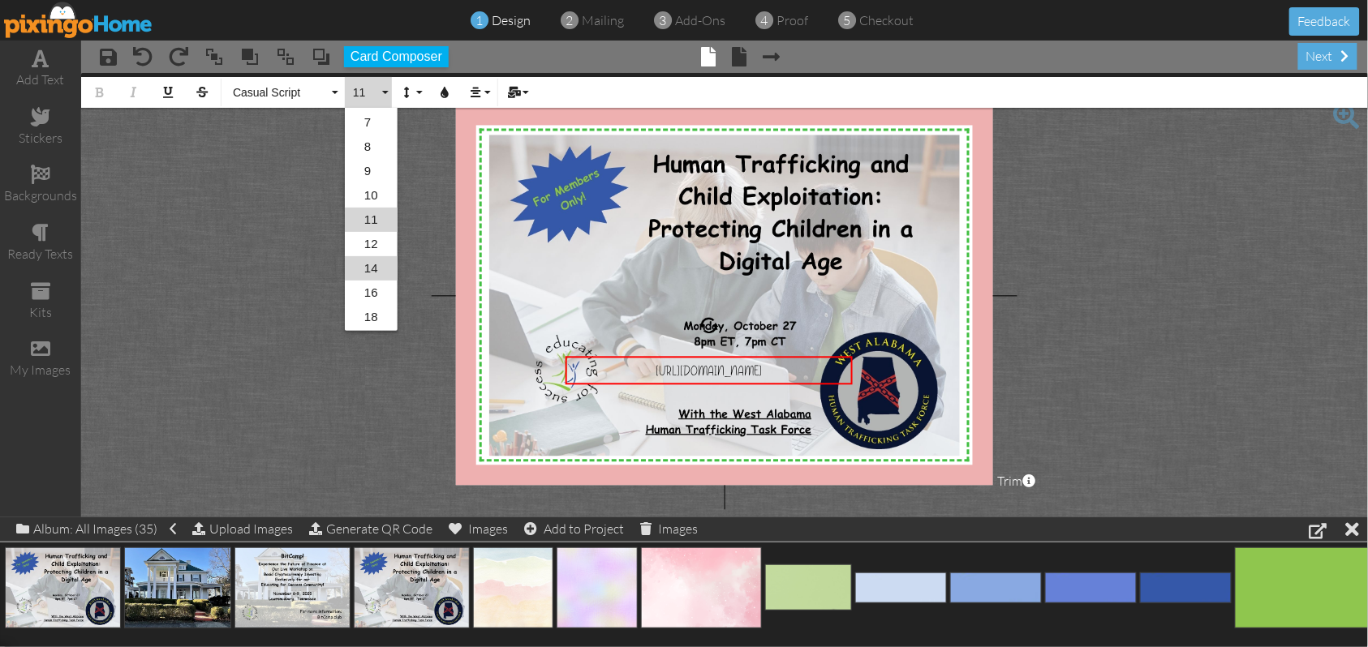
click at [368, 268] on link "14" at bounding box center [371, 268] width 53 height 24
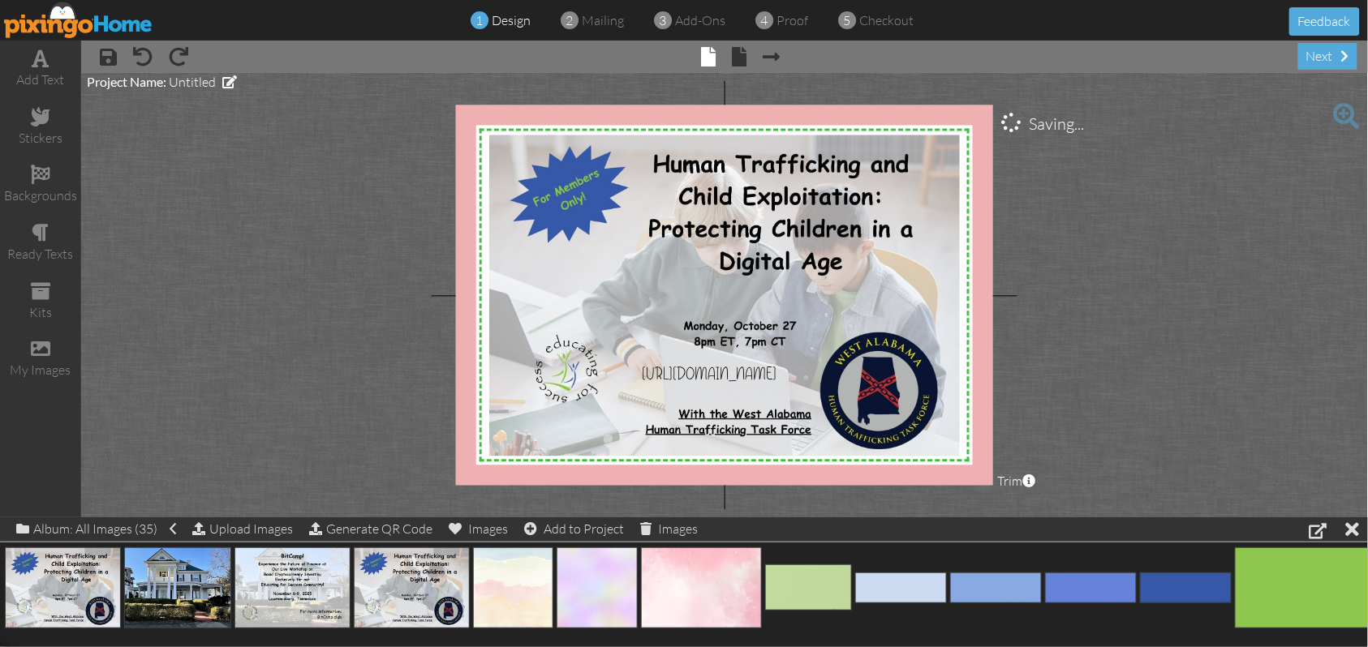
click at [1149, 365] on project-studio-wrapper "X X X X X X X X X X X X X X X X X X X X X X X X X X X X X X X X X X X X X X X X…" at bounding box center [724, 295] width 1287 height 445
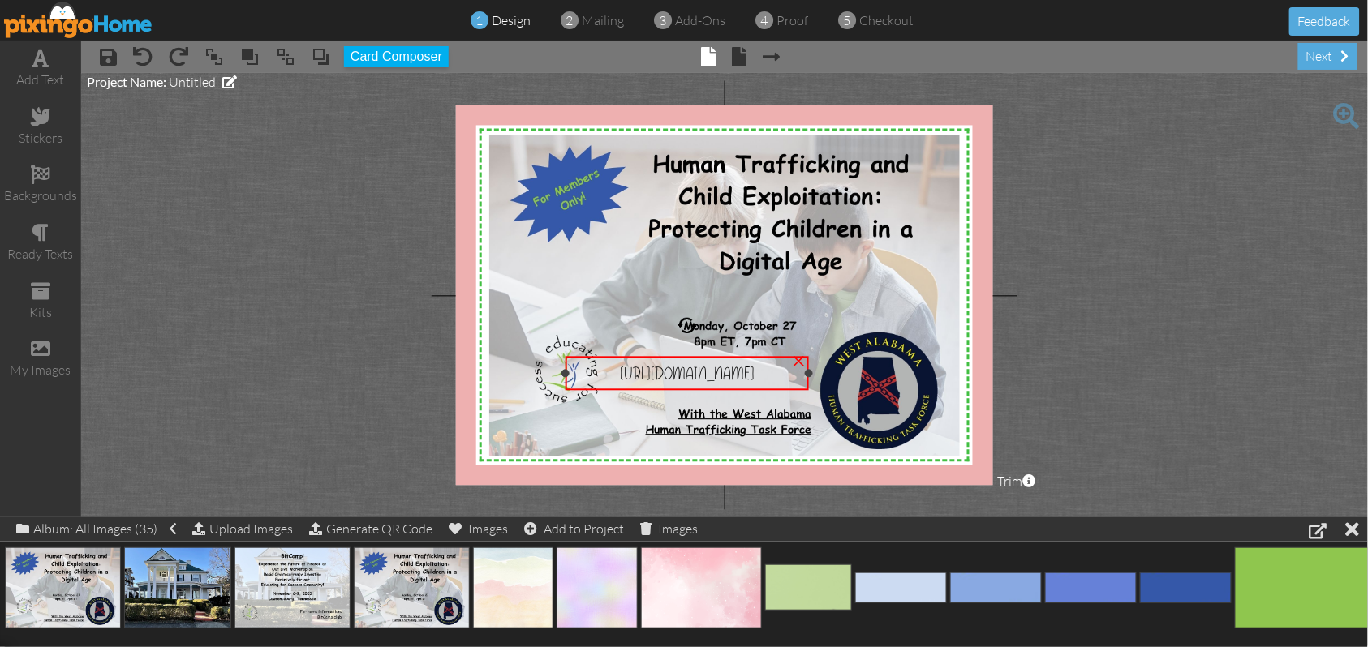
drag, startPoint x: 852, startPoint y: 376, endPoint x: 808, endPoint y: 376, distance: 43.8
click at [808, 376] on div at bounding box center [809, 373] width 8 height 8
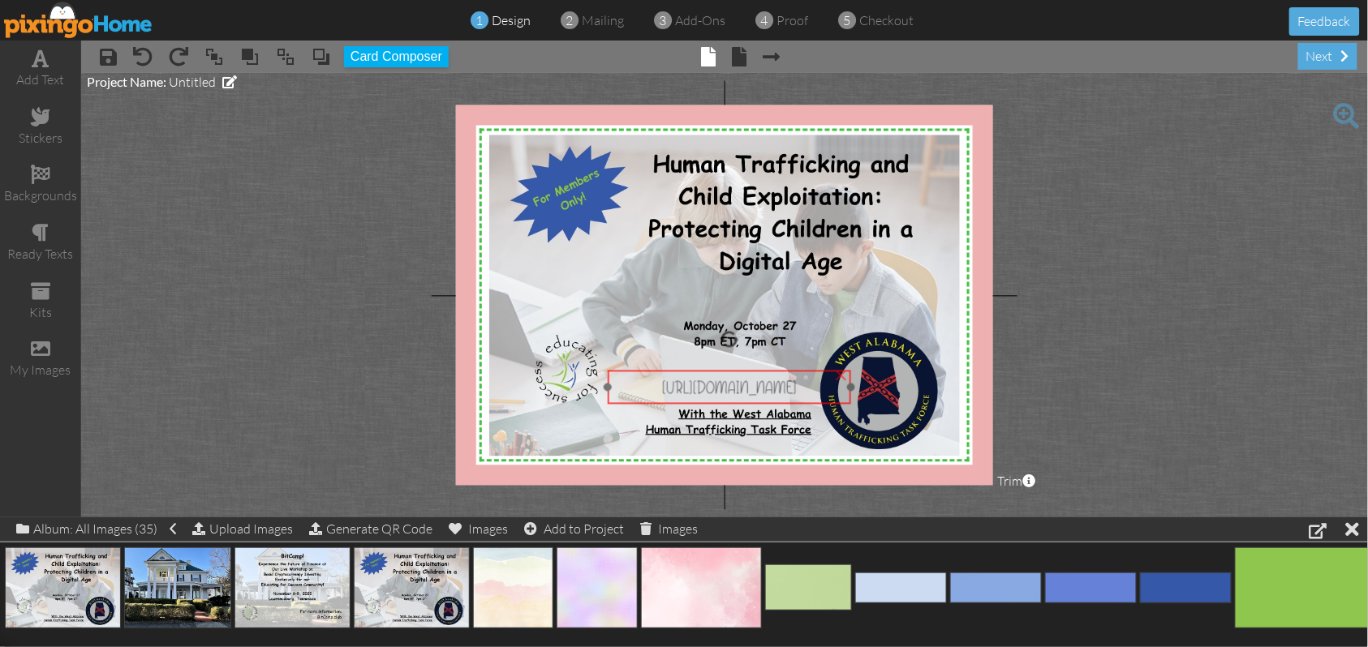
drag, startPoint x: 751, startPoint y: 358, endPoint x: 793, endPoint y: 372, distance: 44.4
click at [793, 372] on div "[URL][DOMAIN_NAME]" at bounding box center [729, 387] width 243 height 34
click at [1202, 325] on project-studio-wrapper "X X X X X X X X X X X X X X X X X X X X X X X X X X X X X X X X X X X X X X X X…" at bounding box center [724, 295] width 1287 height 445
click at [733, 390] on span "[URL][DOMAIN_NAME]" at bounding box center [729, 387] width 135 height 22
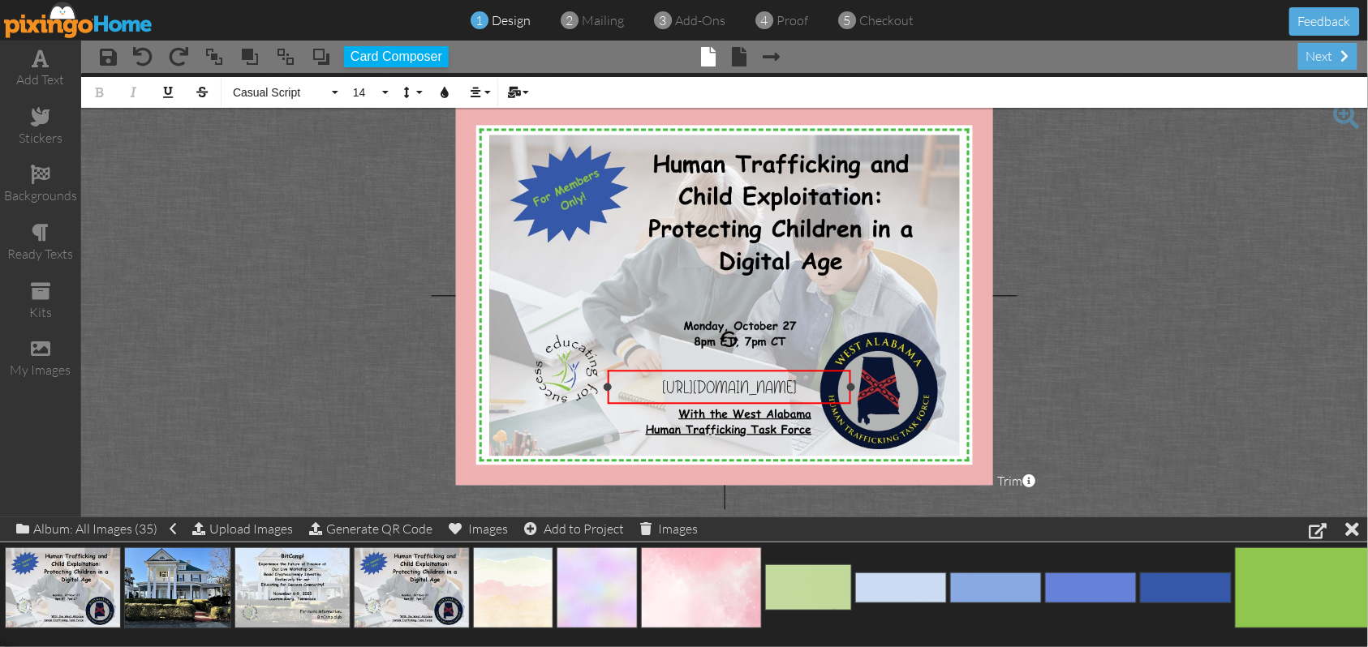
drag, startPoint x: 627, startPoint y: 385, endPoint x: 824, endPoint y: 383, distance: 197.1
click at [824, 383] on div "[URL][DOMAIN_NAME]" at bounding box center [729, 387] width 230 height 22
click at [335, 94] on button "Casual Script" at bounding box center [283, 92] width 117 height 31
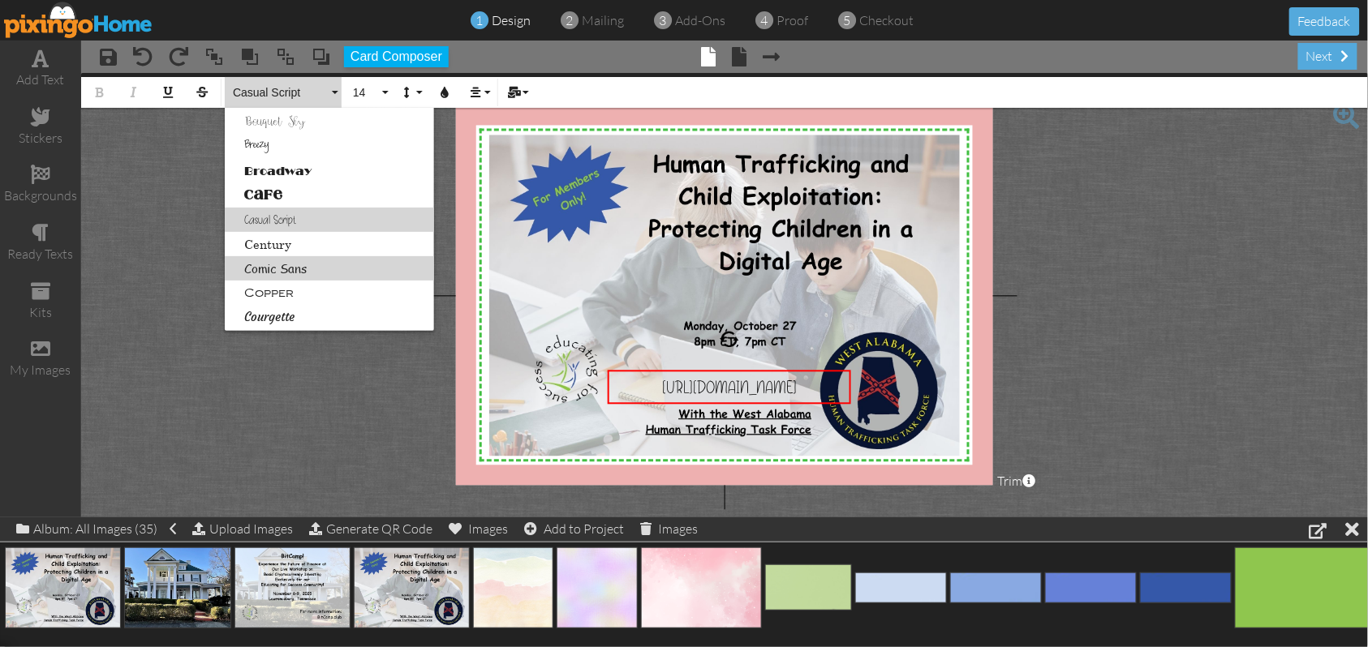
click at [290, 269] on link "Comic Sans" at bounding box center [329, 268] width 209 height 24
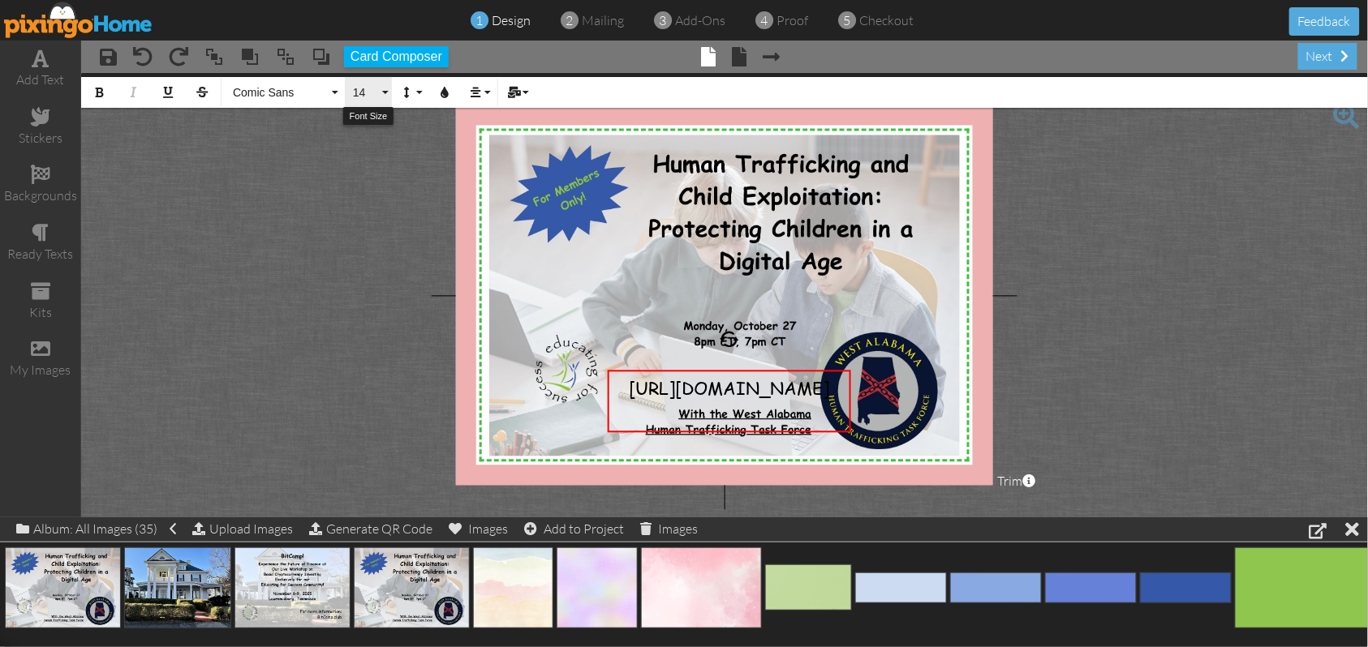
click at [383, 96] on button "14" at bounding box center [368, 92] width 47 height 31
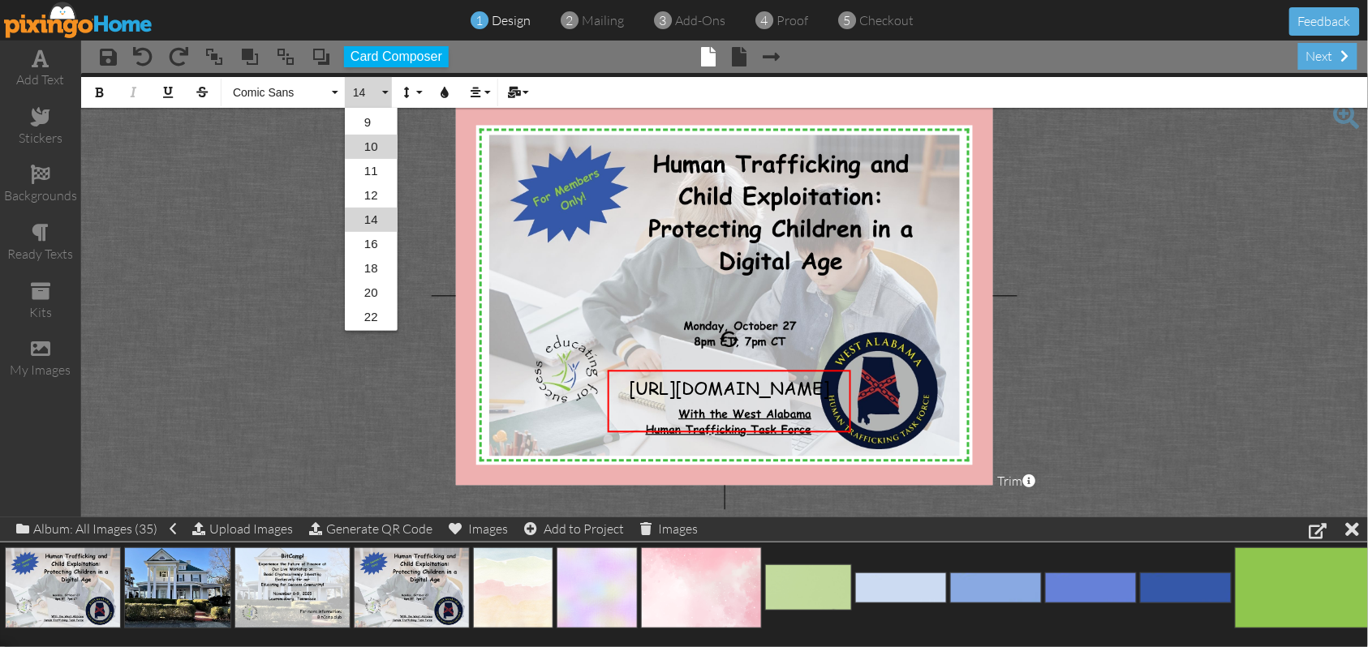
click at [374, 144] on link "10" at bounding box center [371, 147] width 53 height 24
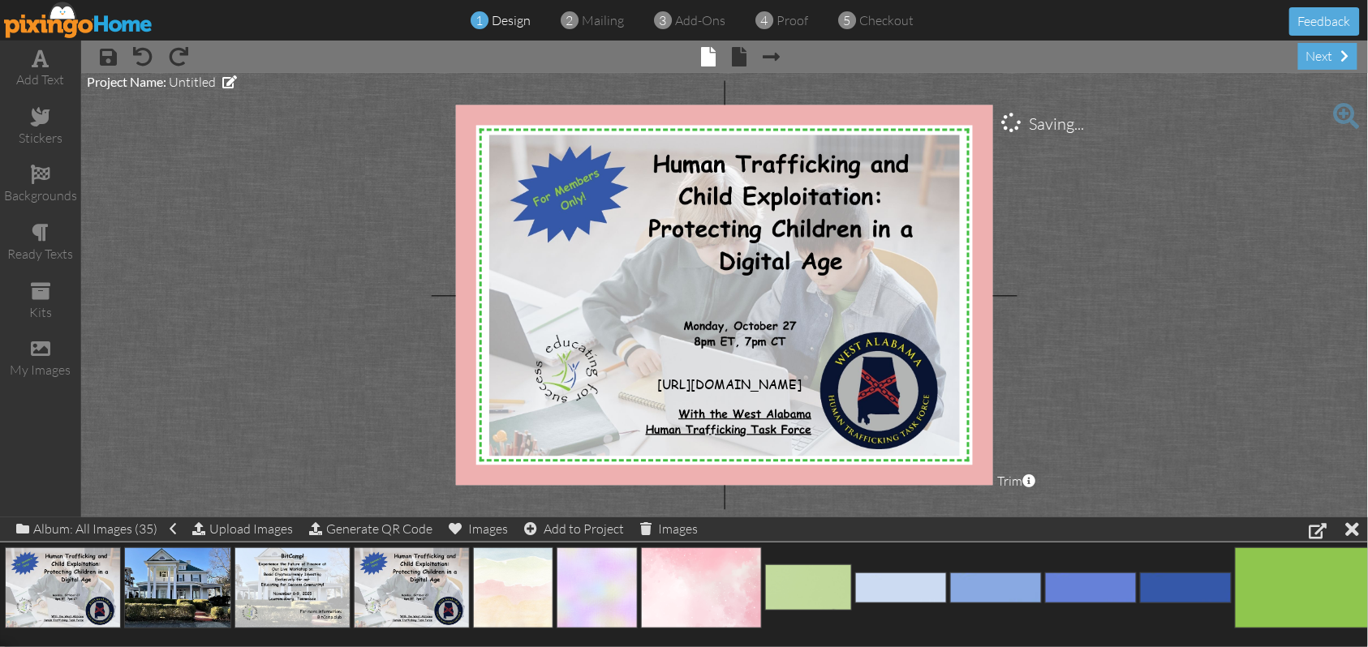
click at [1124, 310] on project-studio-wrapper "X X X X X X X X X X X X X X X X X X X X X X X X X X X X X X X X X X X X X X X X…" at bounding box center [724, 295] width 1287 height 445
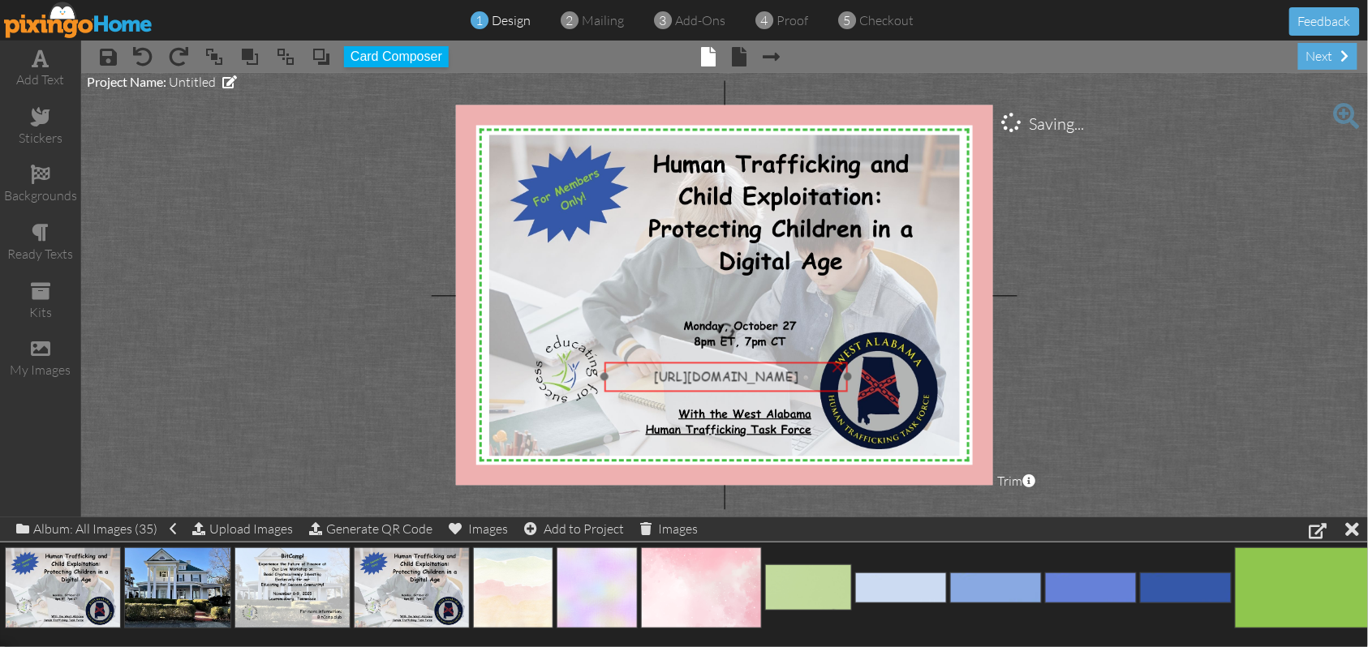
drag, startPoint x: 730, startPoint y: 383, endPoint x: 727, endPoint y: 375, distance: 8.7
click at [727, 375] on span "[URL][DOMAIN_NAME]" at bounding box center [726, 376] width 144 height 16
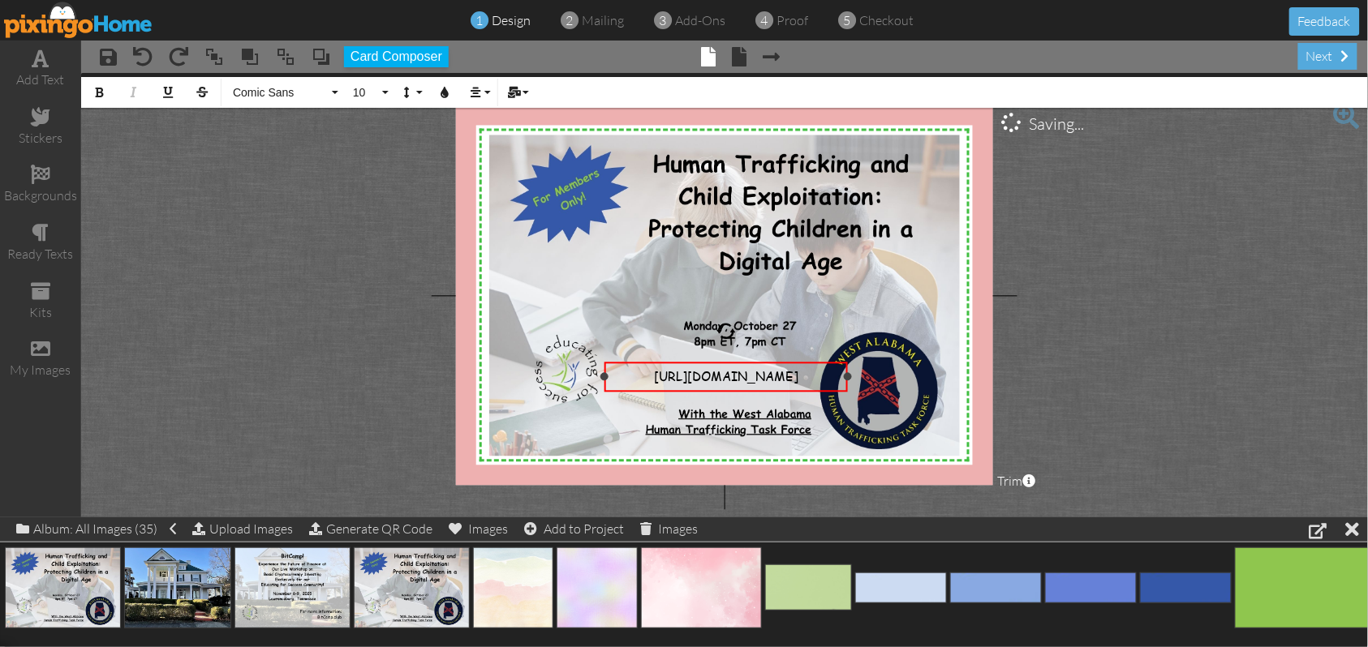
drag, startPoint x: 624, startPoint y: 380, endPoint x: 819, endPoint y: 377, distance: 194.7
click at [819, 377] on div "[URL][DOMAIN_NAME]" at bounding box center [726, 376] width 230 height 16
click at [99, 92] on icon "button" at bounding box center [99, 92] width 11 height 11
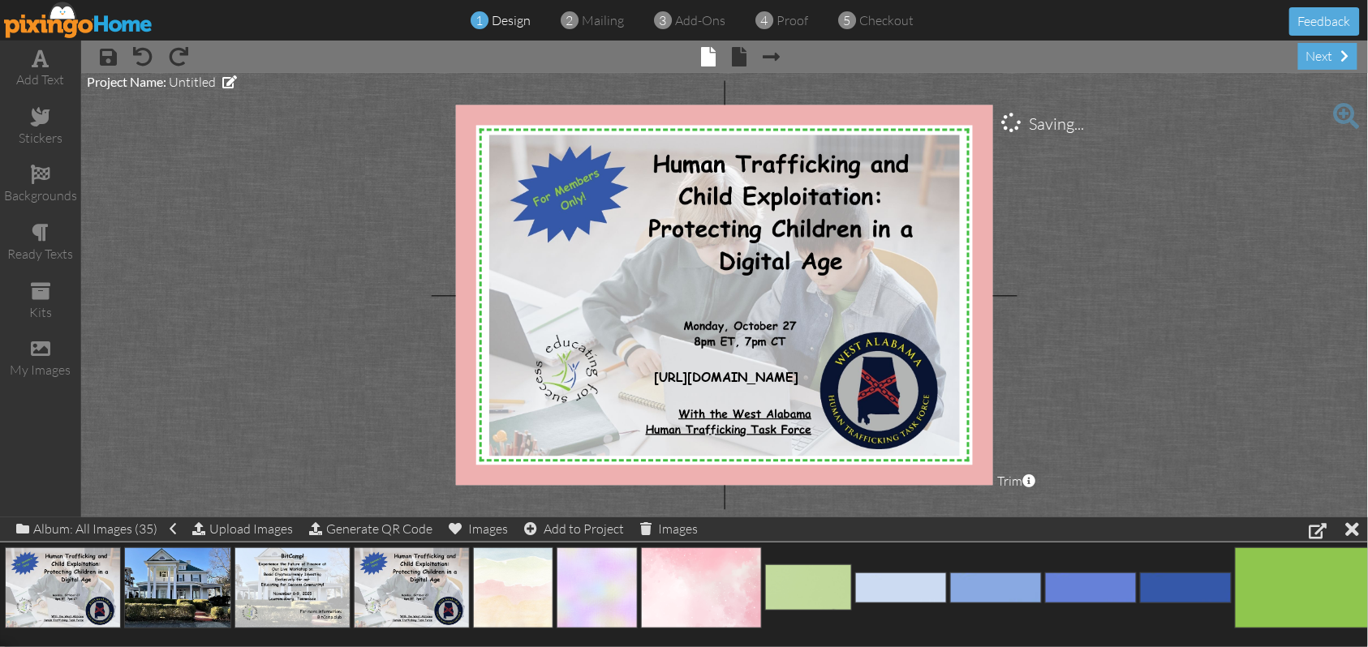
click at [1130, 399] on project-studio-wrapper "X X X X X X X X X X X X X X X X X X X X X X X X X X X X X X X X X X X X X X X X…" at bounding box center [724, 295] width 1287 height 445
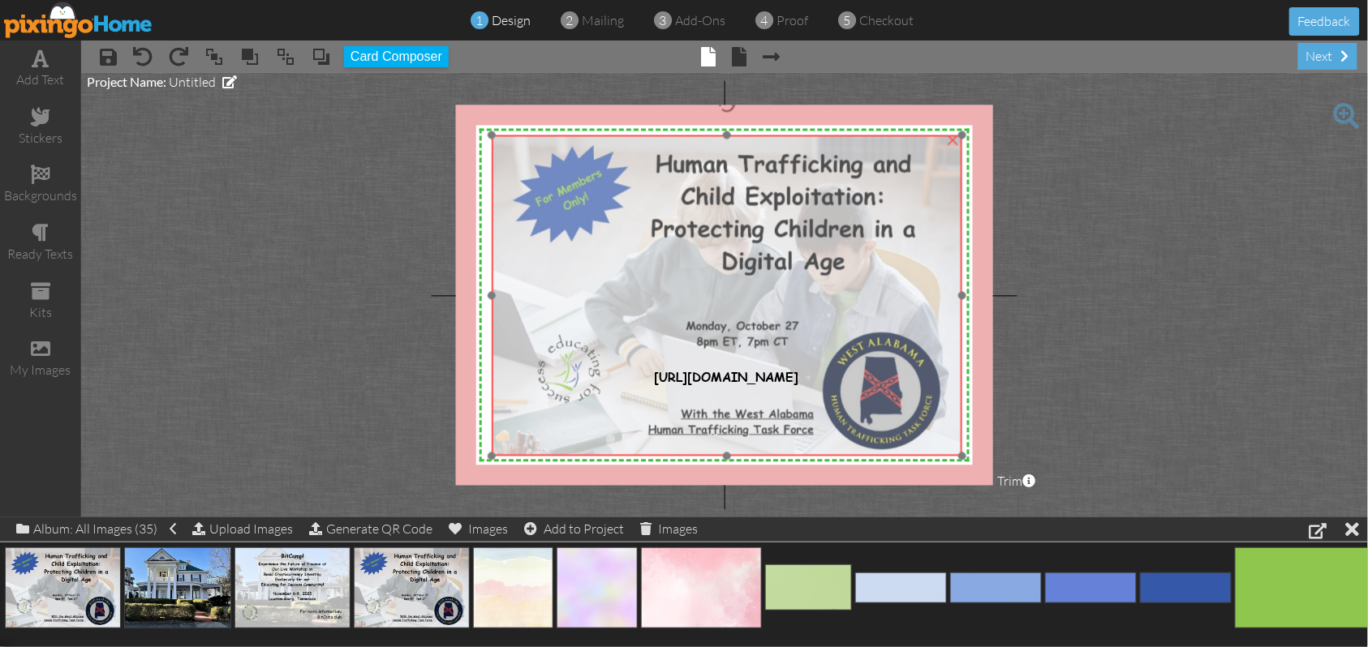
click at [945, 313] on img at bounding box center [729, 295] width 474 height 329
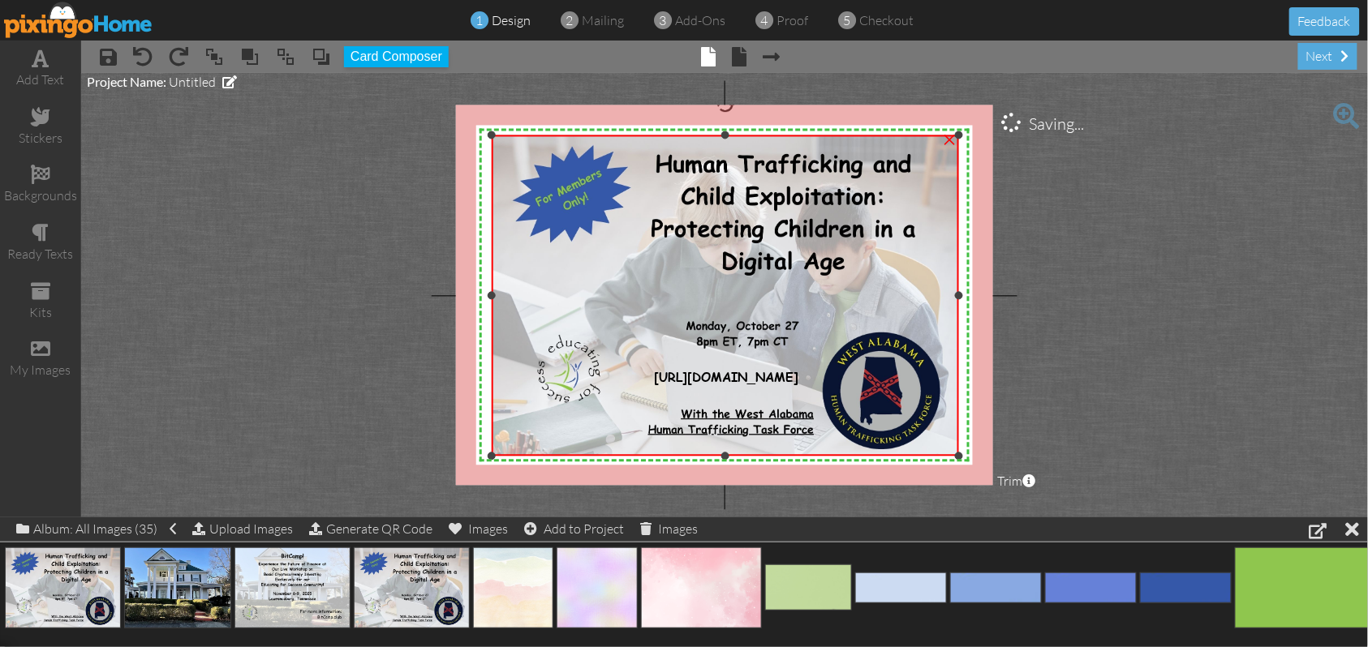
click at [959, 299] on div at bounding box center [959, 296] width 8 height 8
click at [938, 316] on img at bounding box center [729, 295] width 474 height 329
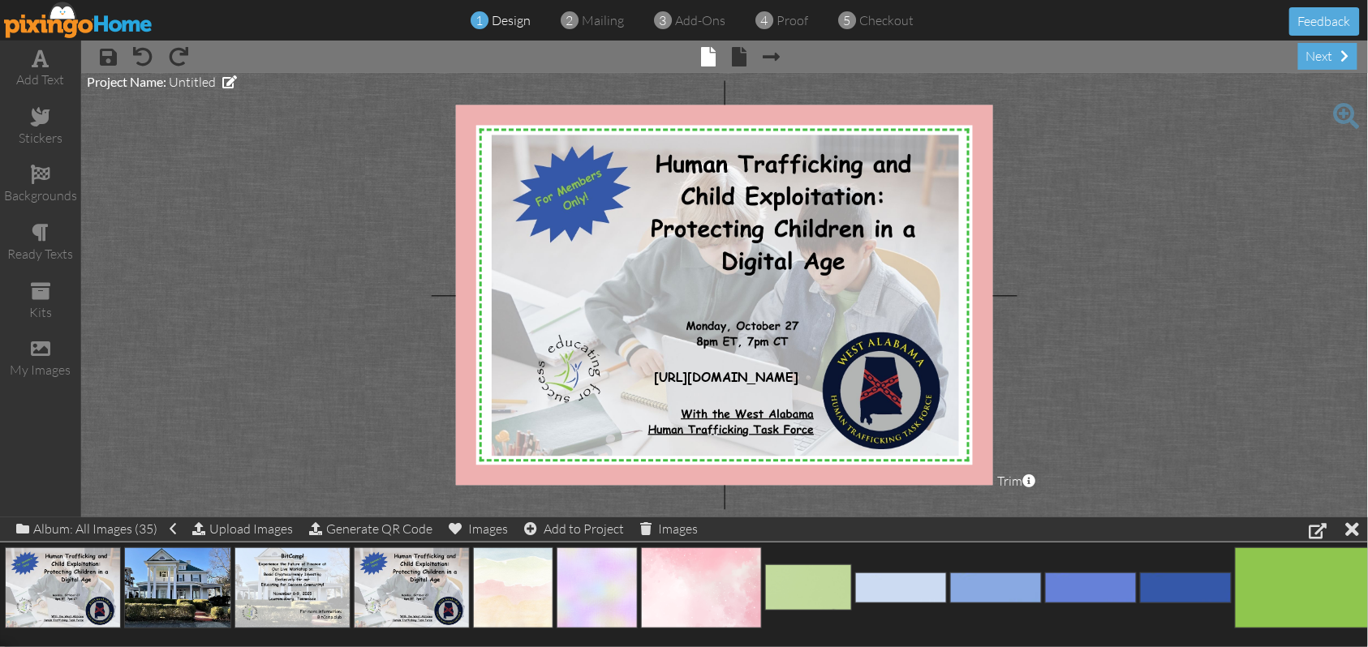
click at [1101, 321] on project-studio-wrapper "X X X X X X X X X X X X X X X X X X X X X X X X X X X X X X X X X X X X X X X X…" at bounding box center [724, 295] width 1287 height 445
drag, startPoint x: 1176, startPoint y: 595, endPoint x: 532, endPoint y: 195, distance: 758.6
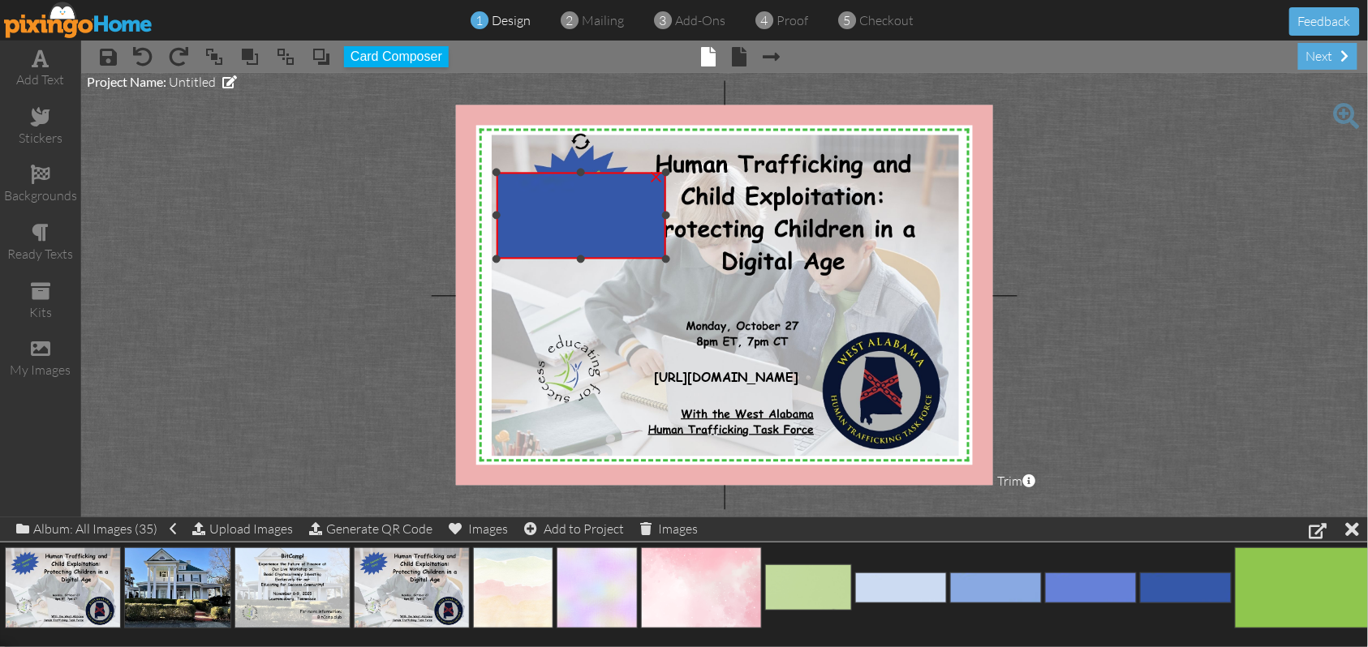
drag, startPoint x: 766, startPoint y: 213, endPoint x: 667, endPoint y: 216, distance: 99.0
click at [667, 216] on div at bounding box center [666, 216] width 8 height 8
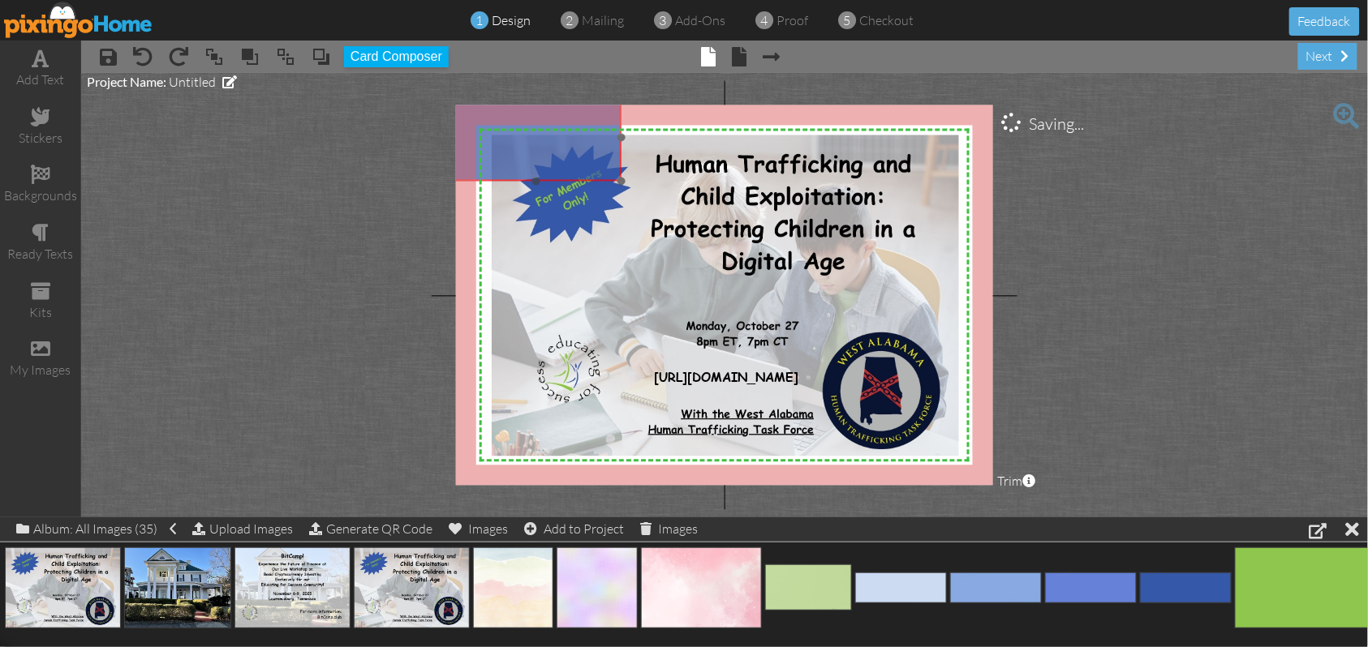
drag, startPoint x: 610, startPoint y: 241, endPoint x: 565, endPoint y: 163, distance: 89.8
click at [565, 163] on img at bounding box center [586, 137] width 269 height 87
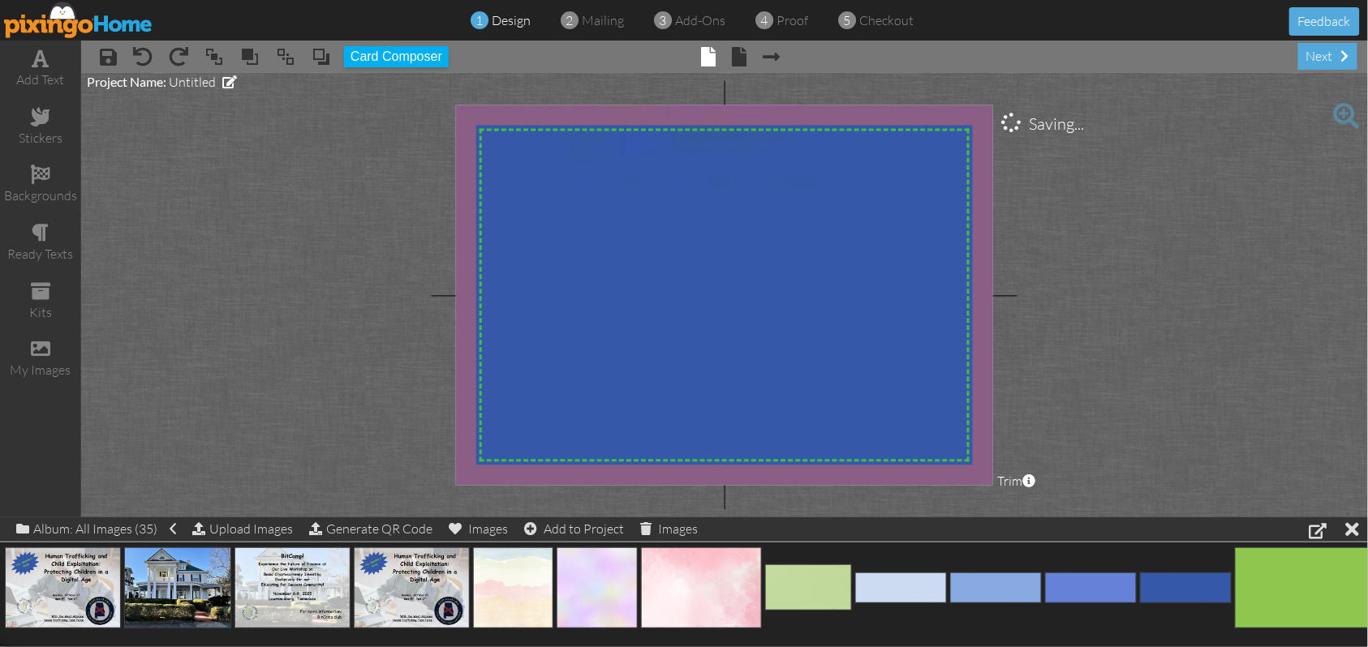
drag, startPoint x: 621, startPoint y: 182, endPoint x: 877, endPoint y: 449, distance: 370.7
click at [949, 508] on project-studio-wrapper "X X X X X X X X X X X X X X X X X X X X X X X X X X X X X X X X X X X X X X X X…" at bounding box center [724, 295] width 1287 height 445
click at [286, 57] on span at bounding box center [285, 57] width 19 height 24
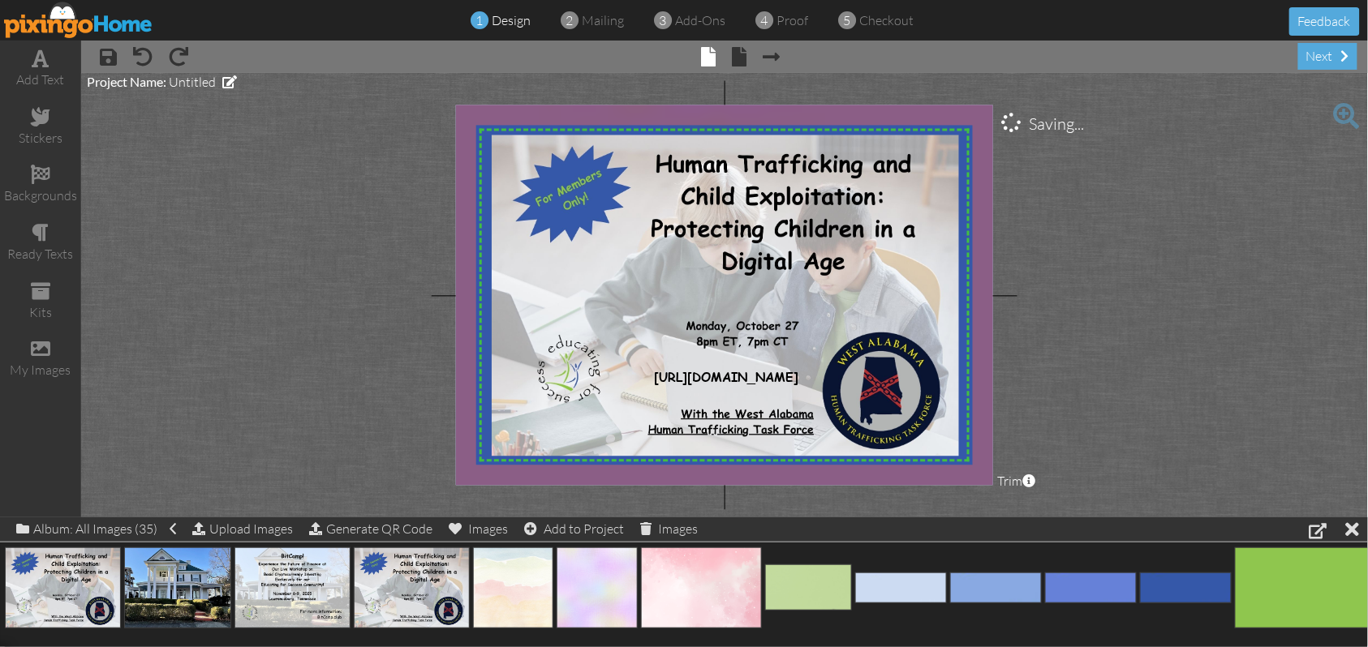
click at [1195, 318] on project-studio-wrapper "X X X X X X X X X X X X X X X X X X X X X X X X X X X X X X X X X X X X X X X X…" at bounding box center [724, 295] width 1287 height 445
click at [744, 57] on span at bounding box center [740, 56] width 15 height 19
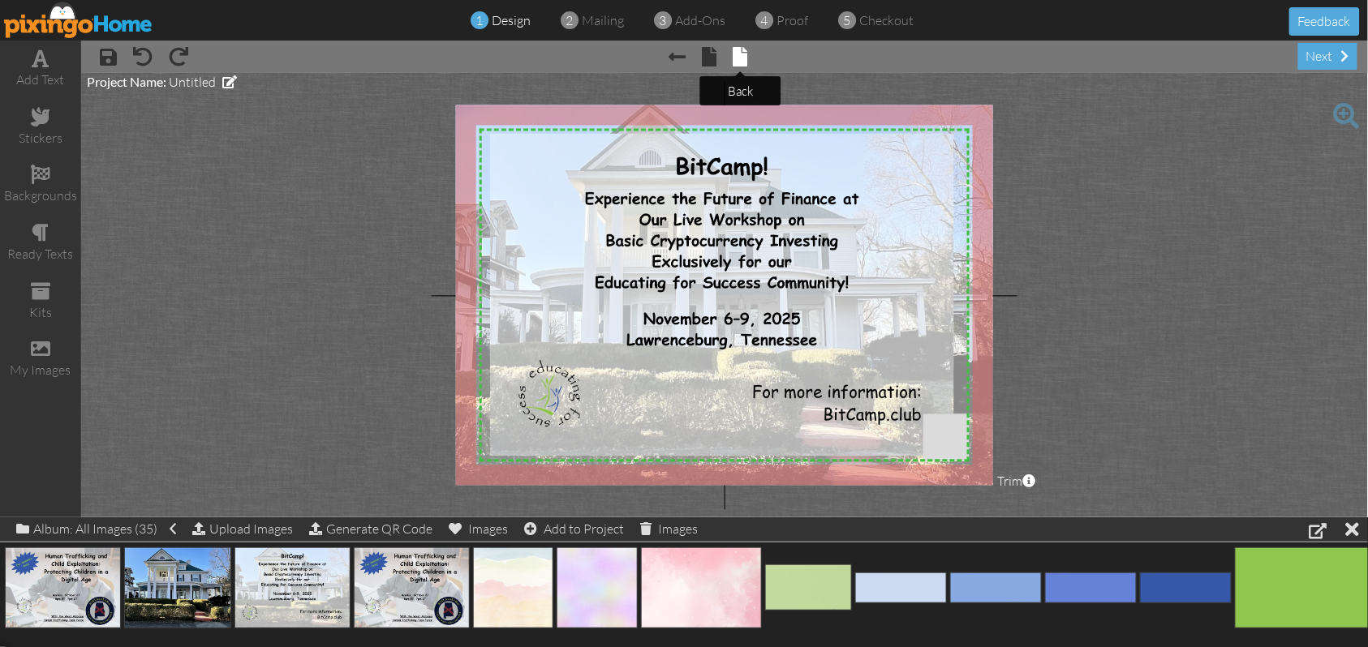
click at [740, 59] on span at bounding box center [740, 56] width 15 height 19
drag, startPoint x: 818, startPoint y: 595, endPoint x: 600, endPoint y: 273, distance: 388.6
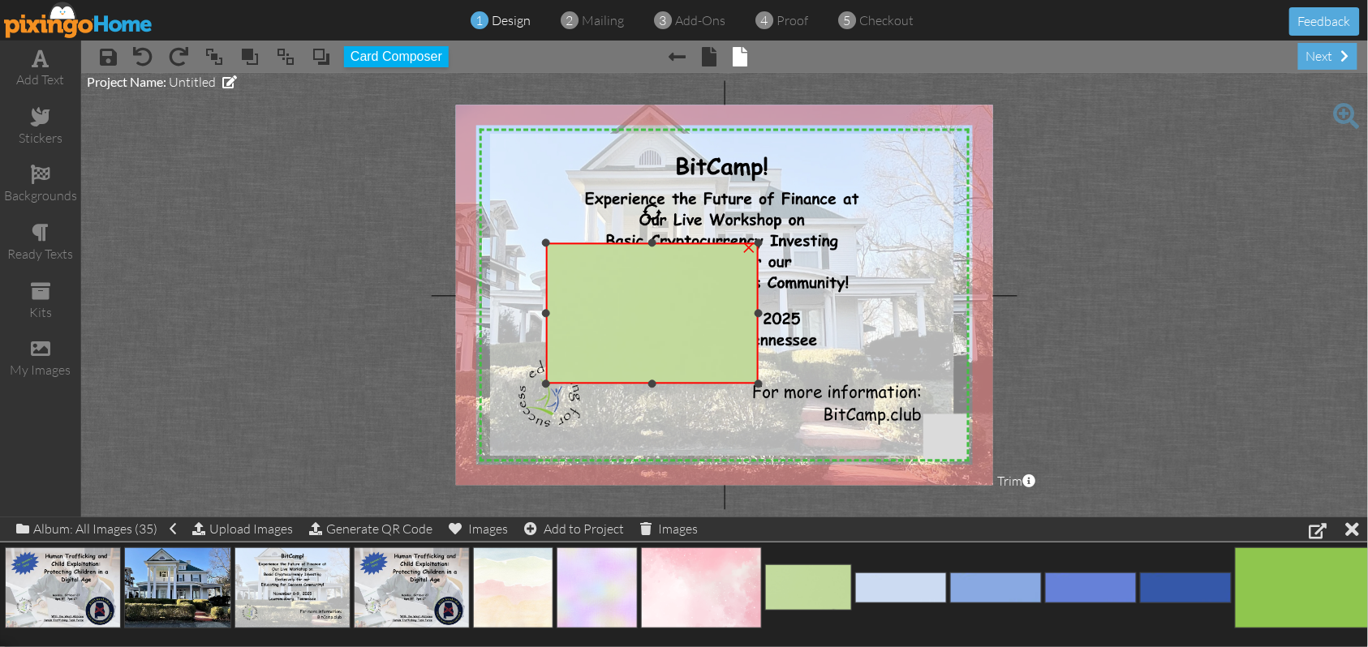
drag, startPoint x: 816, startPoint y: 310, endPoint x: 760, endPoint y: 313, distance: 56.1
click at [760, 313] on div at bounding box center [758, 313] width 8 height 8
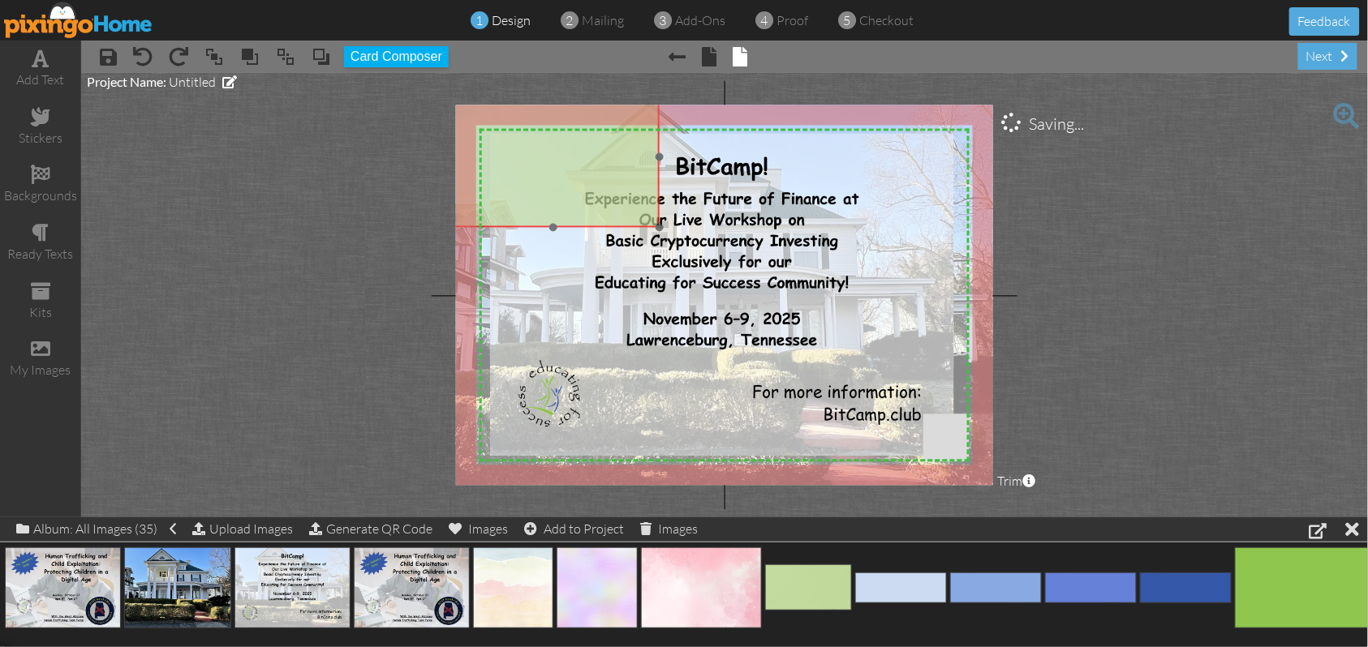
drag, startPoint x: 688, startPoint y: 335, endPoint x: 589, endPoint y: 178, distance: 185.2
click at [589, 178] on img at bounding box center [581, 157] width 269 height 140
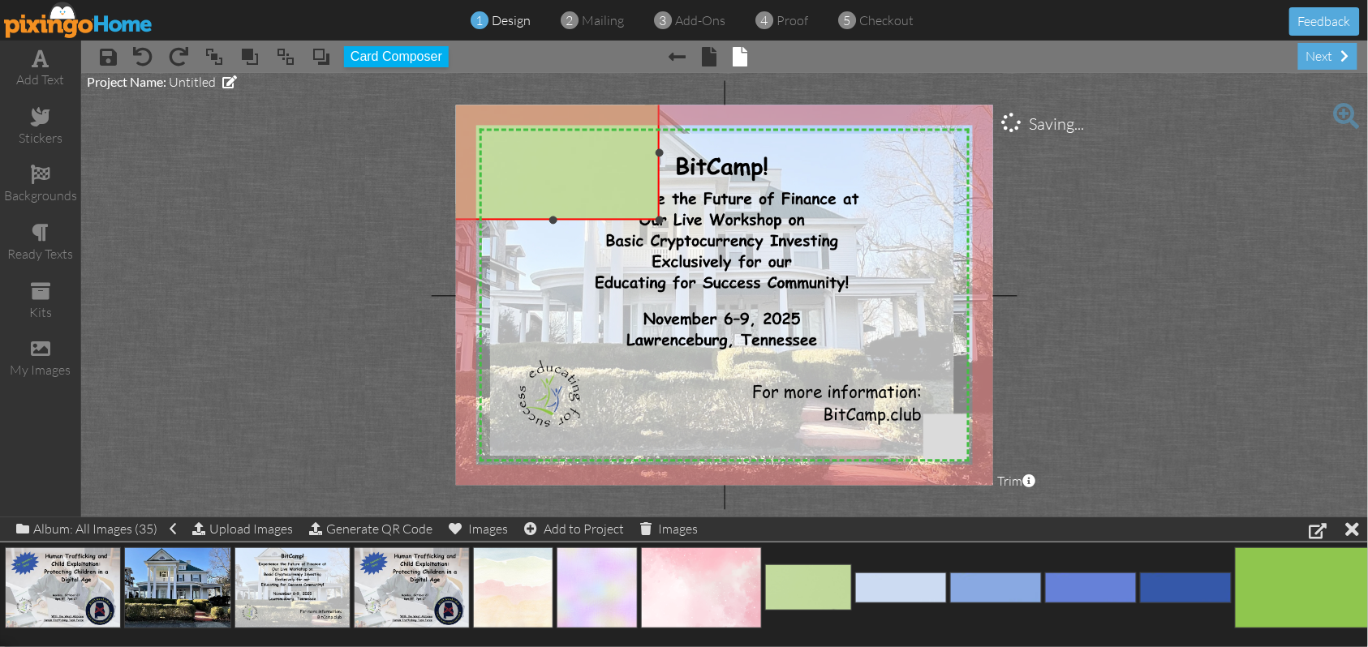
drag, startPoint x: 550, startPoint y: 229, endPoint x: 546, endPoint y: 221, distance: 8.4
click at [546, 220] on div "×" at bounding box center [553, 153] width 213 height 133
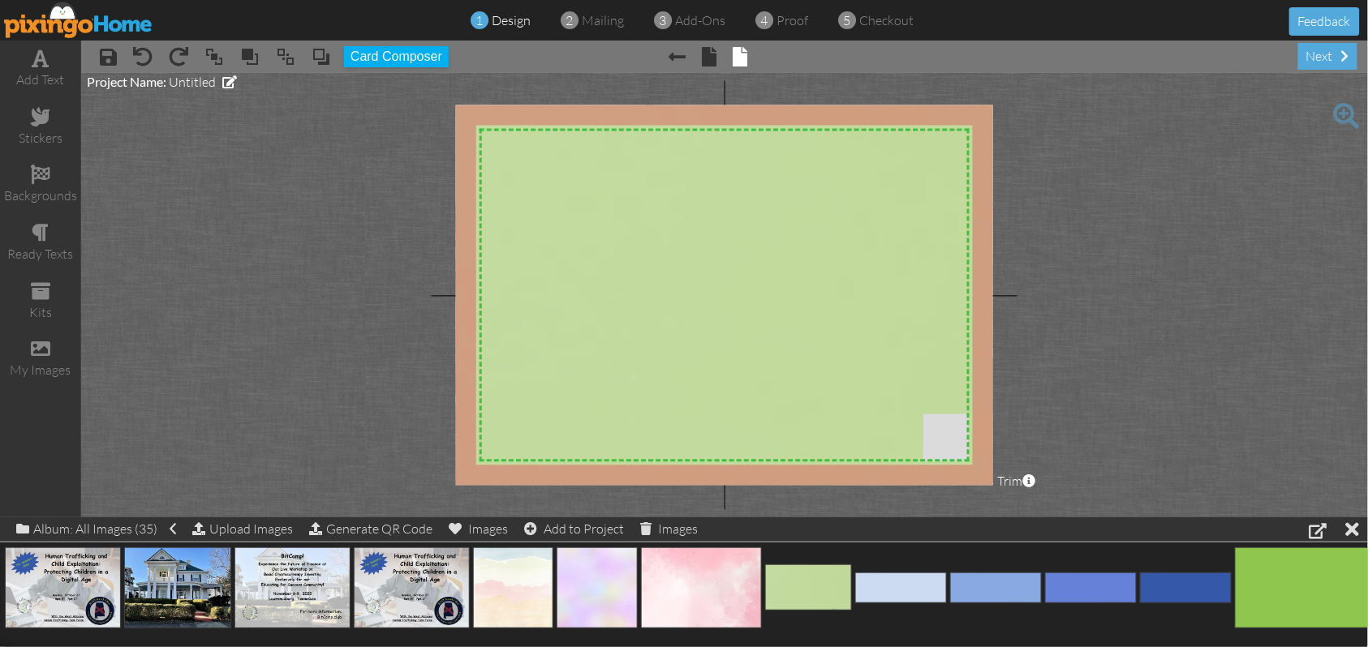
drag, startPoint x: 656, startPoint y: 221, endPoint x: 847, endPoint y: 508, distance: 344.7
click at [847, 508] on project-studio-wrapper "X X X X X X X X X X X X X X X X X X X X X X X X X X X X X X X X X X X X X X X X…" at bounding box center [724, 295] width 1287 height 445
click at [325, 59] on span at bounding box center [321, 57] width 19 height 24
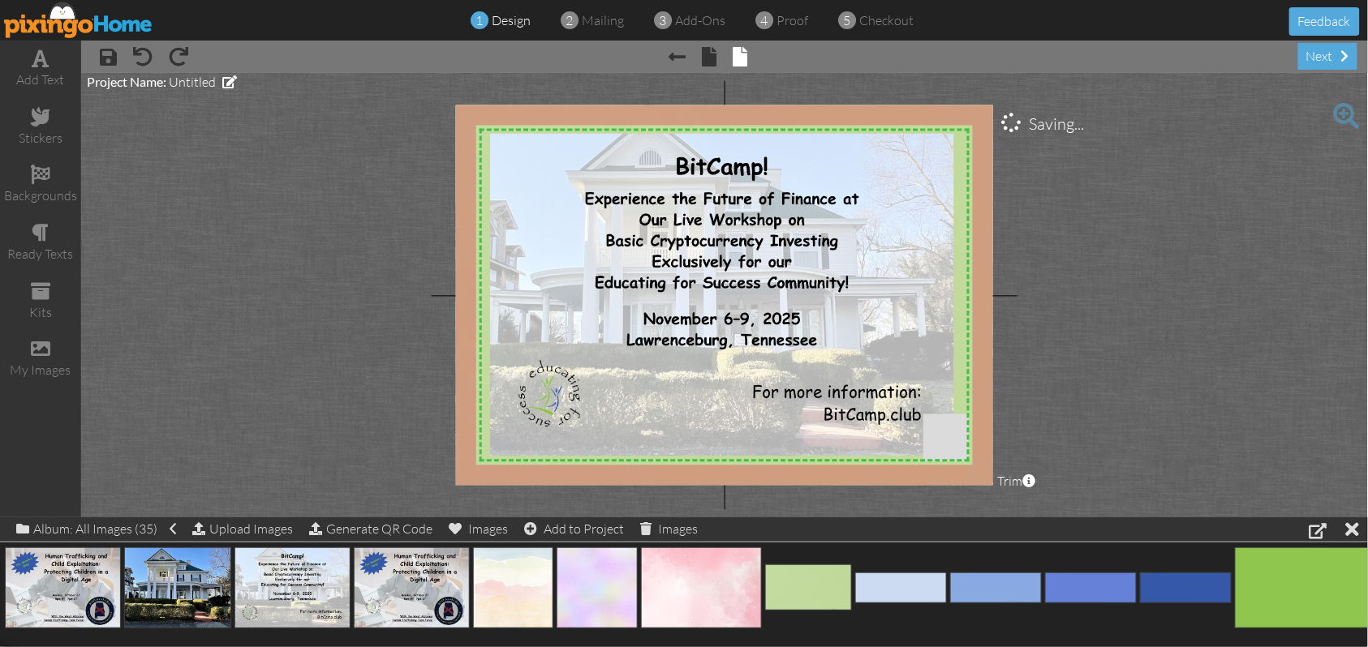
click at [1189, 230] on project-studio-wrapper "X X X X X X X X X X X X X X X X X X X X X X X X X X X X X X X X X X X X X X X X…" at bounding box center [724, 295] width 1287 height 445
click at [793, 21] on span "proof" at bounding box center [792, 20] width 32 height 16
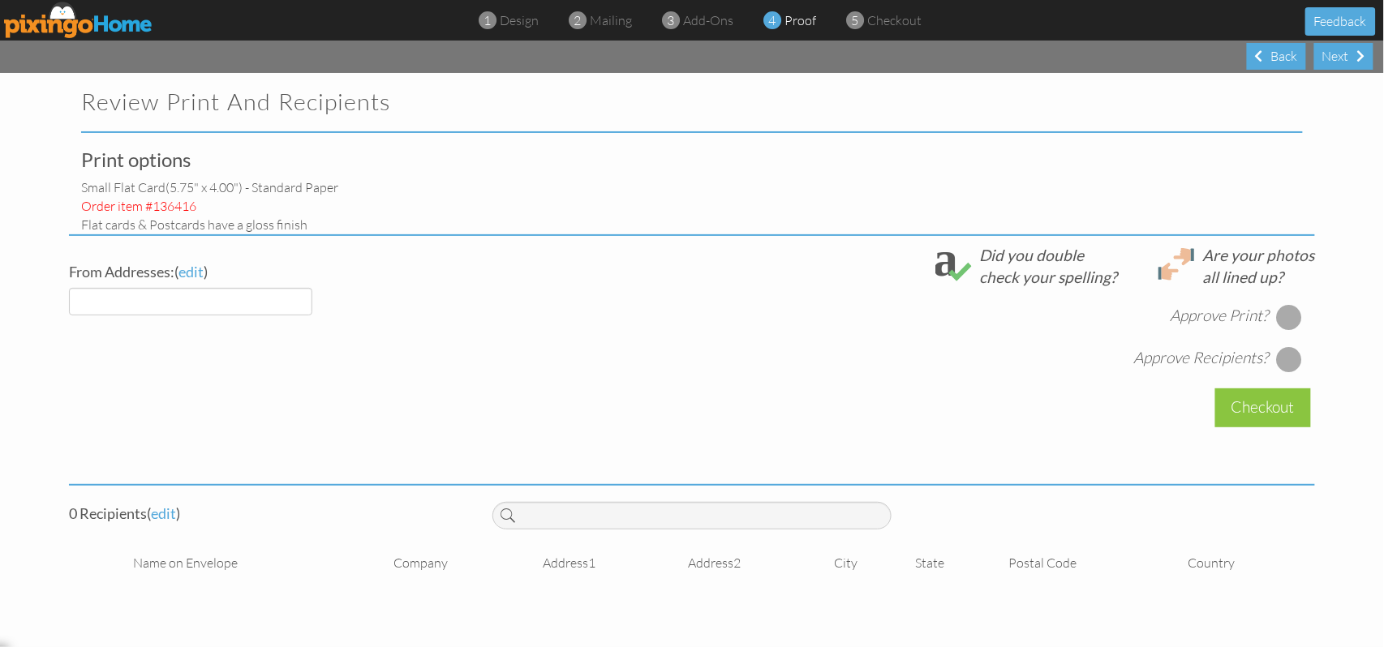
select select "object:2339"
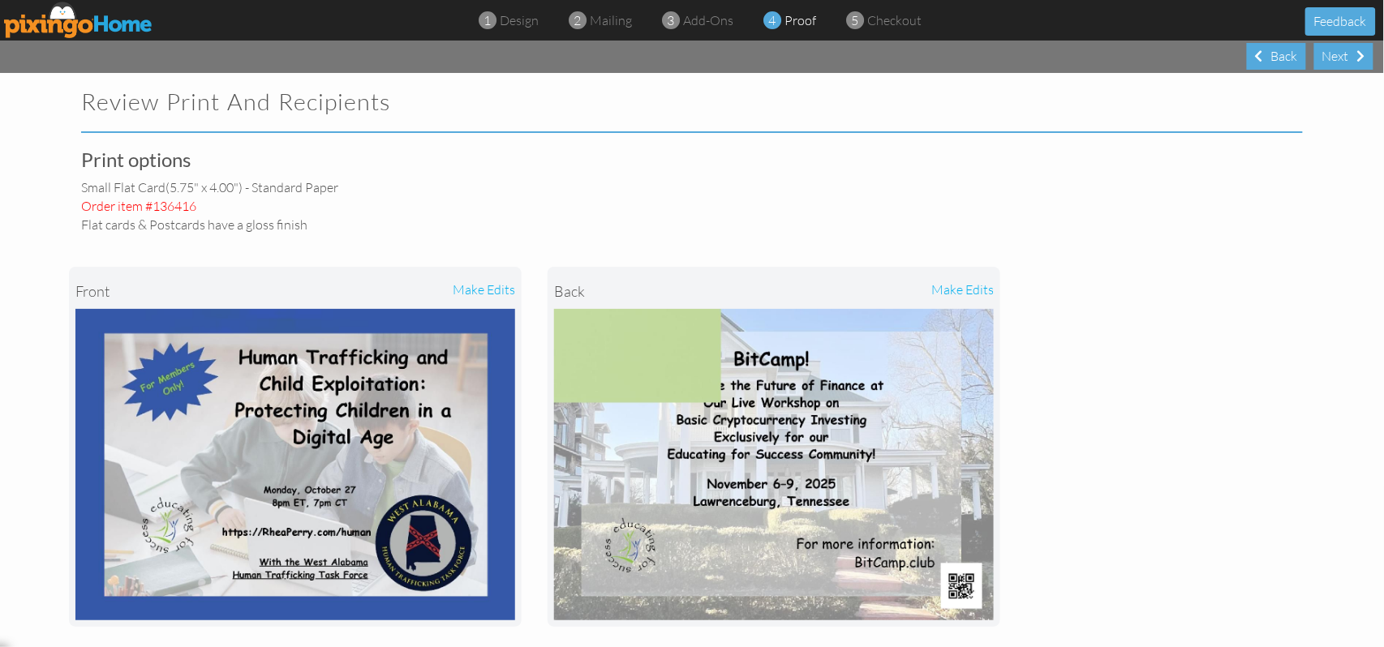
click at [969, 286] on div "make edits" at bounding box center [884, 291] width 220 height 36
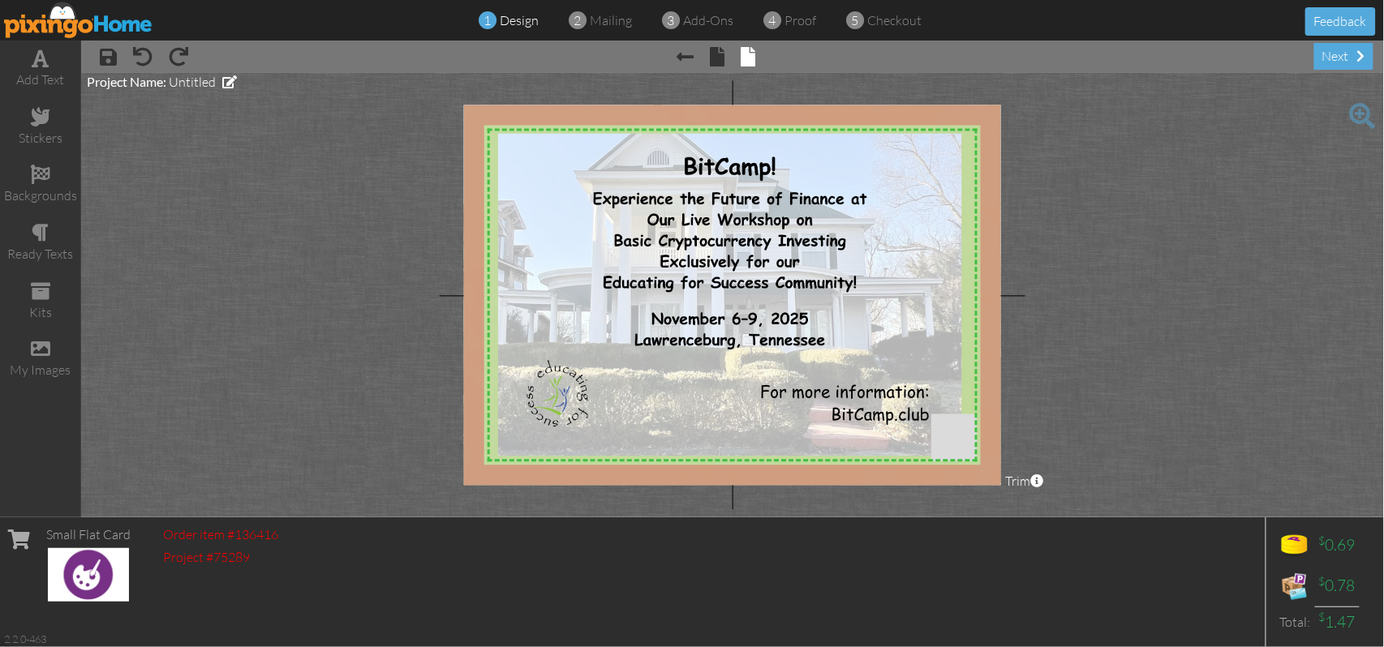
click at [988, 235] on img at bounding box center [878, 309] width 847 height 444
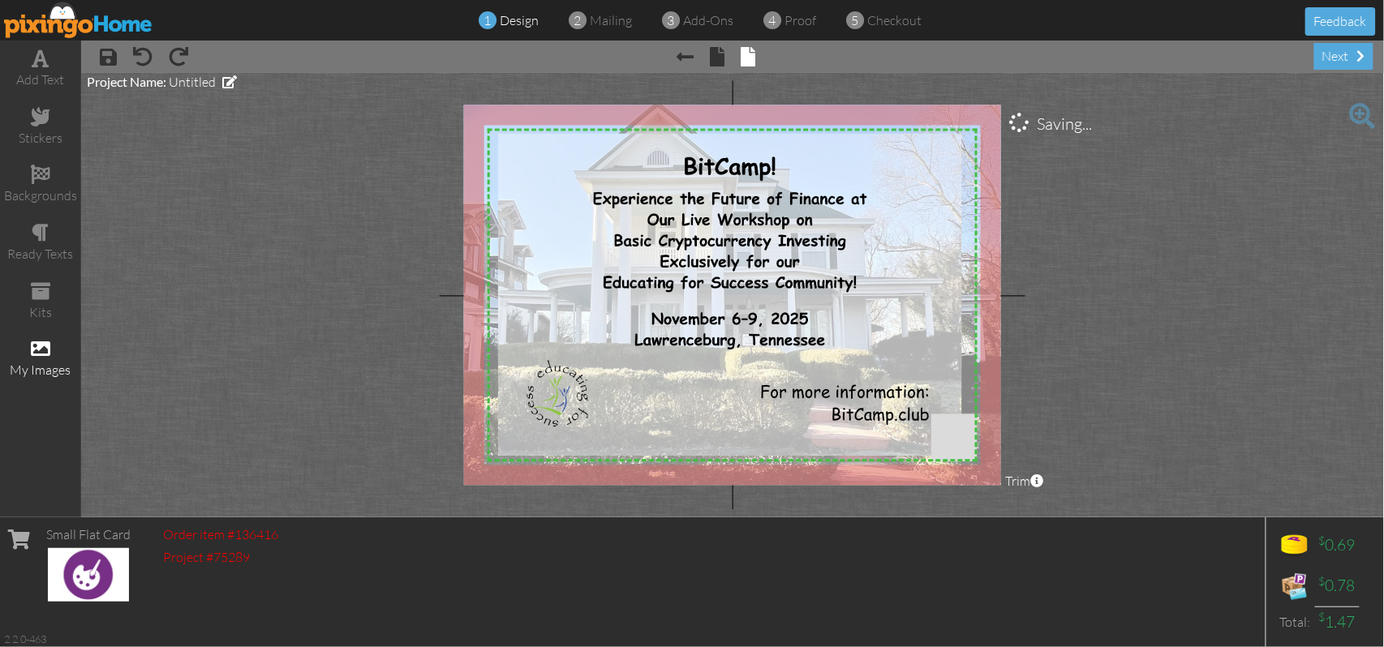
click at [42, 349] on span at bounding box center [40, 348] width 19 height 19
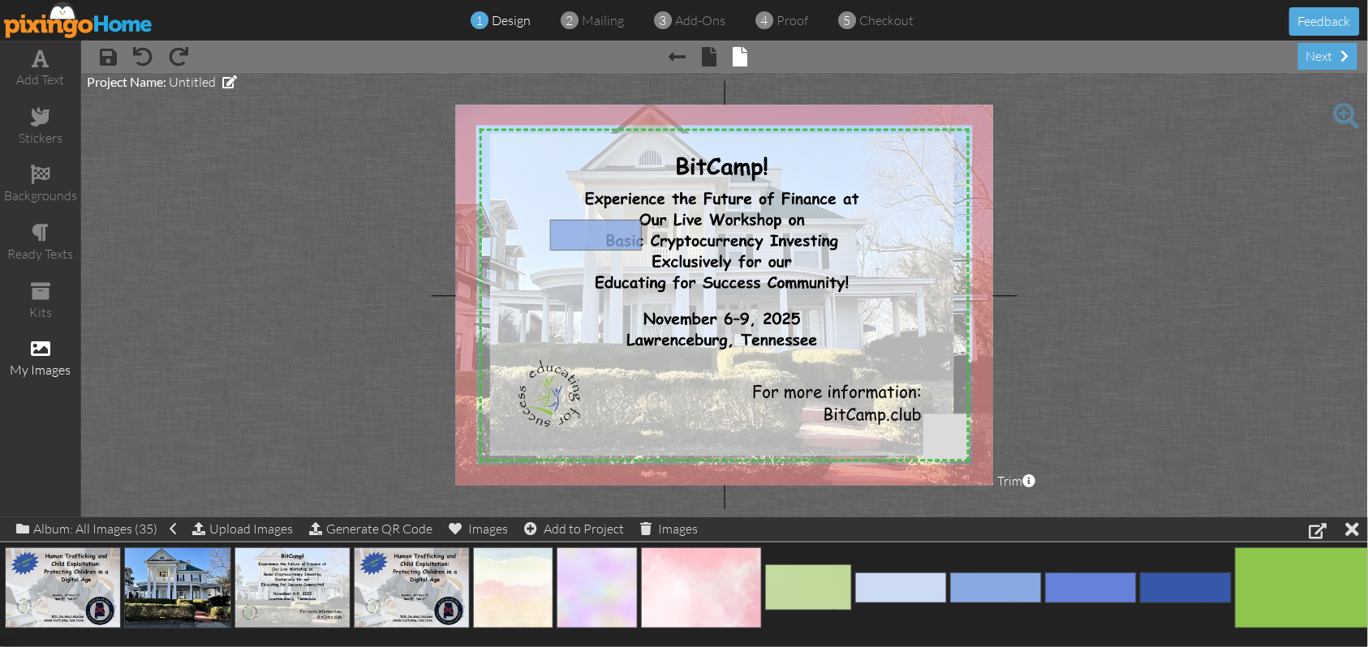
drag, startPoint x: 994, startPoint y: 591, endPoint x: 594, endPoint y: 238, distance: 533.9
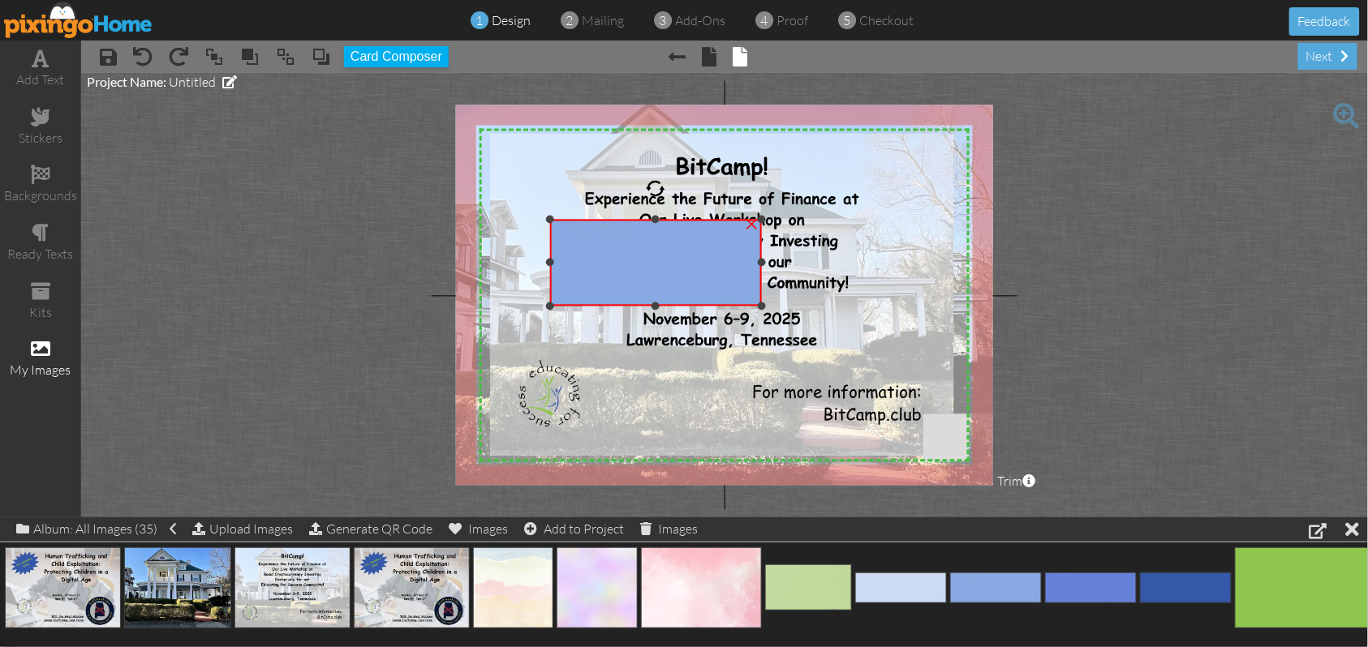
drag, startPoint x: 818, startPoint y: 264, endPoint x: 758, endPoint y: 263, distance: 60.0
click at [758, 263] on div at bounding box center [762, 263] width 8 height 8
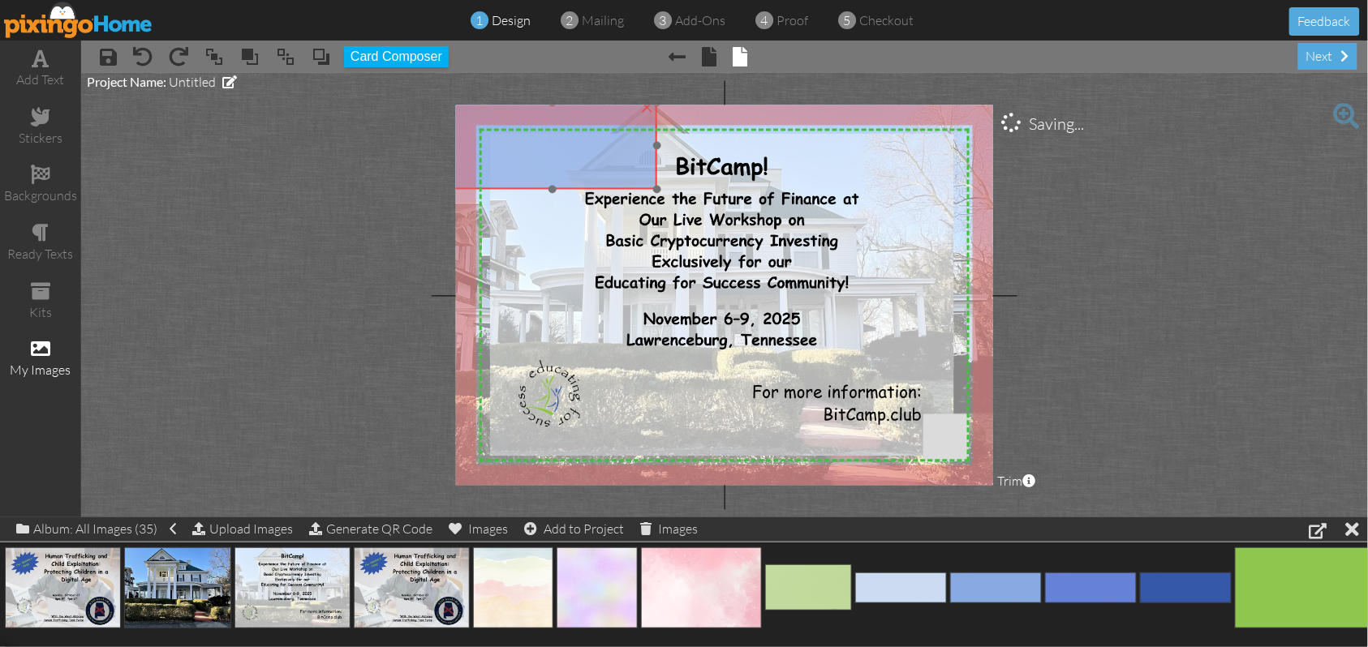
drag, startPoint x: 699, startPoint y: 277, endPoint x: 598, endPoint y: 161, distance: 154.7
click at [598, 161] on img at bounding box center [583, 145] width 269 height 87
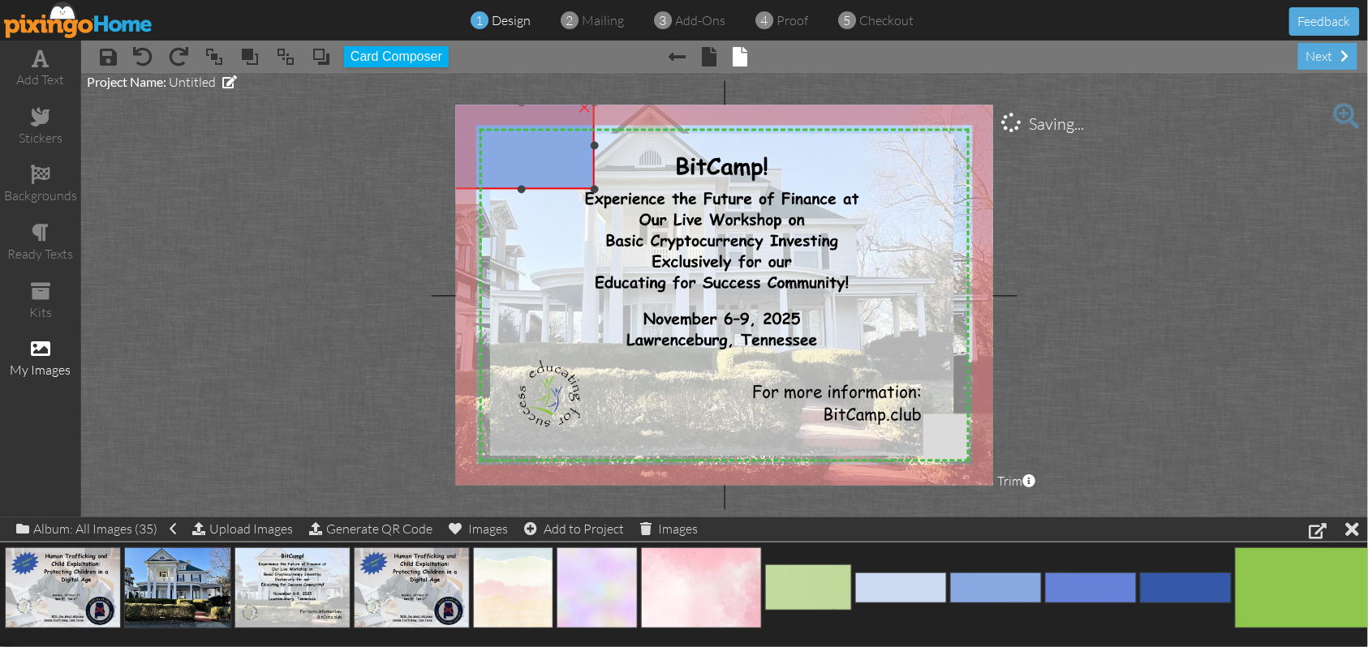
drag, startPoint x: 660, startPoint y: 148, endPoint x: 598, endPoint y: 164, distance: 64.5
click at [595, 164] on div "×" at bounding box center [522, 145] width 146 height 87
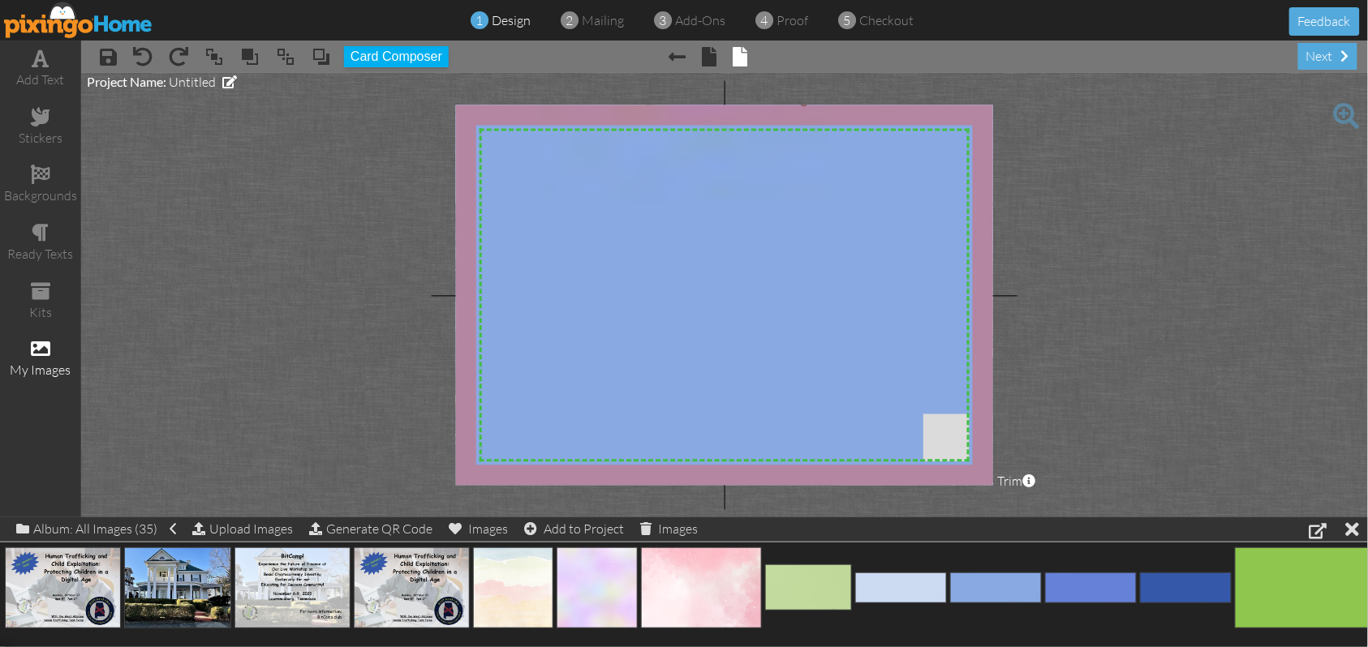
drag, startPoint x: 592, startPoint y: 189, endPoint x: 883, endPoint y: 526, distance: 444.6
click at [883, 518] on div "add text stickers backgrounds ready texts kits my images × save × undo × redo ×…" at bounding box center [684, 279] width 1368 height 477
click at [319, 55] on span at bounding box center [321, 57] width 19 height 24
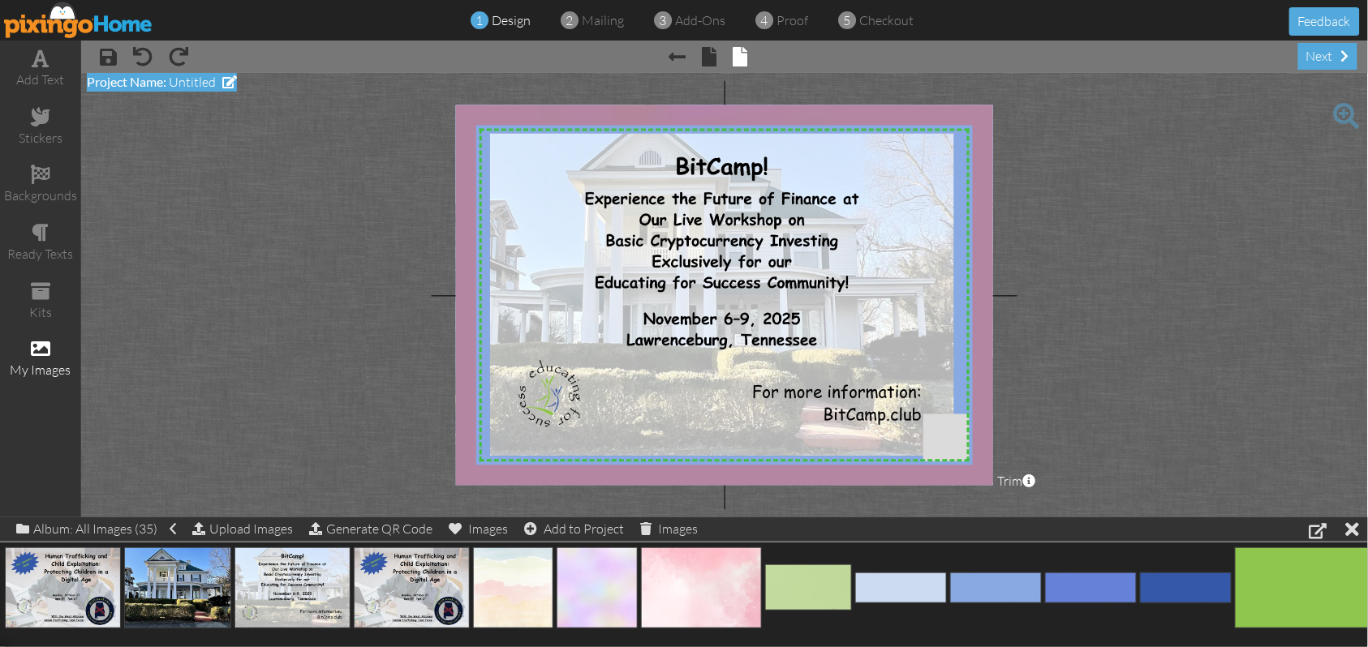
click at [195, 83] on span "Untitled" at bounding box center [192, 82] width 47 height 16
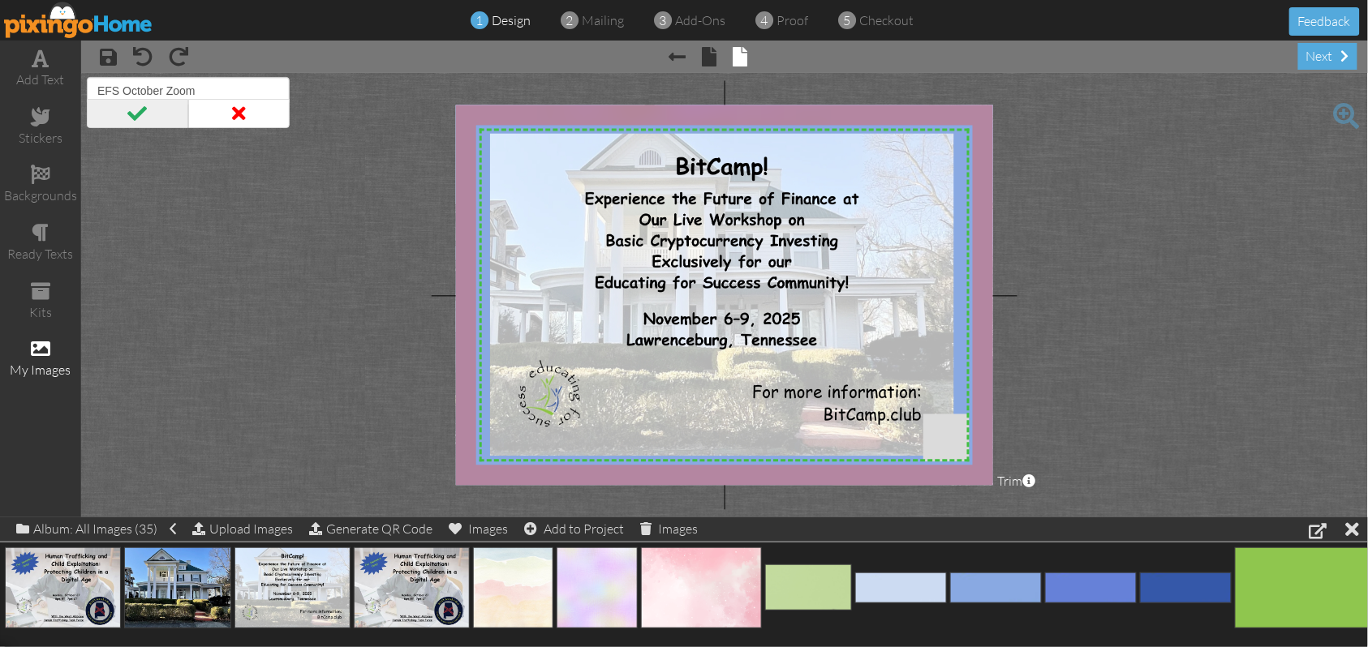
type input "EFS October Zoom"
click at [131, 111] on span at bounding box center [137, 113] width 101 height 29
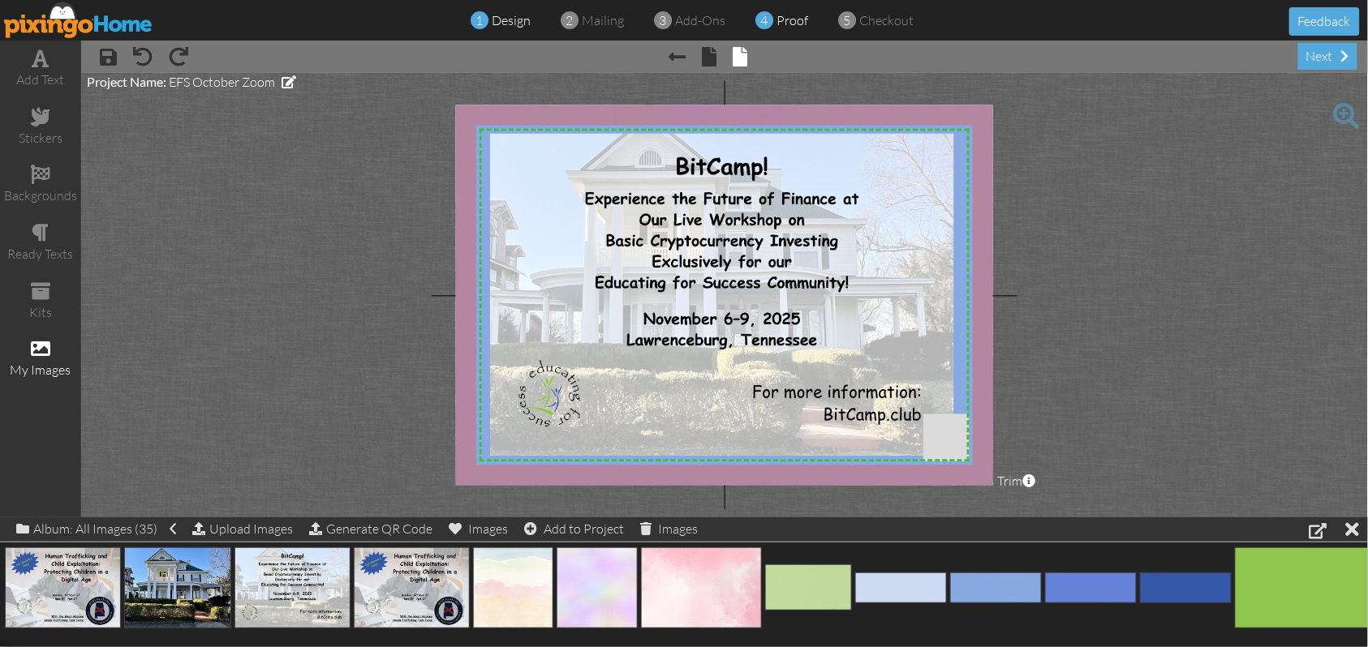
click at [784, 23] on span "proof" at bounding box center [792, 20] width 32 height 16
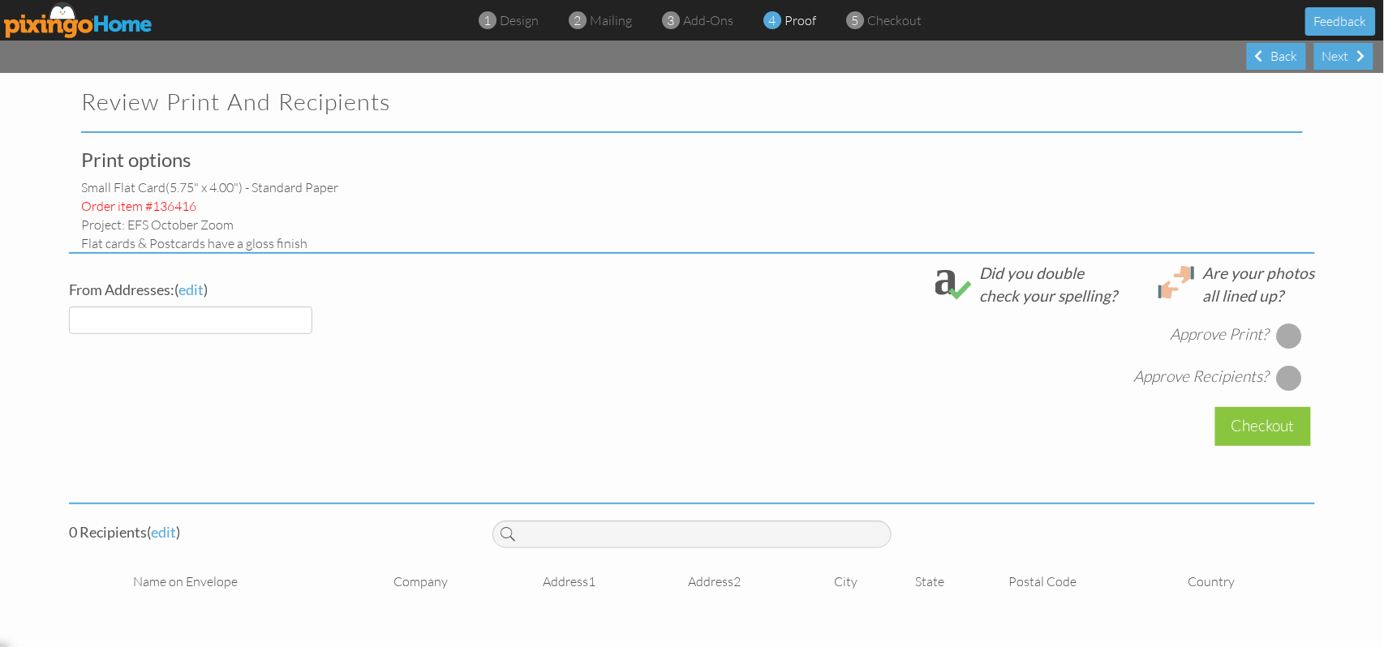
select select "object:2505"
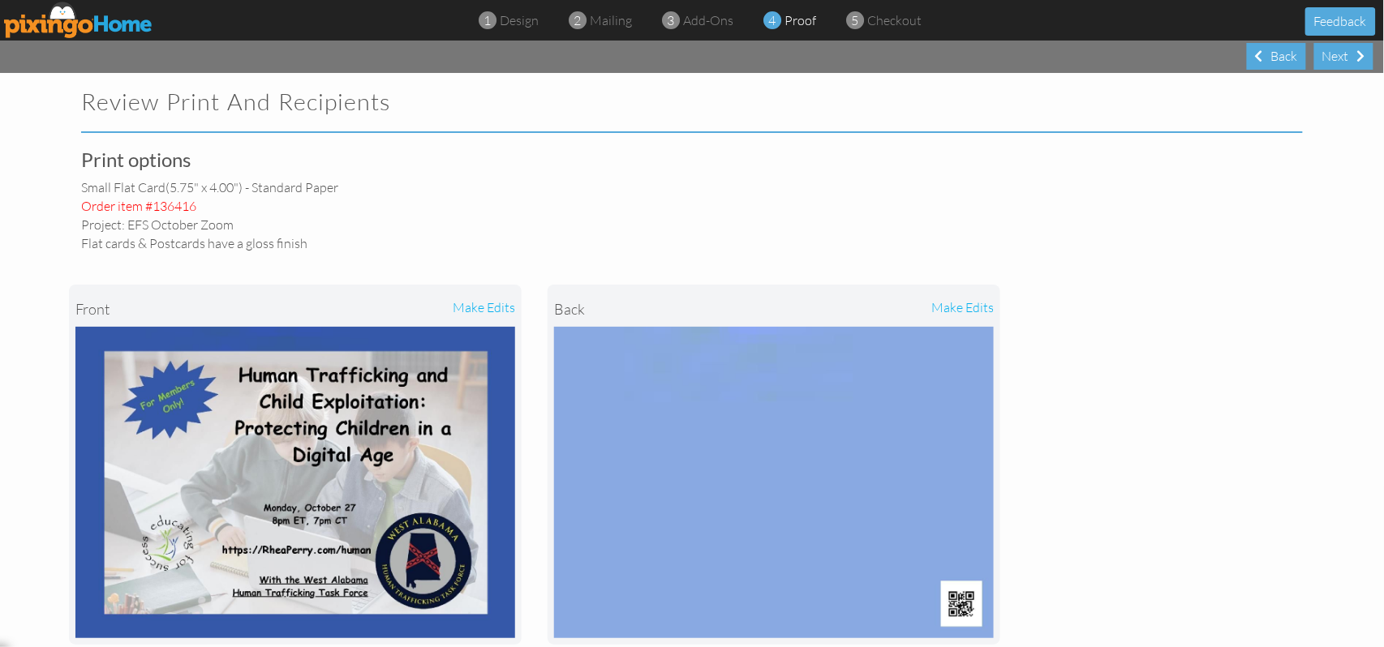
click at [964, 309] on div "make edits" at bounding box center [884, 309] width 220 height 36
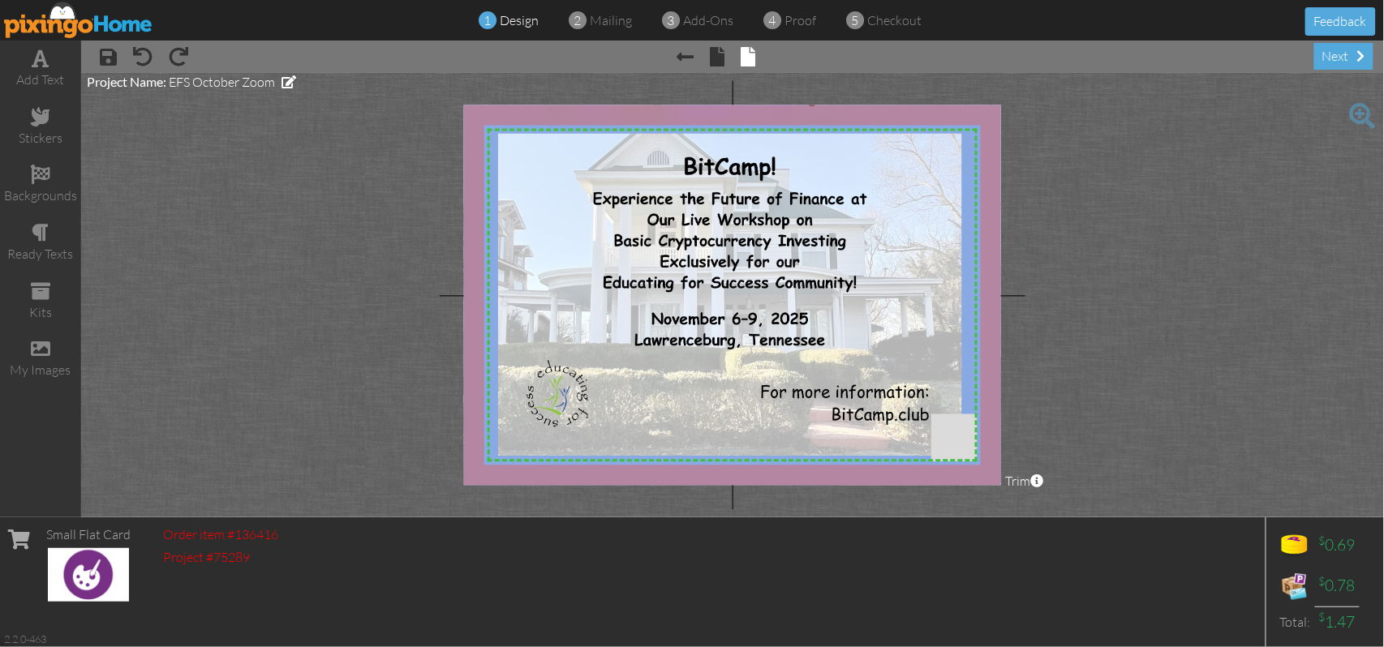
click at [984, 325] on img at bounding box center [1110, 313] width 1307 height 423
click at [283, 57] on span at bounding box center [285, 57] width 19 height 24
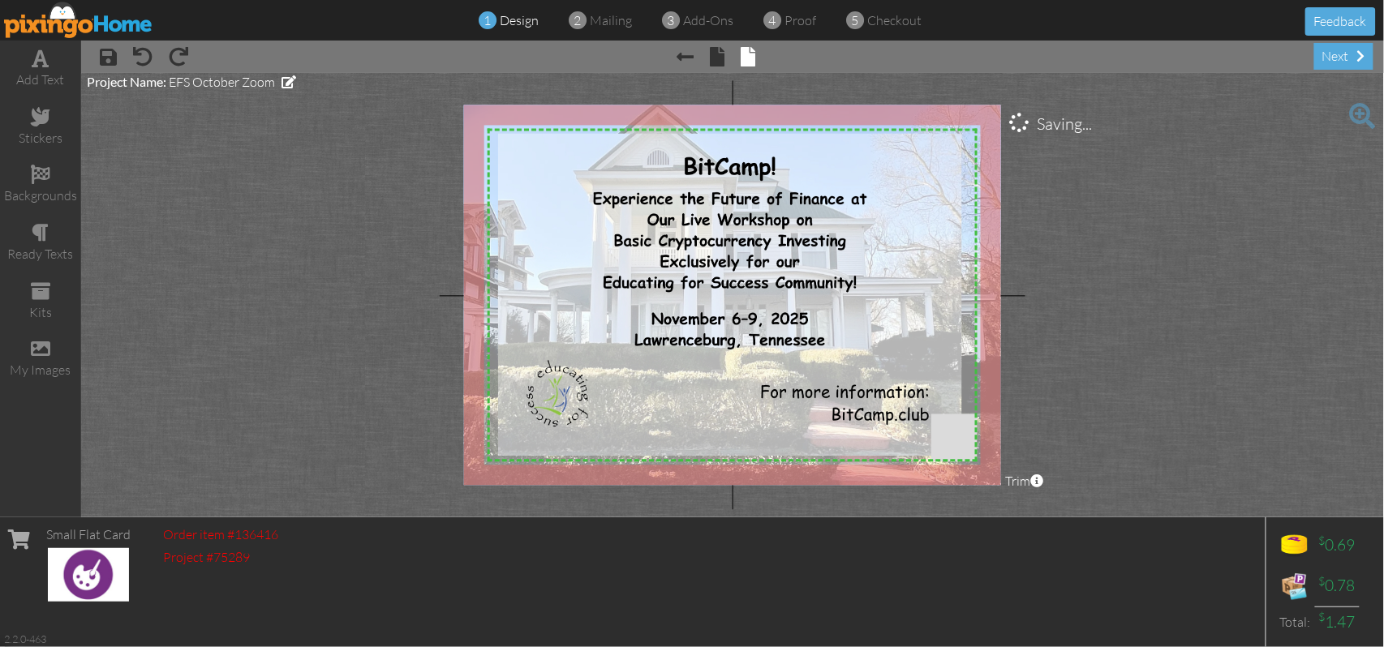
click at [983, 363] on img at bounding box center [804, 310] width 1136 height 756
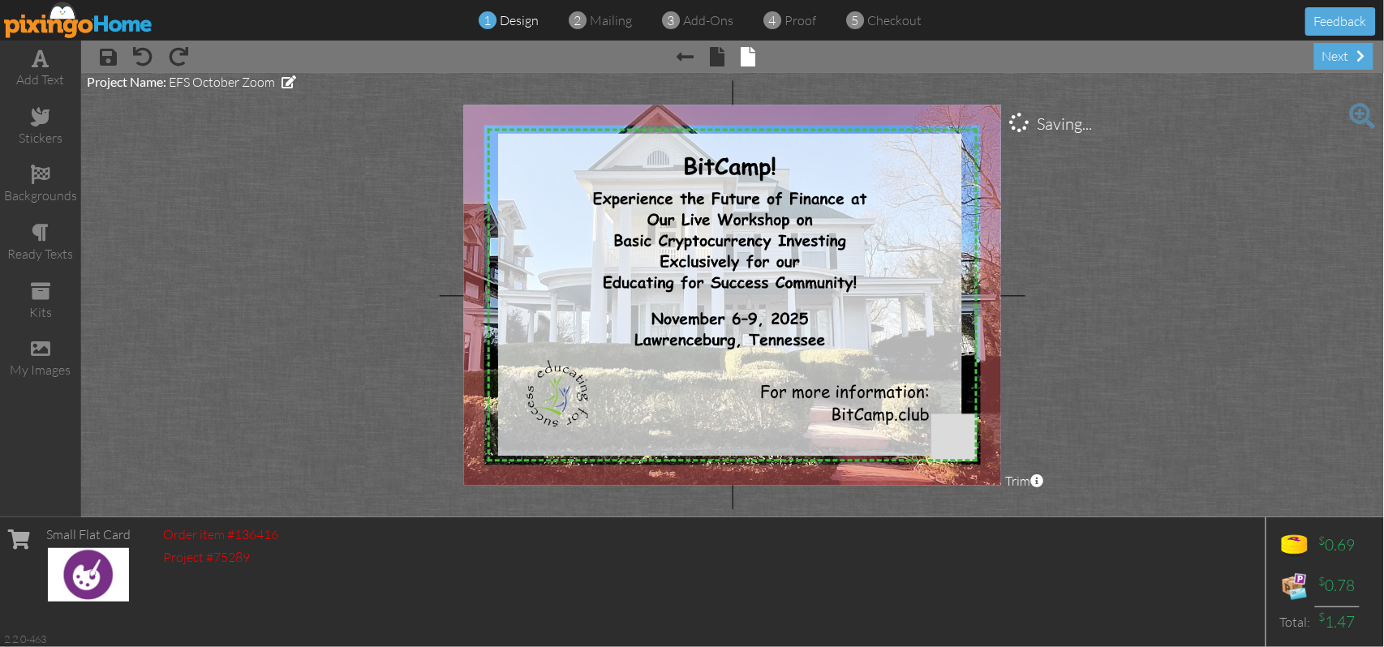
click at [983, 363] on img at bounding box center [744, 314] width 571 height 428
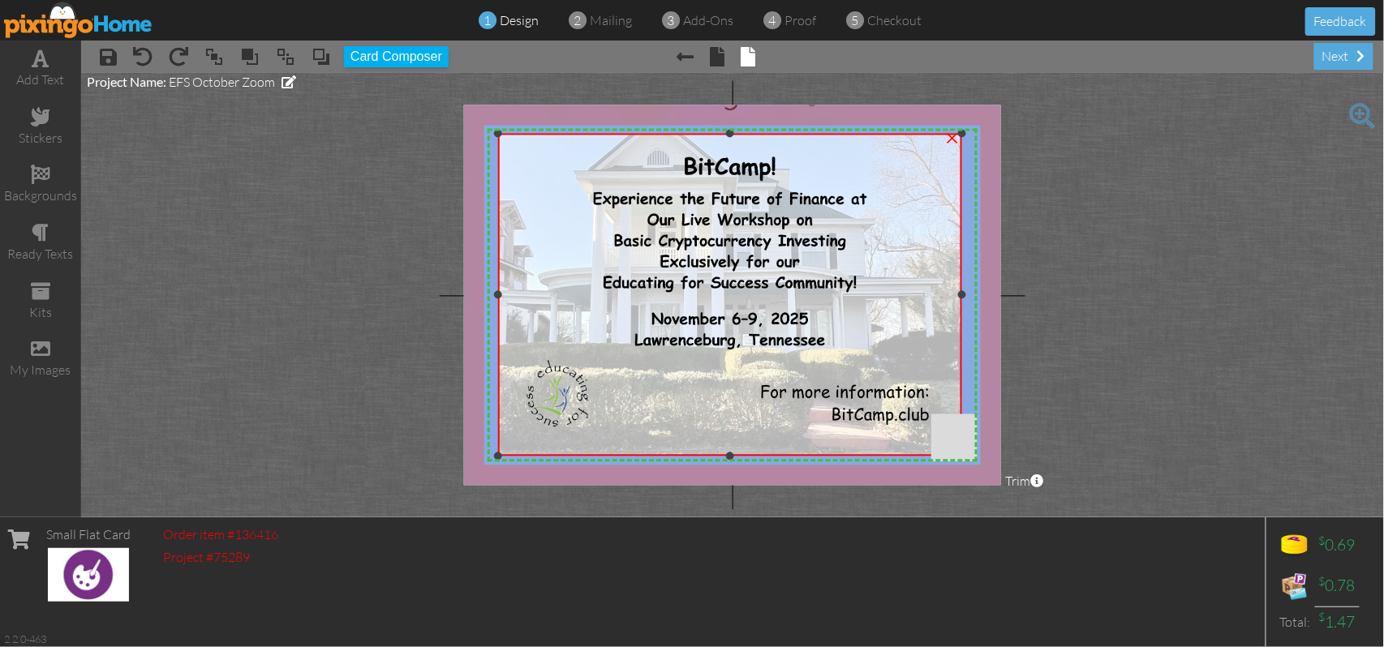
click at [969, 296] on div "X X X X X X X X X X X X X X X X X X X X X X X X X X X X X X X X X X X X X X X X…" at bounding box center [732, 295] width 537 height 380
click at [501, 295] on div at bounding box center [502, 295] width 8 height 8
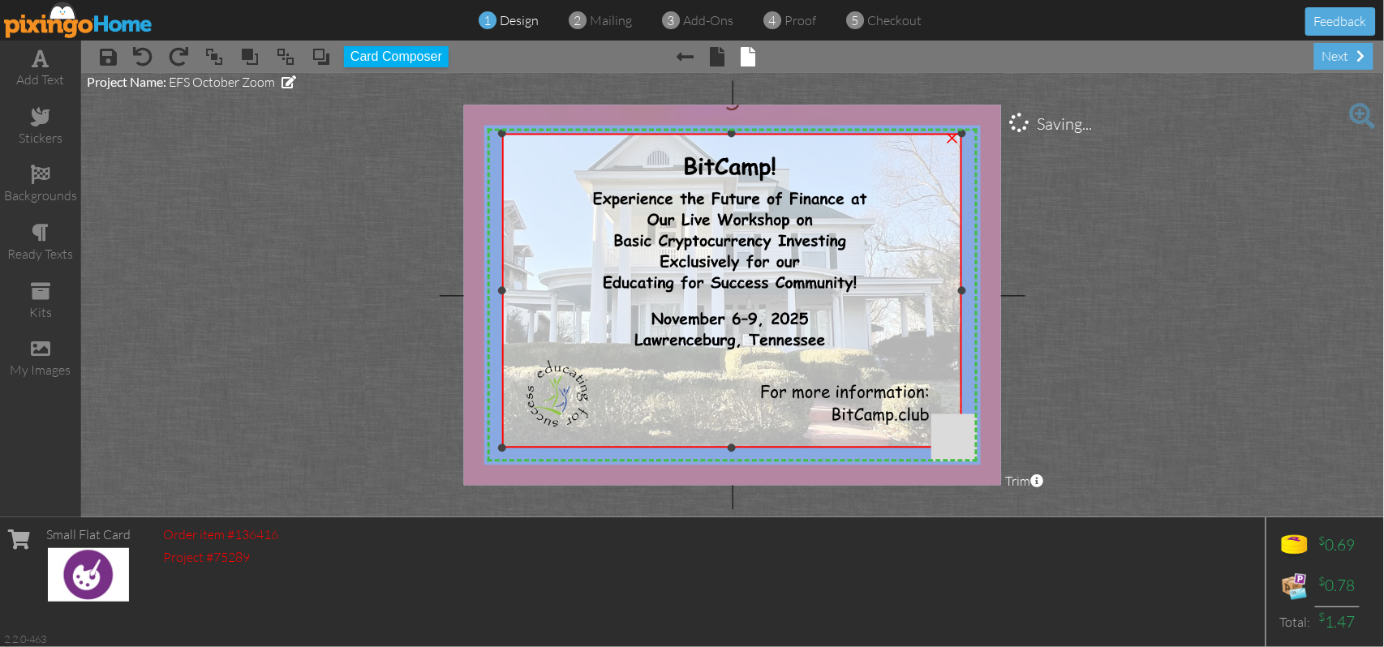
drag, startPoint x: 734, startPoint y: 458, endPoint x: 732, endPoint y: 449, distance: 8.5
click at [732, 449] on div at bounding box center [732, 449] width 8 height 8
click at [734, 141] on div at bounding box center [732, 139] width 8 height 8
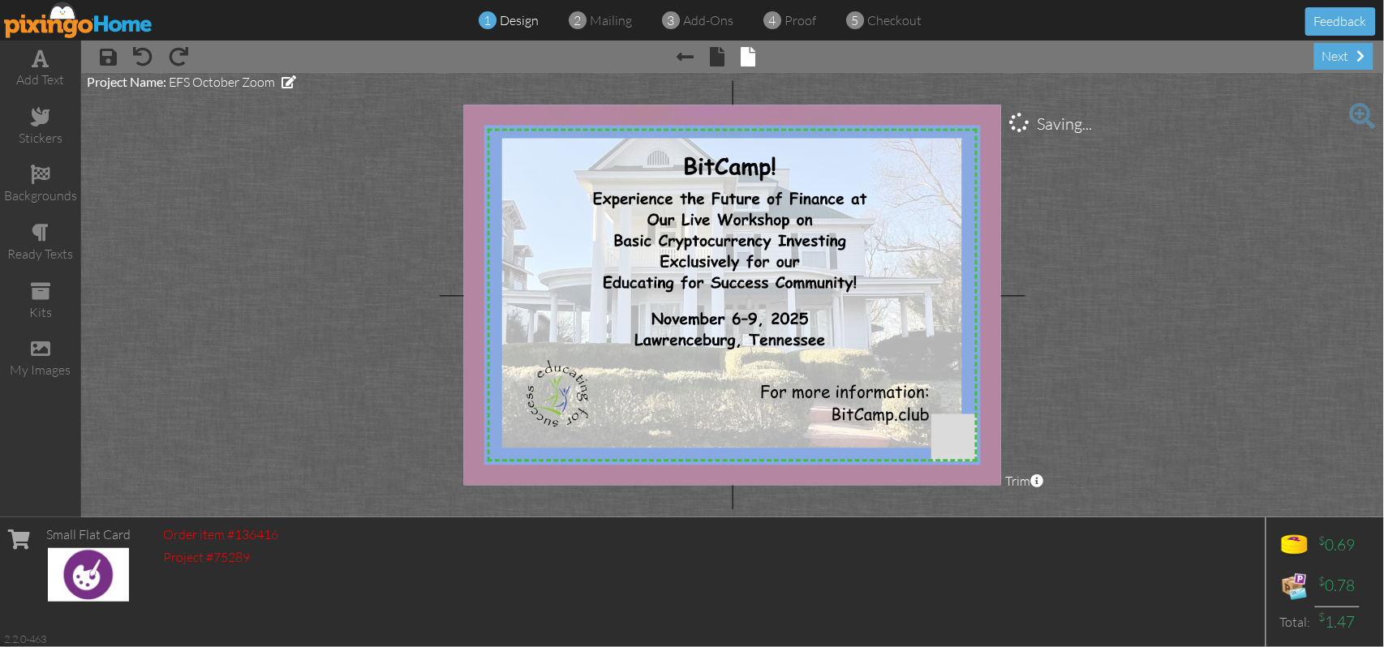
click at [1214, 247] on project-studio-wrapper "X X X X X X X X X X X X X X X X X X X X X X X X X X X X X X X X X X X X X X X X…" at bounding box center [732, 295] width 1303 height 445
click at [793, 23] on span "proof" at bounding box center [800, 20] width 32 height 16
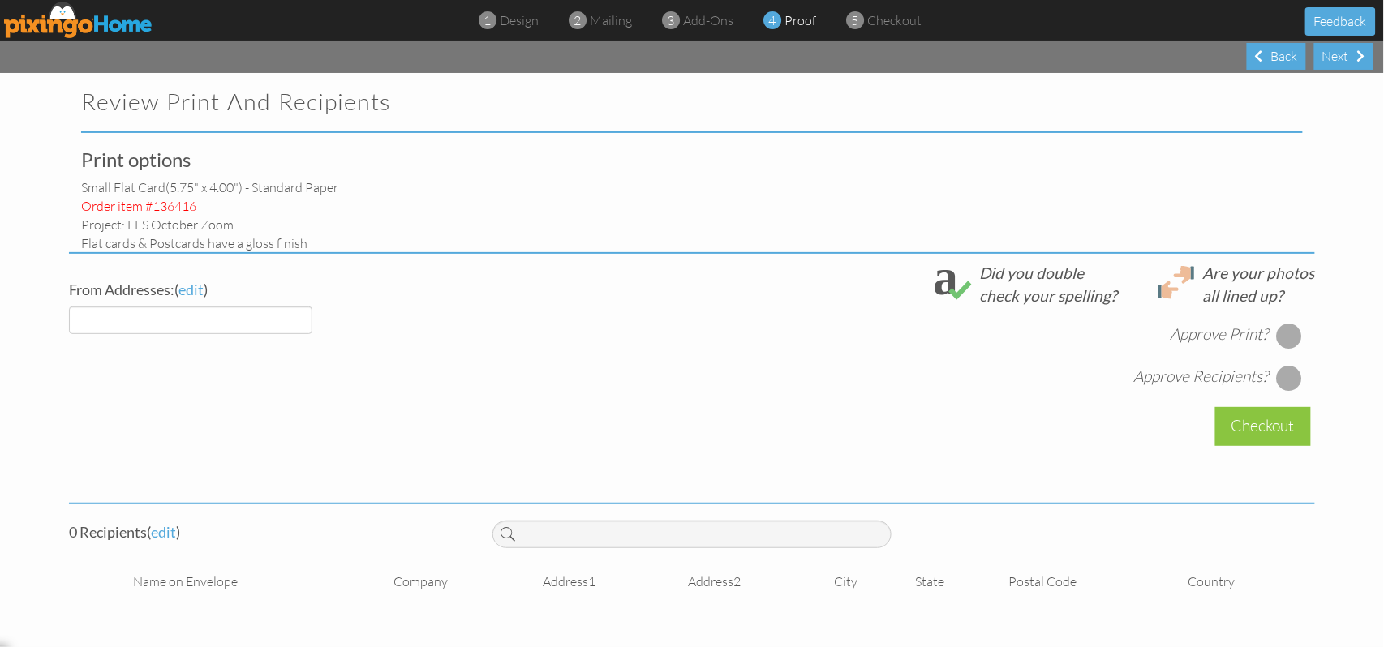
select select "object:2612"
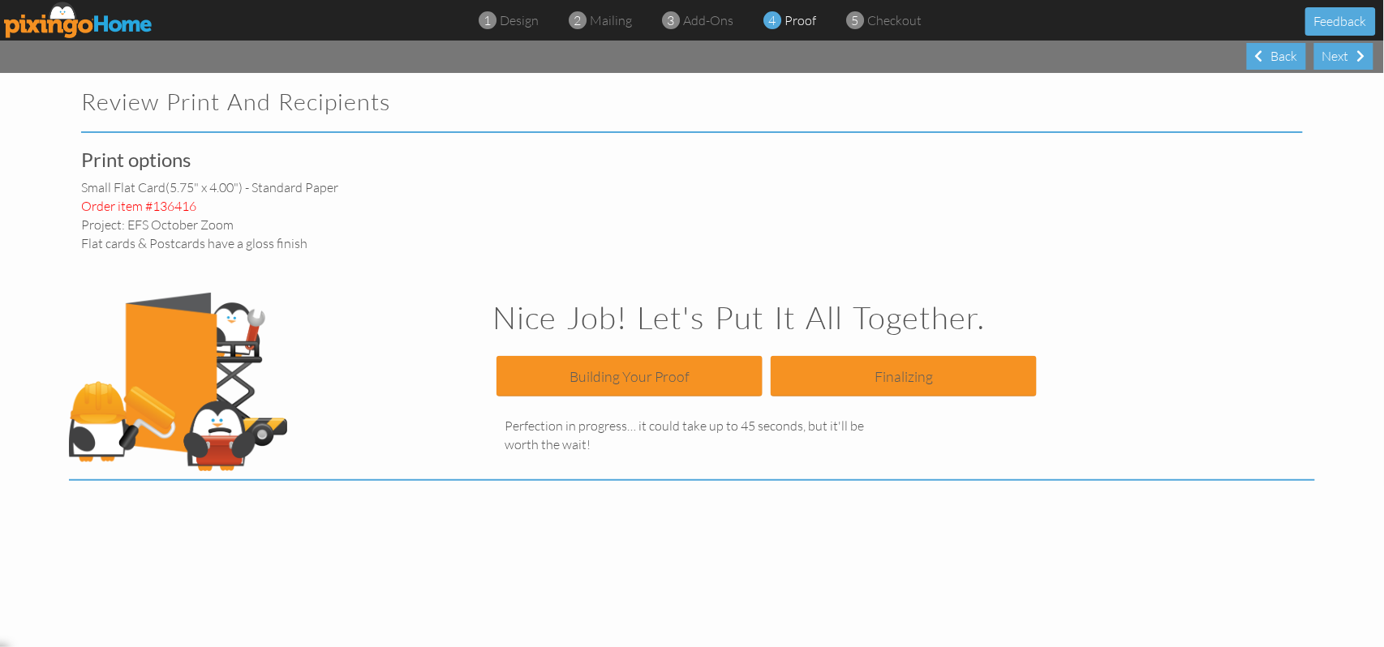
scroll to position [108, 0]
